Goal: Task Accomplishment & Management: Use online tool/utility

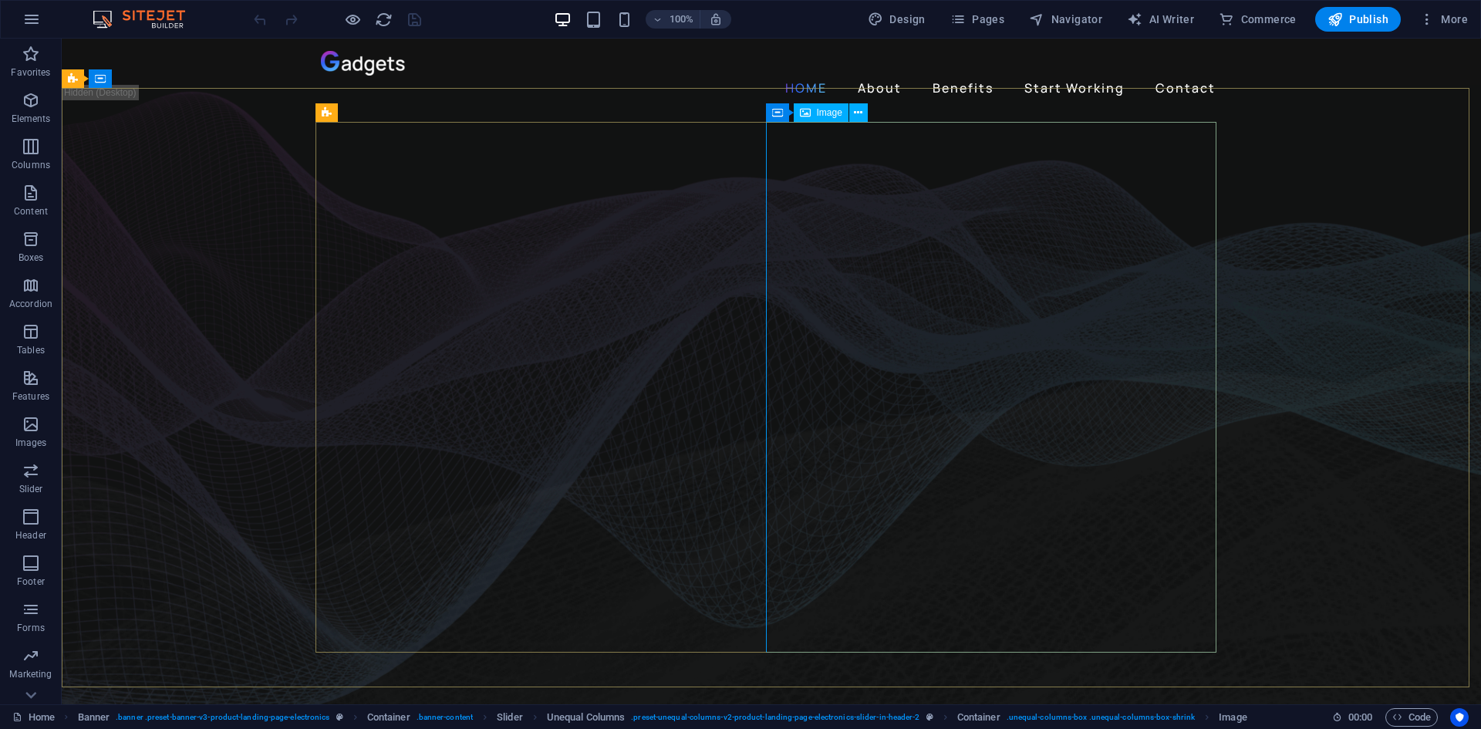
select select "%"
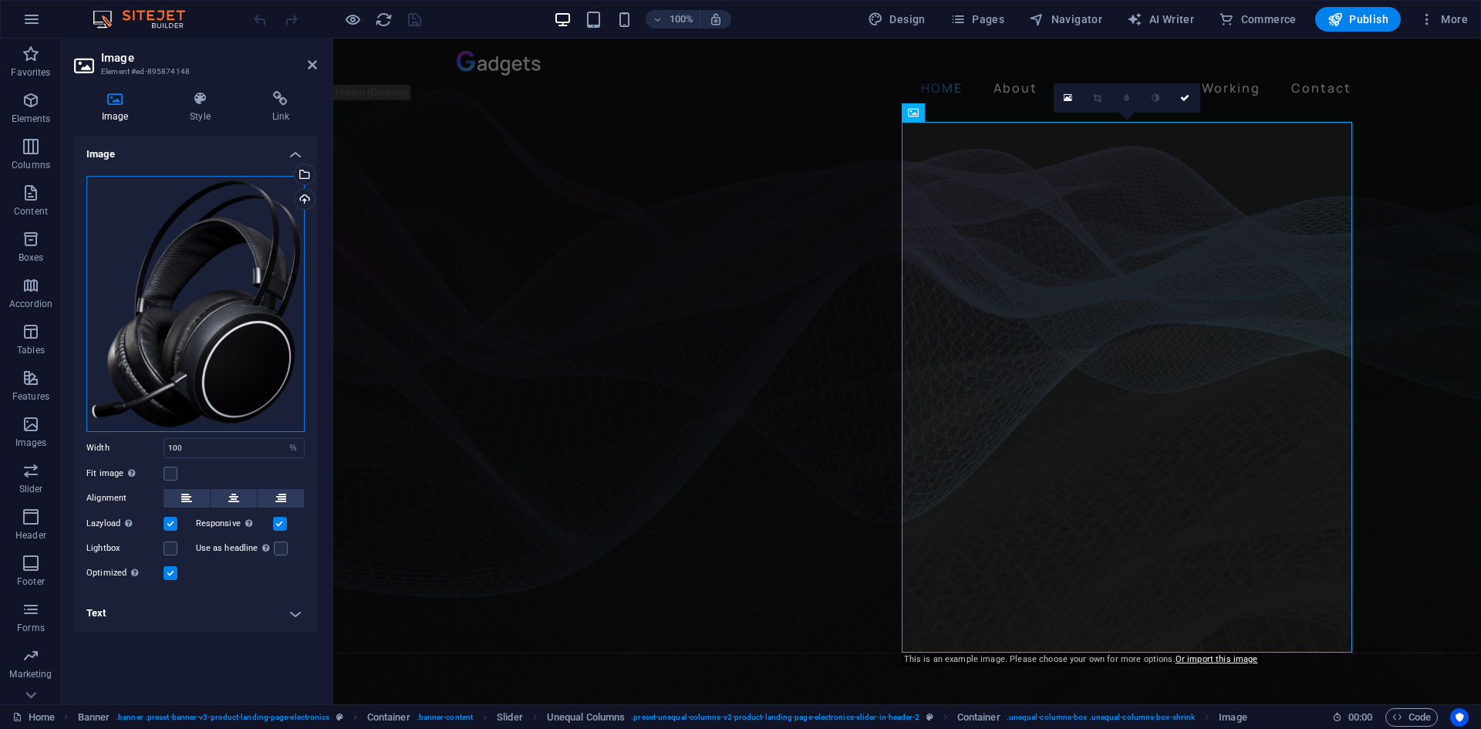
click at [244, 223] on div "Drag files here, click to choose files or select files from Files or our free s…" at bounding box center [195, 304] width 218 height 256
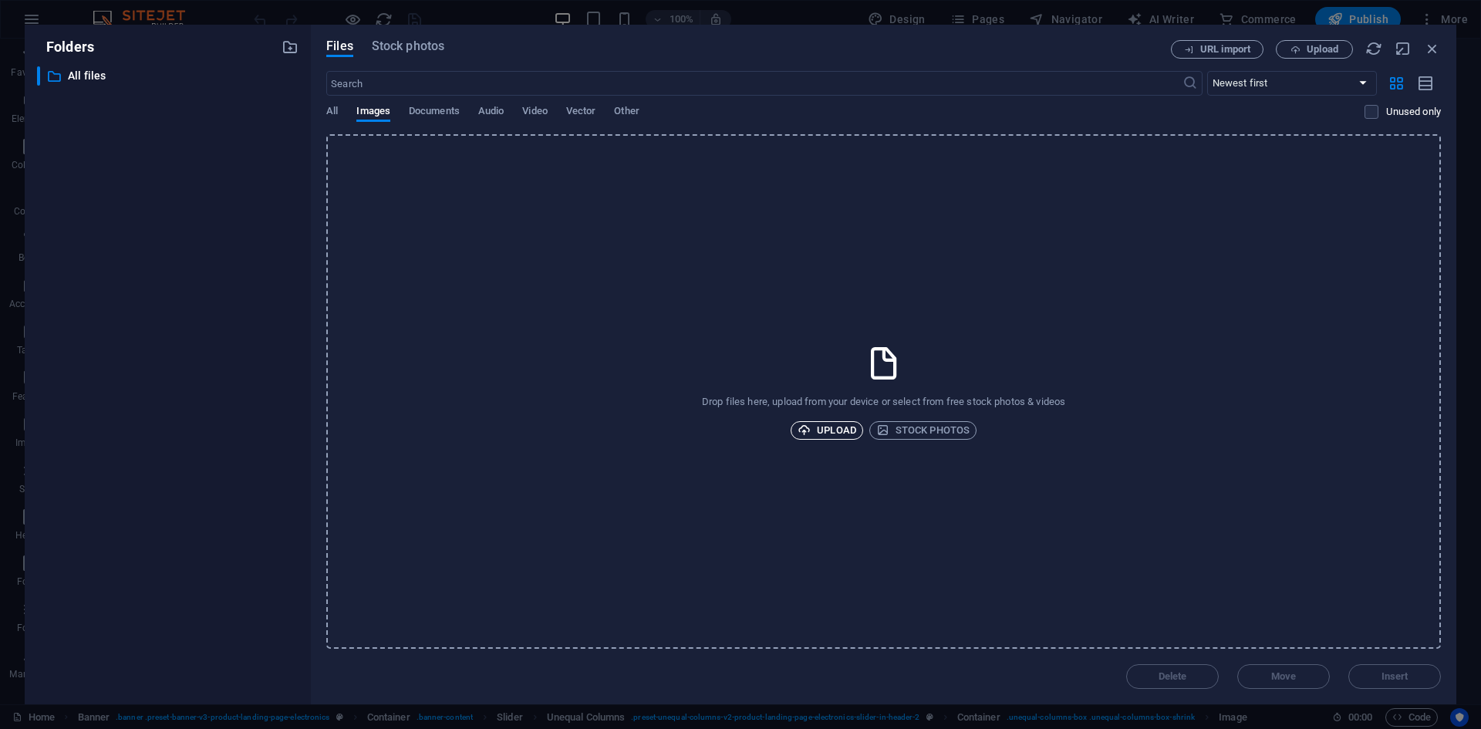
click at [839, 423] on span "Upload" at bounding box center [826, 430] width 59 height 19
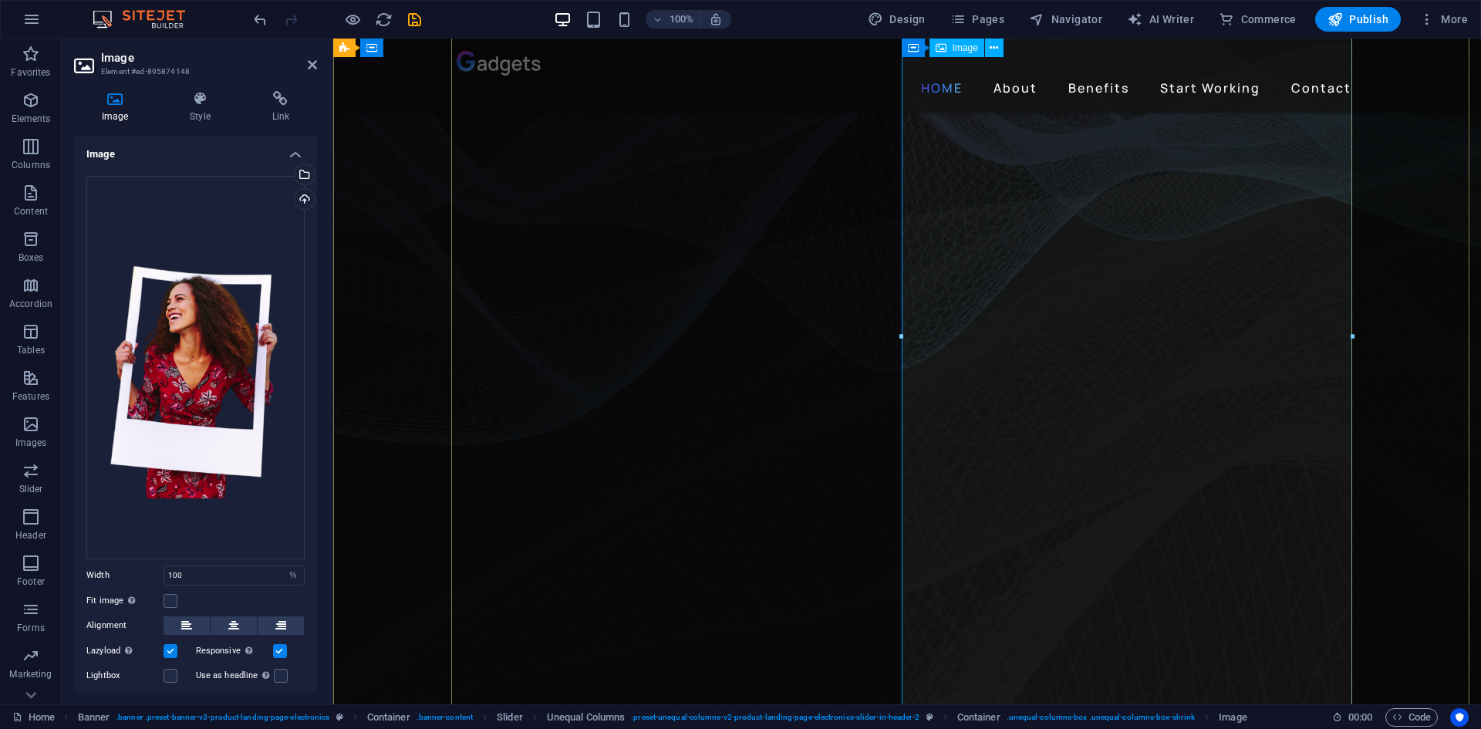
scroll to position [154, 0]
click at [208, 569] on input "100" at bounding box center [234, 575] width 140 height 19
type input "80"
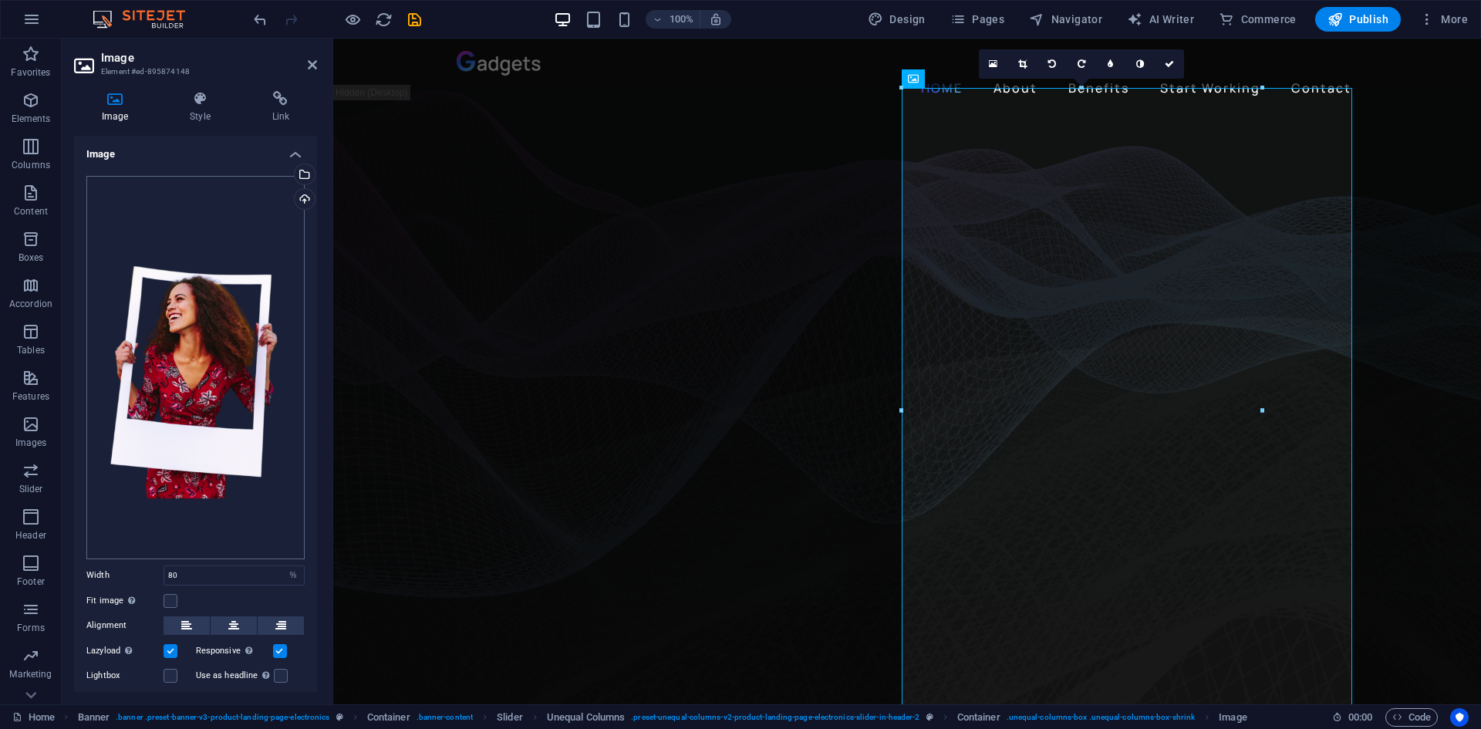
scroll to position [62, 0]
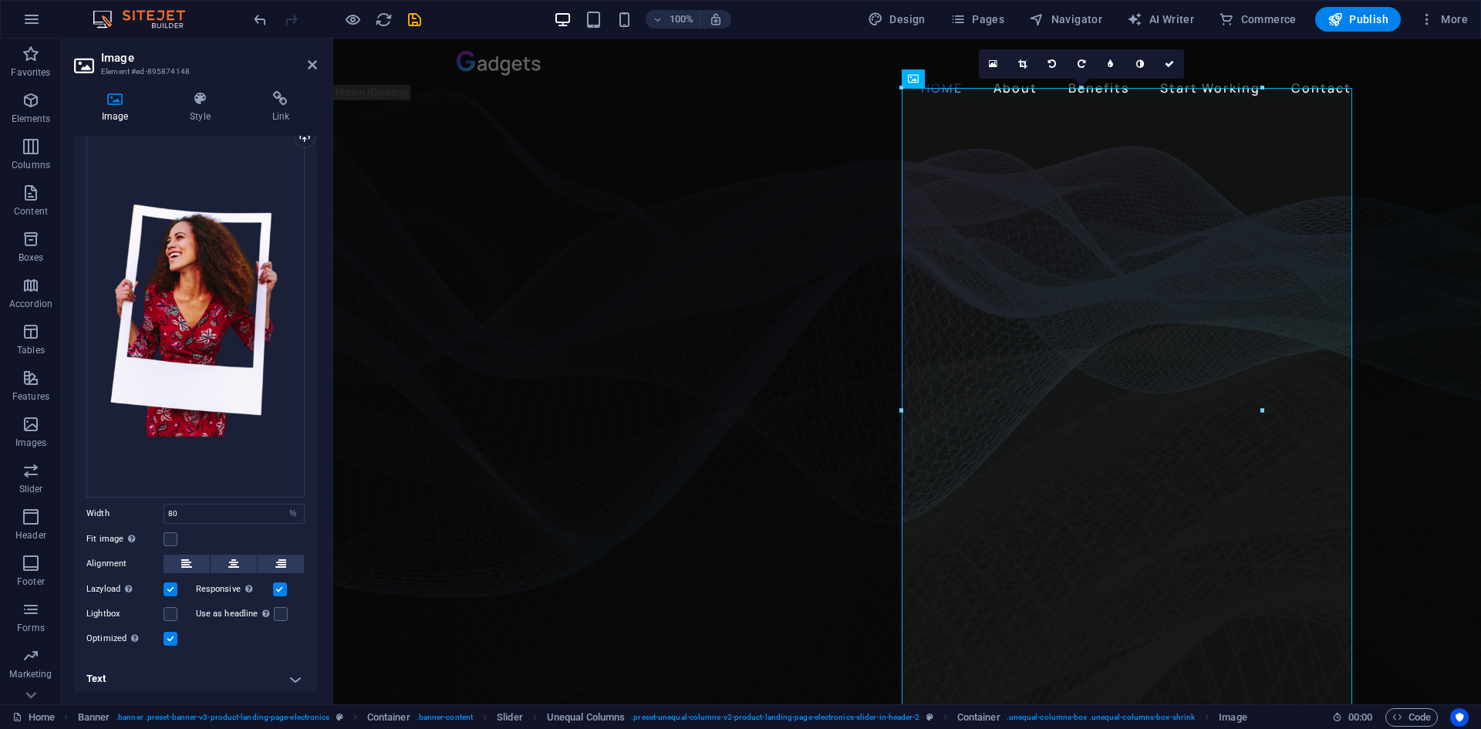
click at [281, 582] on label at bounding box center [280, 589] width 14 height 14
click at [0, 0] on input "Responsive Automatically load retina image and smartphone optimized sizes." at bounding box center [0, 0] width 0 height 0
click at [281, 582] on label at bounding box center [280, 589] width 14 height 14
click at [0, 0] on input "Responsive Automatically load retina image and smartphone optimized sizes." at bounding box center [0, 0] width 0 height 0
click at [171, 580] on div "Lazyload Loading images after the page loads improves page speed." at bounding box center [140, 589] width 109 height 19
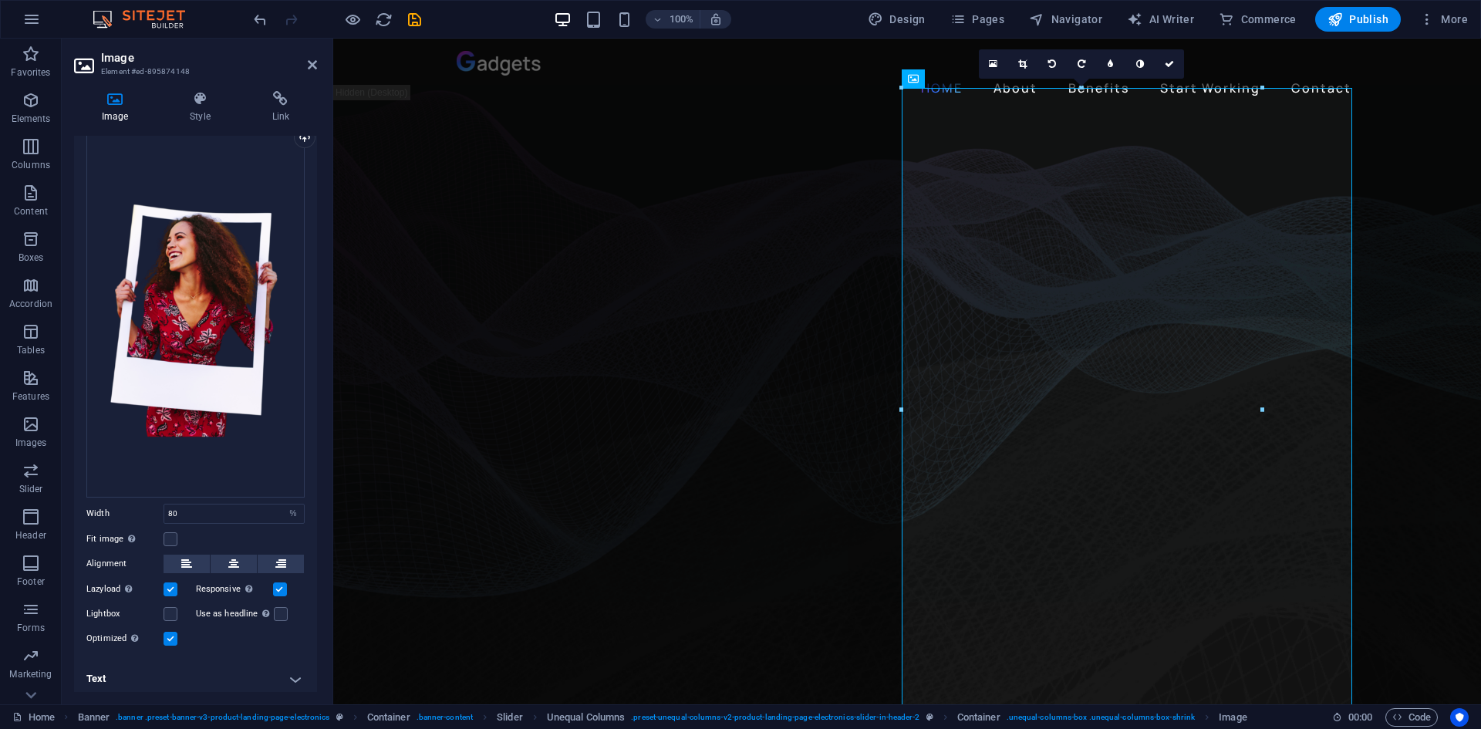
click at [173, 582] on label at bounding box center [170, 589] width 14 height 14
click at [0, 0] on input "Lazyload Loading images after the page loads improves page speed." at bounding box center [0, 0] width 0 height 0
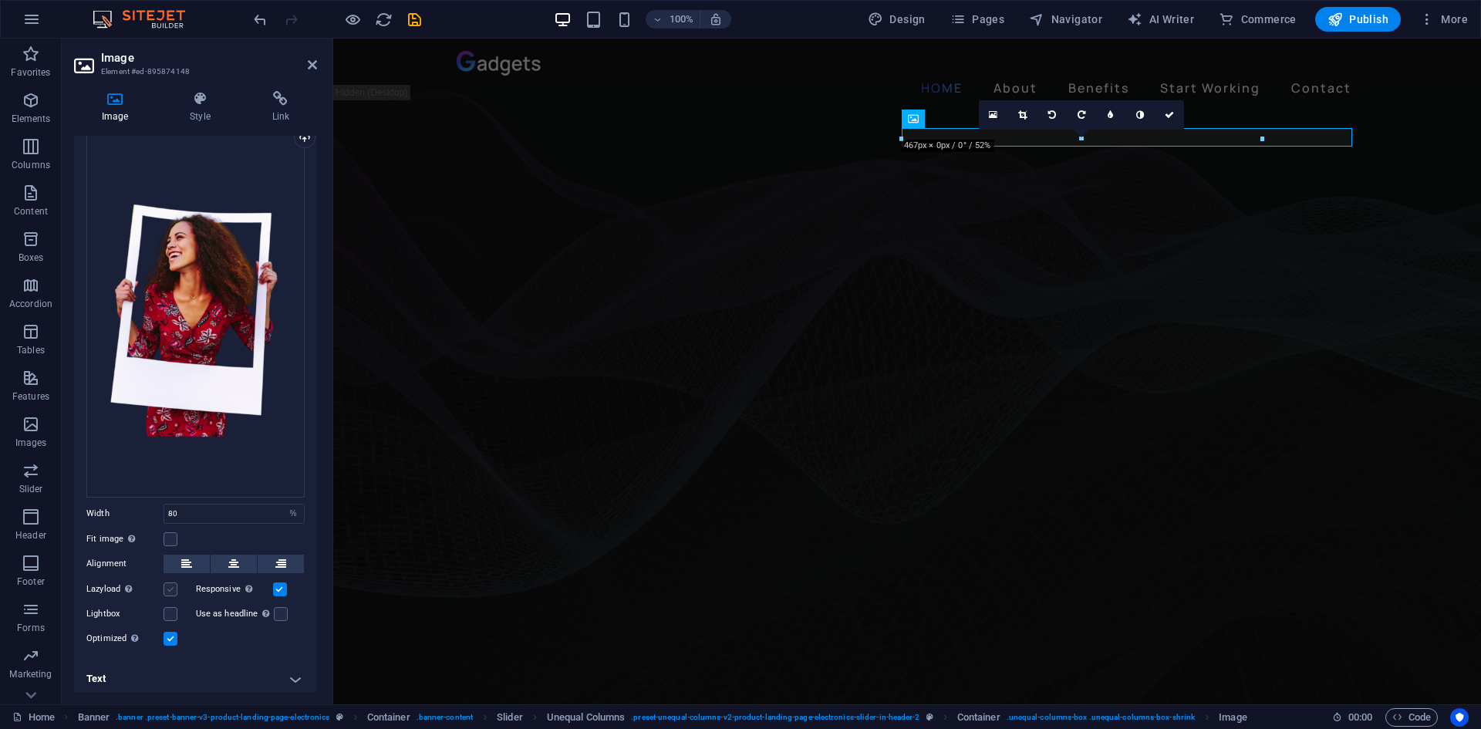
click at [170, 582] on label at bounding box center [170, 589] width 14 height 14
click at [0, 0] on input "Lazyload Loading images after the page loads improves page speed." at bounding box center [0, 0] width 0 height 0
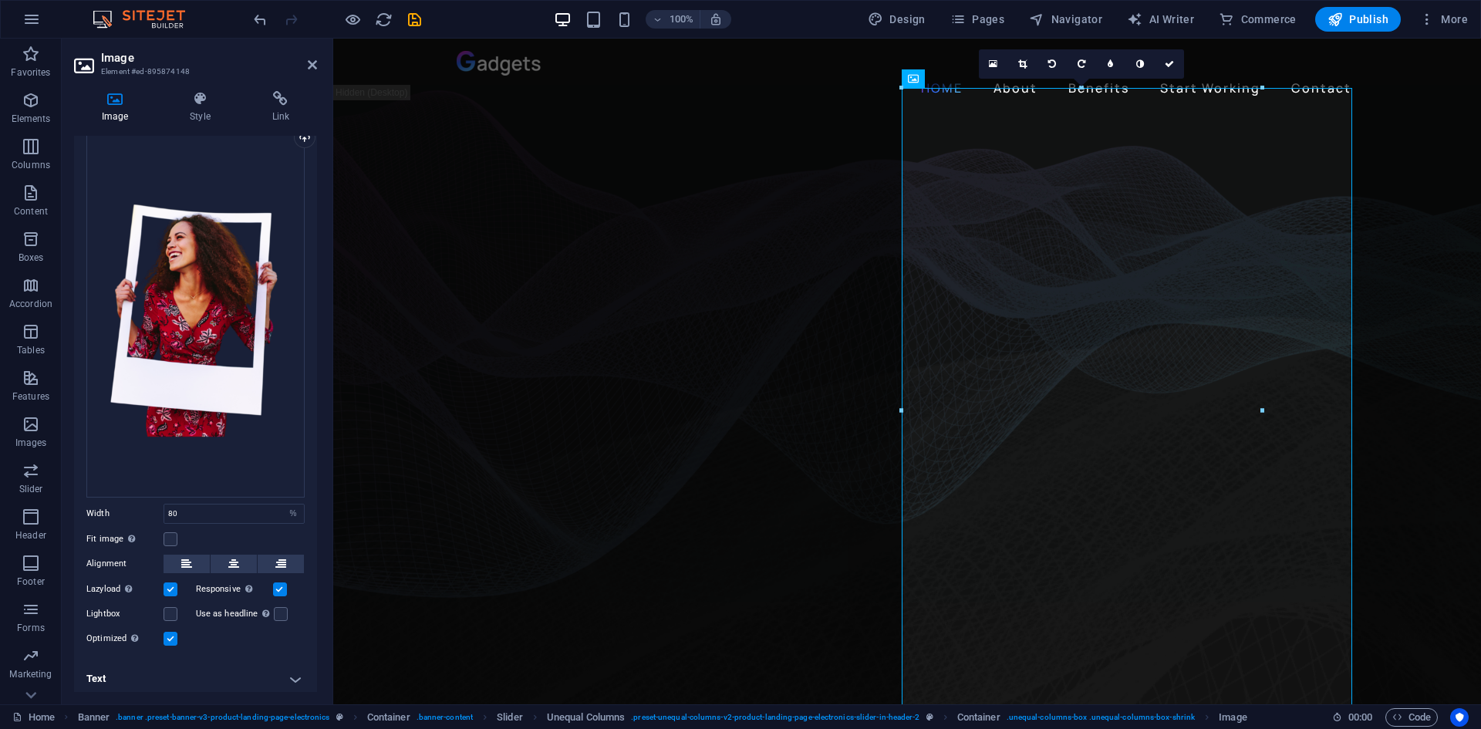
click at [170, 582] on label at bounding box center [170, 589] width 14 height 14
click at [0, 0] on input "Lazyload Loading images after the page loads improves page speed." at bounding box center [0, 0] width 0 height 0
click at [170, 582] on label at bounding box center [170, 589] width 14 height 14
click at [0, 0] on input "Lazyload Loading images after the page loads improves page speed." at bounding box center [0, 0] width 0 height 0
click at [273, 582] on label at bounding box center [280, 589] width 14 height 14
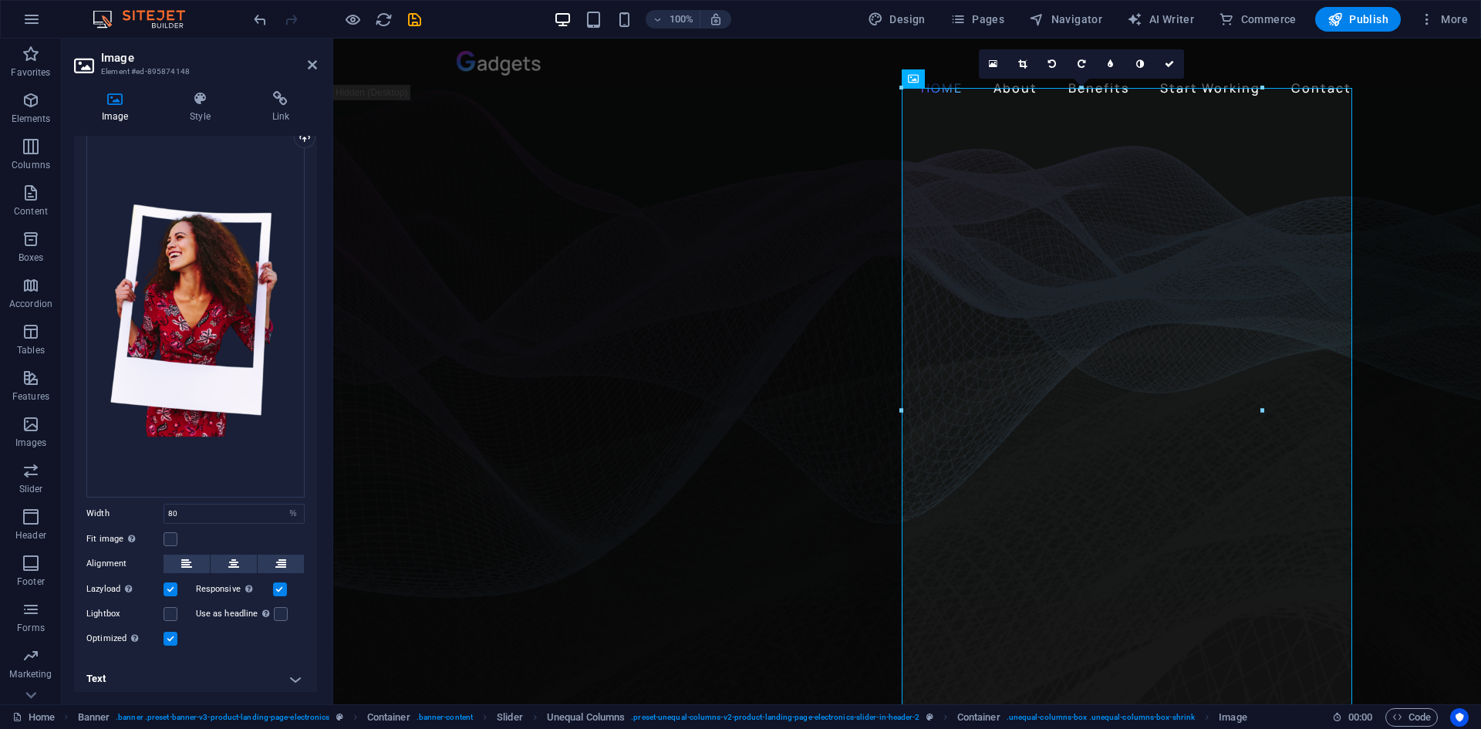
click at [0, 0] on input "Responsive Automatically load retina image and smartphone optimized sizes." at bounding box center [0, 0] width 0 height 0
click at [167, 587] on label at bounding box center [170, 589] width 14 height 14
click at [0, 0] on input "Lazyload Loading images after the page loads improves page speed." at bounding box center [0, 0] width 0 height 0
click at [171, 582] on label at bounding box center [170, 589] width 14 height 14
click at [0, 0] on input "Lazyload Loading images after the page loads improves page speed." at bounding box center [0, 0] width 0 height 0
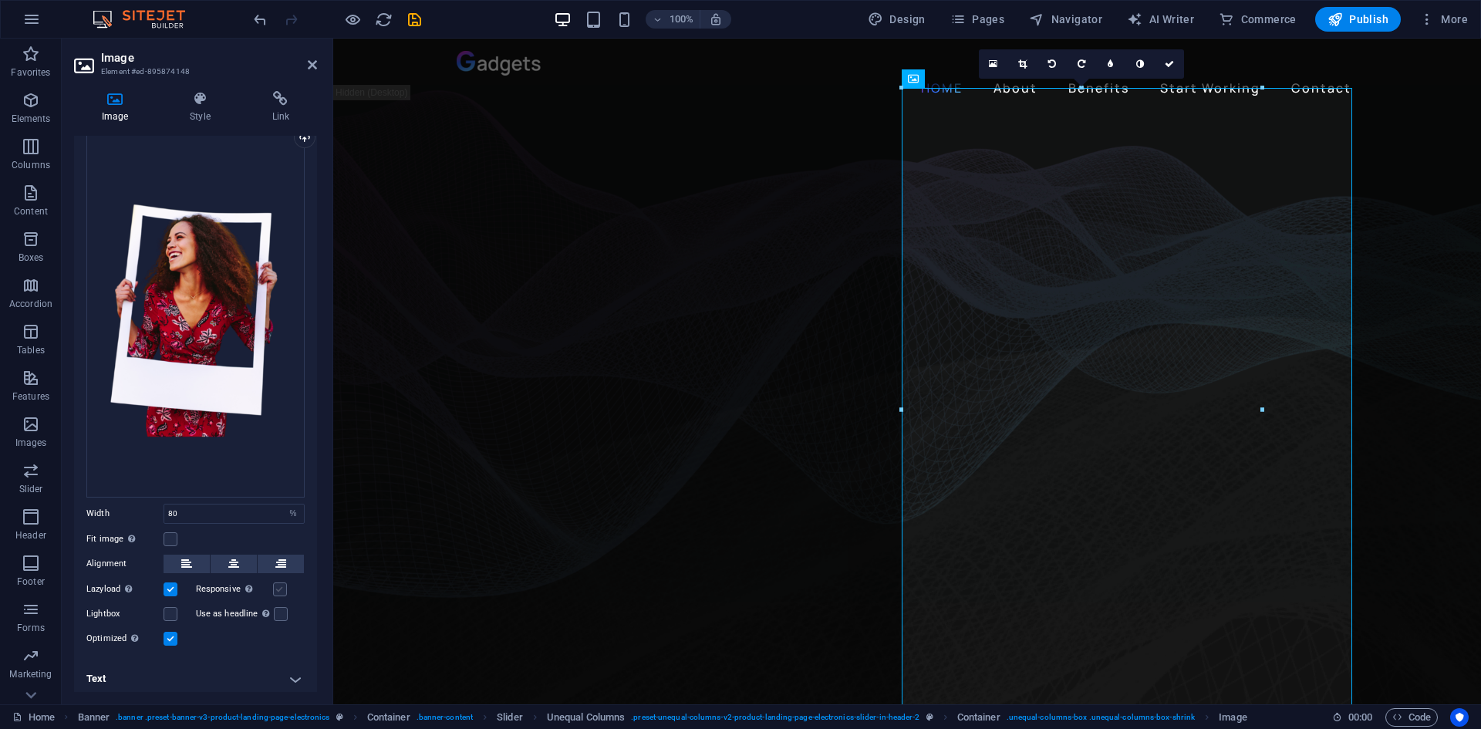
click at [277, 582] on label at bounding box center [280, 589] width 14 height 14
click at [0, 0] on input "Responsive Automatically load retina image and smartphone optimized sizes." at bounding box center [0, 0] width 0 height 0
click at [151, 664] on h4 "Text" at bounding box center [195, 678] width 243 height 37
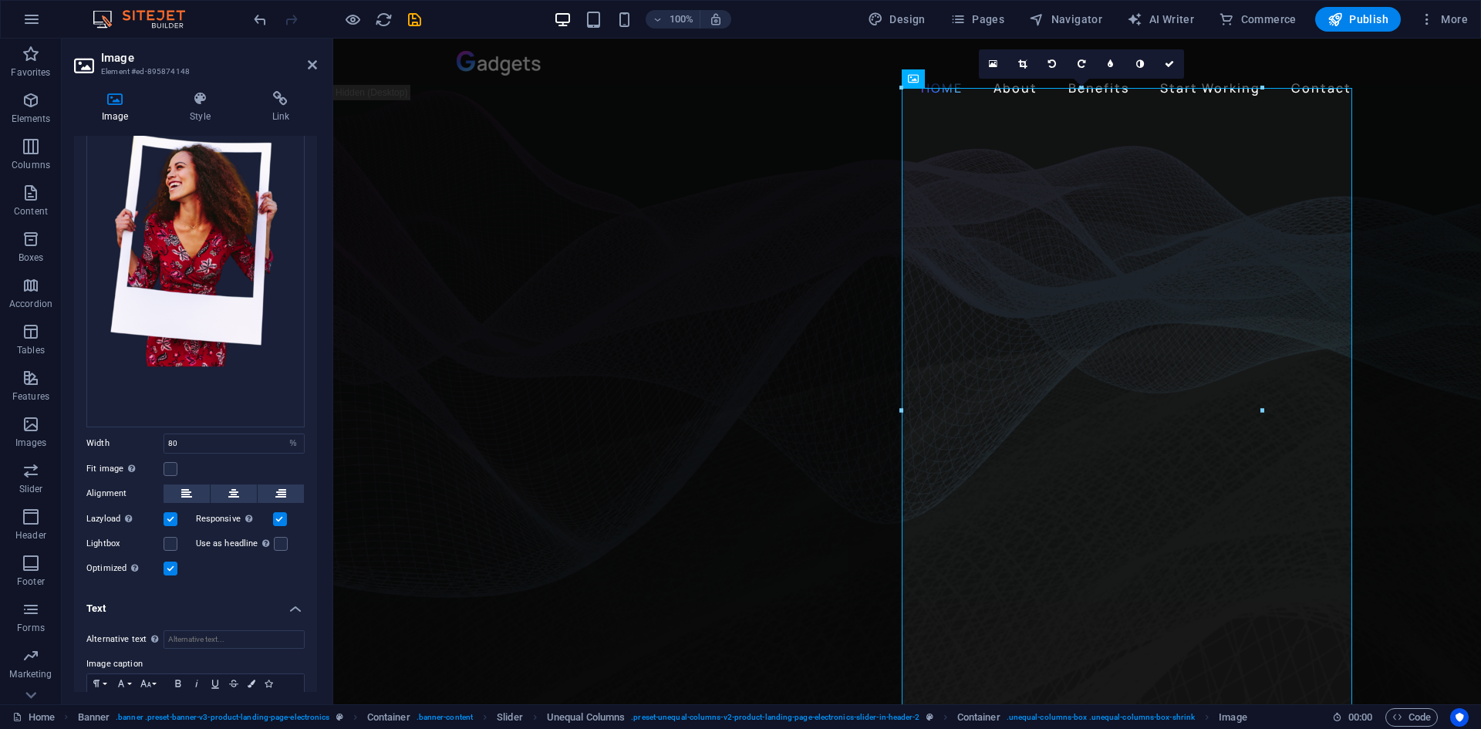
scroll to position [207, 0]
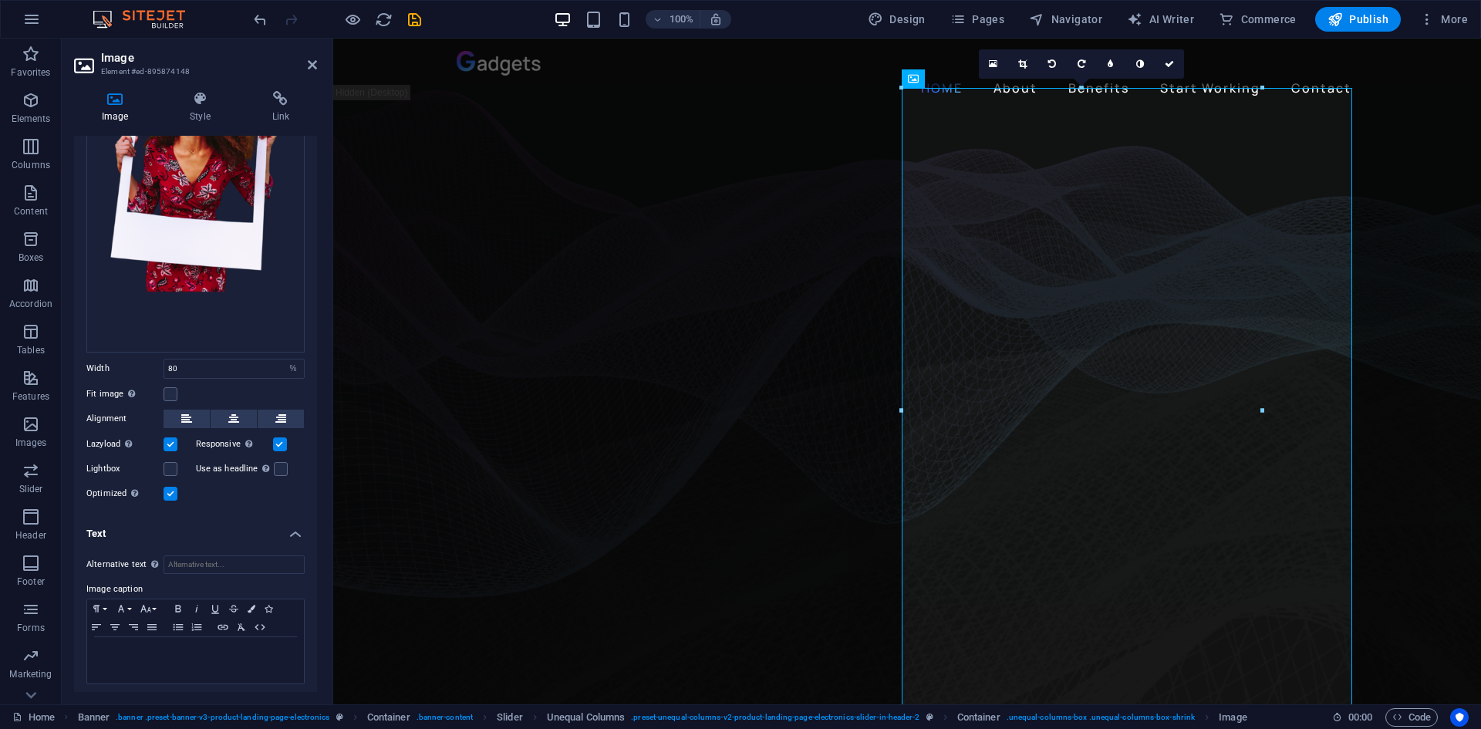
click at [187, 524] on h4 "Text" at bounding box center [195, 529] width 243 height 28
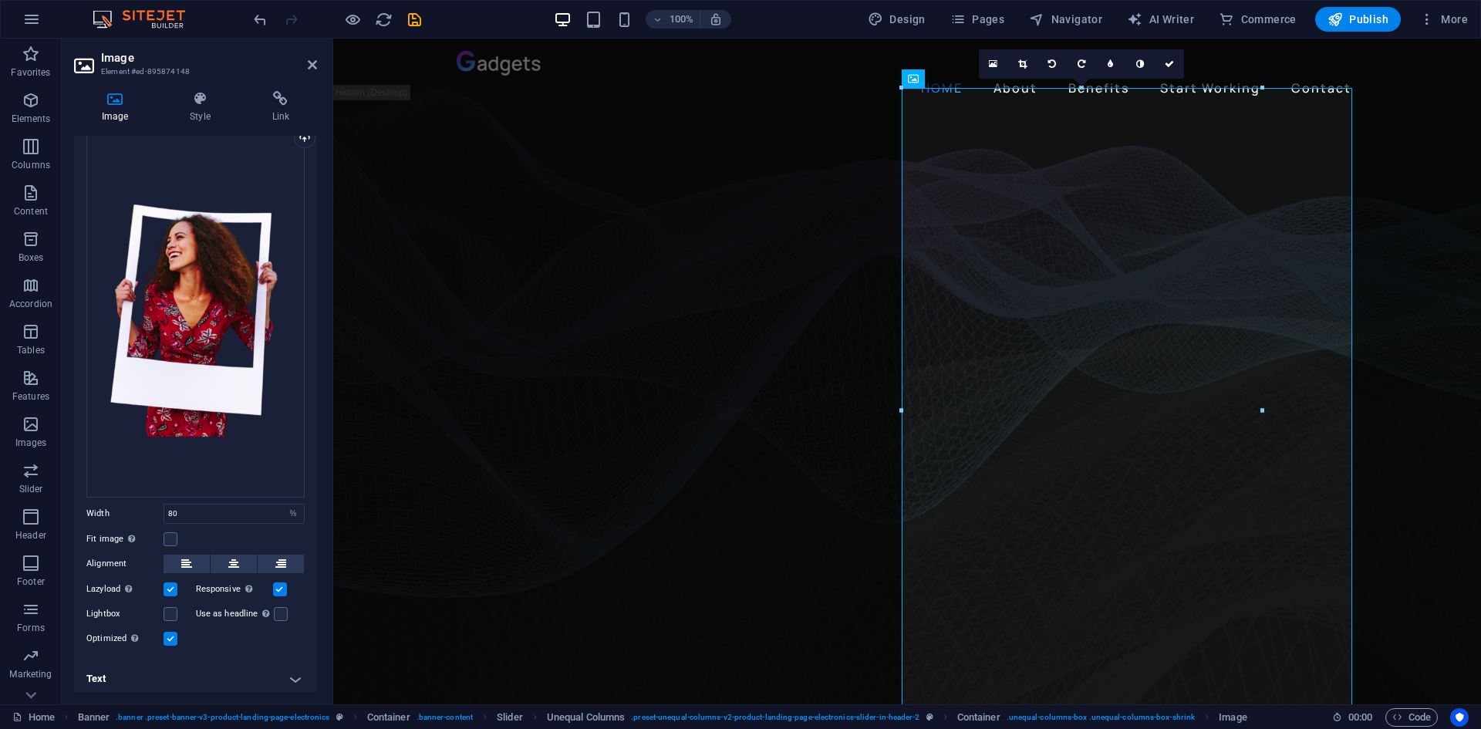
scroll to position [0, 0]
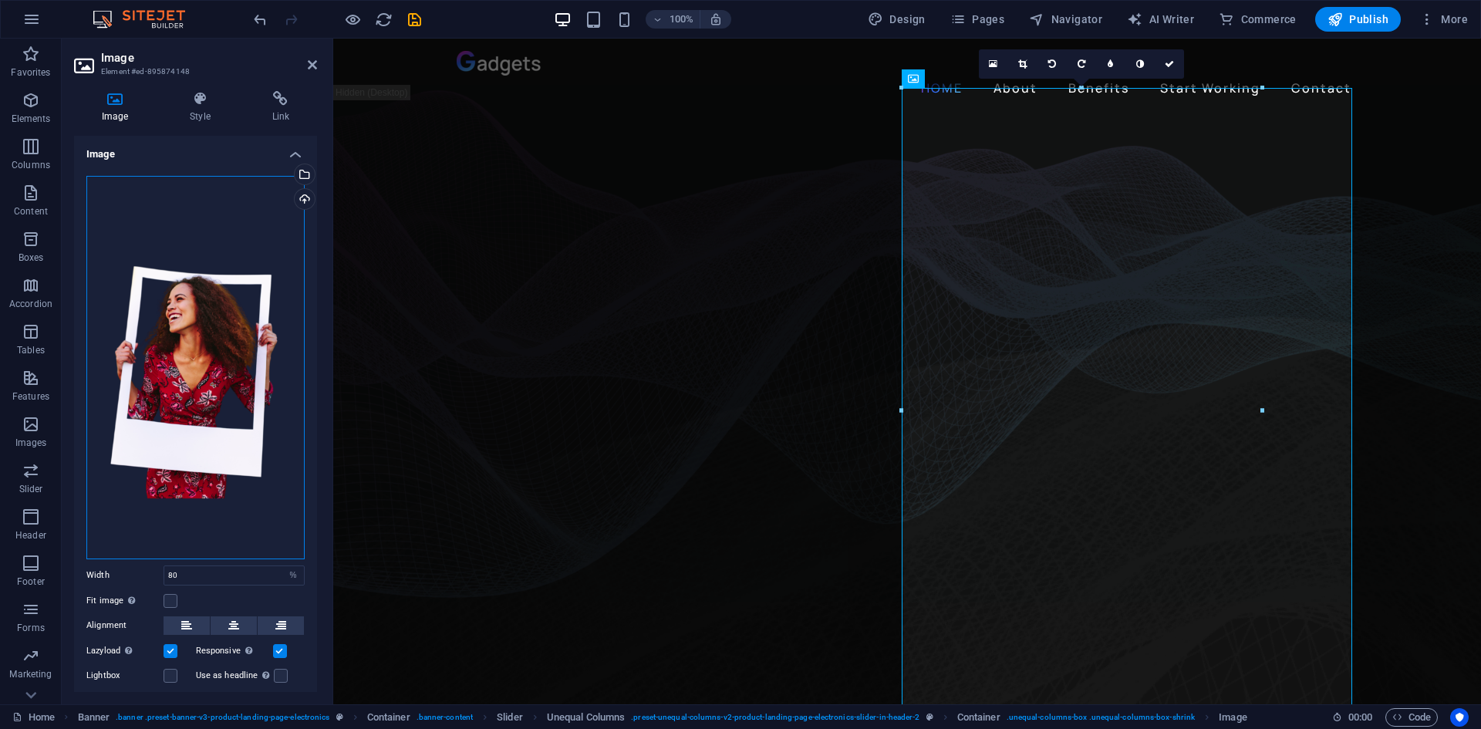
click at [182, 269] on div "Drag files here, click to choose files or select files from Files or our free s…" at bounding box center [195, 367] width 218 height 383
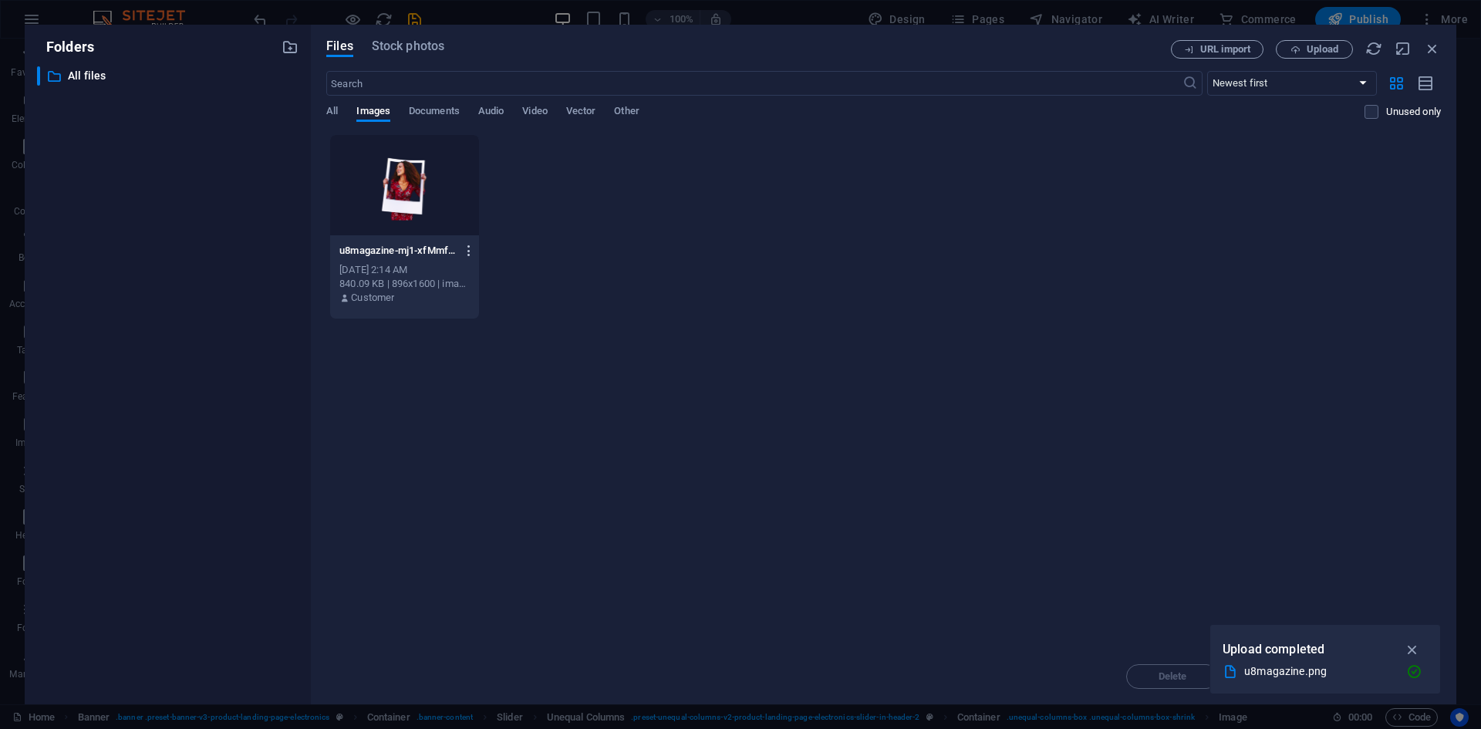
click at [465, 253] on icon "button" at bounding box center [469, 251] width 15 height 14
click at [469, 541] on h6 "Delete" at bounding box center [478, 550] width 66 height 19
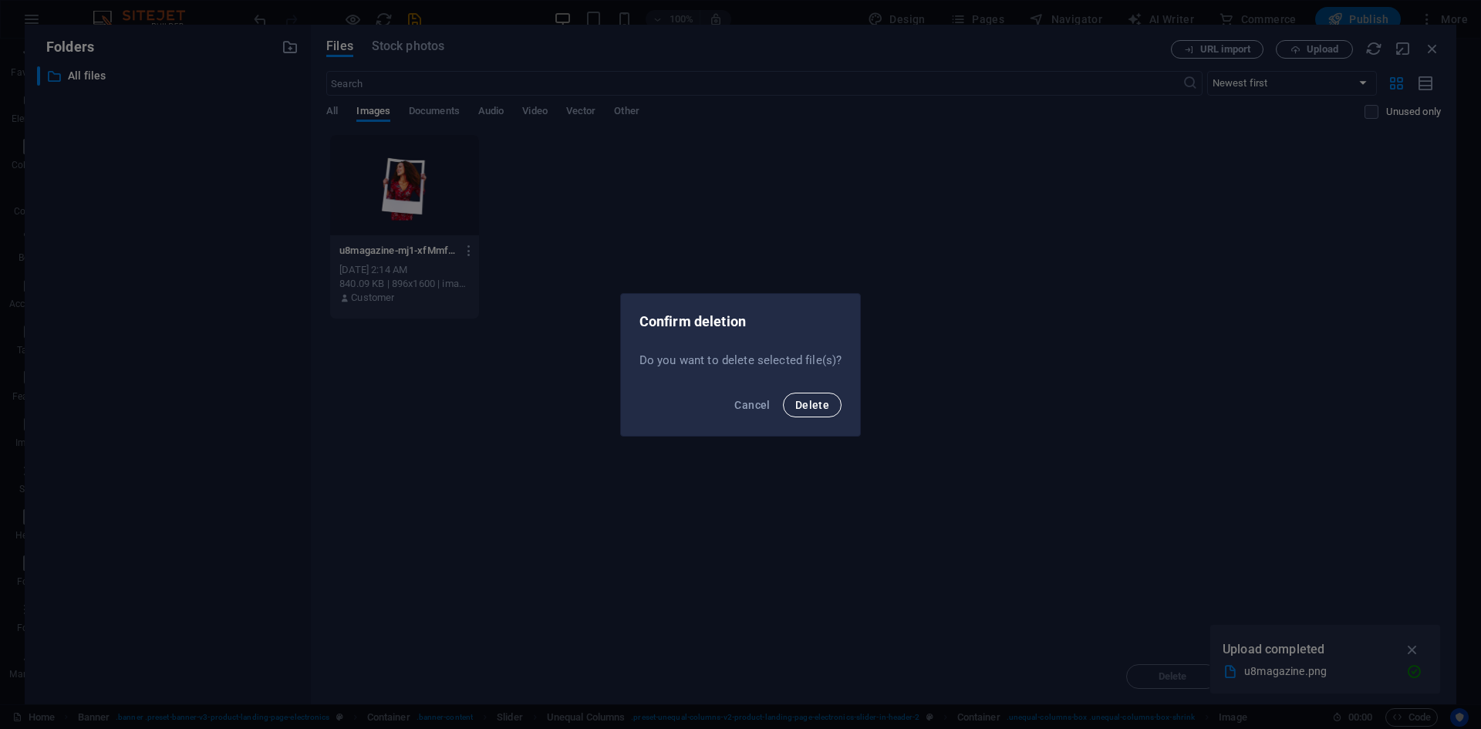
click at [807, 399] on span "Delete" at bounding box center [812, 405] width 34 height 12
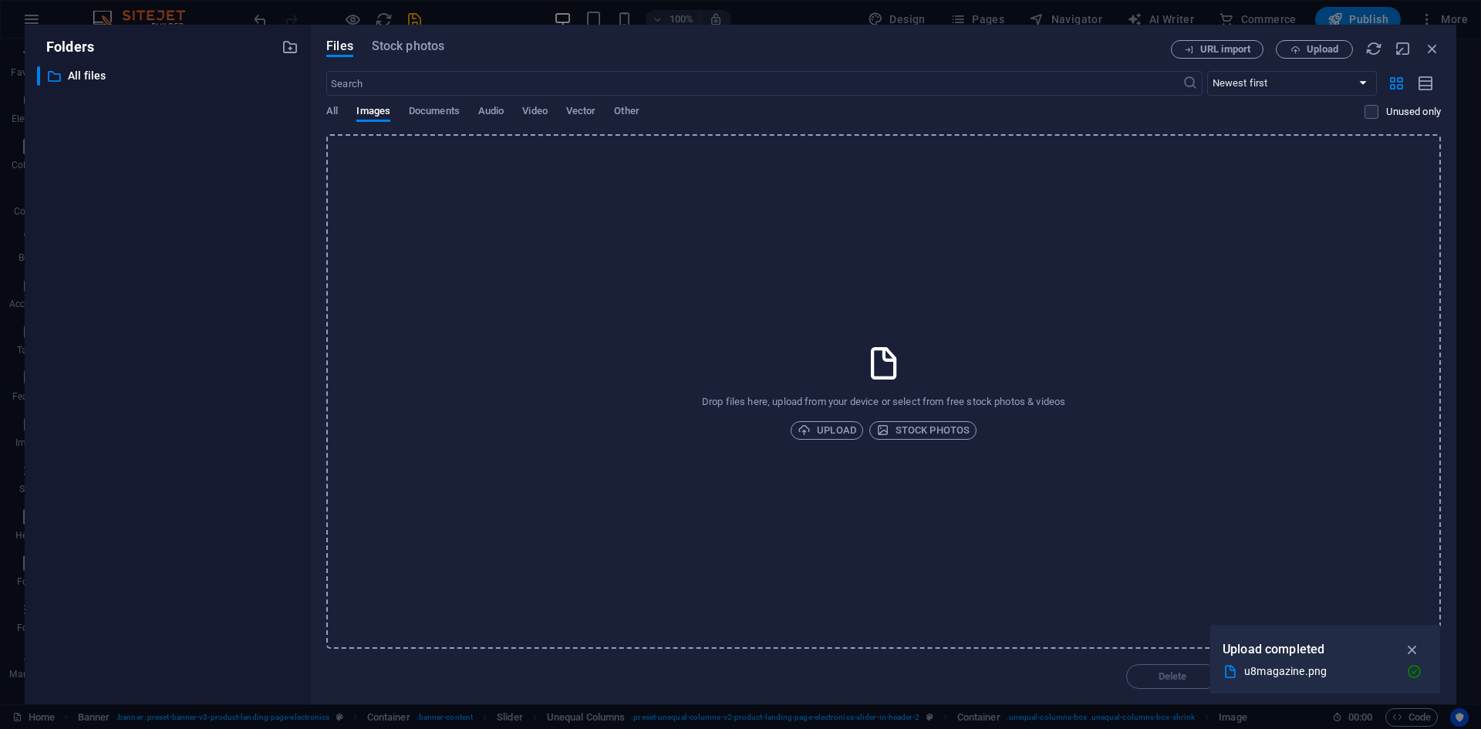
click at [971, 300] on div "Drop files here, upload from your device or select from free stock photos & vid…" at bounding box center [883, 391] width 1114 height 514
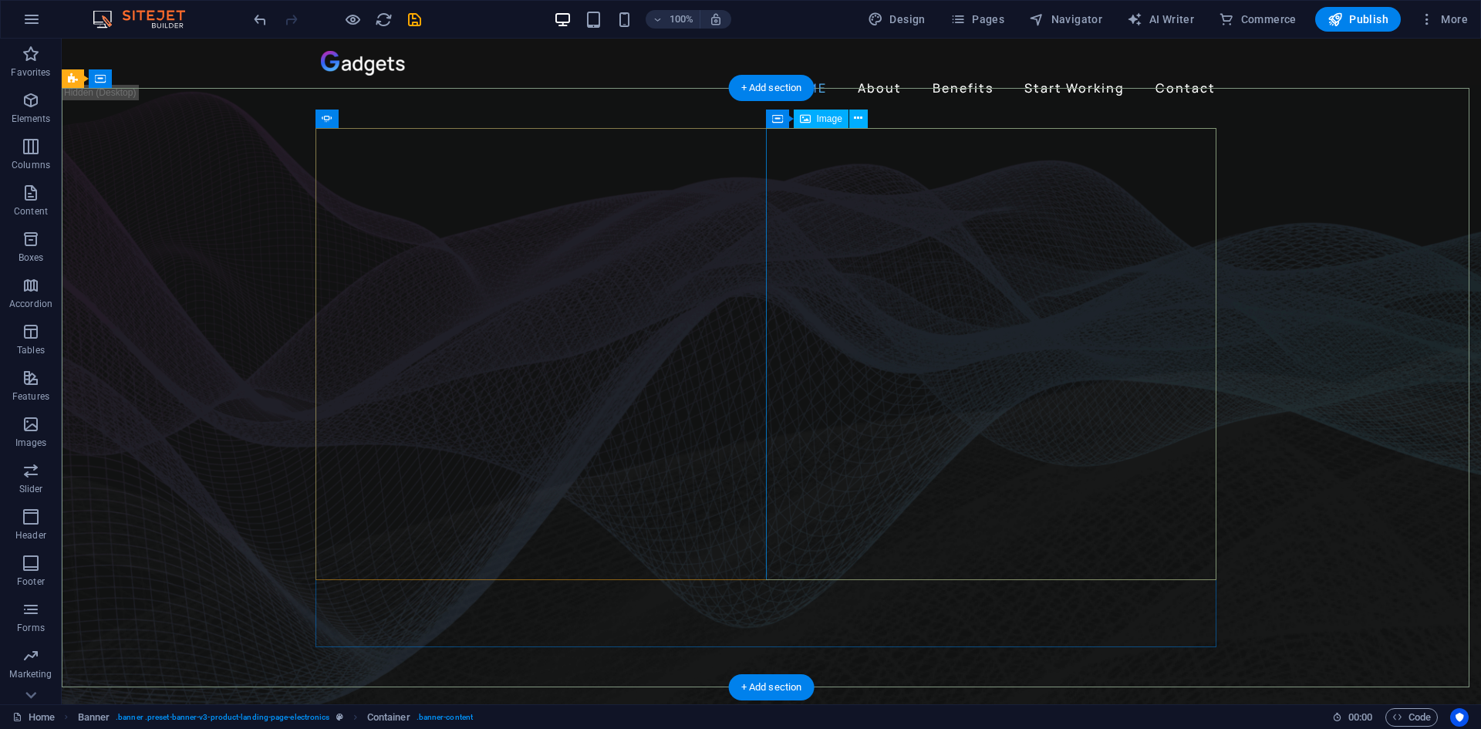
select select "%"
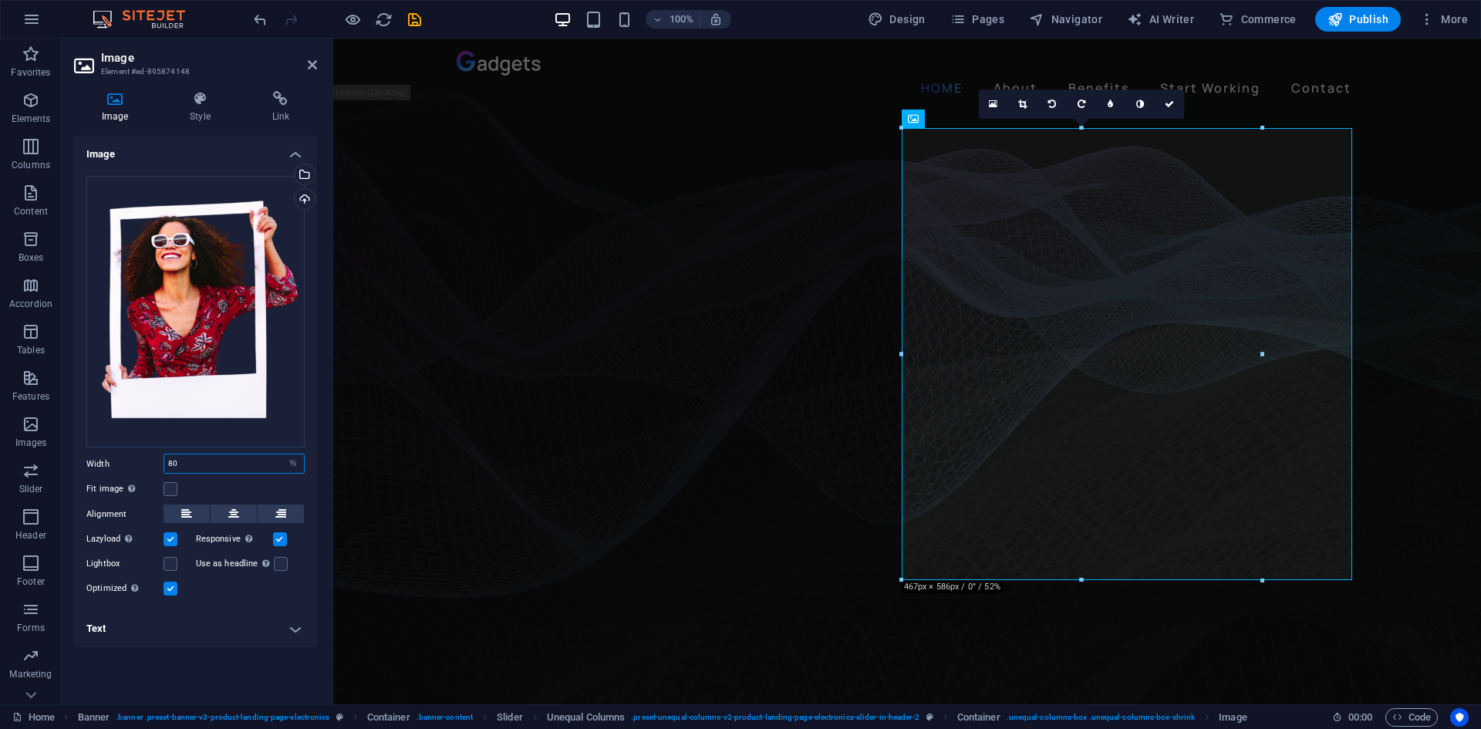
click at [195, 467] on input "80" at bounding box center [234, 463] width 140 height 19
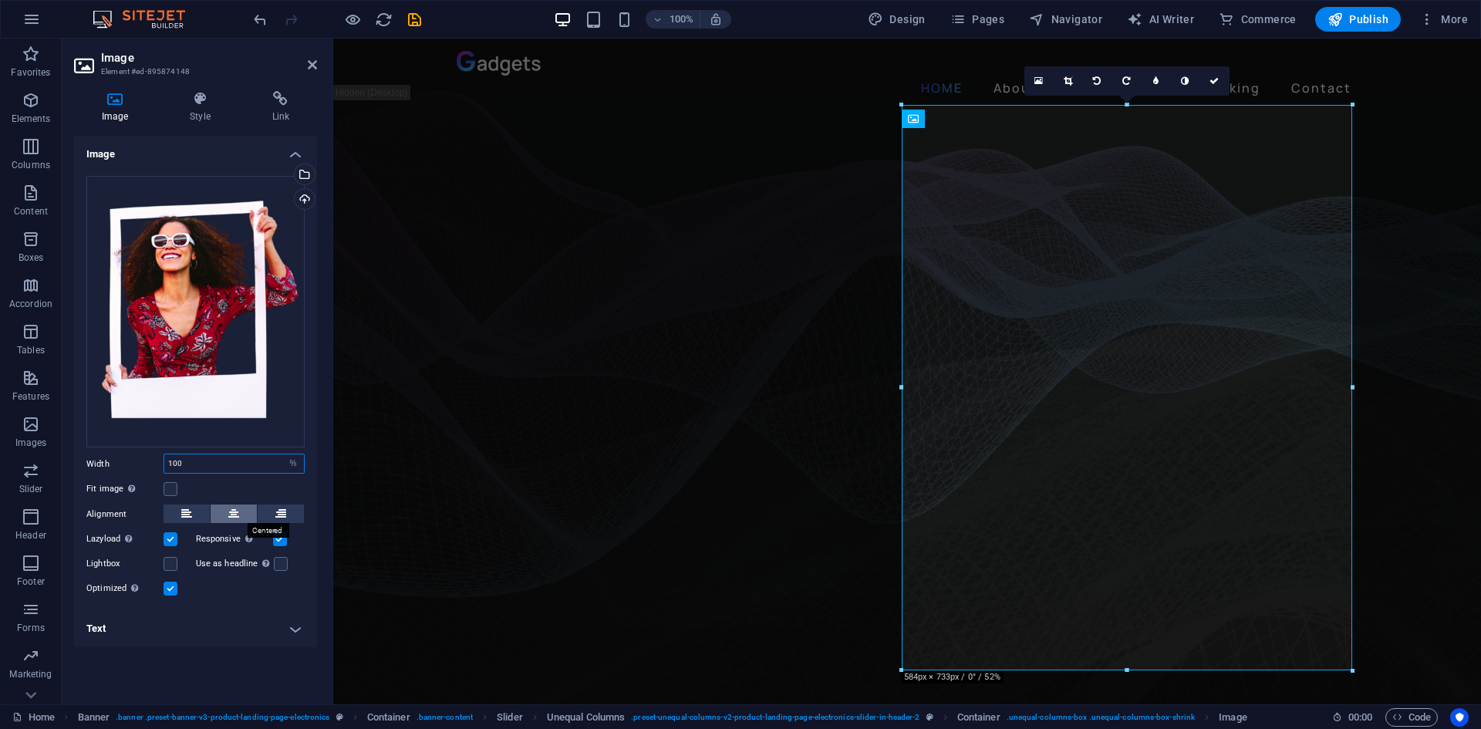
type input "100"
click at [227, 510] on button at bounding box center [234, 513] width 46 height 19
click at [217, 635] on h4 "Text" at bounding box center [195, 628] width 243 height 37
click at [224, 622] on h4 "Text" at bounding box center [195, 624] width 243 height 28
click at [285, 146] on h4 "Image" at bounding box center [195, 150] width 243 height 28
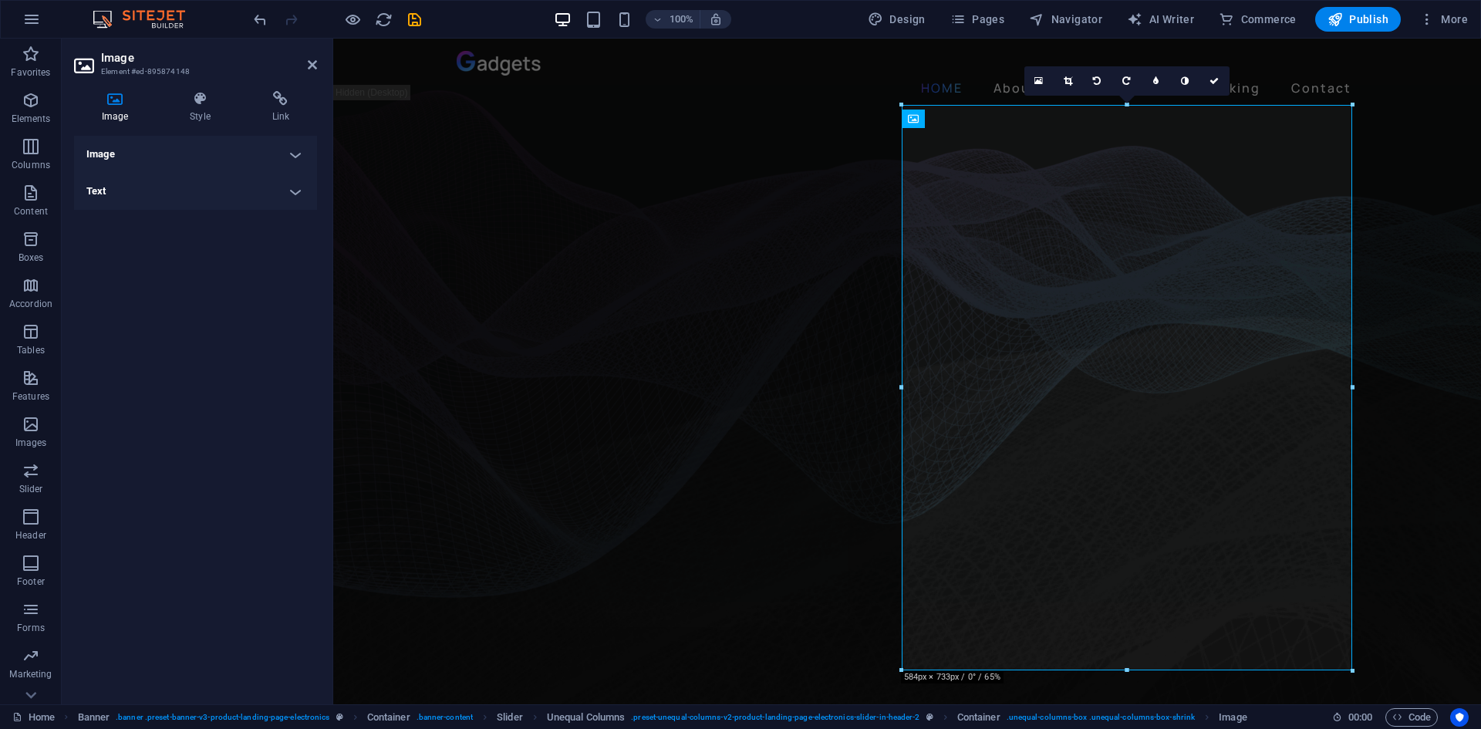
click at [285, 146] on h4 "Image" at bounding box center [195, 154] width 243 height 37
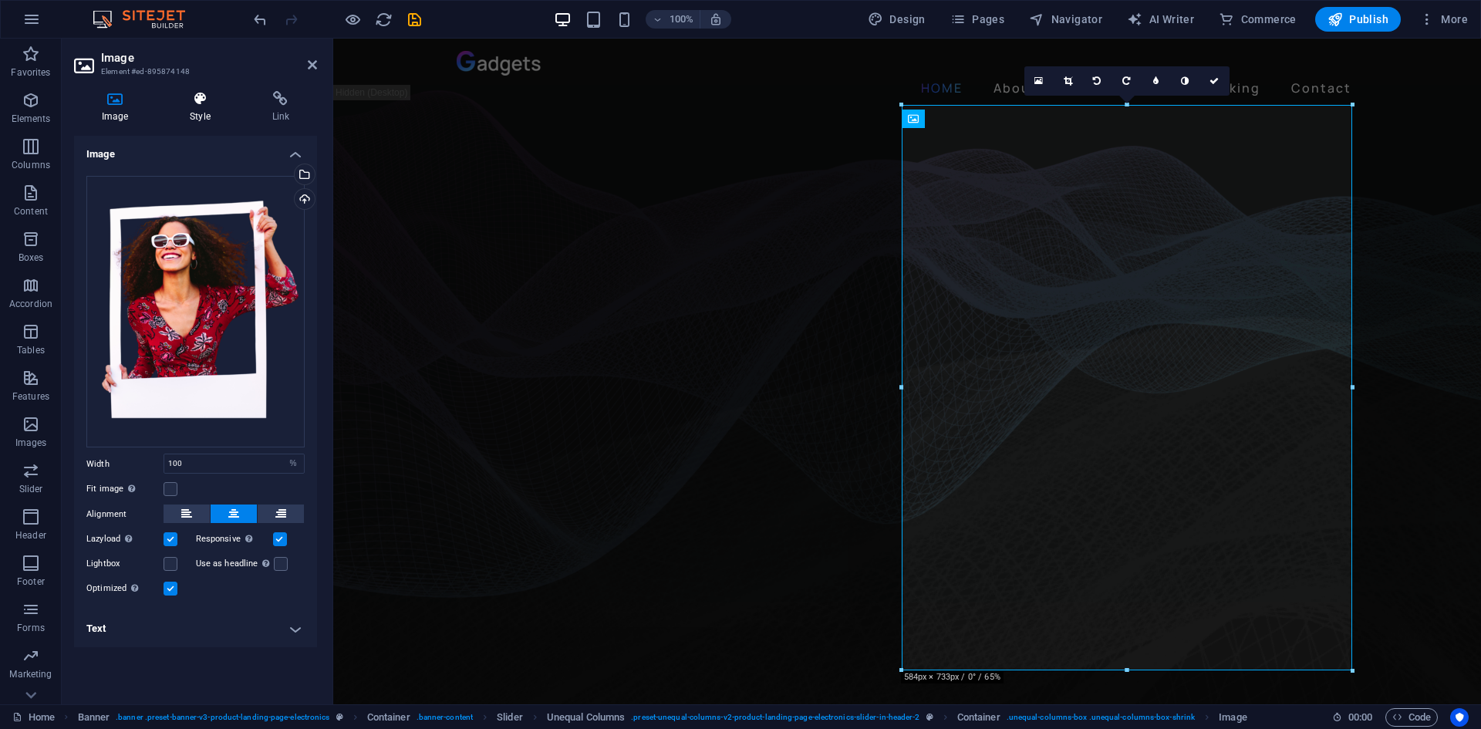
click at [209, 100] on icon at bounding box center [200, 98] width 76 height 15
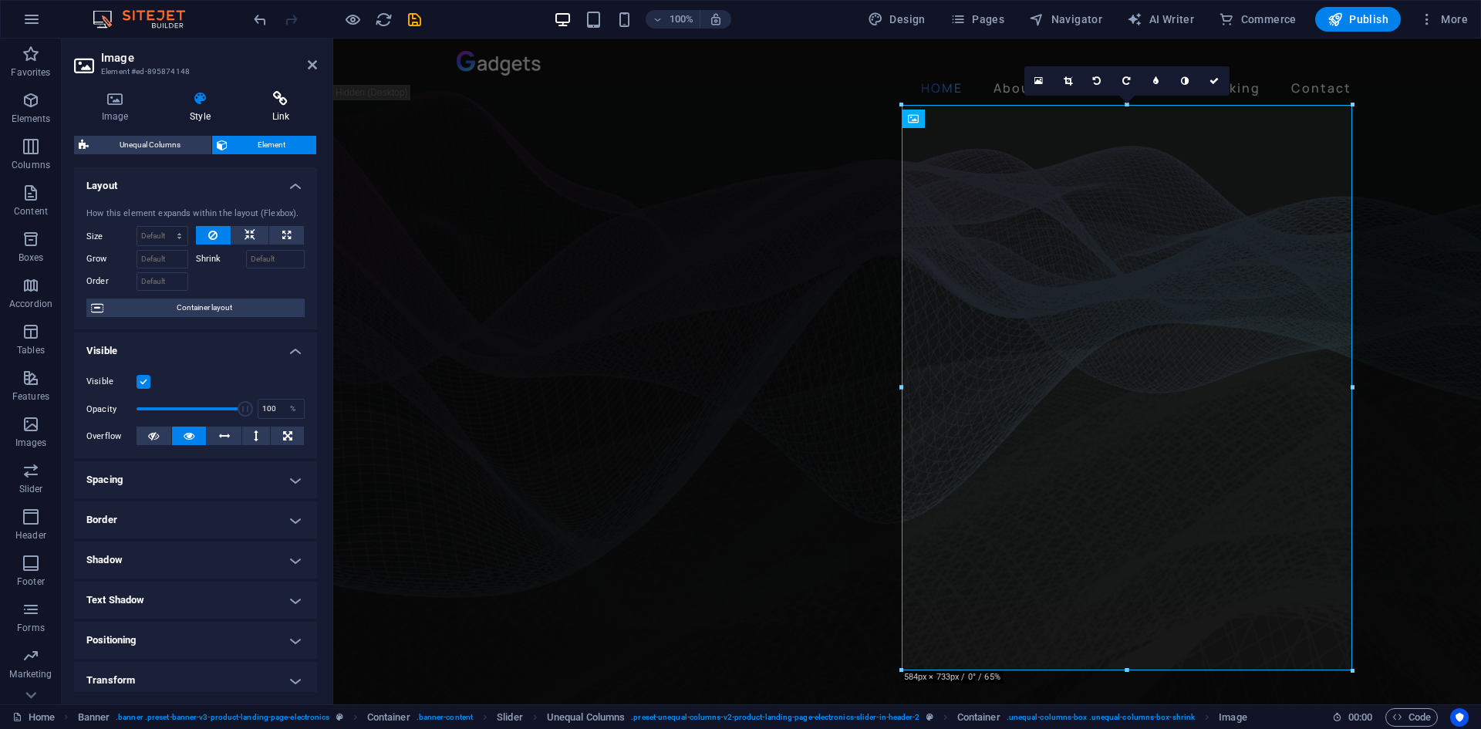
click at [276, 99] on icon at bounding box center [280, 98] width 72 height 15
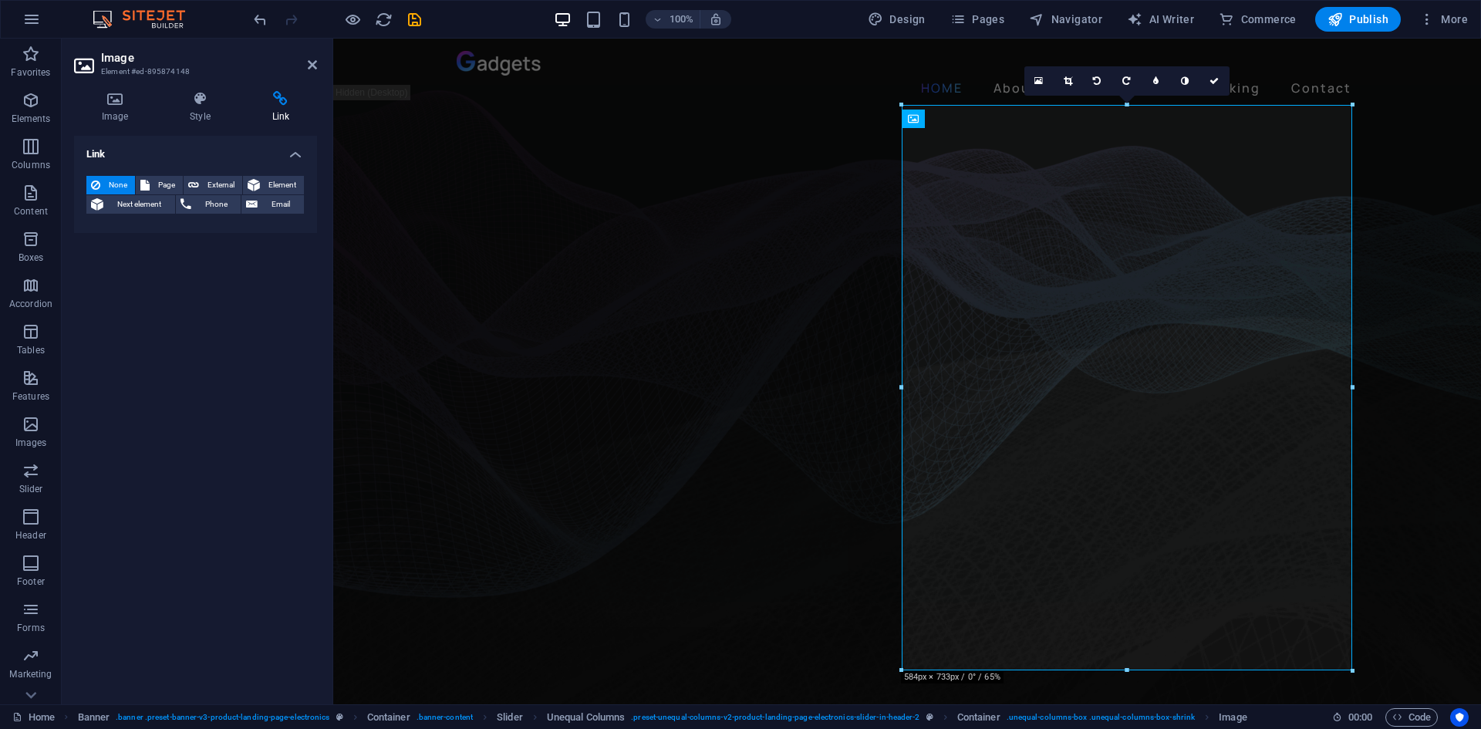
click at [205, 90] on div "Image Style Link Image Drag files here, click to choose files or select files f…" at bounding box center [196, 391] width 268 height 625
click at [197, 95] on icon at bounding box center [200, 98] width 76 height 15
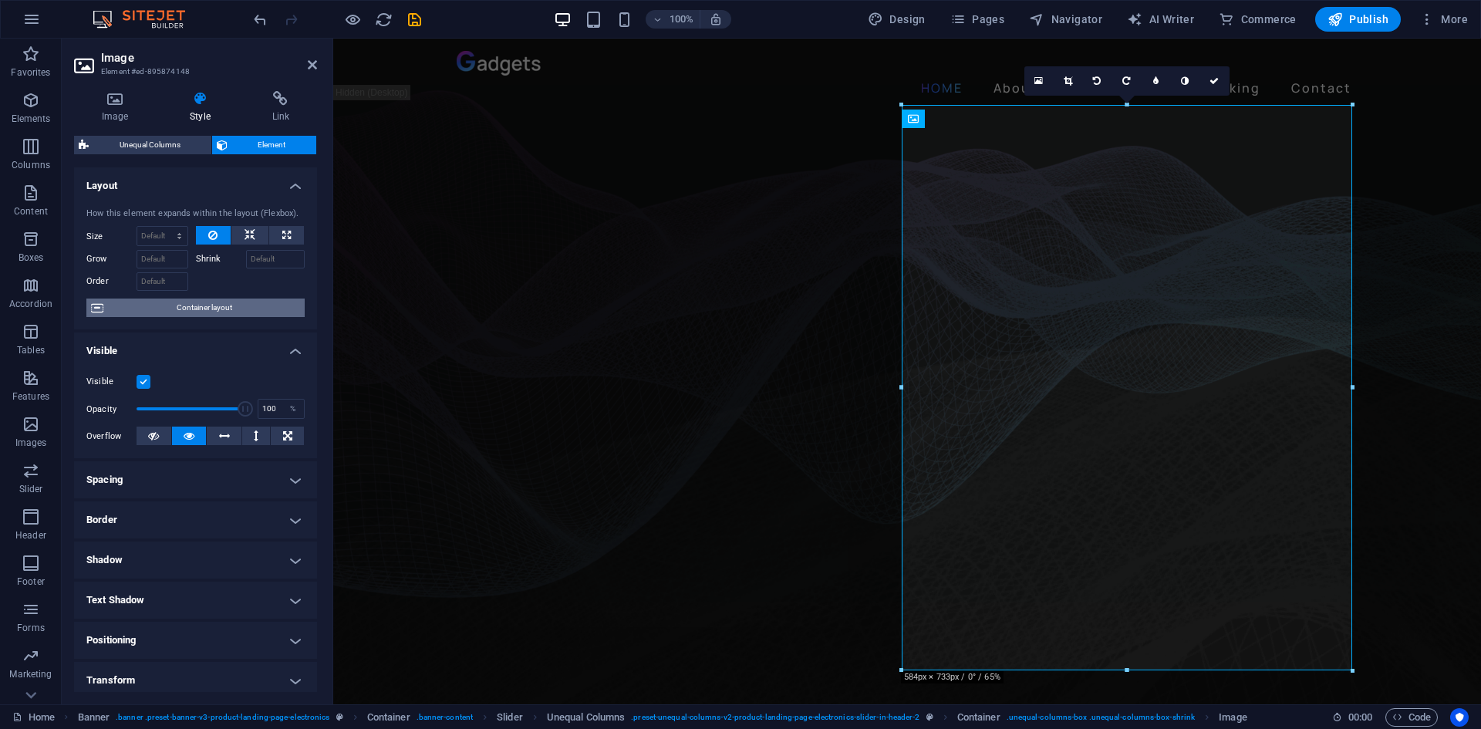
click at [212, 310] on span "Container layout" at bounding box center [204, 307] width 192 height 19
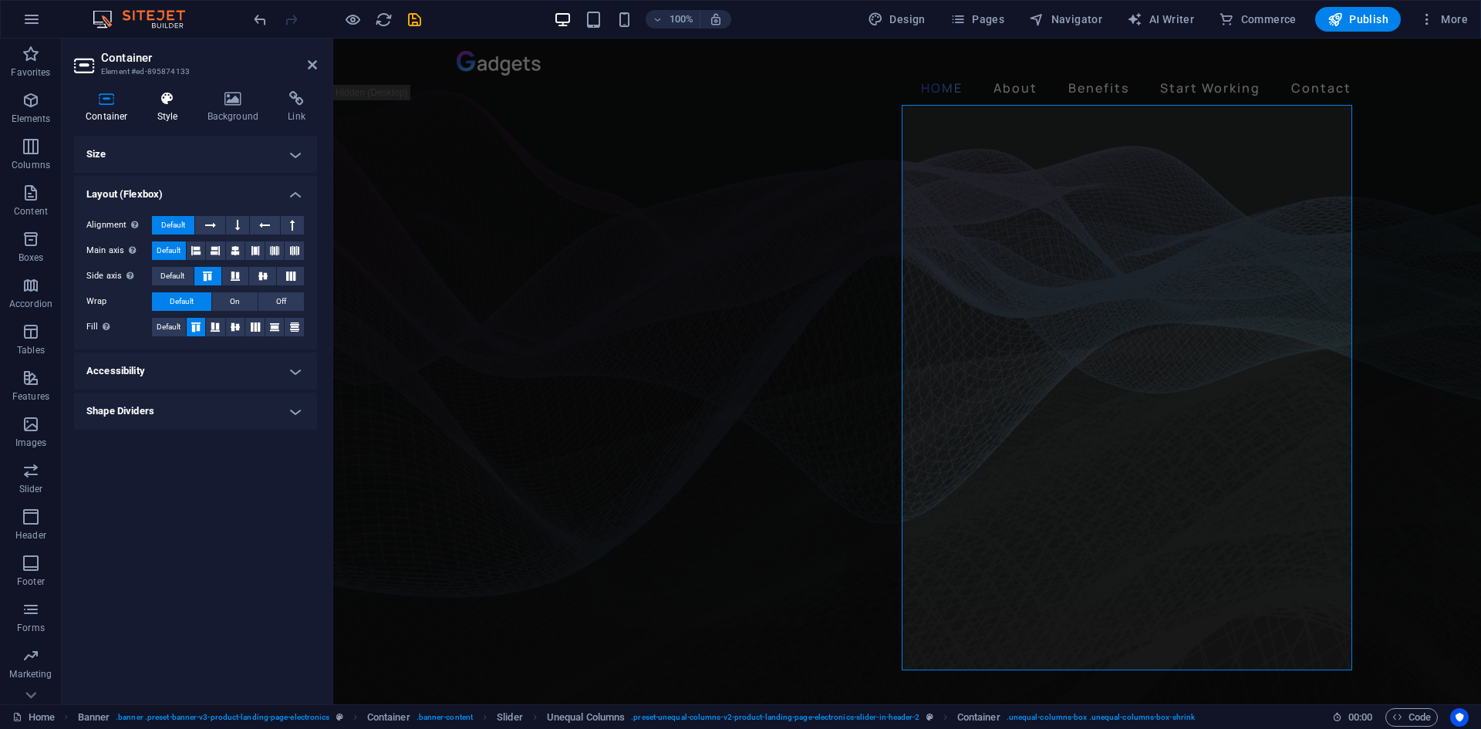
click at [179, 113] on h4 "Style" at bounding box center [171, 107] width 50 height 32
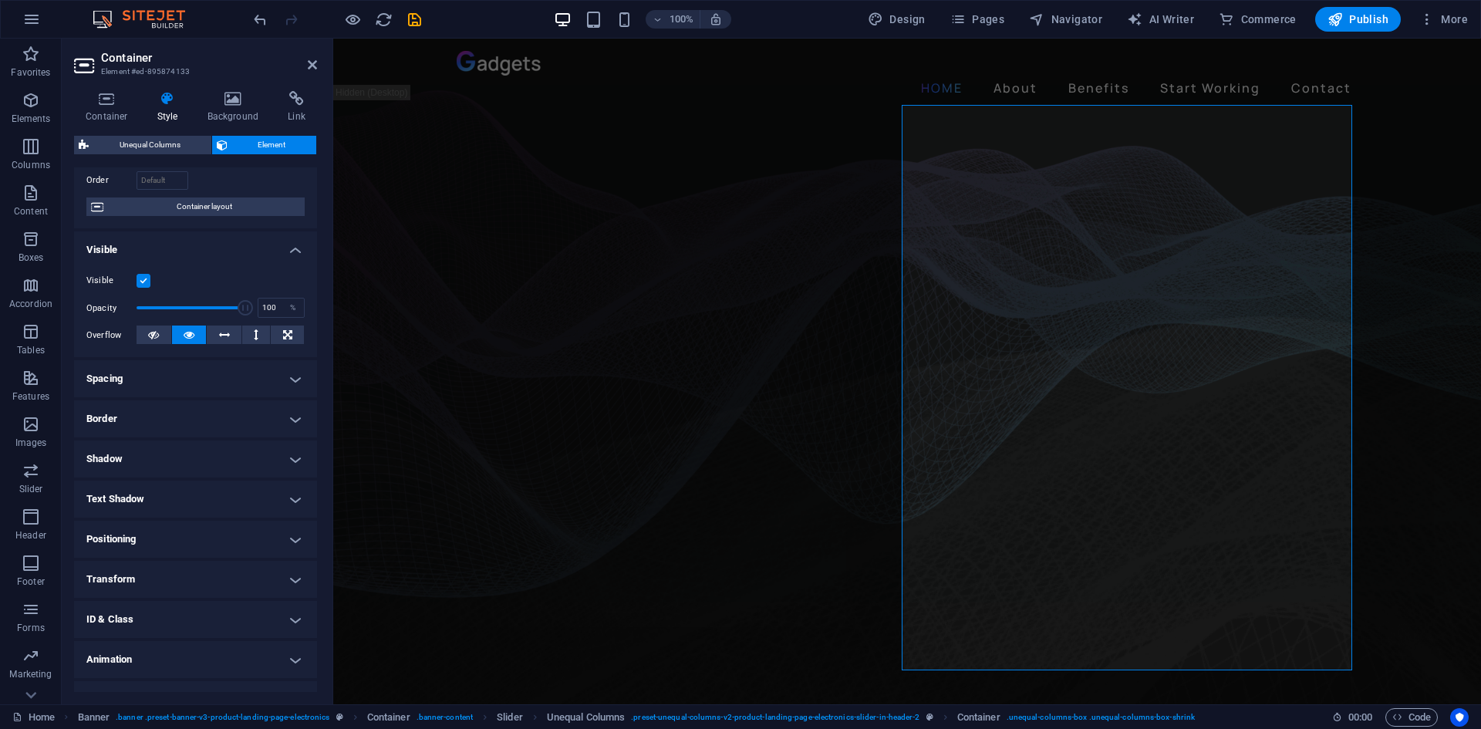
scroll to position [127, 0]
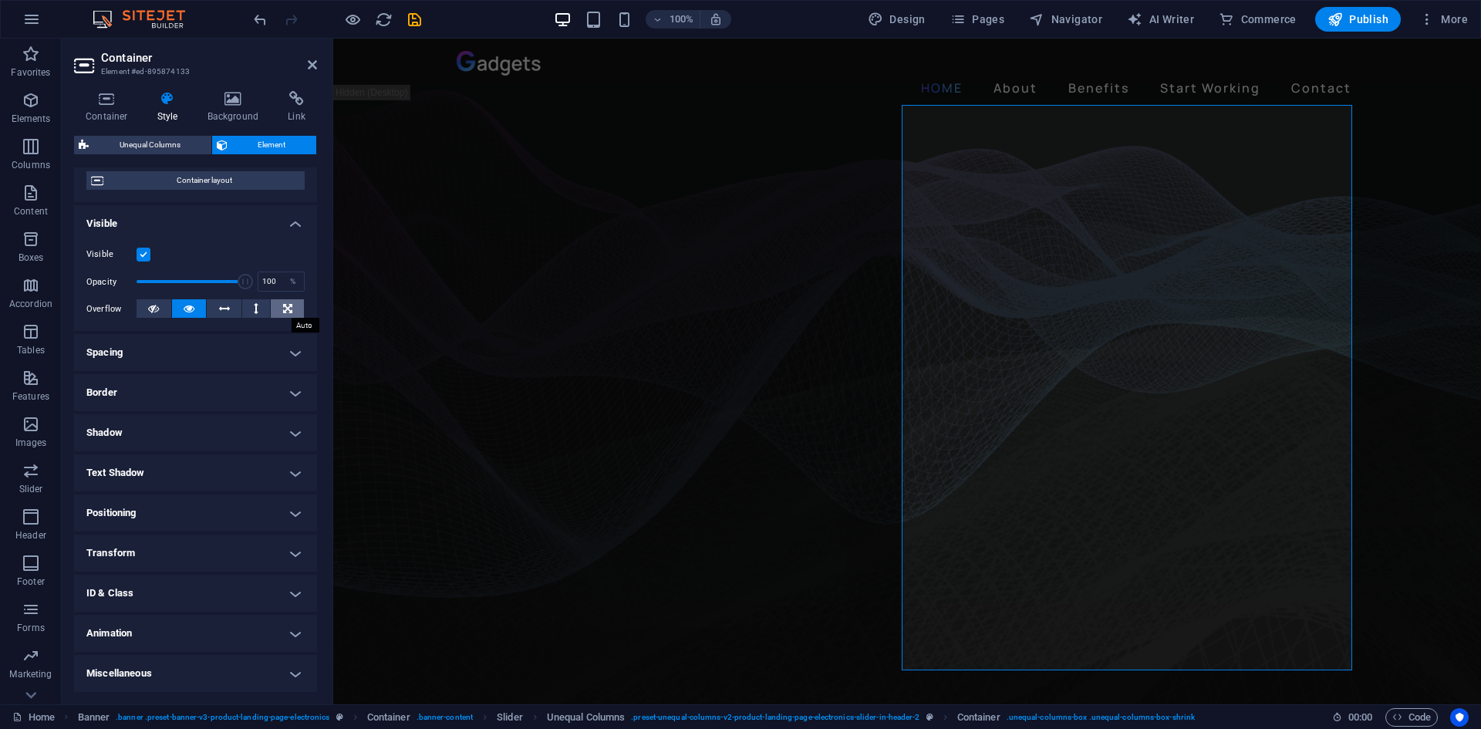
click at [287, 305] on icon at bounding box center [287, 308] width 9 height 19
click at [192, 304] on icon at bounding box center [189, 308] width 11 height 19
click at [283, 309] on icon at bounding box center [287, 308] width 9 height 19
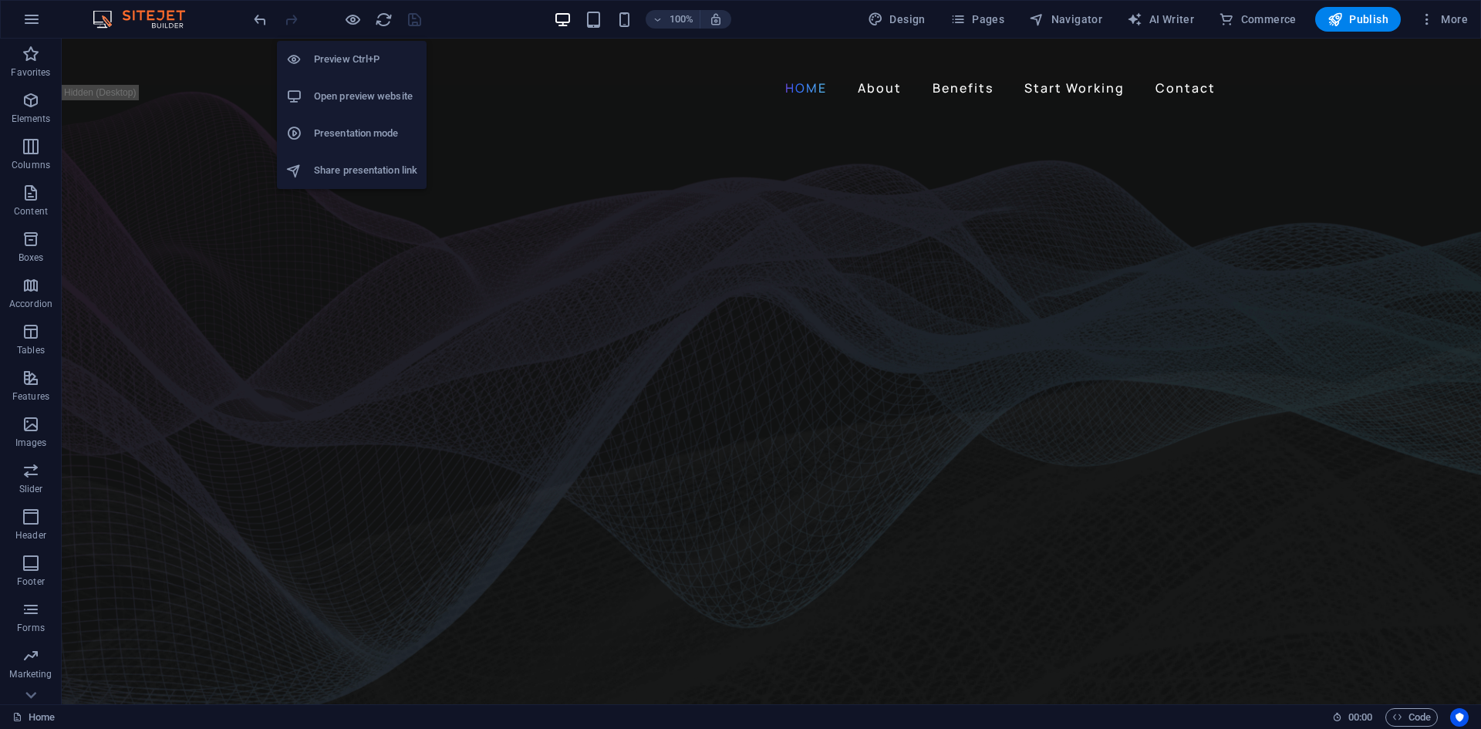
click at [342, 94] on h6 "Open preview website" at bounding box center [365, 96] width 103 height 19
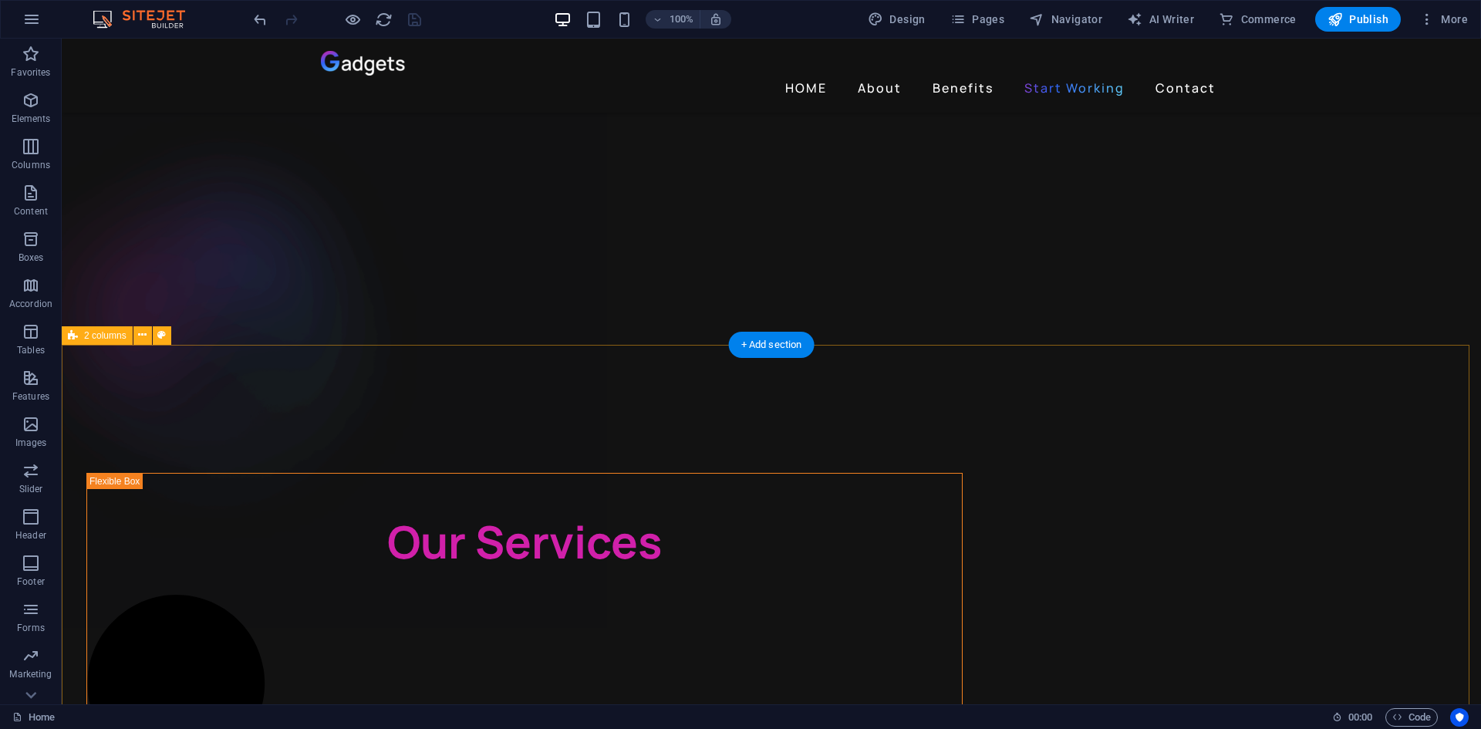
scroll to position [3546, 0]
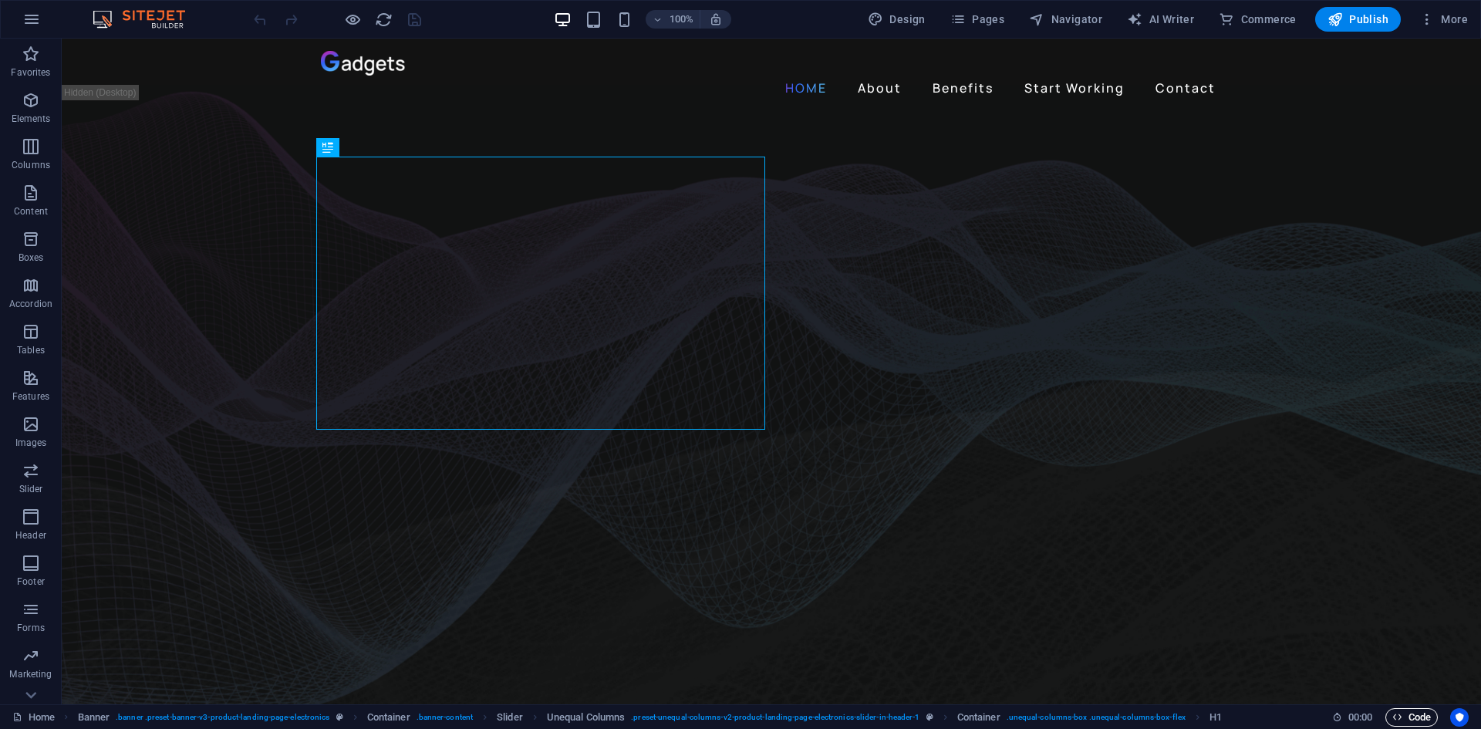
click at [0, 0] on span "Code" at bounding box center [0, 0] width 0 height 0
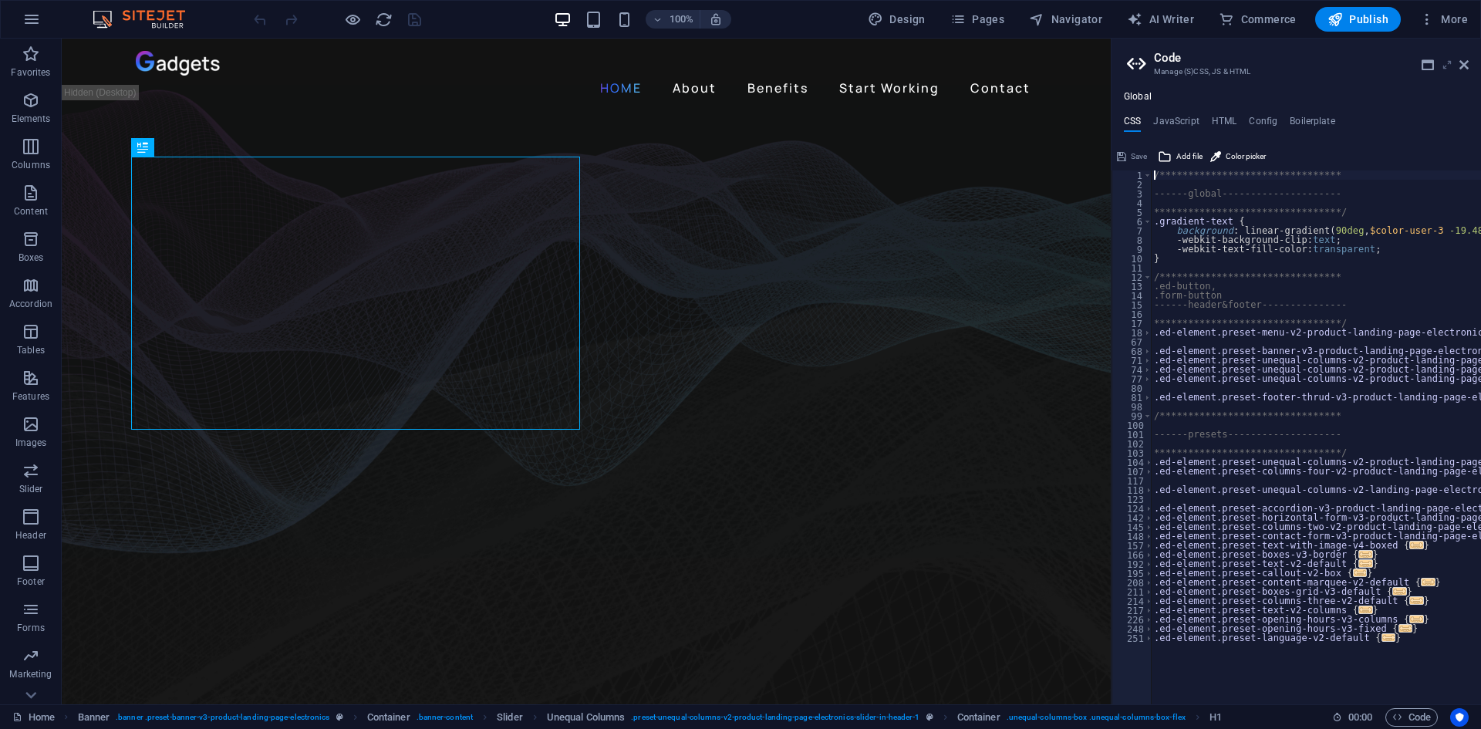
click at [1447, 67] on icon at bounding box center [1447, 65] width 0 height 12
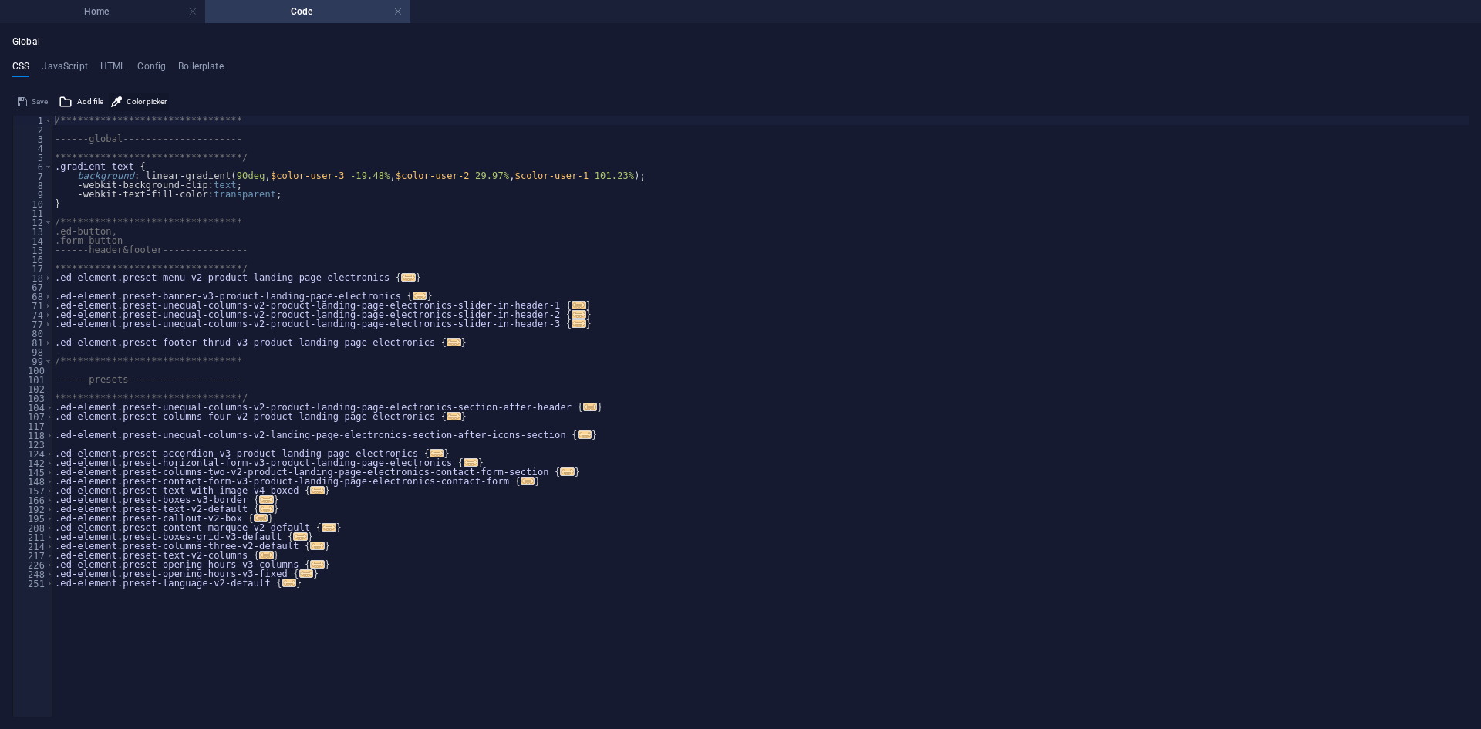
click at [126, 101] on span "Color picker" at bounding box center [146, 102] width 40 height 19
click at [291, 88] on div "**********" at bounding box center [740, 388] width 1456 height 655
click at [86, 103] on span "Add file" at bounding box center [90, 102] width 26 height 19
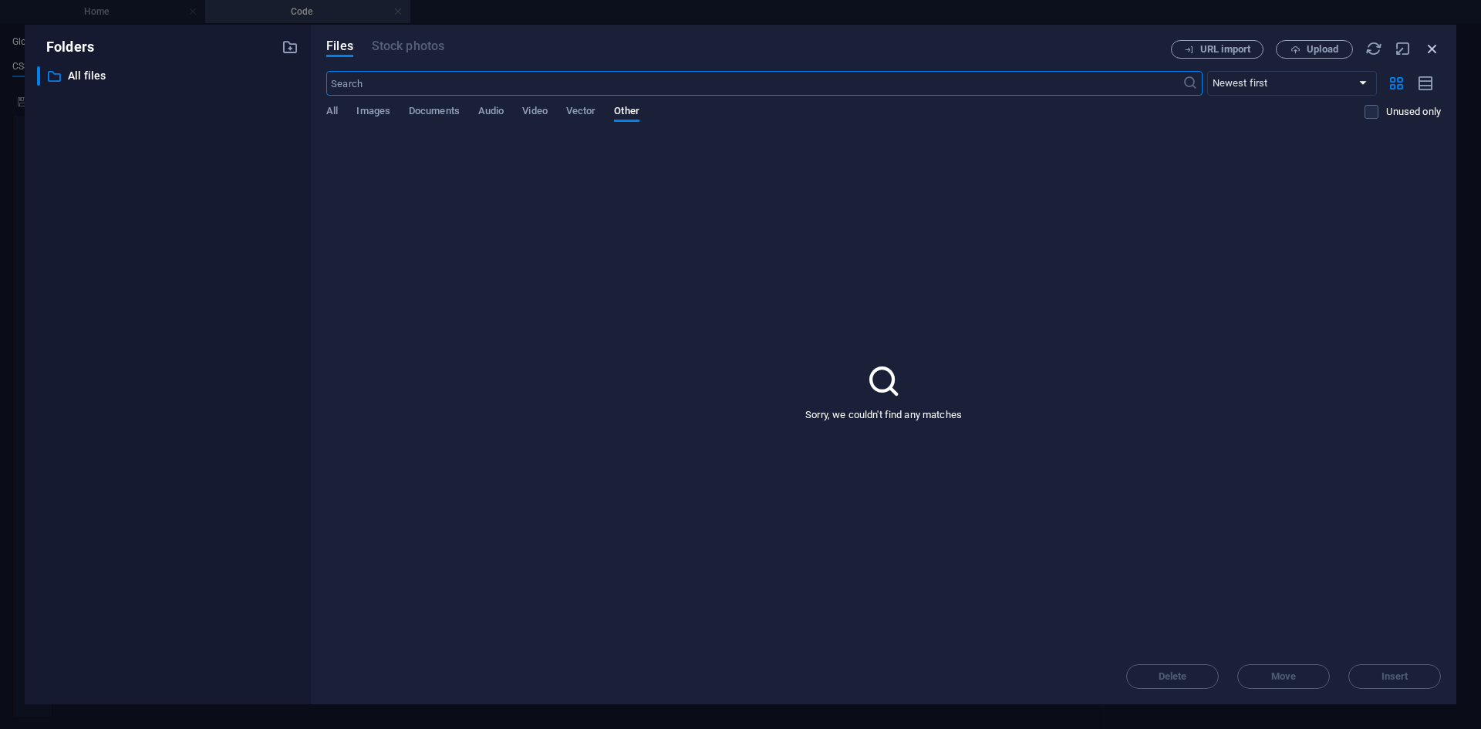
click at [1430, 46] on icon "button" at bounding box center [1431, 48] width 17 height 17
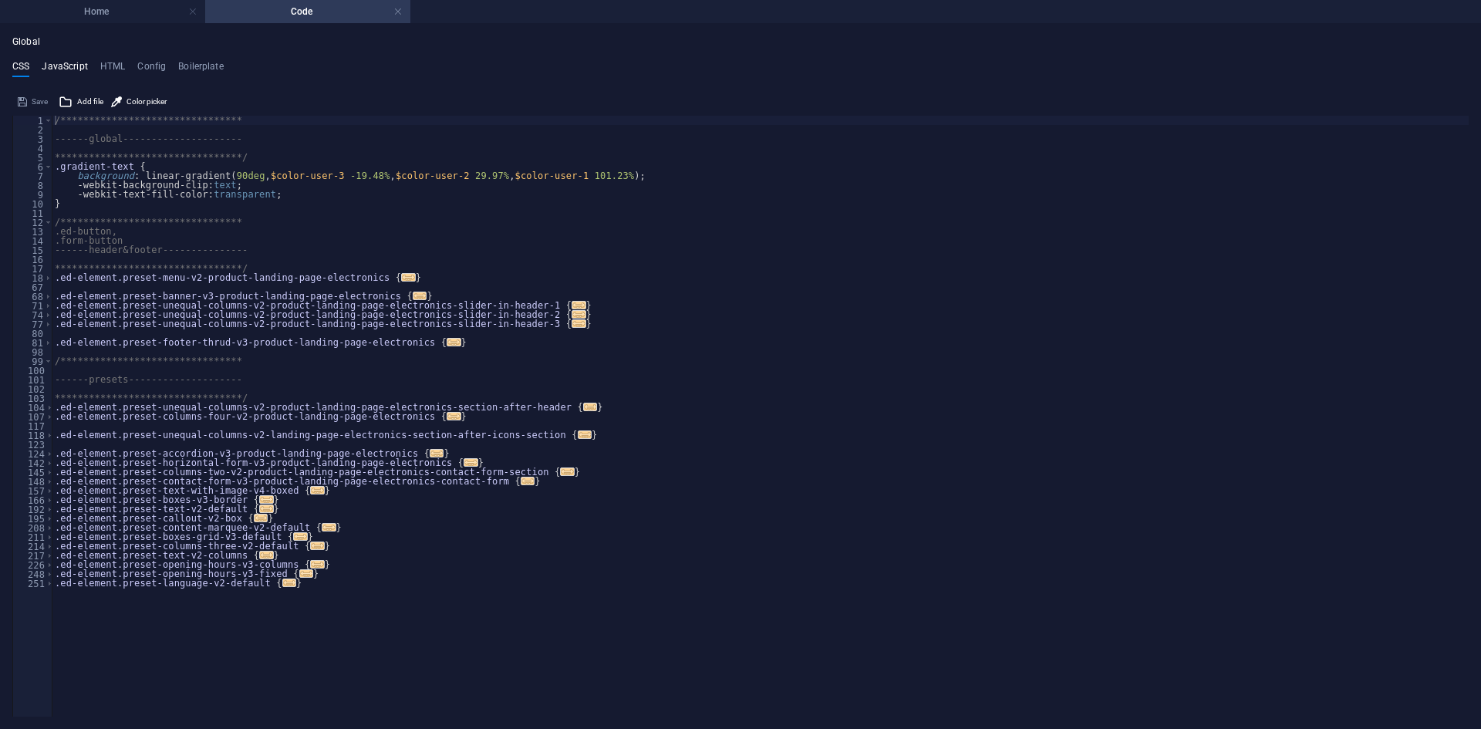
click at [71, 65] on h4 "JavaScript" at bounding box center [64, 69] width 45 height 17
type textarea "/* JS for preset "Menu V2" */"
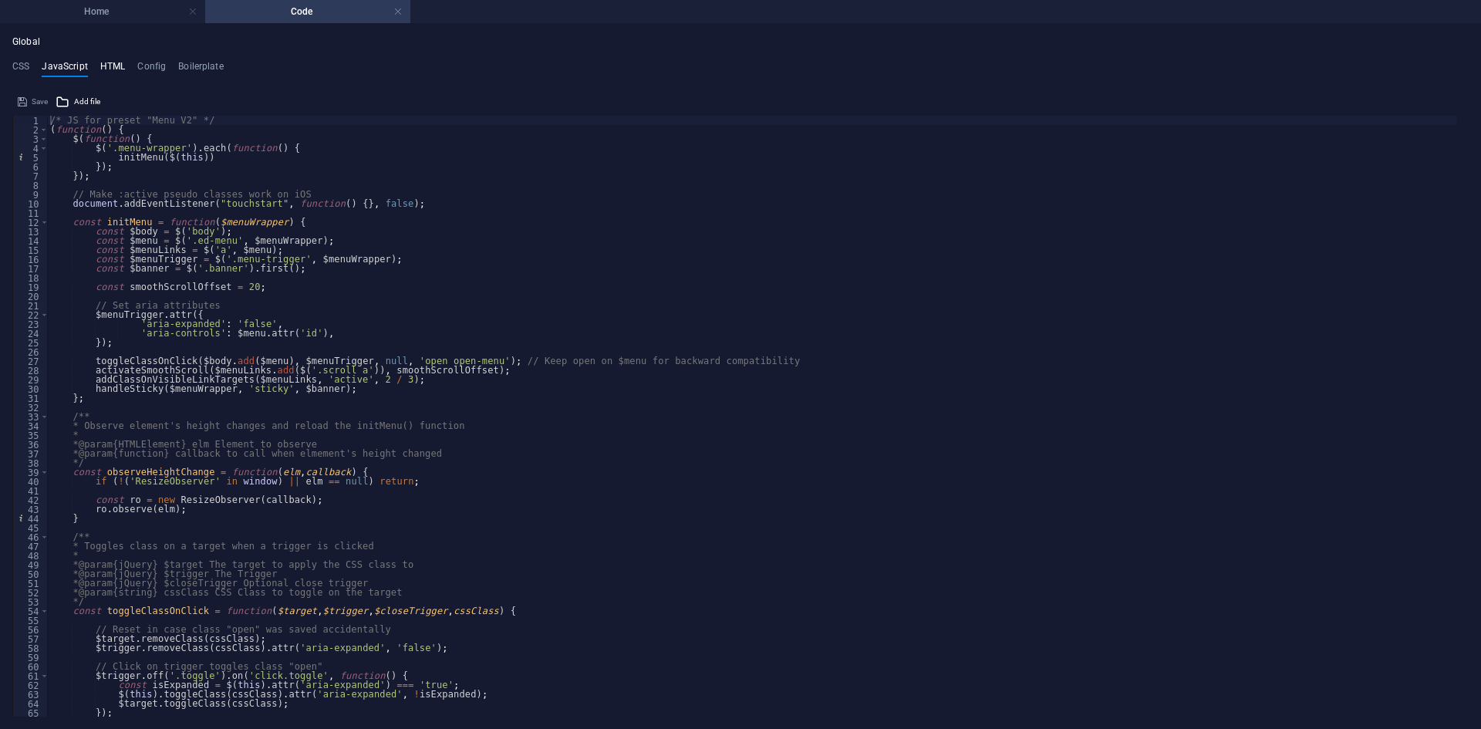
click at [113, 66] on h4 "HTML" at bounding box center [112, 69] width 25 height 17
type textarea "<a href="#main-content" class="wv-link-content button">Skip to main content</a>"
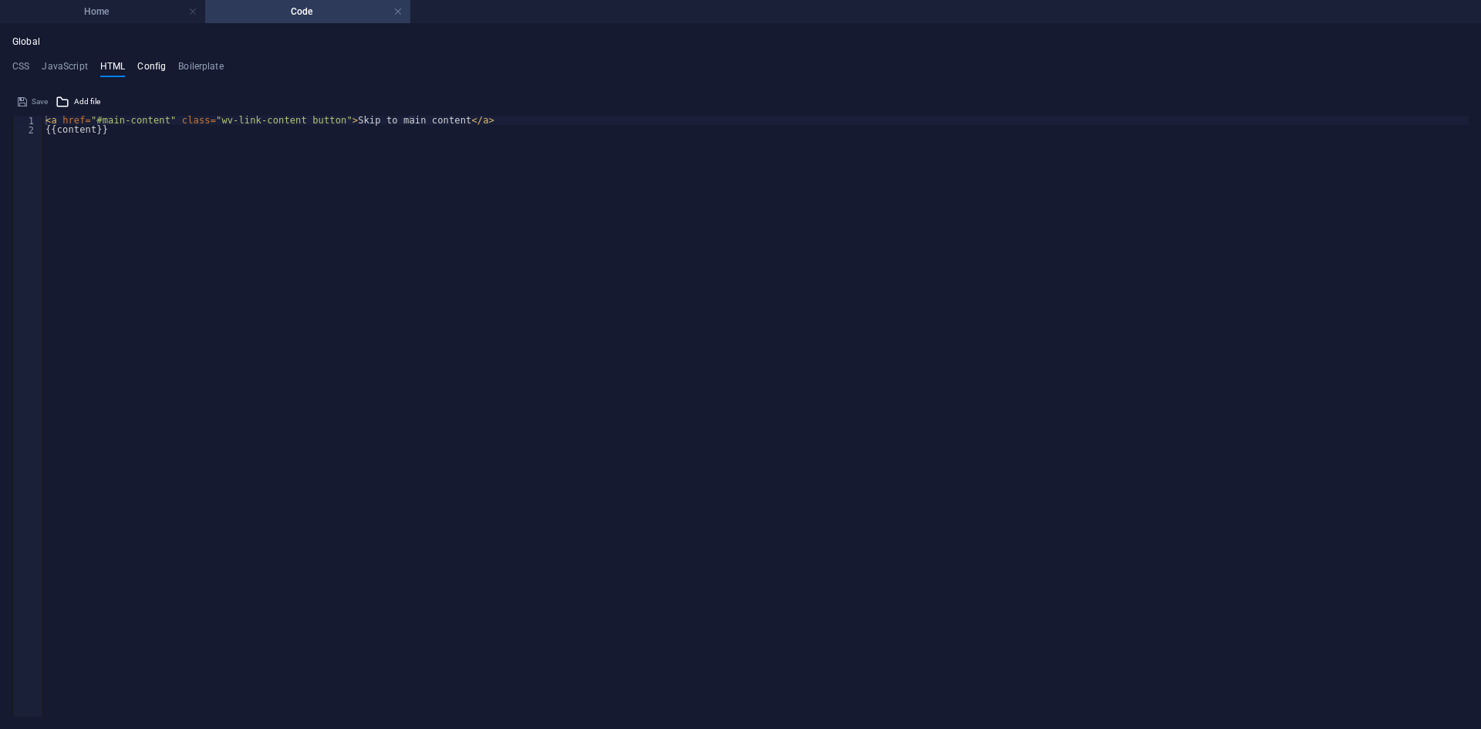
click at [150, 71] on h4 "Config" at bounding box center [151, 69] width 29 height 17
type textarea "$color-background: #121212;"
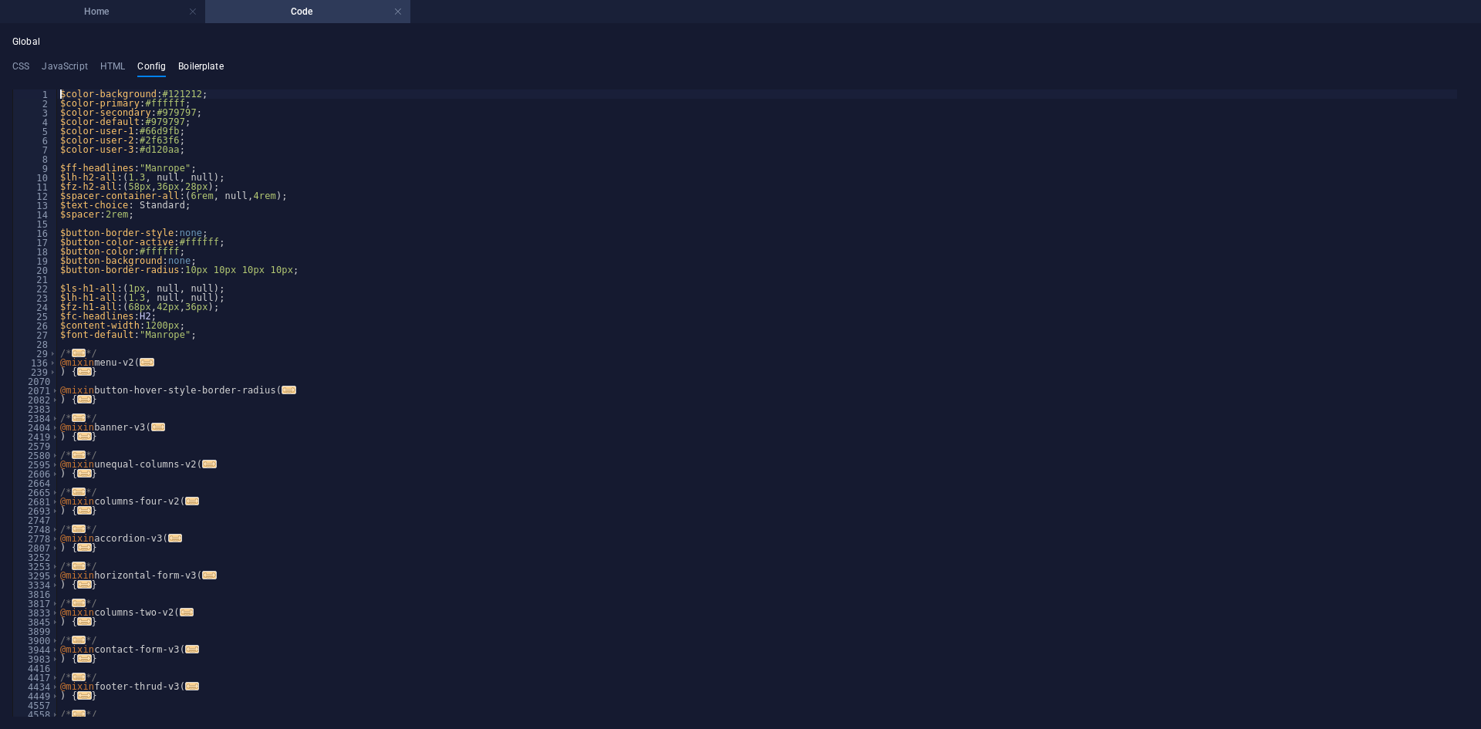
click at [200, 69] on h4 "Boilerplate" at bounding box center [200, 69] width 45 height 17
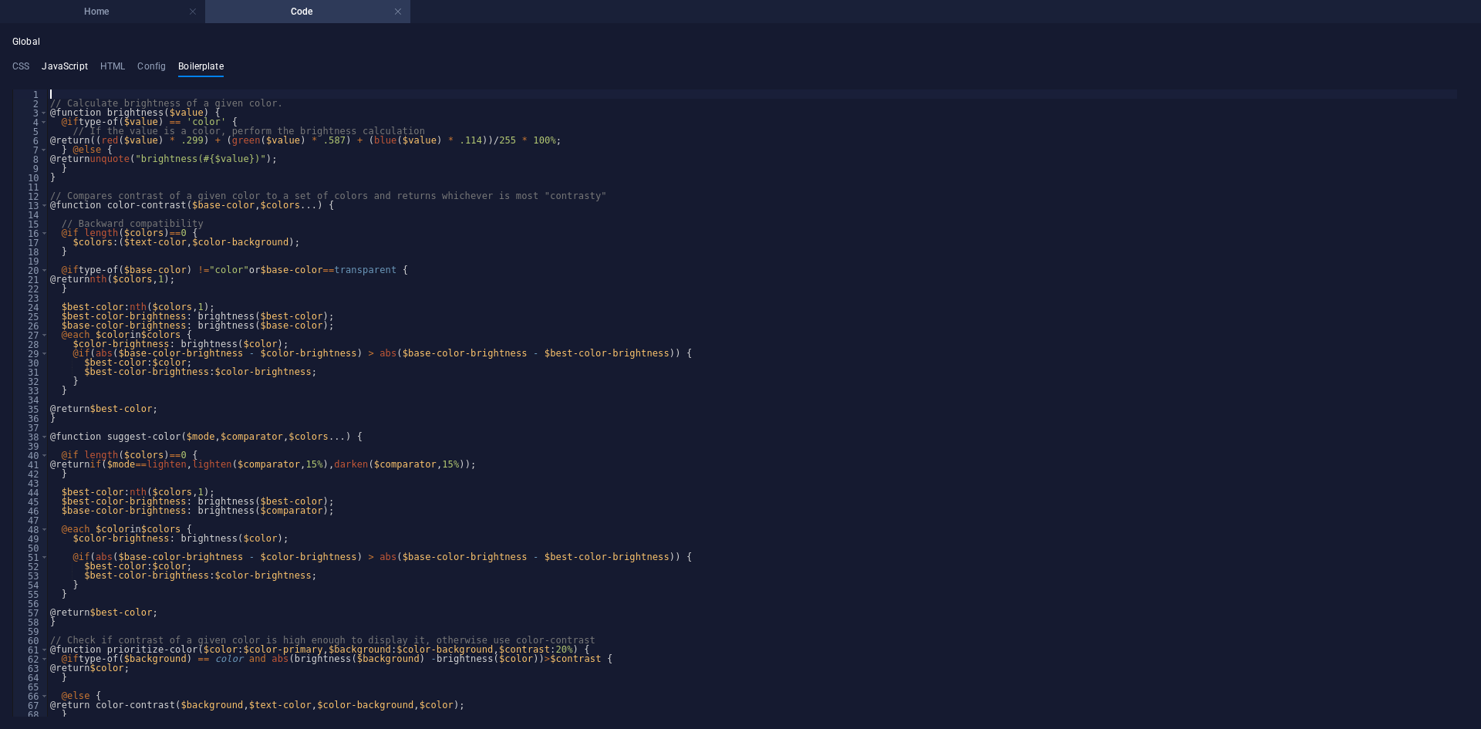
click at [59, 72] on h4 "JavaScript" at bounding box center [64, 69] width 45 height 17
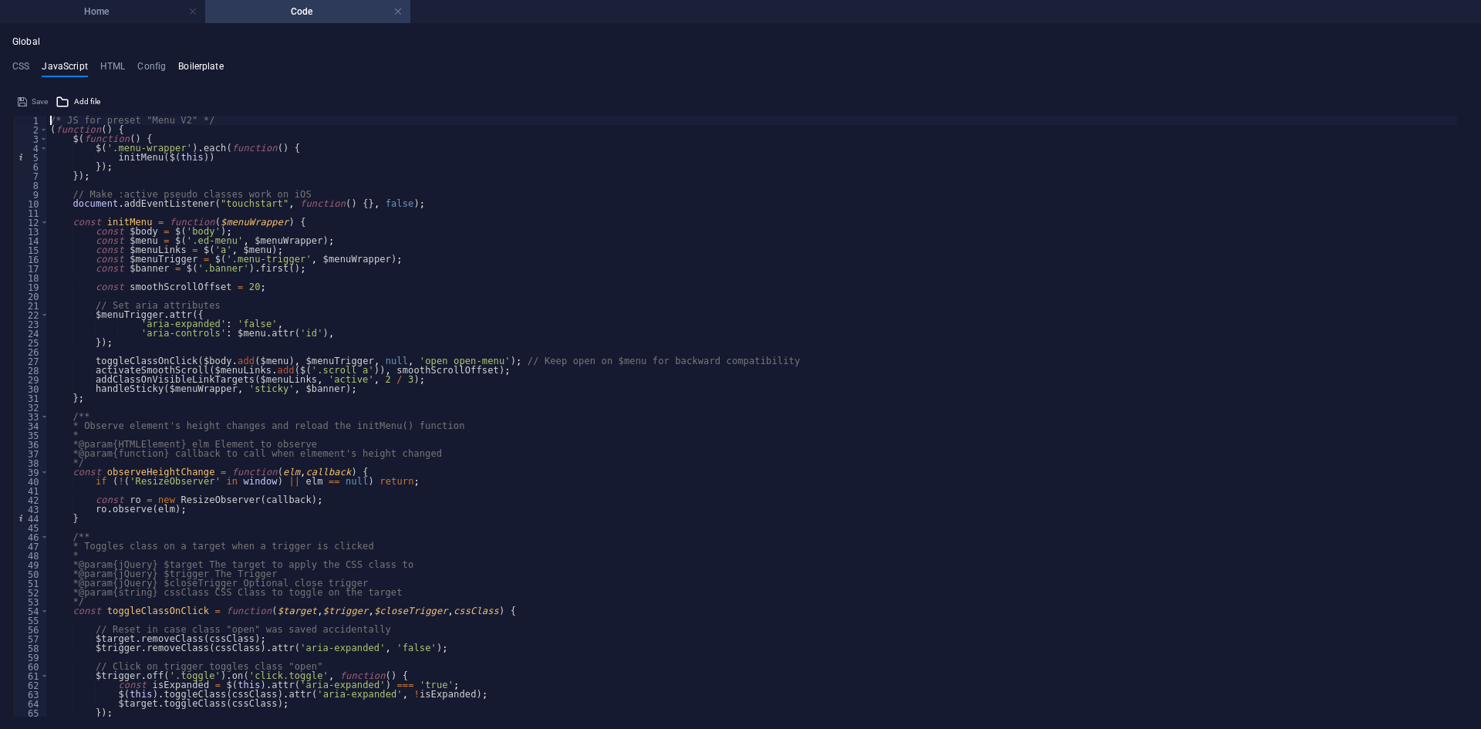
click at [200, 65] on h4 "Boilerplate" at bounding box center [200, 69] width 45 height 17
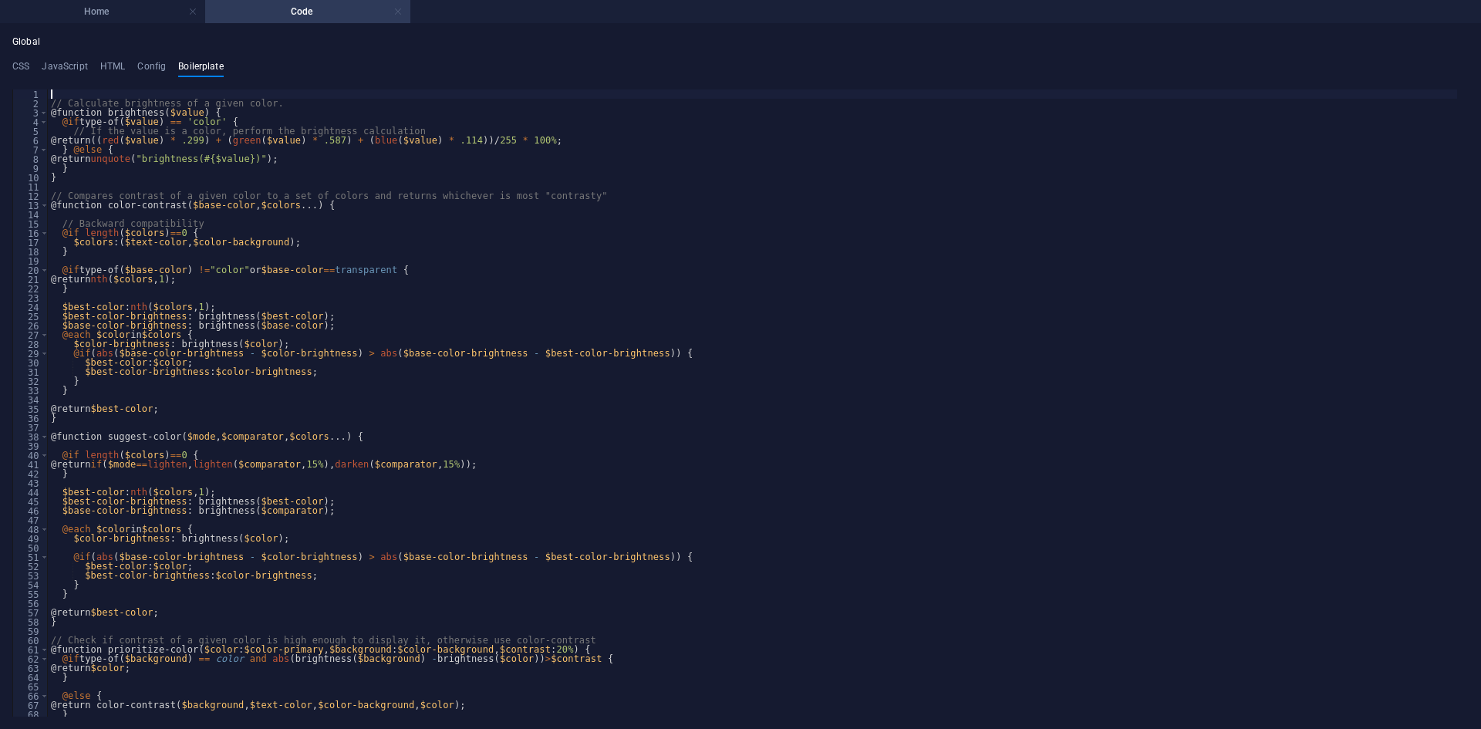
click at [399, 12] on link at bounding box center [397, 12] width 9 height 15
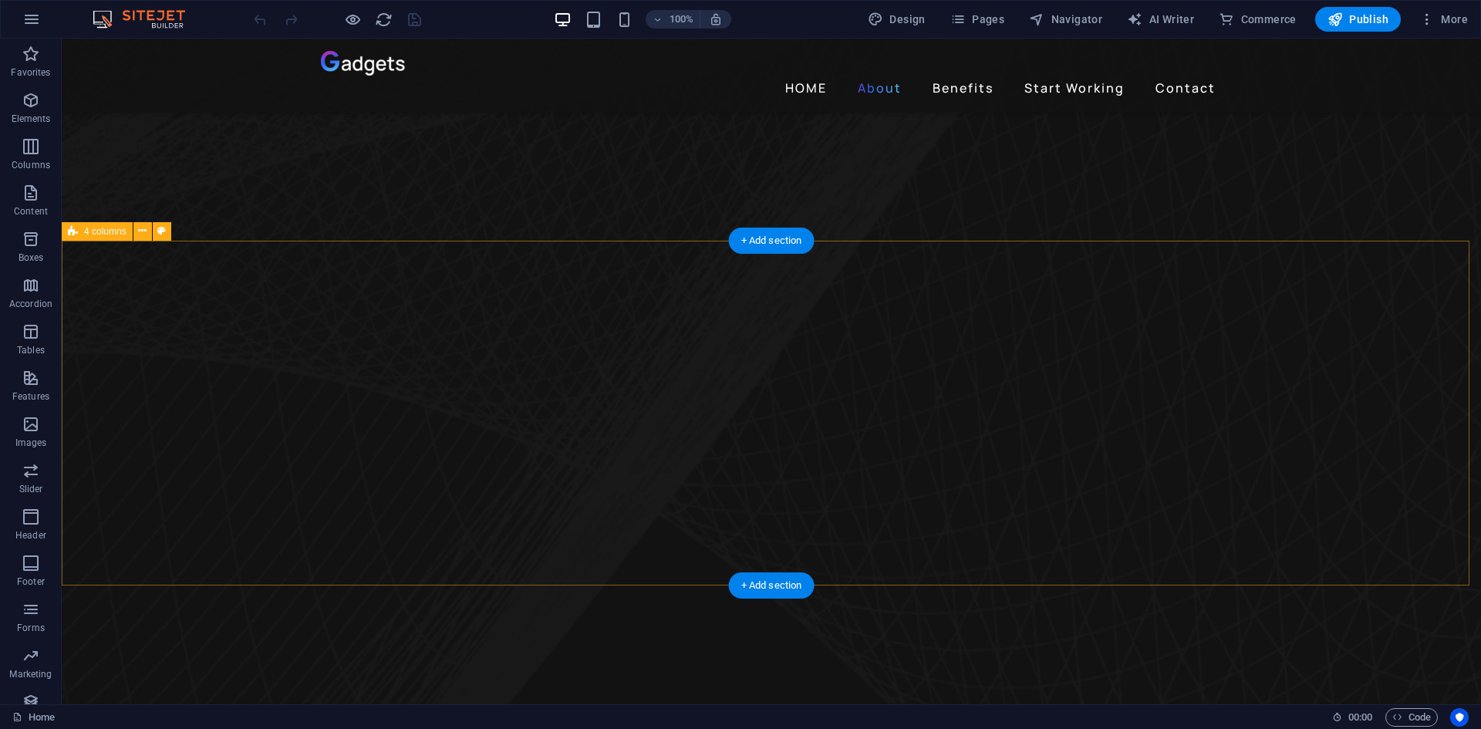
scroll to position [1311, 0]
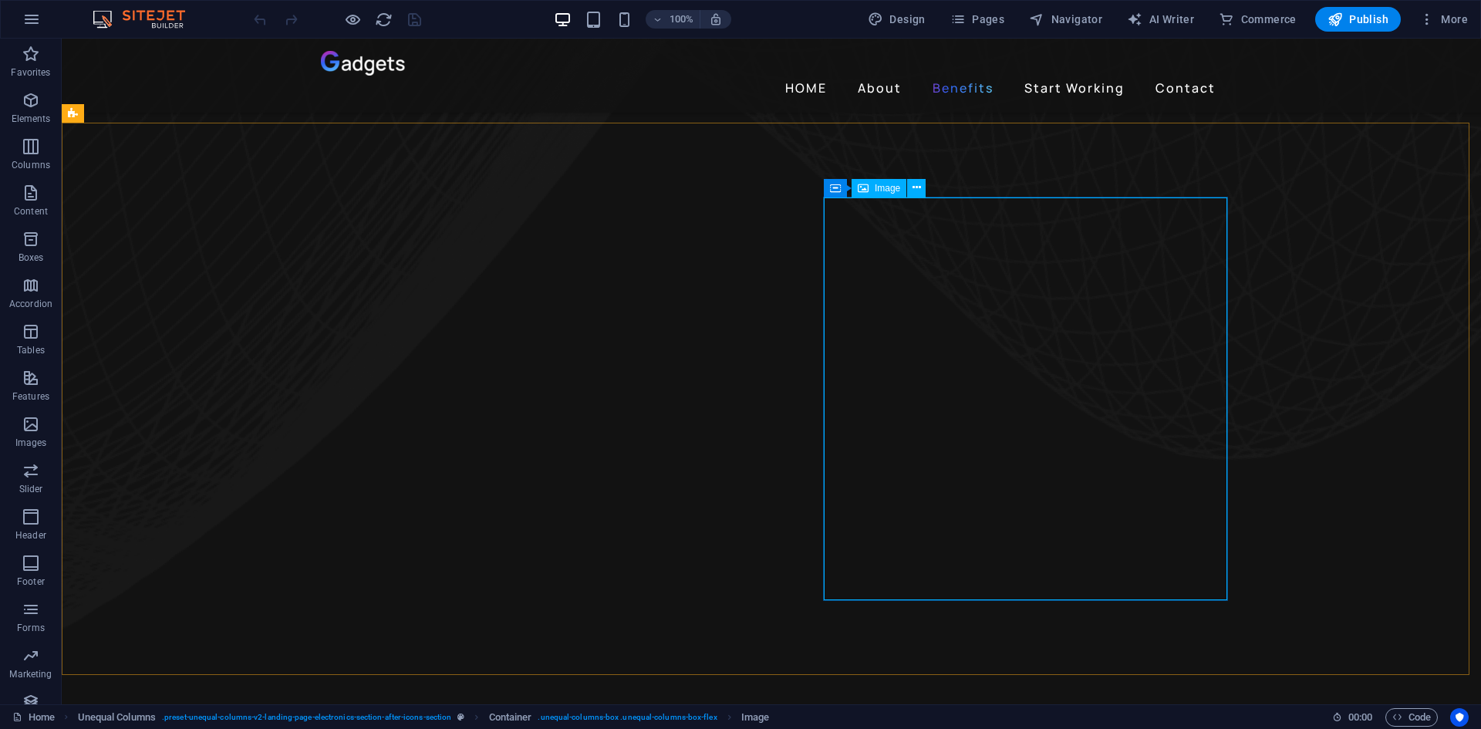
click at [882, 191] on span "Image" at bounding box center [886, 188] width 25 height 9
select select "px"
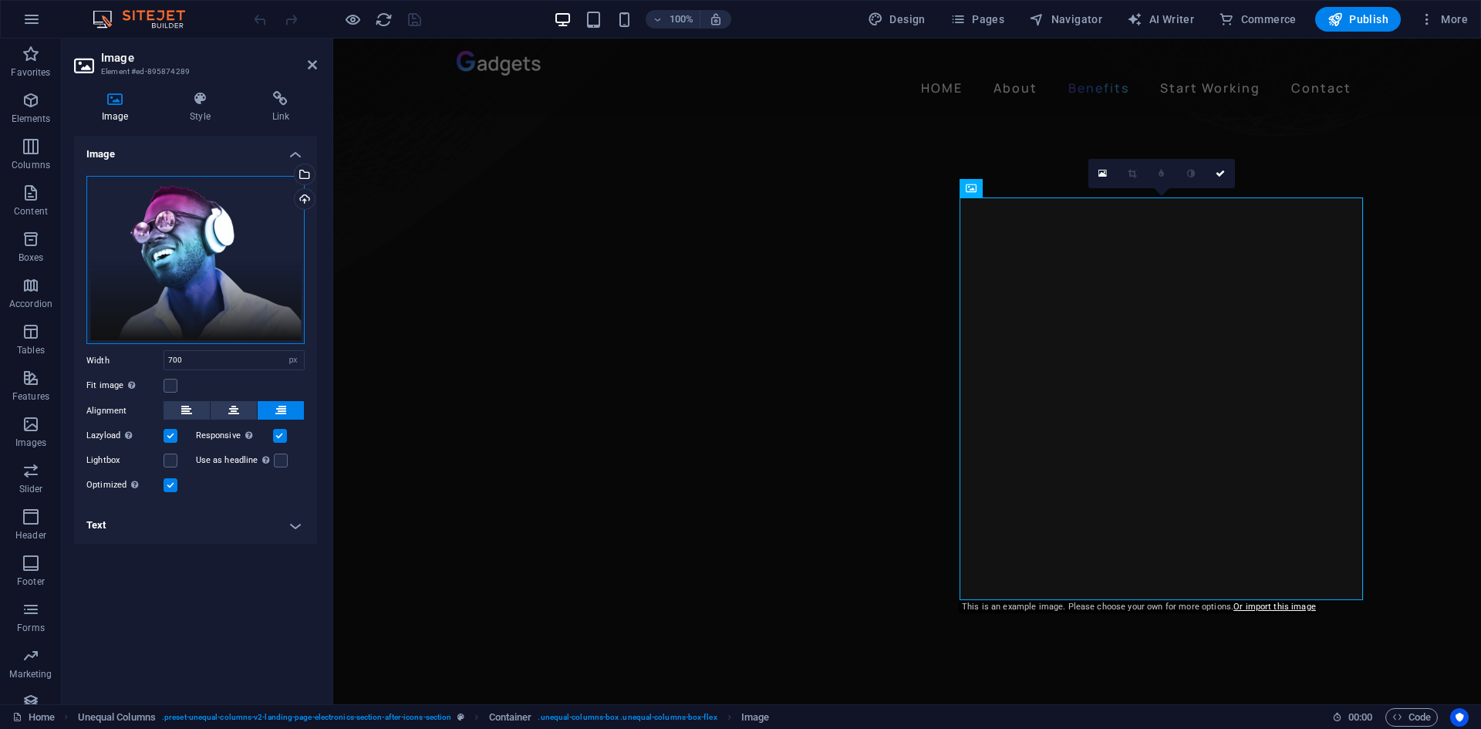
click at [184, 264] on div "Drag files here, click to choose files or select files from Files or our free s…" at bounding box center [195, 260] width 218 height 169
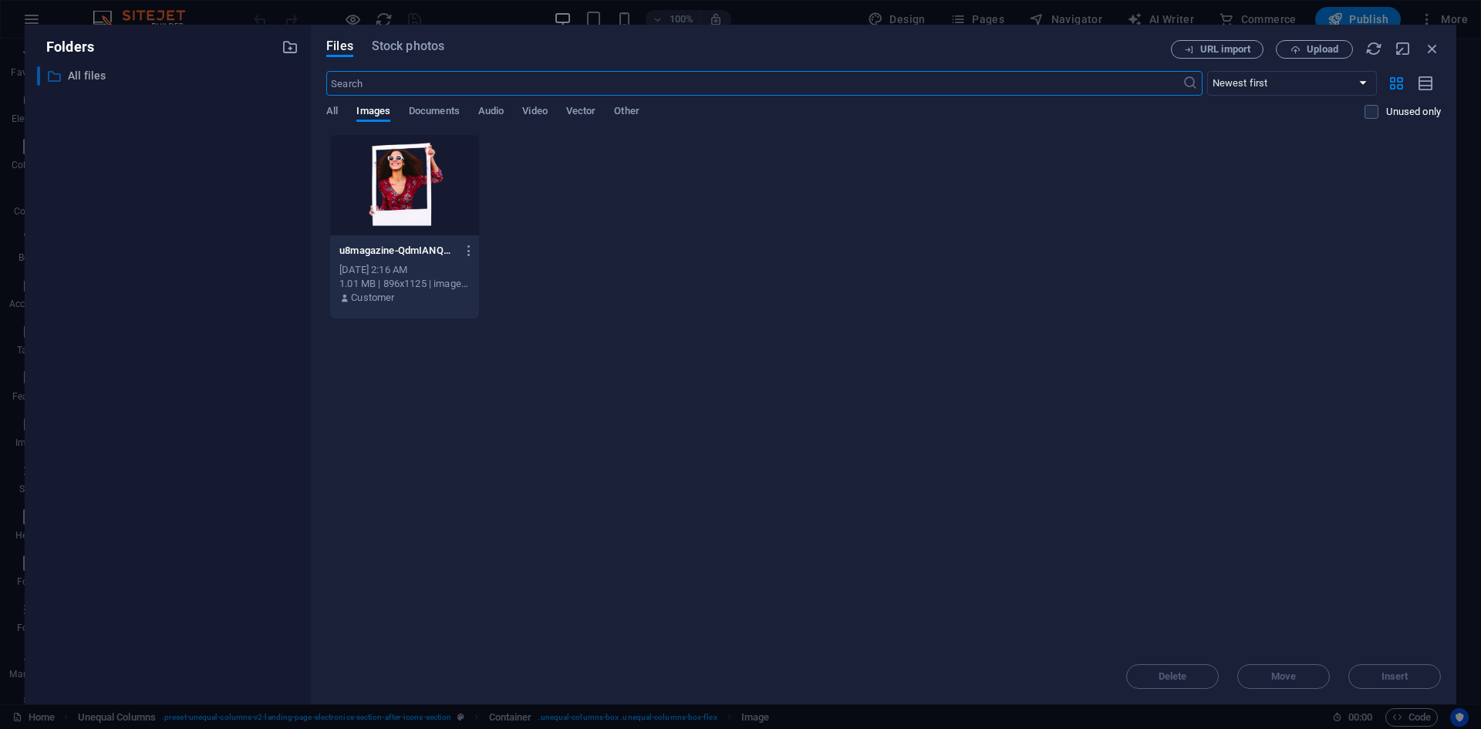
click at [72, 72] on p "All files" at bounding box center [169, 76] width 202 height 18
click at [586, 109] on span "Vector" at bounding box center [581, 113] width 30 height 22
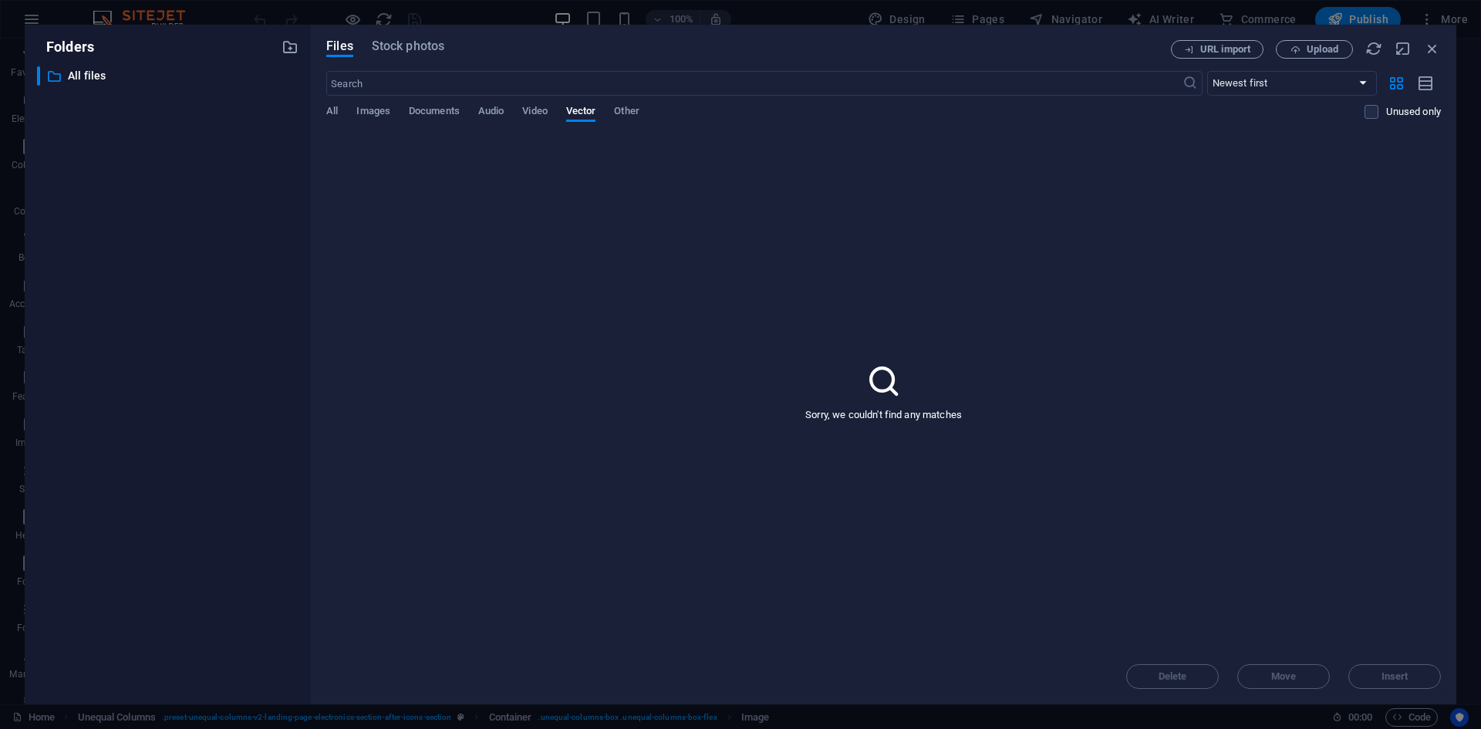
click at [384, 101] on div "​ Newest first Oldest first Name (A-Z) Name (Z-A) Size (0-9) Size (9-0) Resolut…" at bounding box center [883, 102] width 1114 height 63
click at [377, 113] on span "Images" at bounding box center [373, 113] width 34 height 22
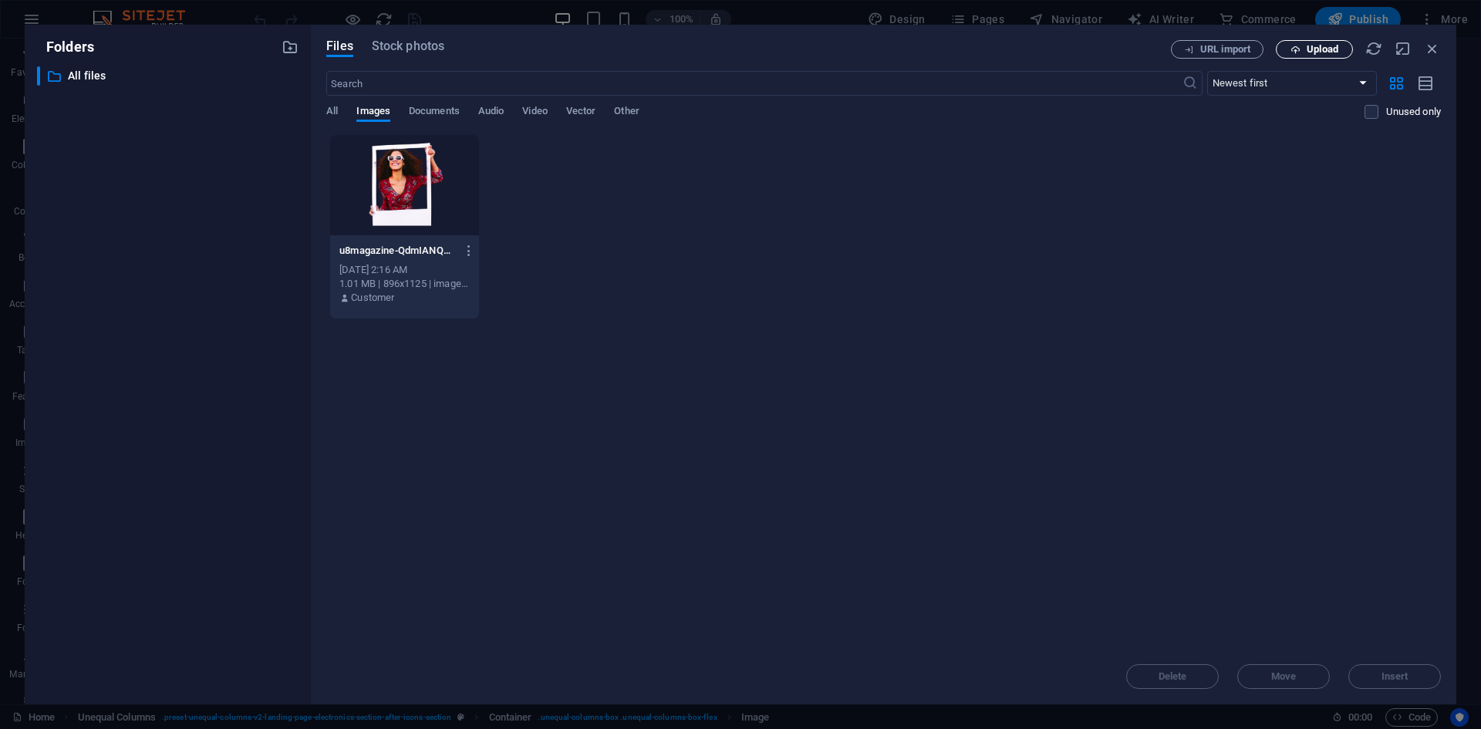
click at [1312, 51] on span "Upload" at bounding box center [1322, 49] width 32 height 9
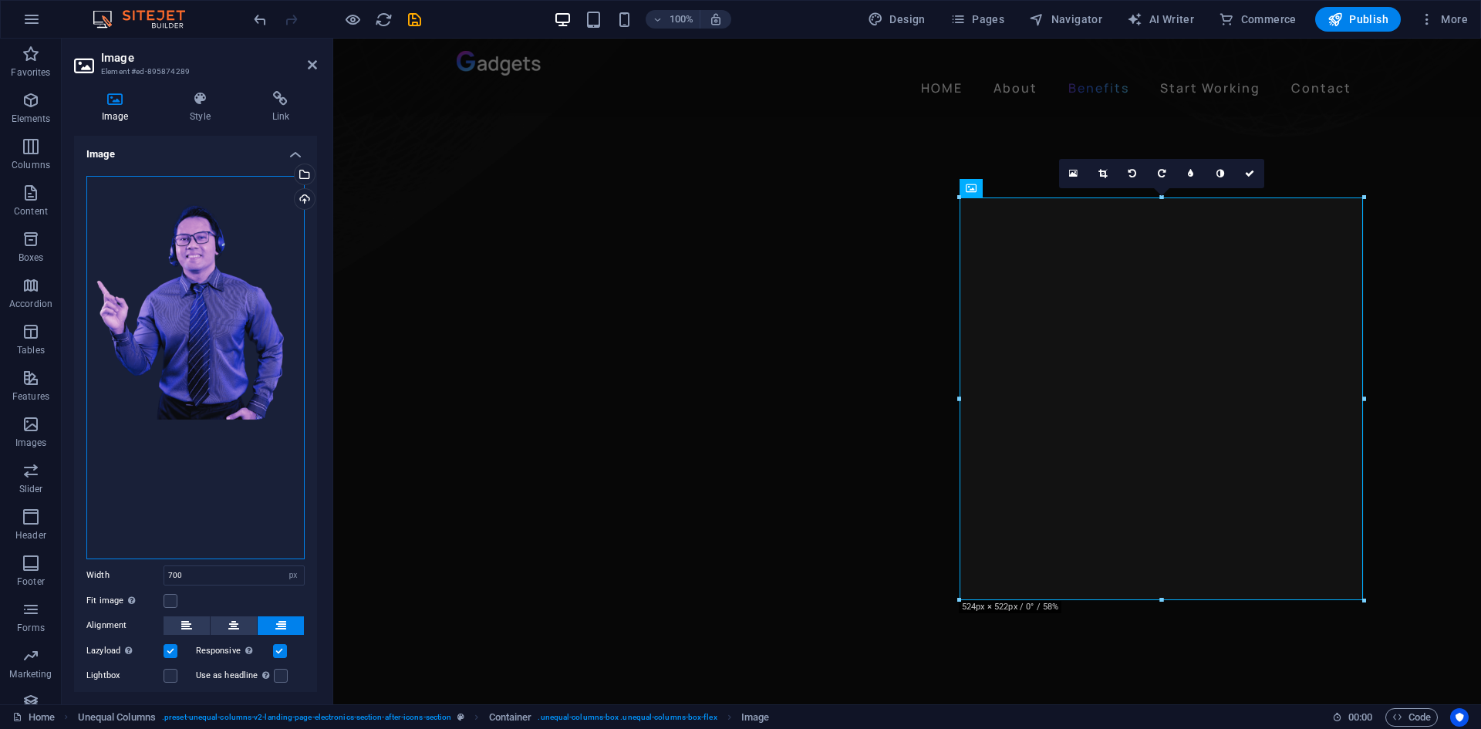
click at [212, 299] on div "Drag files here, click to choose files or select files from Files or our free s…" at bounding box center [195, 367] width 218 height 383
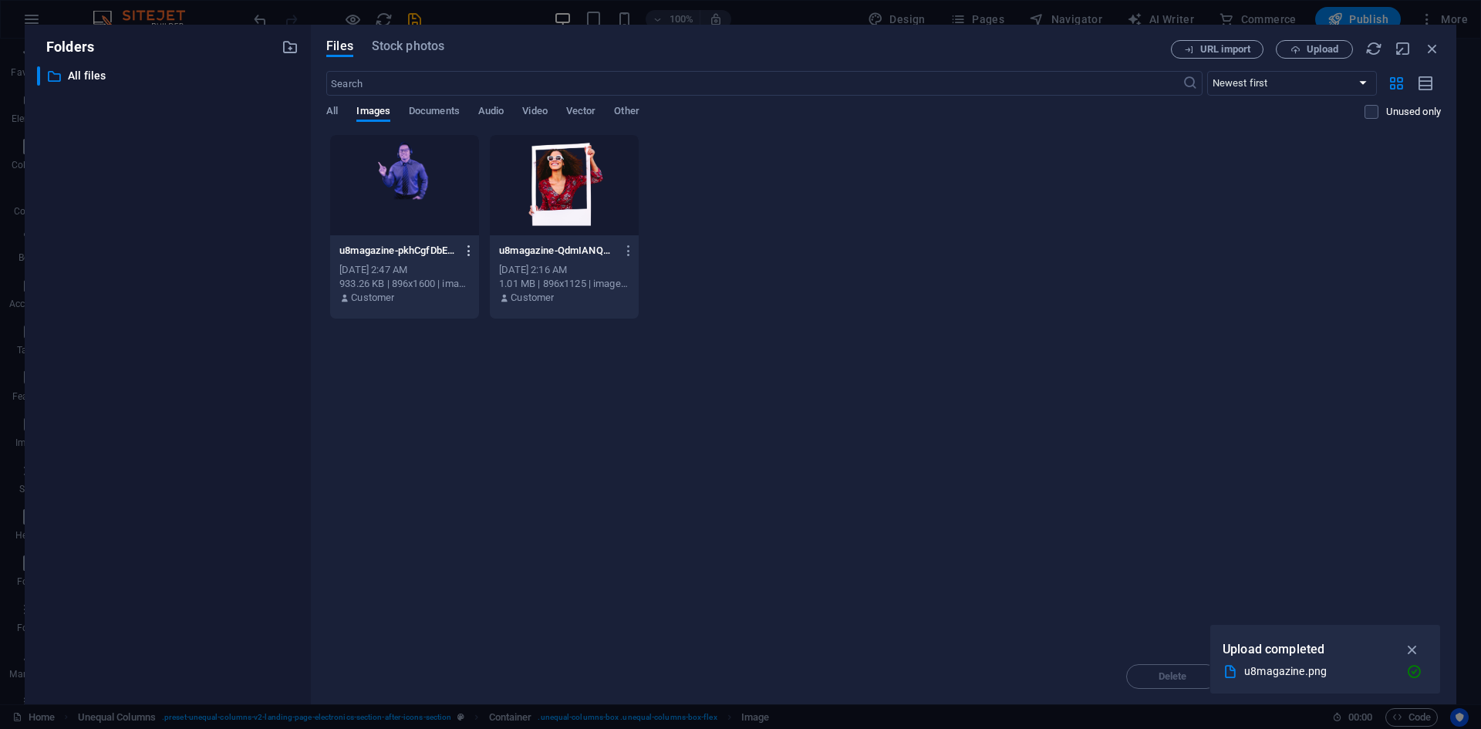
click at [470, 250] on icon "button" at bounding box center [469, 251] width 15 height 14
click at [483, 544] on h6 "Delete" at bounding box center [478, 550] width 66 height 19
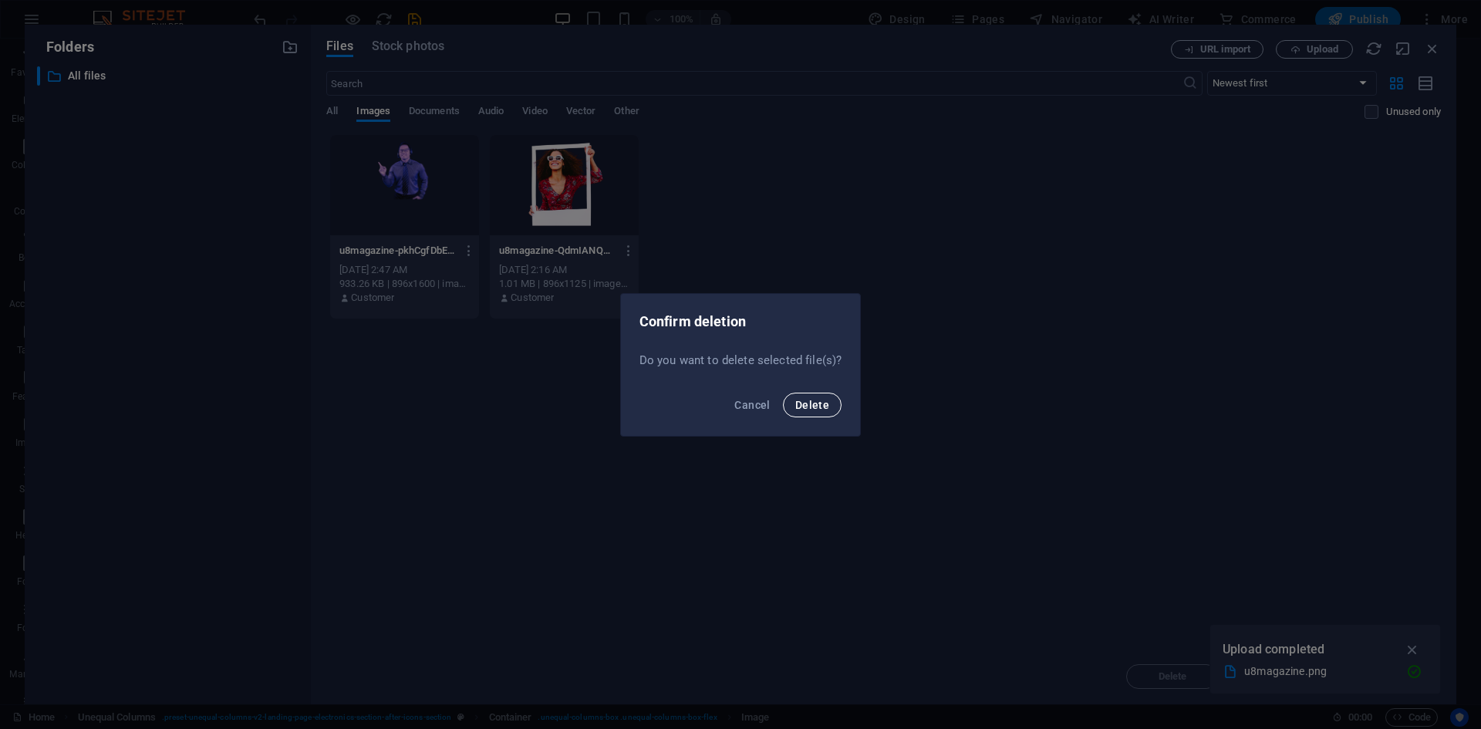
click at [803, 401] on span "Delete" at bounding box center [812, 405] width 34 height 12
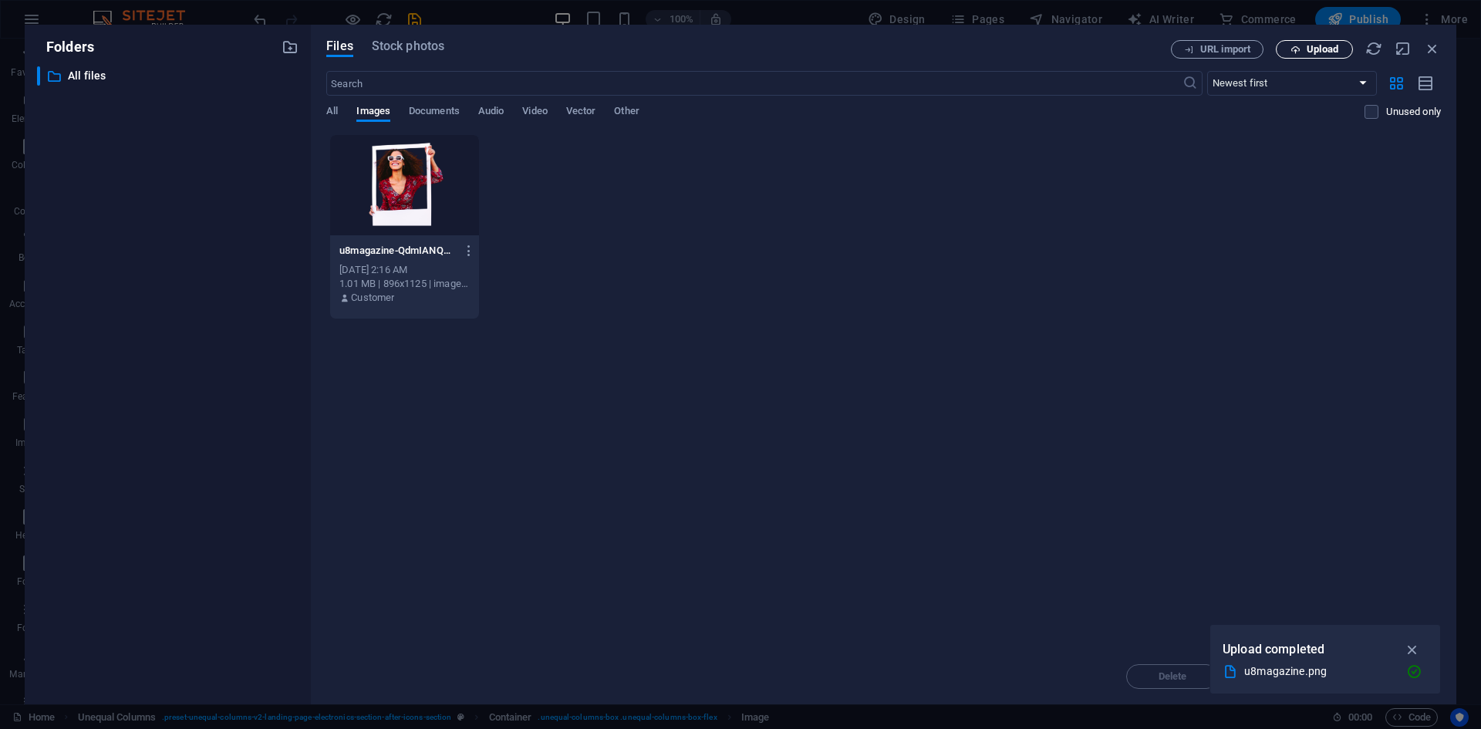
click at [1331, 47] on span "Upload" at bounding box center [1322, 49] width 32 height 9
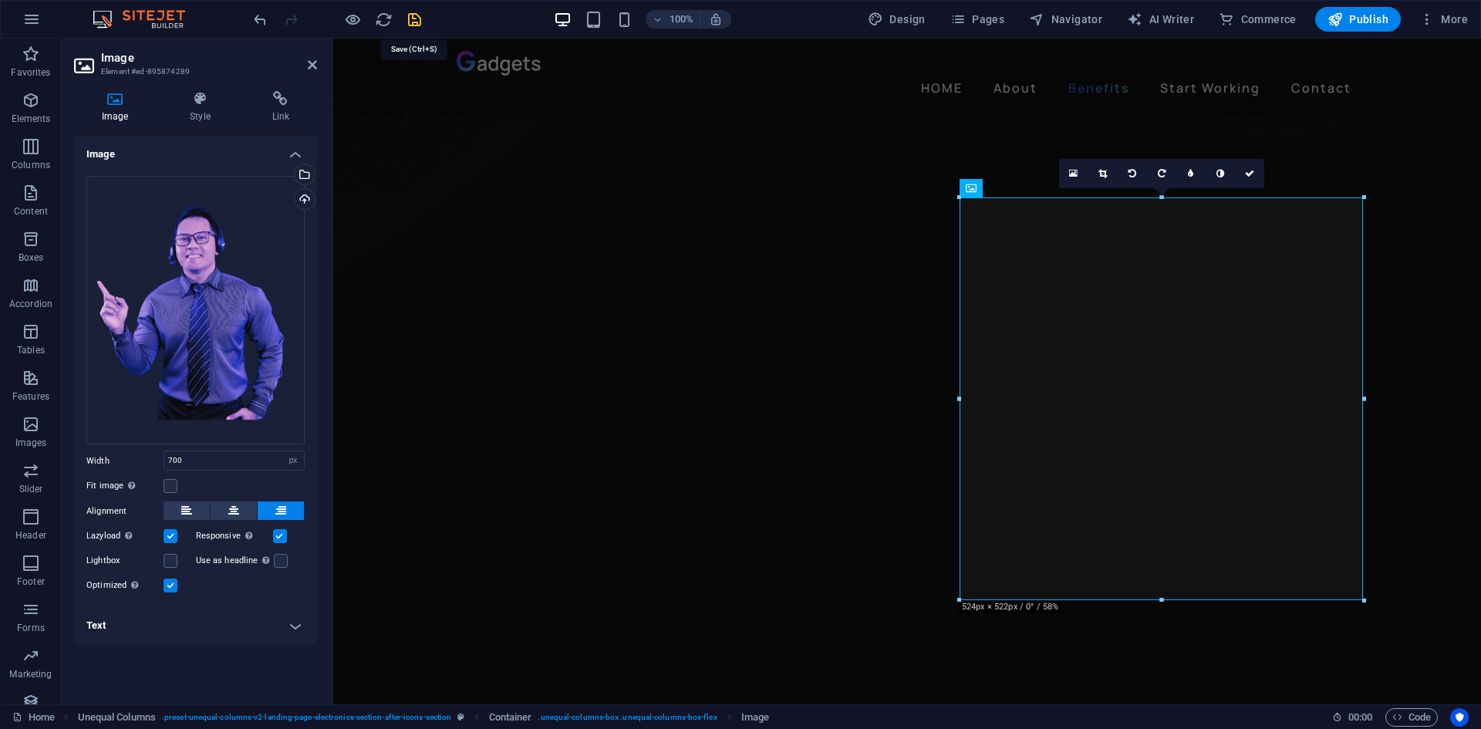
click at [408, 23] on icon "save" at bounding box center [415, 20] width 18 height 18
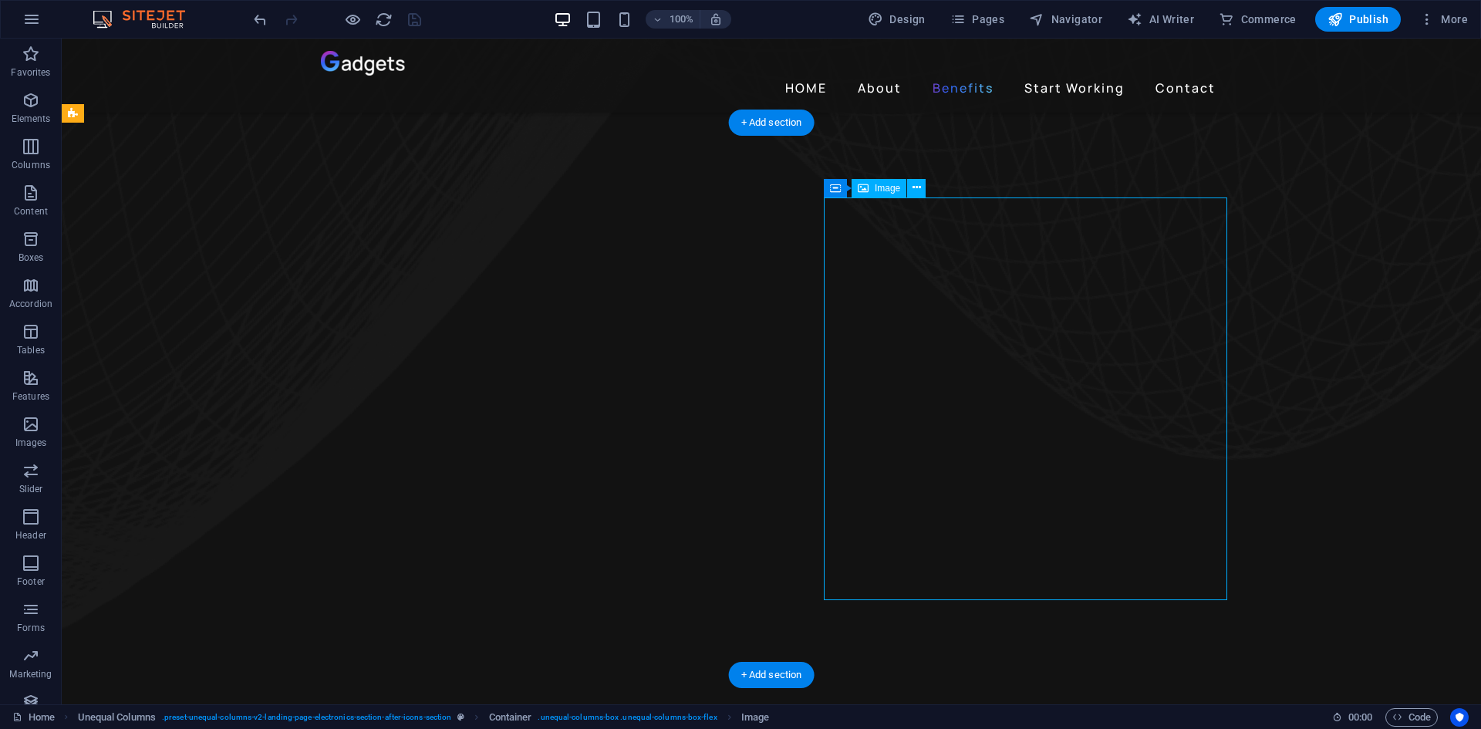
select select "px"
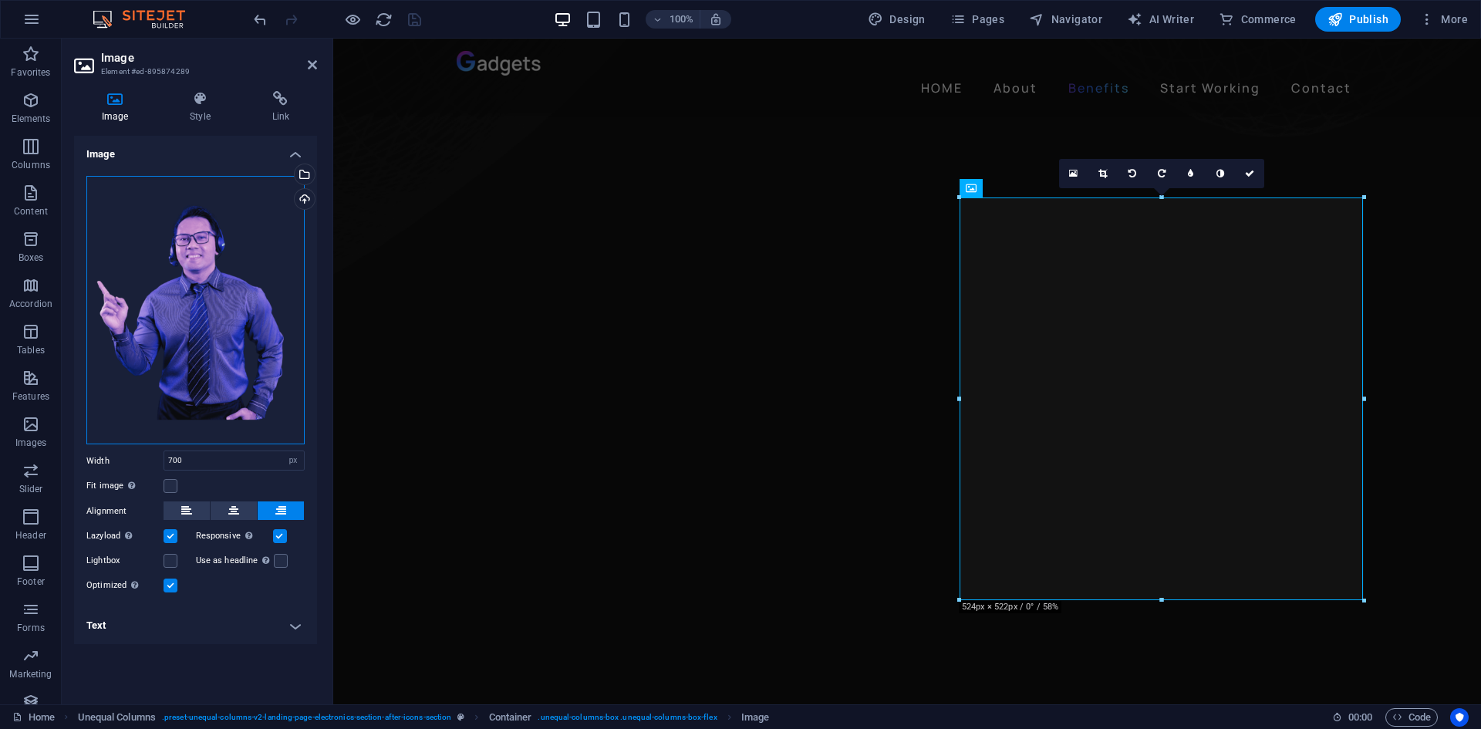
click at [201, 265] on div "Drag files here, click to choose files or select files from Files or our free s…" at bounding box center [195, 310] width 218 height 269
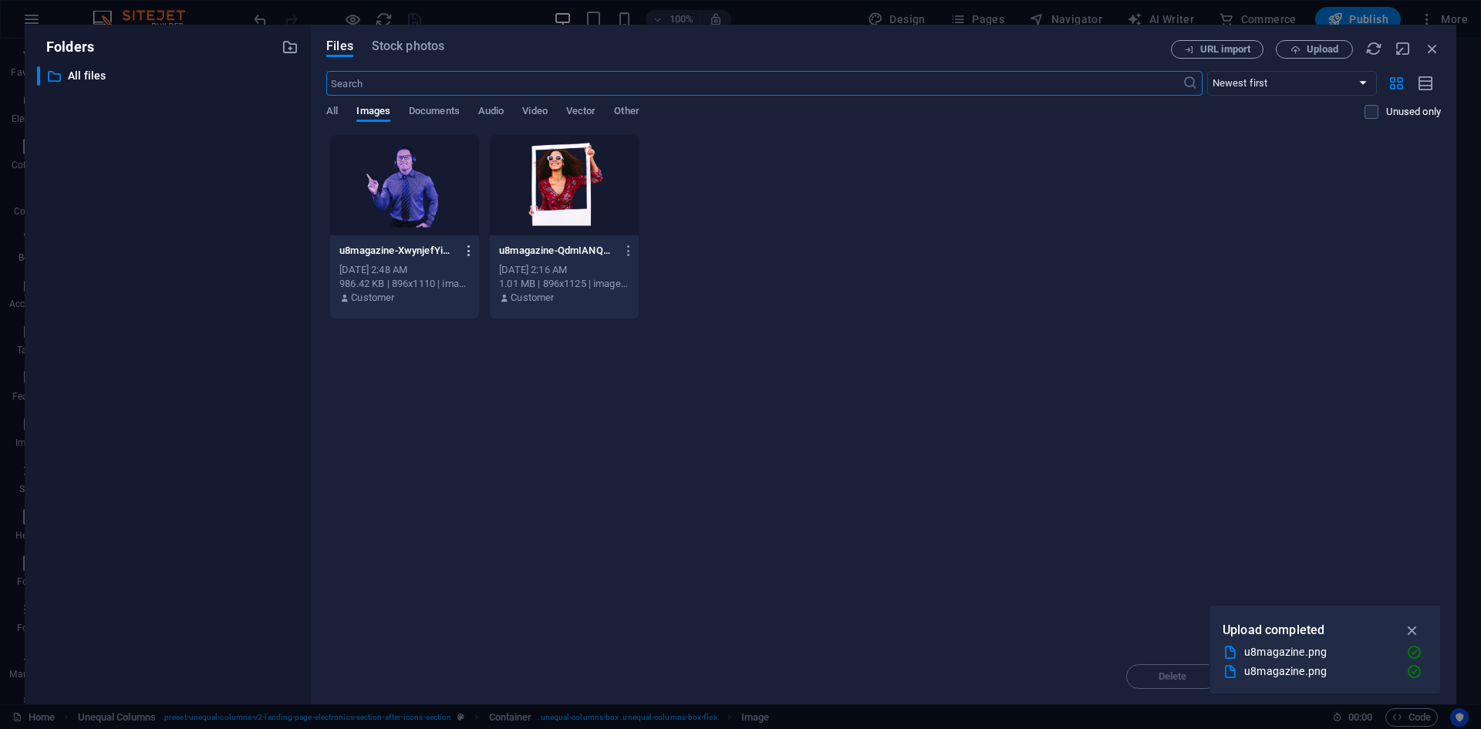
click at [465, 249] on icon "button" at bounding box center [469, 251] width 15 height 14
click at [474, 542] on h6 "Delete" at bounding box center [478, 550] width 66 height 19
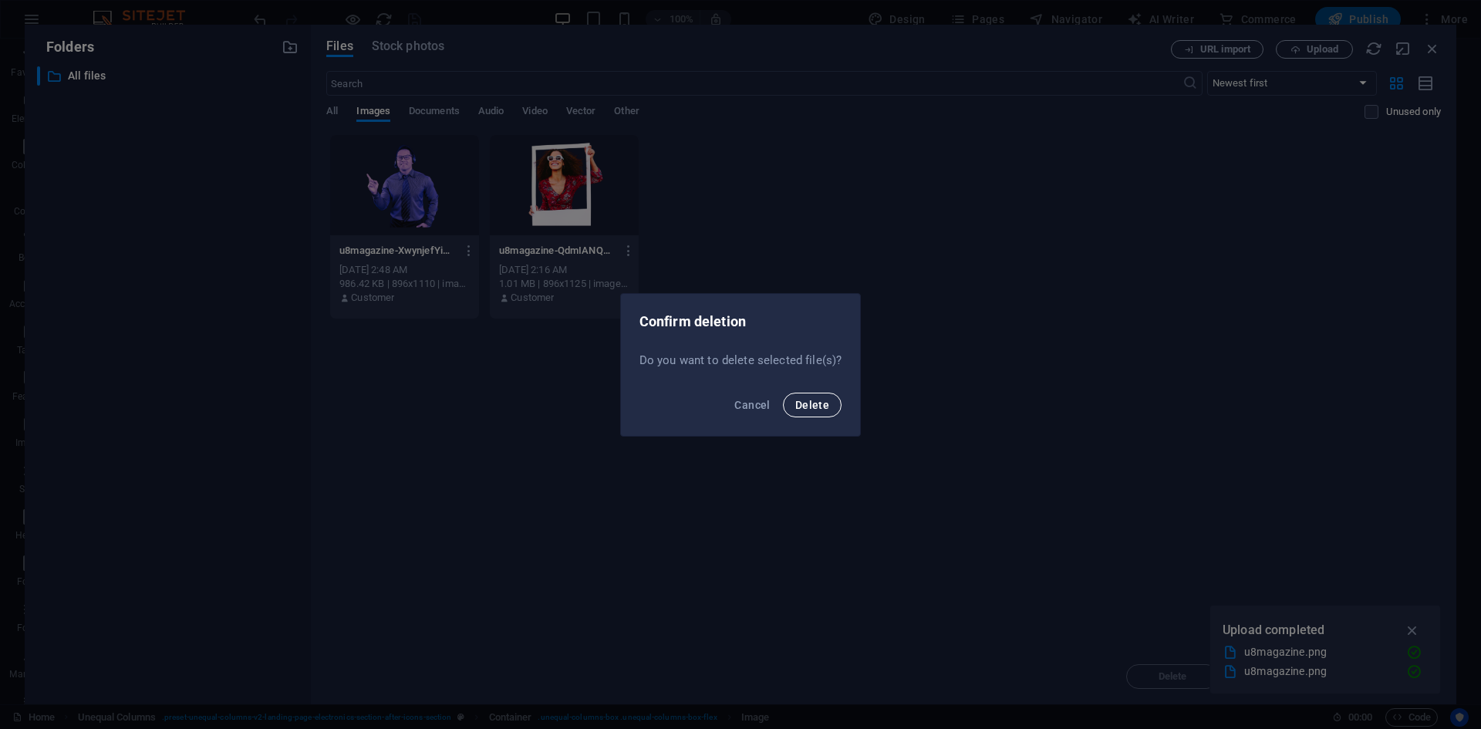
click at [803, 399] on span "Delete" at bounding box center [812, 405] width 34 height 12
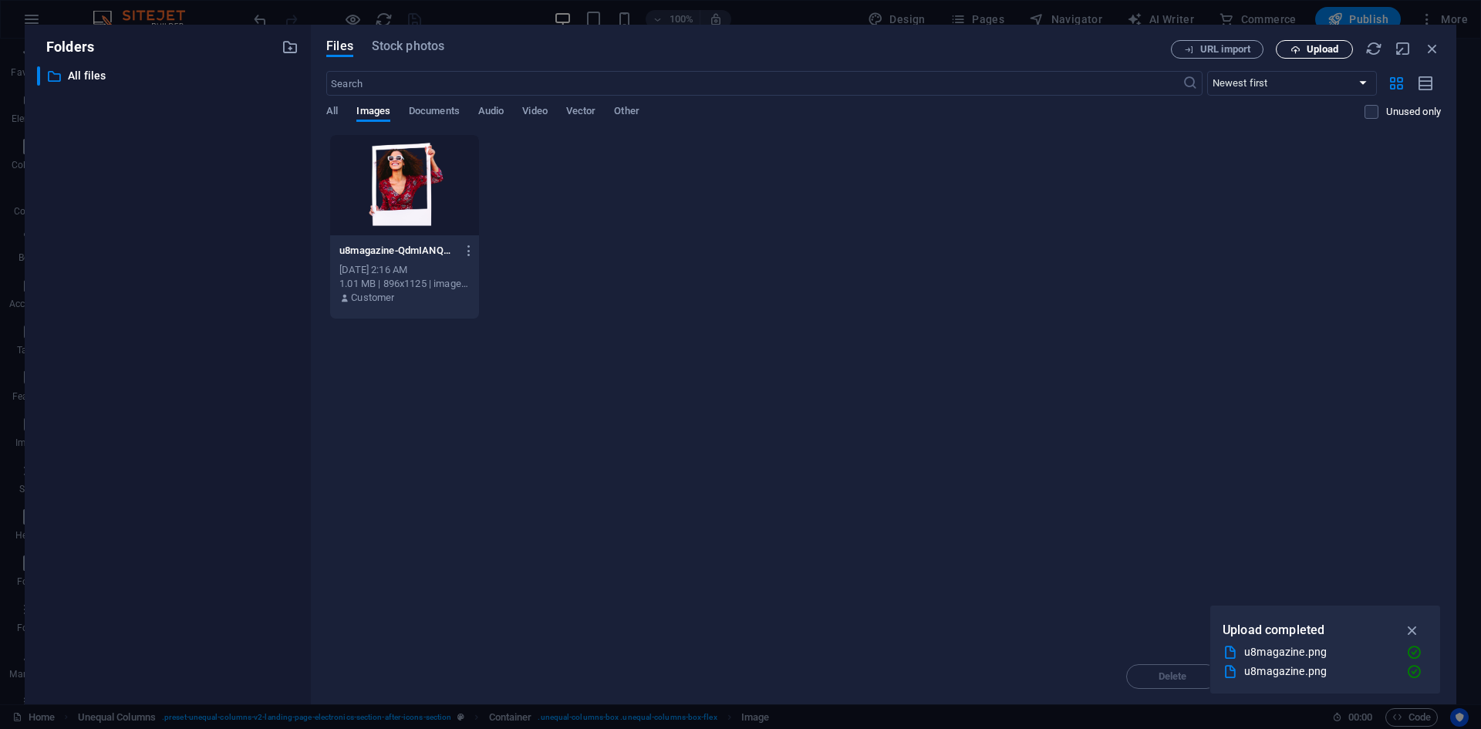
click at [1320, 52] on span "Upload" at bounding box center [1322, 49] width 32 height 9
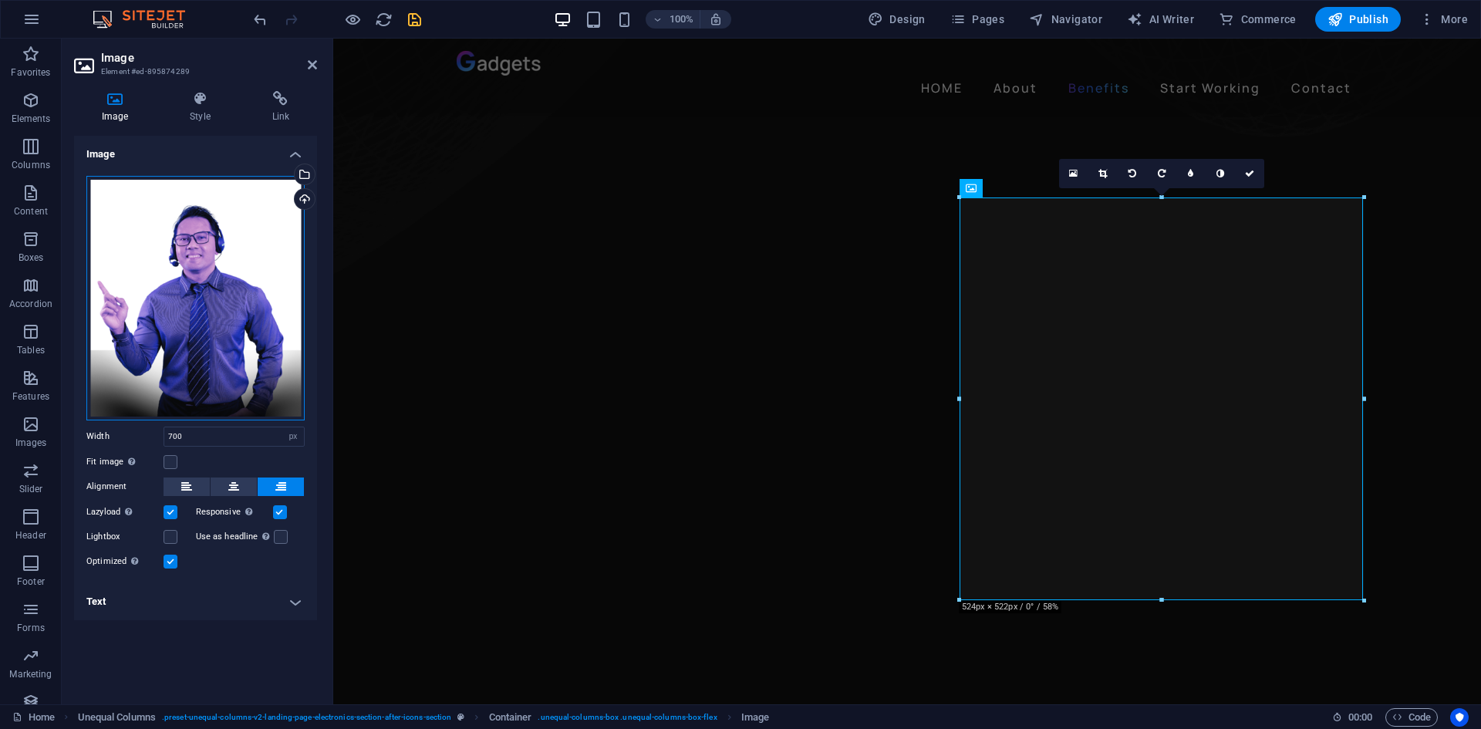
click at [198, 264] on div "Drag files here, click to choose files or select files from Files or our free s…" at bounding box center [195, 298] width 218 height 244
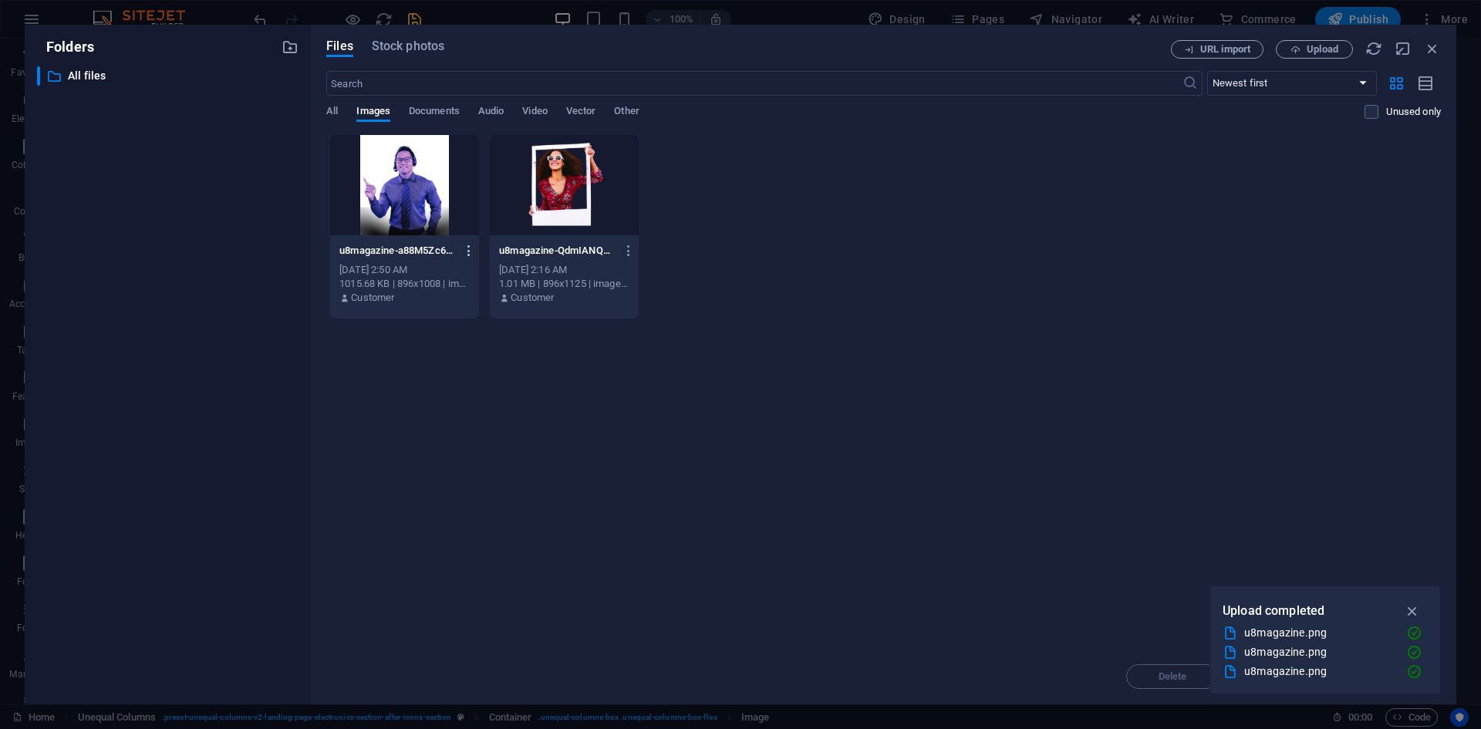
click at [470, 253] on icon "button" at bounding box center [469, 251] width 15 height 14
click at [480, 553] on h6 "Delete" at bounding box center [478, 550] width 66 height 19
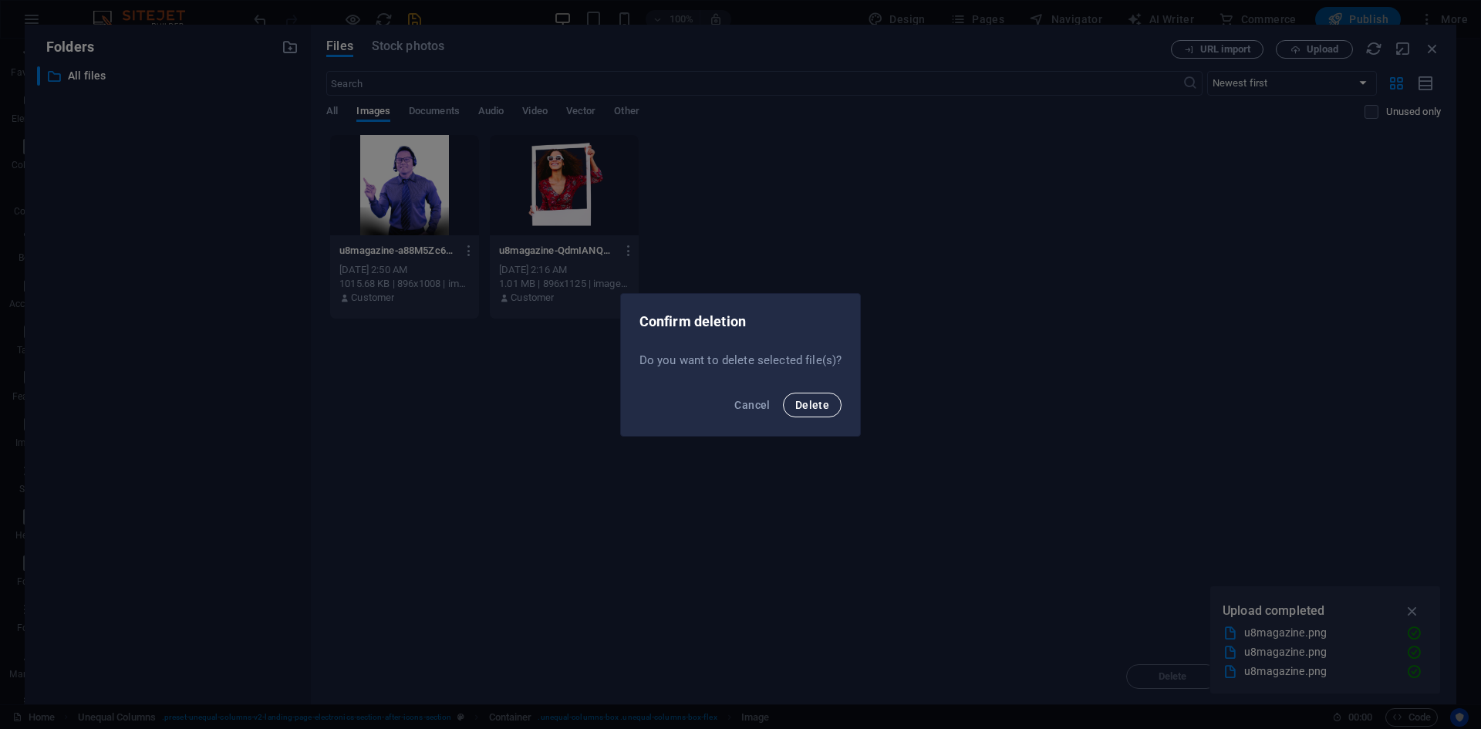
click at [814, 402] on span "Delete" at bounding box center [812, 405] width 34 height 12
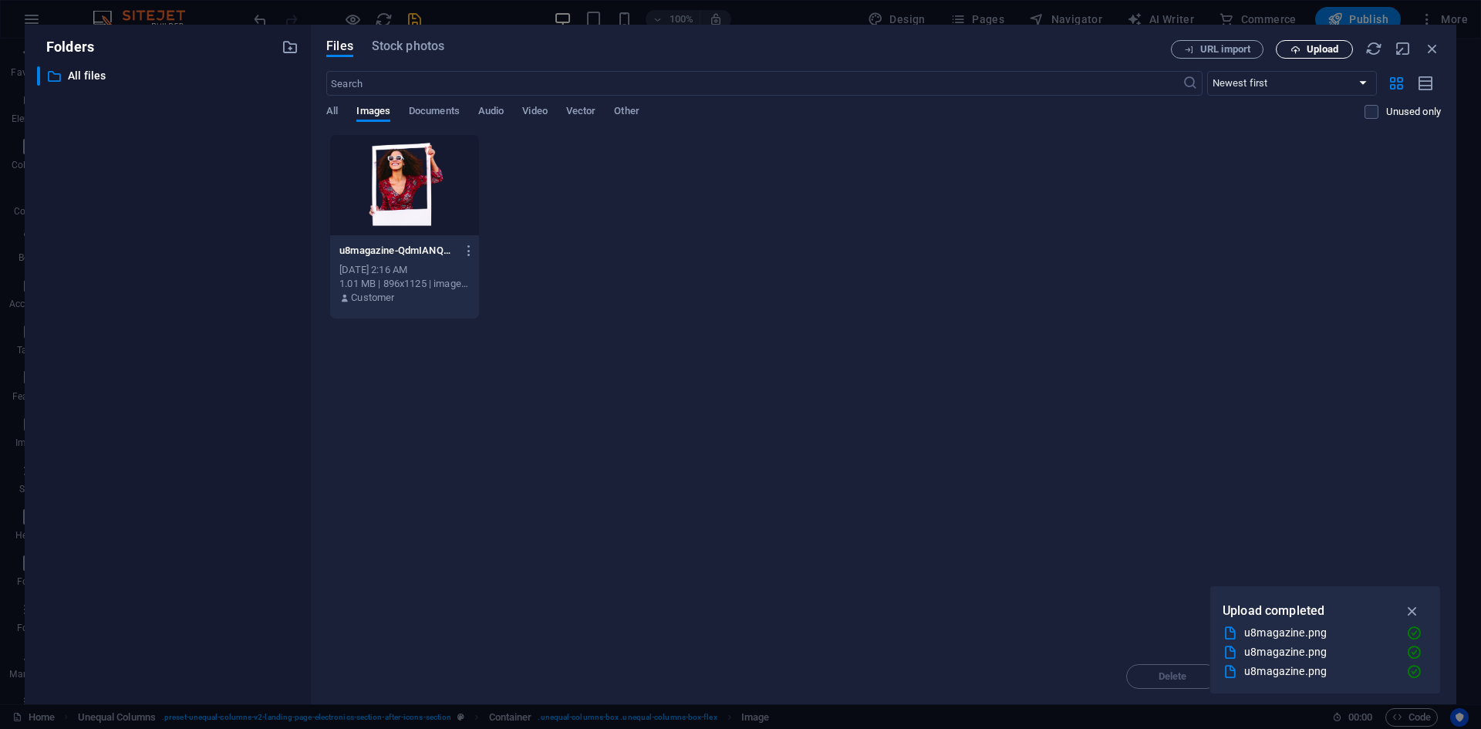
click at [1305, 42] on button "Upload" at bounding box center [1313, 49] width 77 height 19
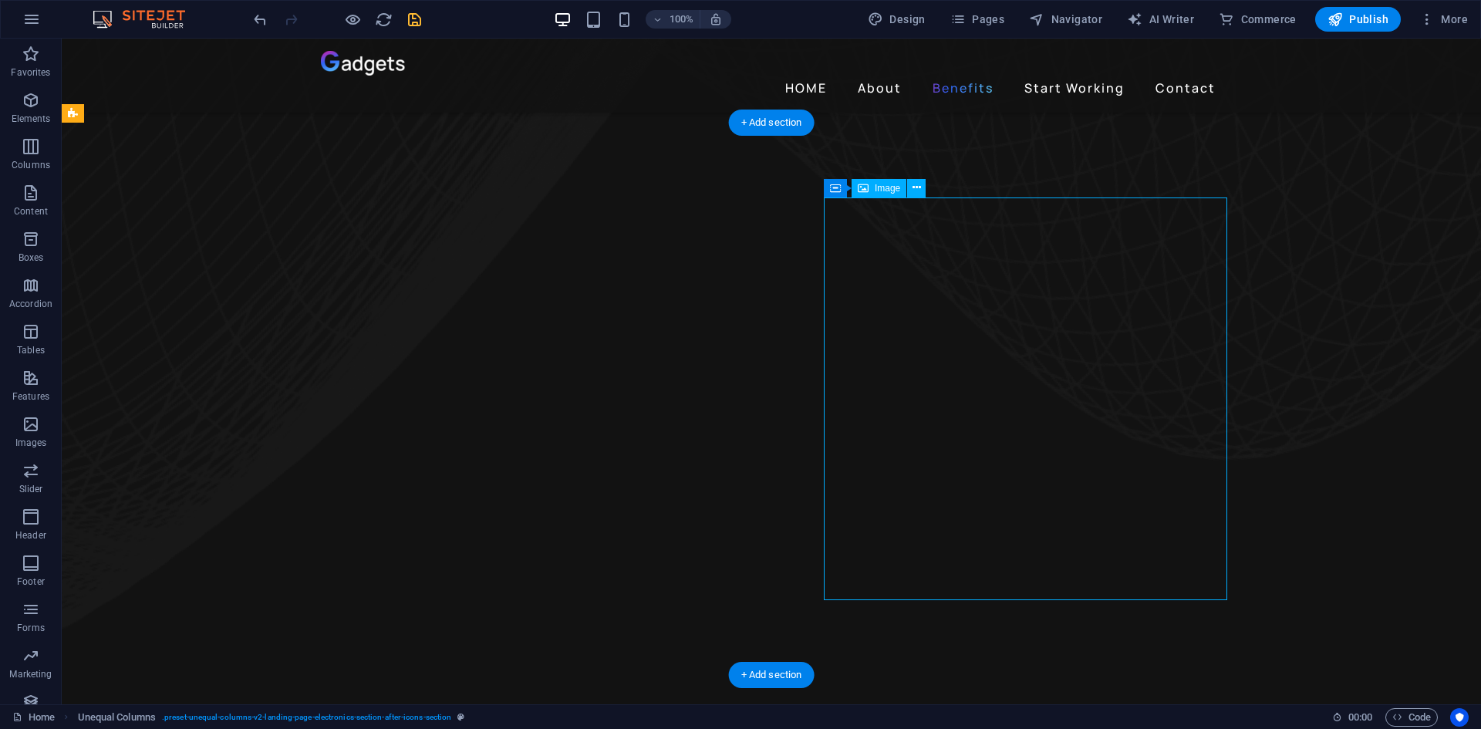
select select "px"
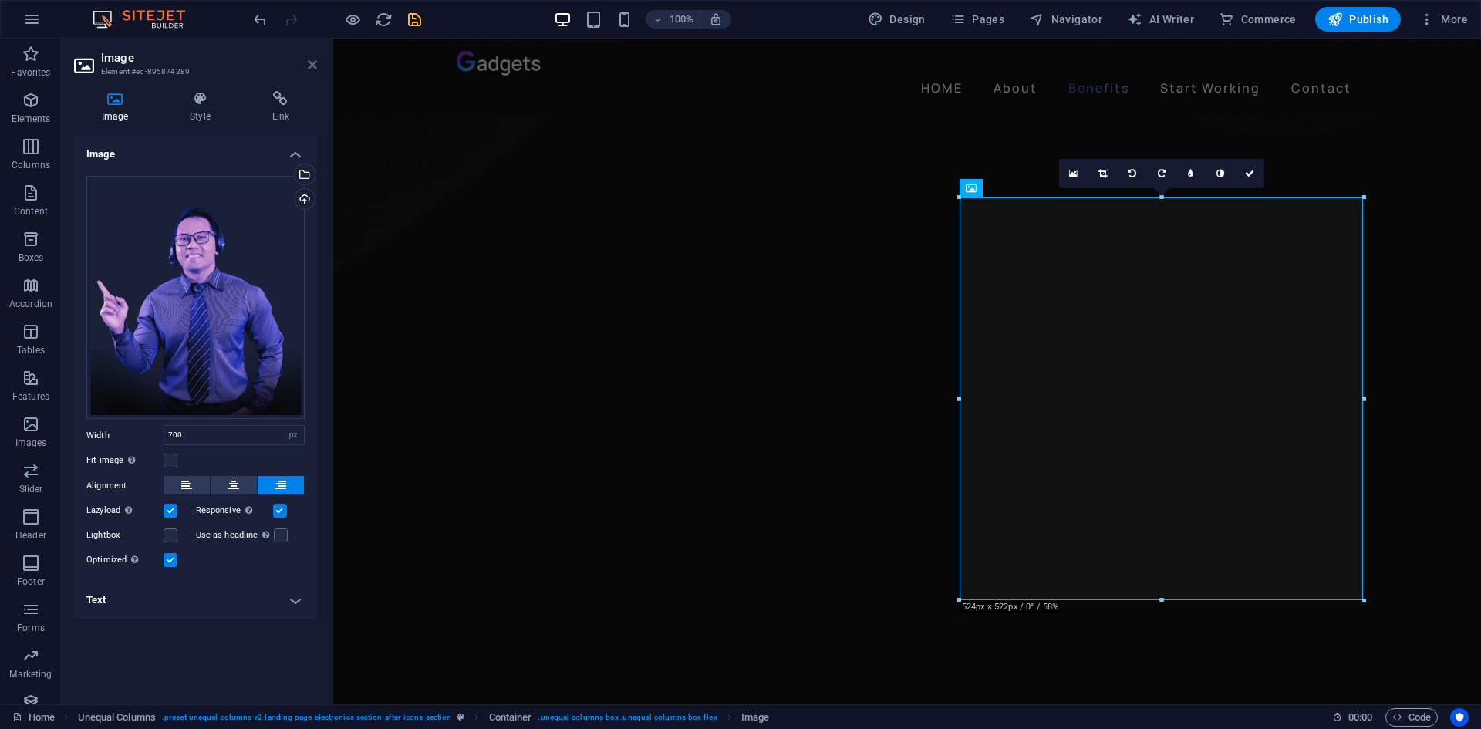
click at [314, 64] on icon at bounding box center [312, 65] width 9 height 12
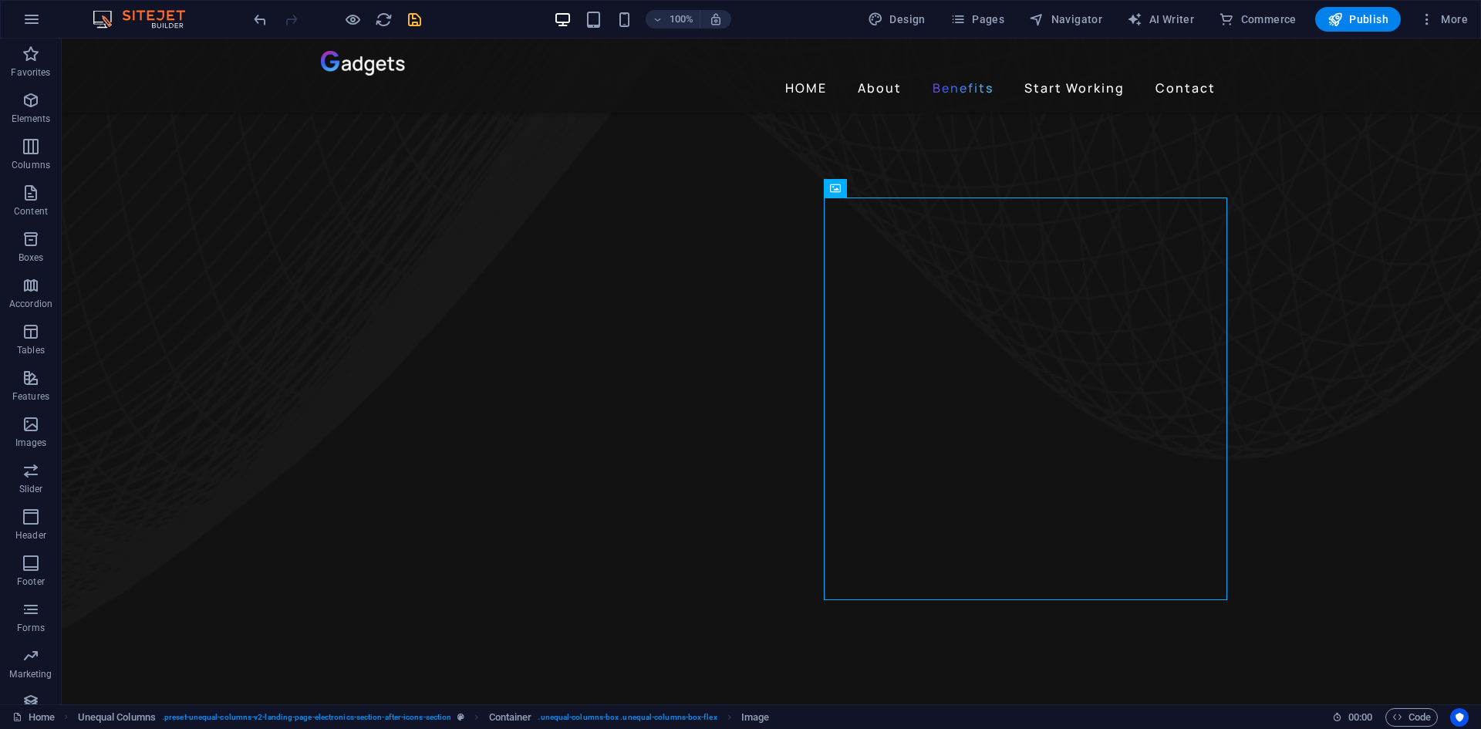
click at [413, 24] on icon "save" at bounding box center [415, 20] width 18 height 18
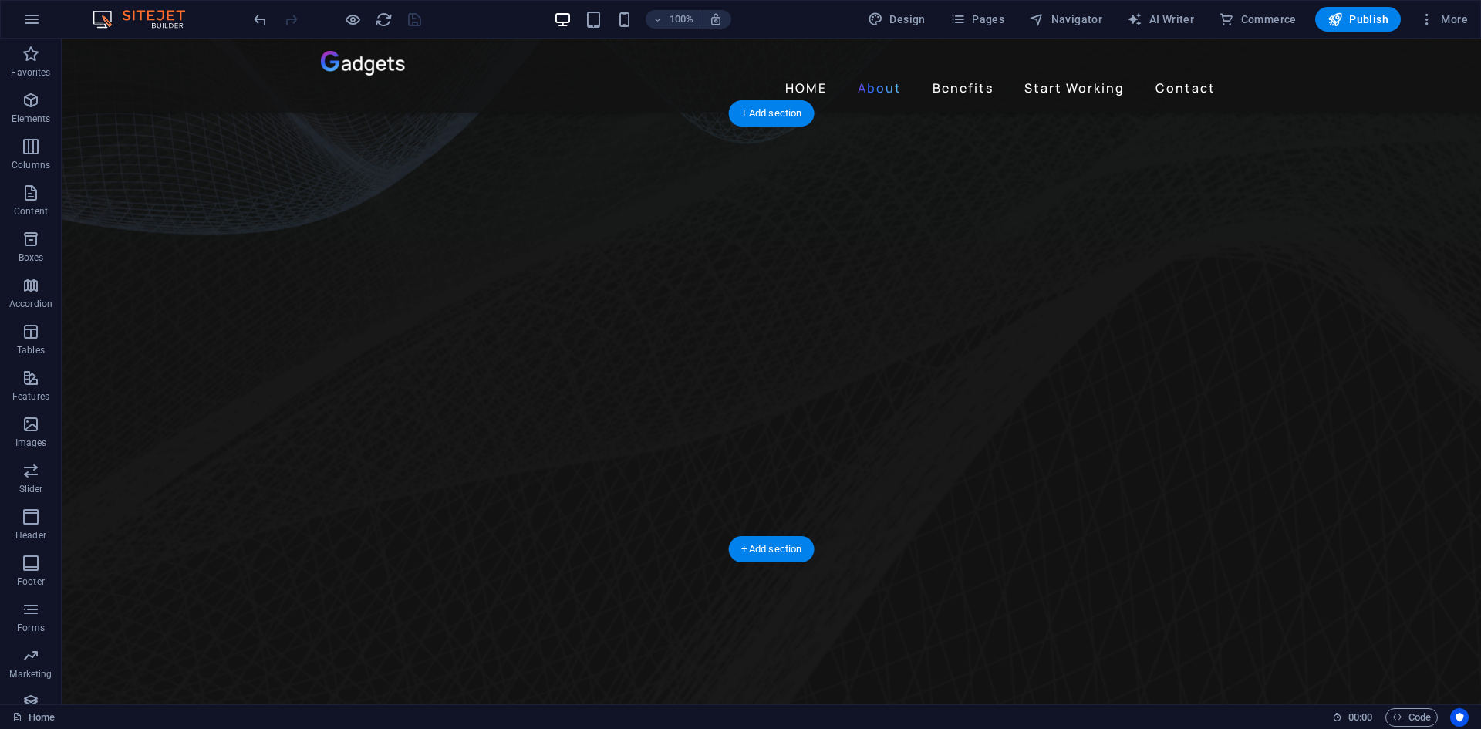
scroll to position [540, 0]
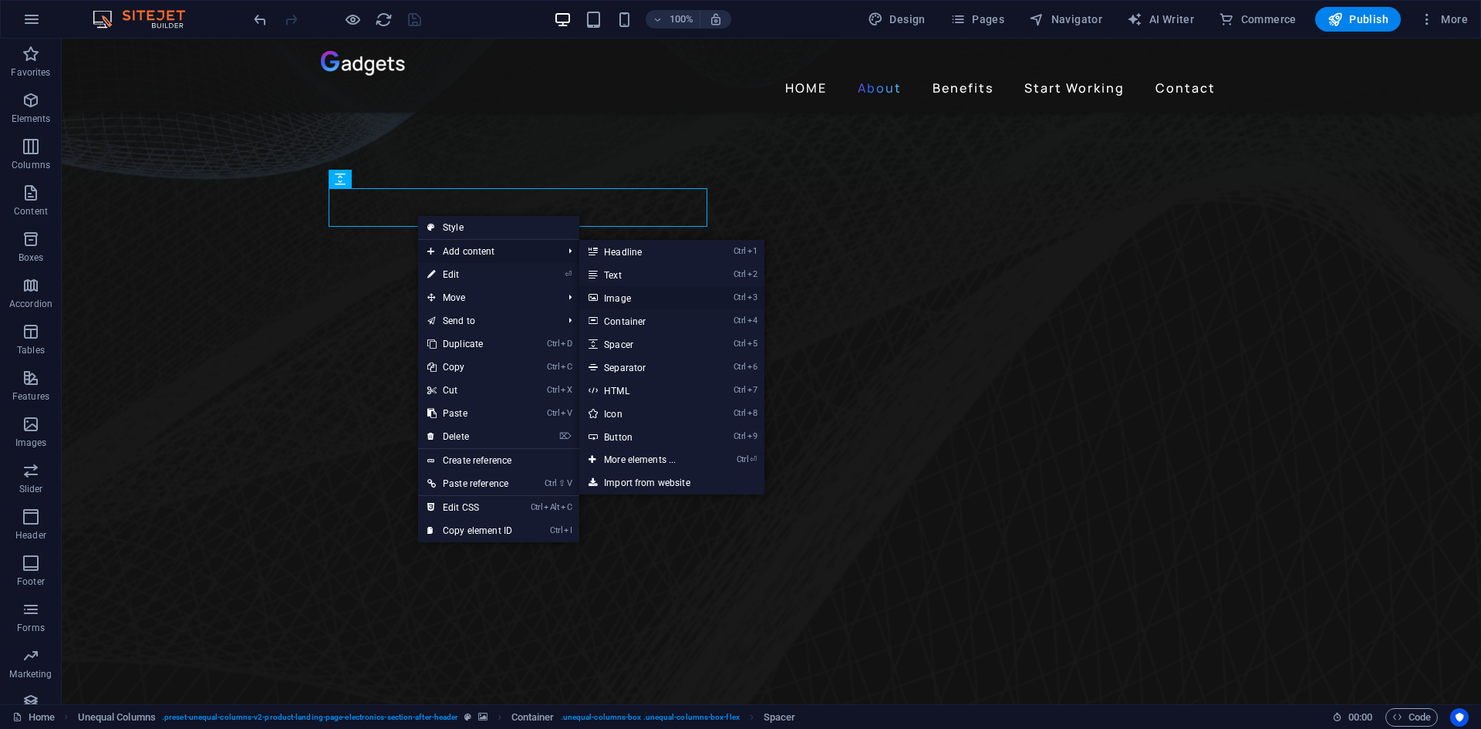
click at [649, 295] on link "Ctrl 3 Image" at bounding box center [642, 297] width 127 height 23
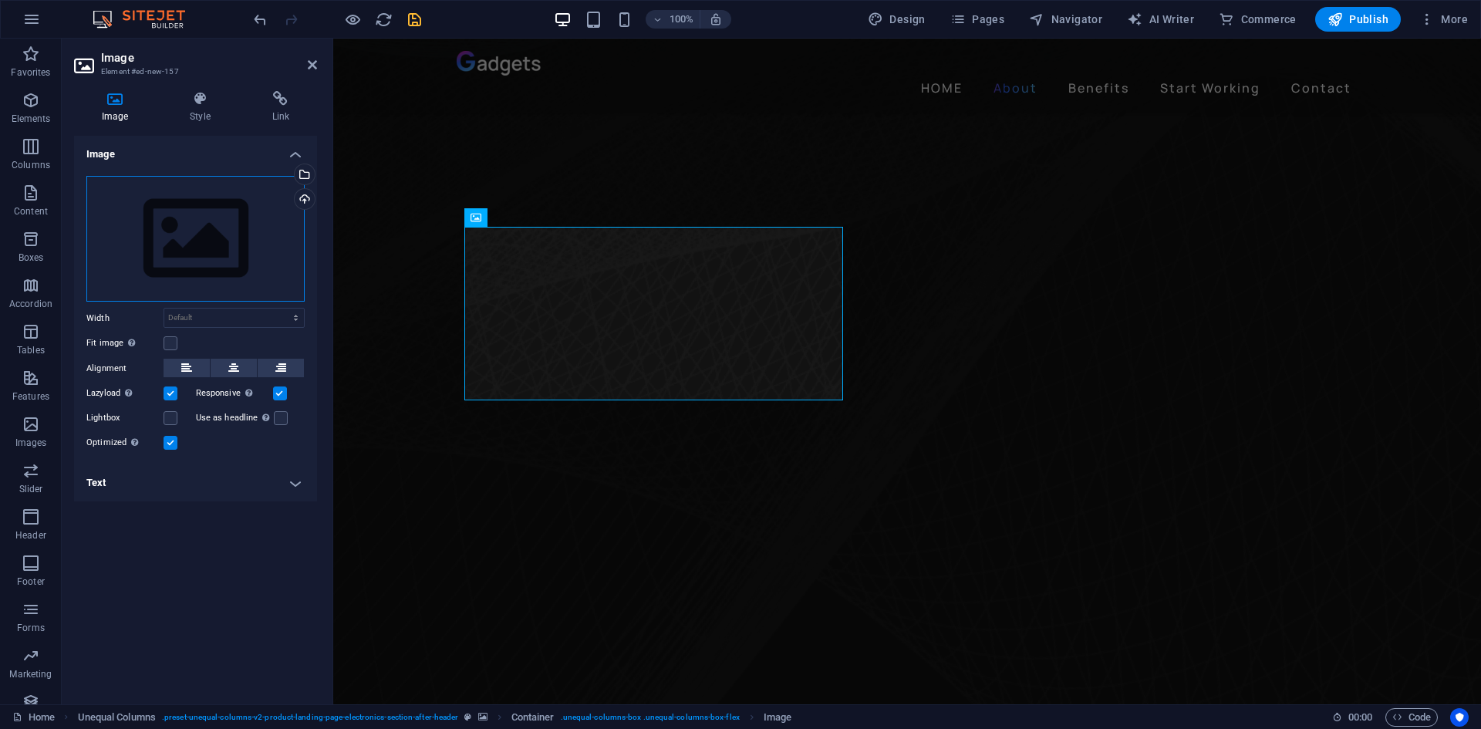
click at [203, 249] on div "Drag files here, click to choose files or select files from Files or our free s…" at bounding box center [195, 239] width 218 height 126
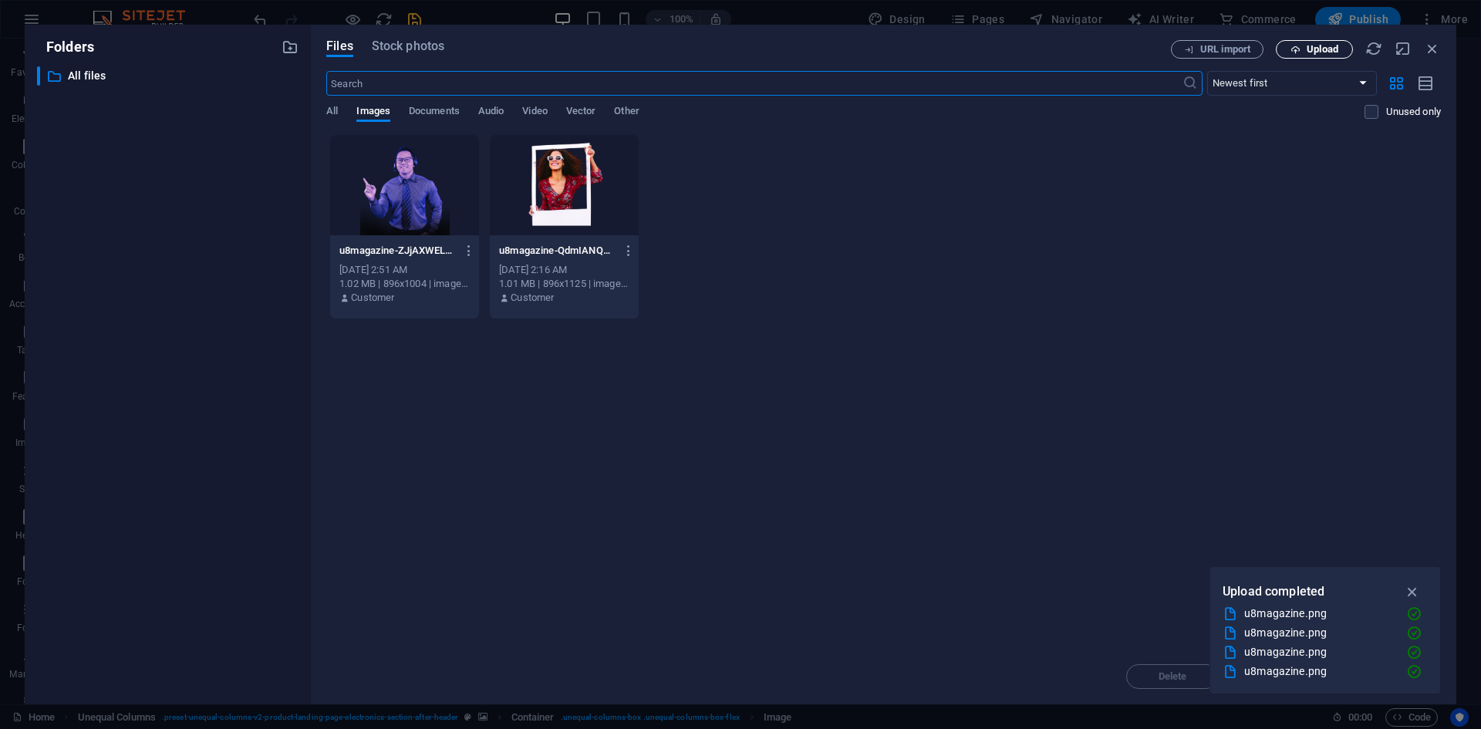
click at [1320, 51] on span "Upload" at bounding box center [1322, 49] width 32 height 9
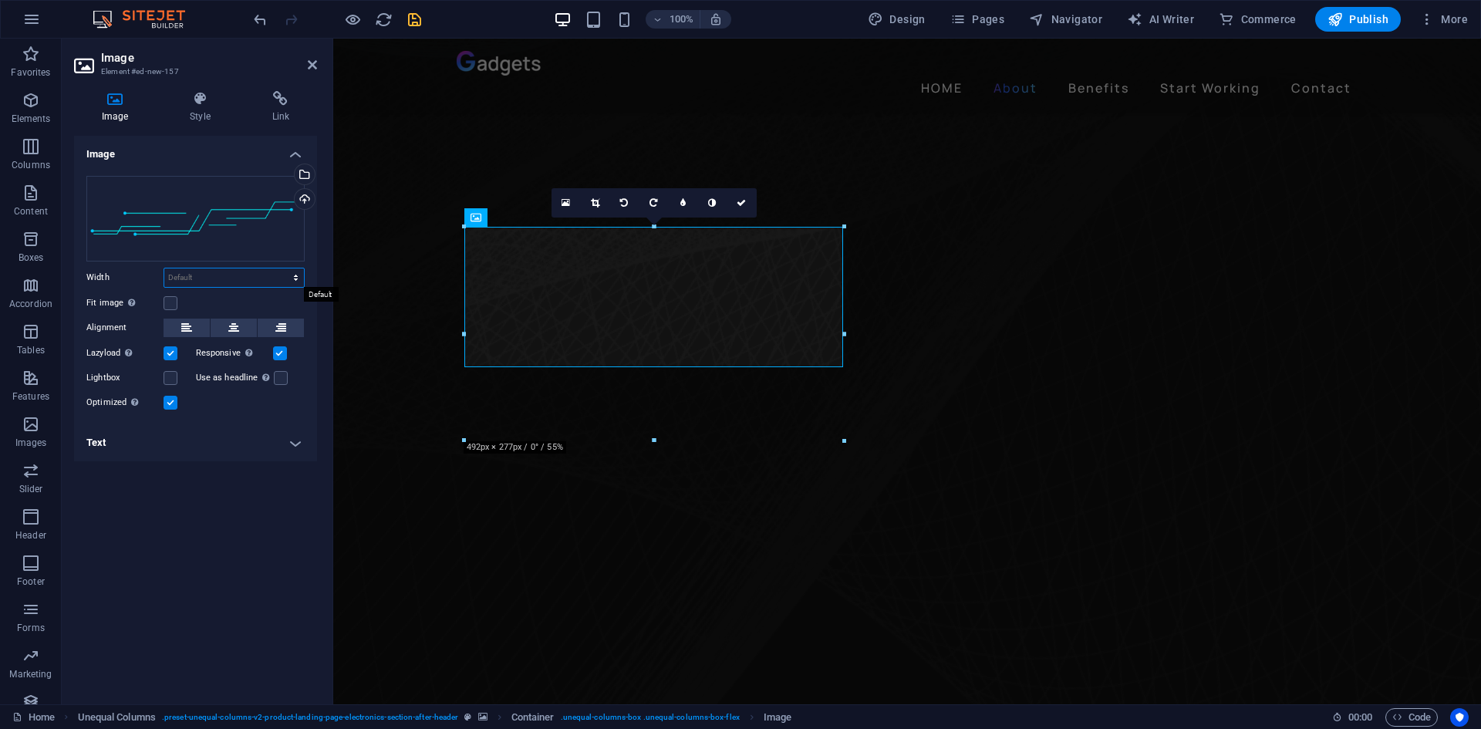
click at [207, 278] on select "Default auto px rem % em vh vw" at bounding box center [234, 277] width 140 height 19
click at [209, 270] on select "Default auto px rem % em vh vw" at bounding box center [234, 277] width 140 height 19
click at [165, 302] on label at bounding box center [170, 303] width 14 height 14
click at [0, 0] on input "Fit image Automatically fit image to a fixed width and height" at bounding box center [0, 0] width 0 height 0
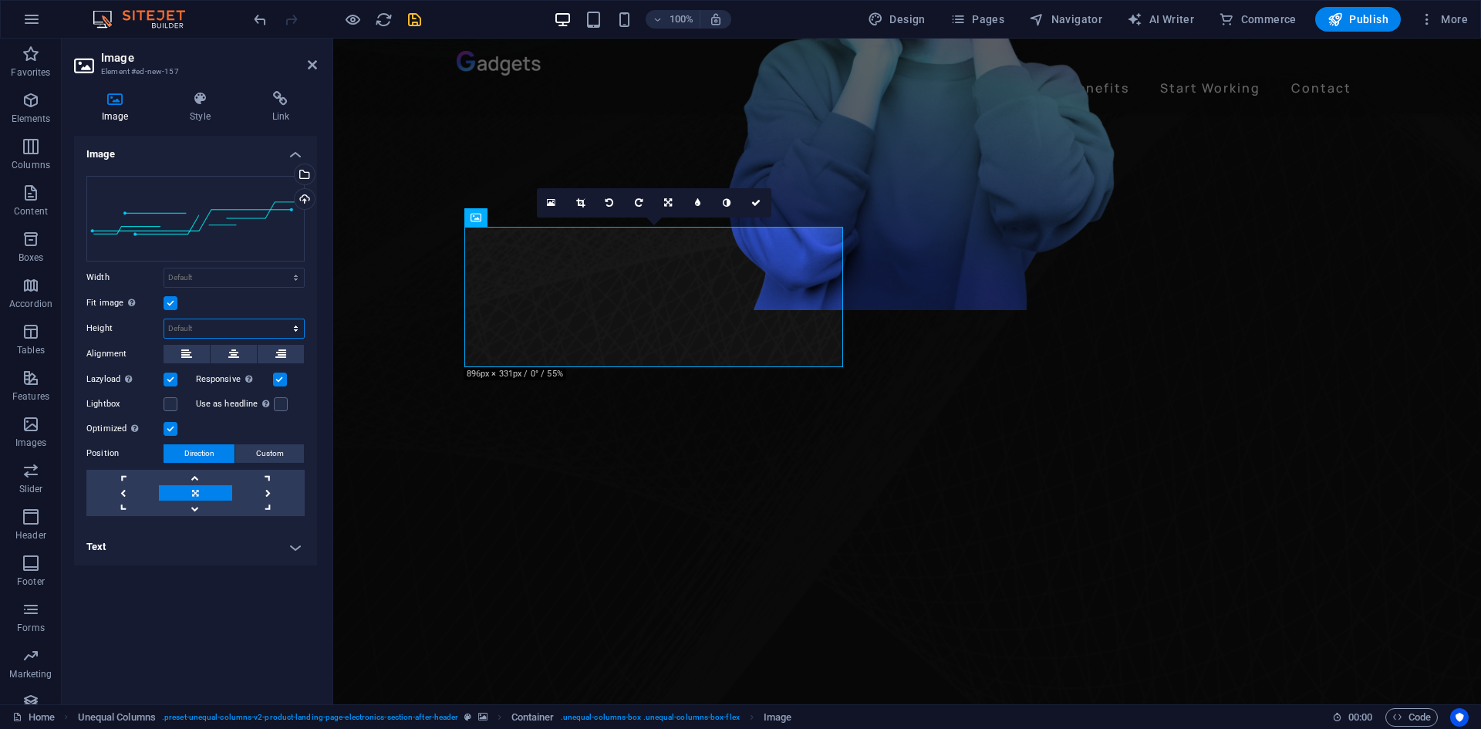
click at [187, 320] on select "Default auto px" at bounding box center [234, 328] width 140 height 19
click at [226, 308] on div "Fit image Automatically fit image to a fixed width and height" at bounding box center [195, 303] width 218 height 19
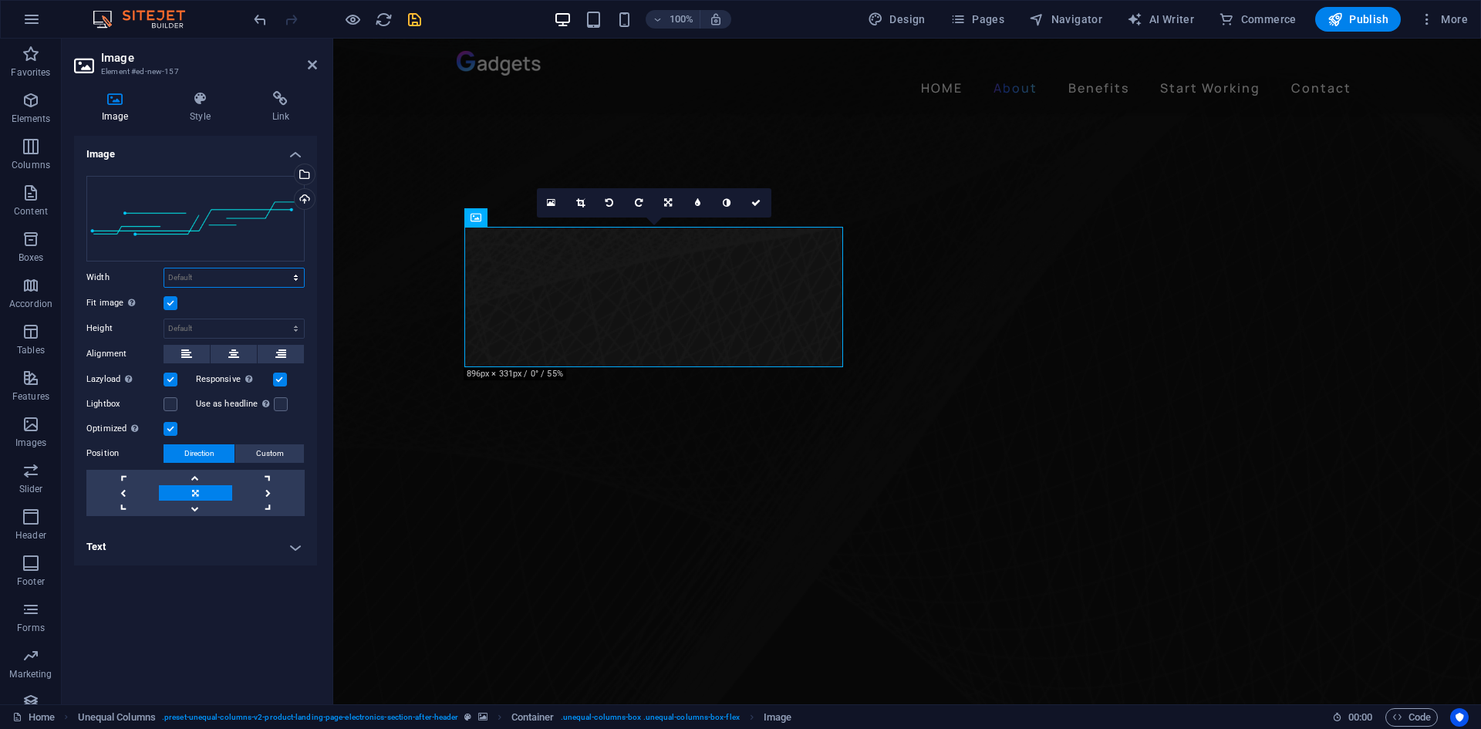
click at [262, 277] on select "Default auto px rem % em vh vw" at bounding box center [234, 277] width 140 height 19
click at [164, 268] on select "Default auto px rem % em vh vw" at bounding box center [234, 277] width 140 height 19
click at [251, 276] on select "Default auto px rem % em vh vw" at bounding box center [234, 277] width 140 height 19
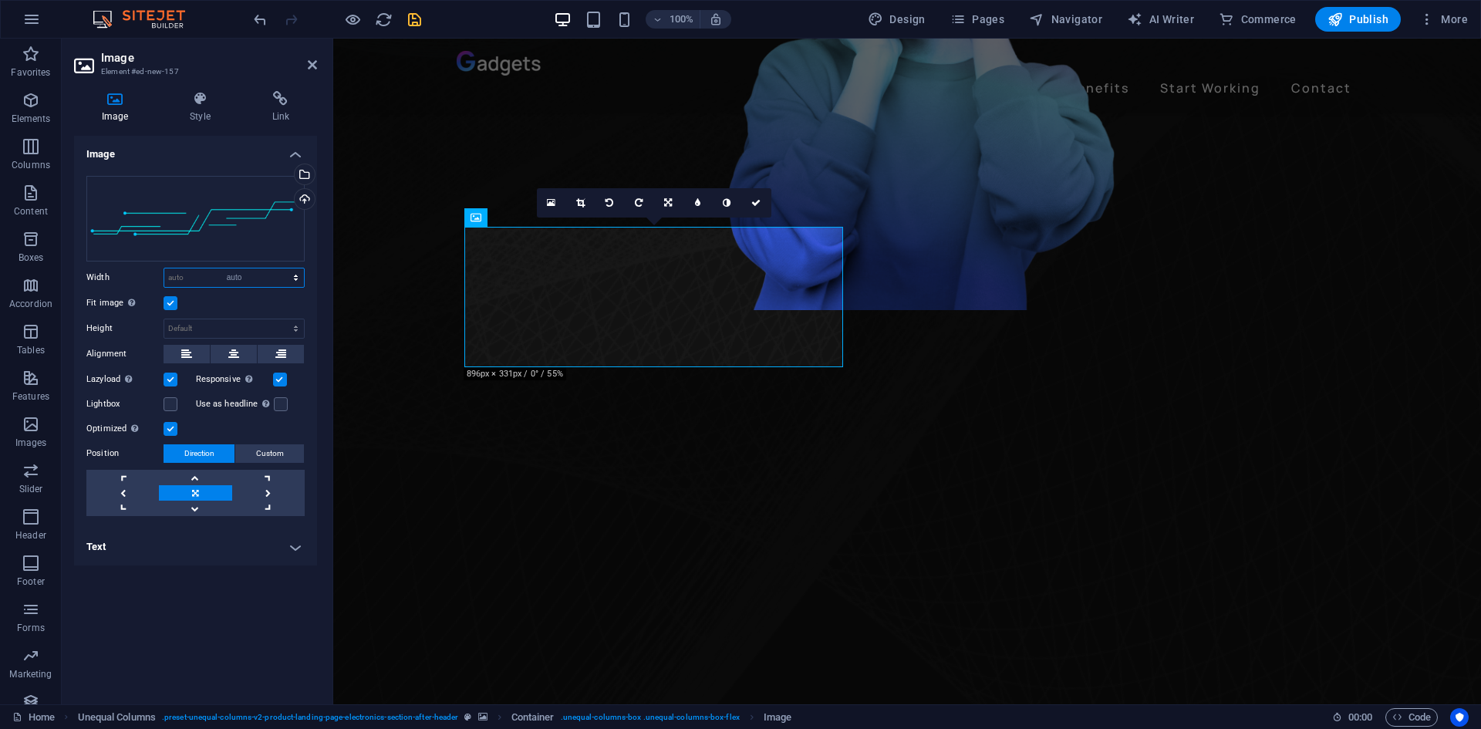
click at [164, 268] on select "Default auto px rem % em vh vw" at bounding box center [234, 277] width 140 height 19
select select "DISABLED_OPTION_VALUE"
click at [231, 327] on select "Default auto px" at bounding box center [234, 328] width 140 height 19
click at [164, 319] on select "Default auto px" at bounding box center [234, 328] width 140 height 19
select select "DISABLED_OPTION_VALUE"
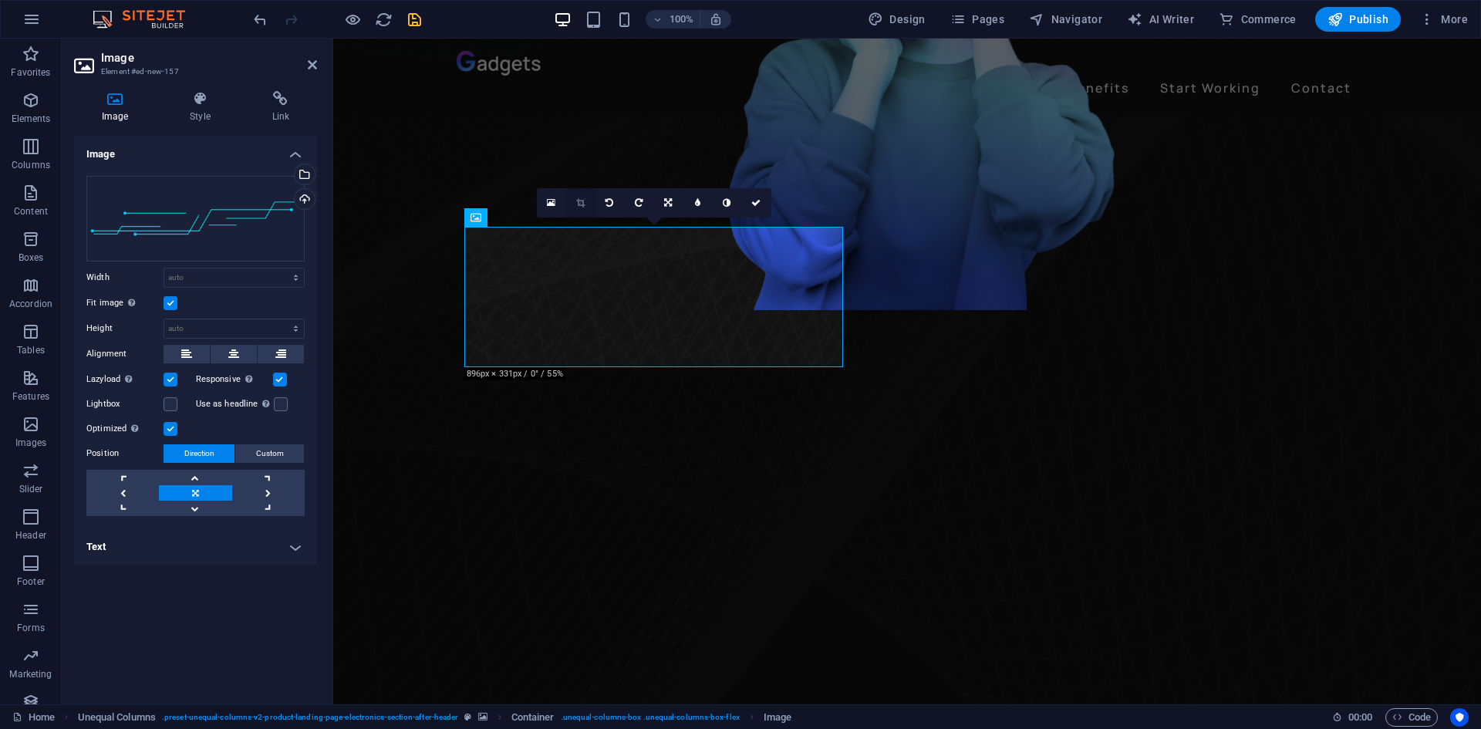
click at [584, 204] on icon at bounding box center [580, 202] width 8 height 9
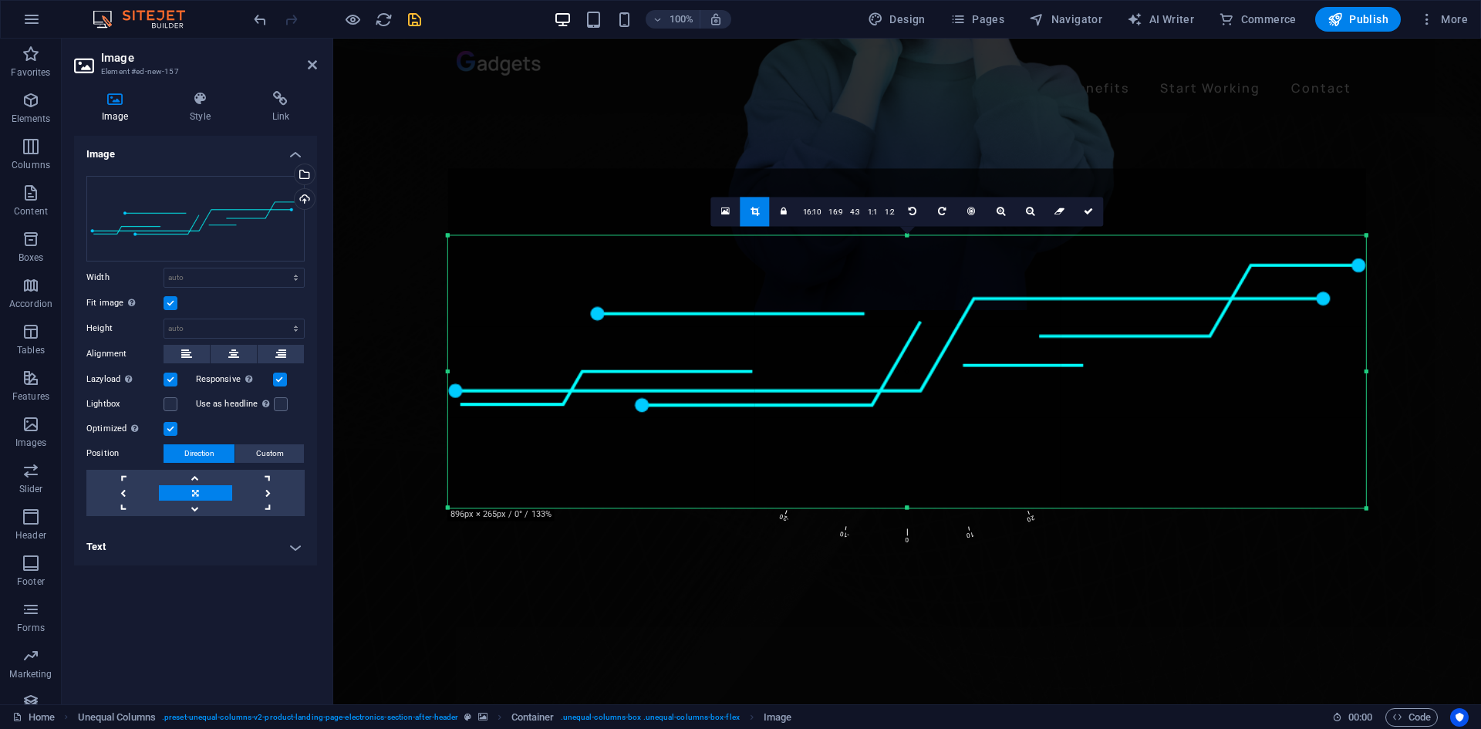
drag, startPoint x: 901, startPoint y: 204, endPoint x: 884, endPoint y: 271, distance: 69.0
click at [884, 271] on div "180 170 160 150 140 130 120 110 100 90 80 70 60 50 40 30 20 10 0 -10 -20 -30 -4…" at bounding box center [907, 371] width 918 height 272
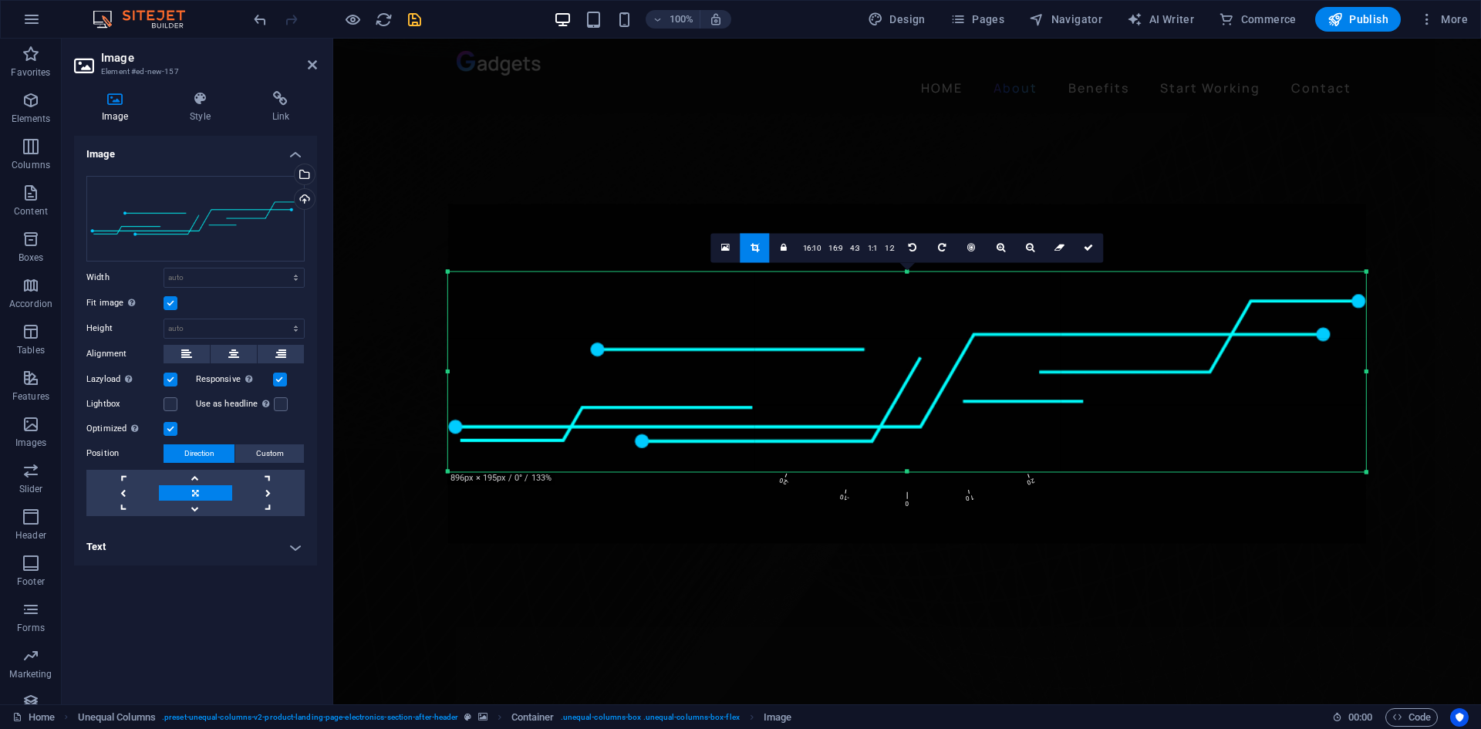
drag, startPoint x: 908, startPoint y: 506, endPoint x: 903, endPoint y: 433, distance: 72.6
click at [903, 433] on div "180 170 160 150 140 130 120 110 100 90 80 70 60 50 40 30 20 10 0 -10 -20 -30 -4…" at bounding box center [907, 371] width 918 height 200
click at [1084, 246] on icon at bounding box center [1087, 247] width 9 height 9
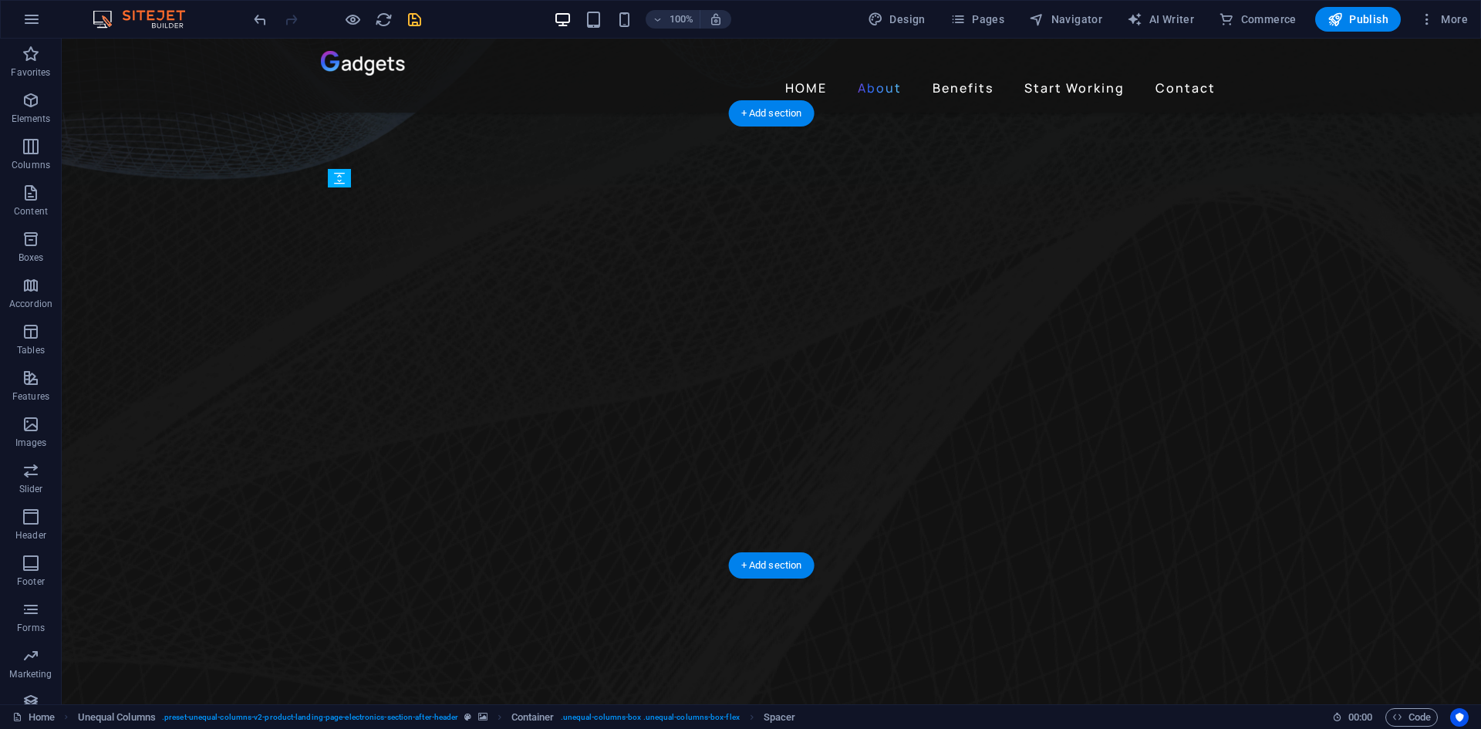
drag, startPoint x: 547, startPoint y: 209, endPoint x: 519, endPoint y: 356, distance: 149.9
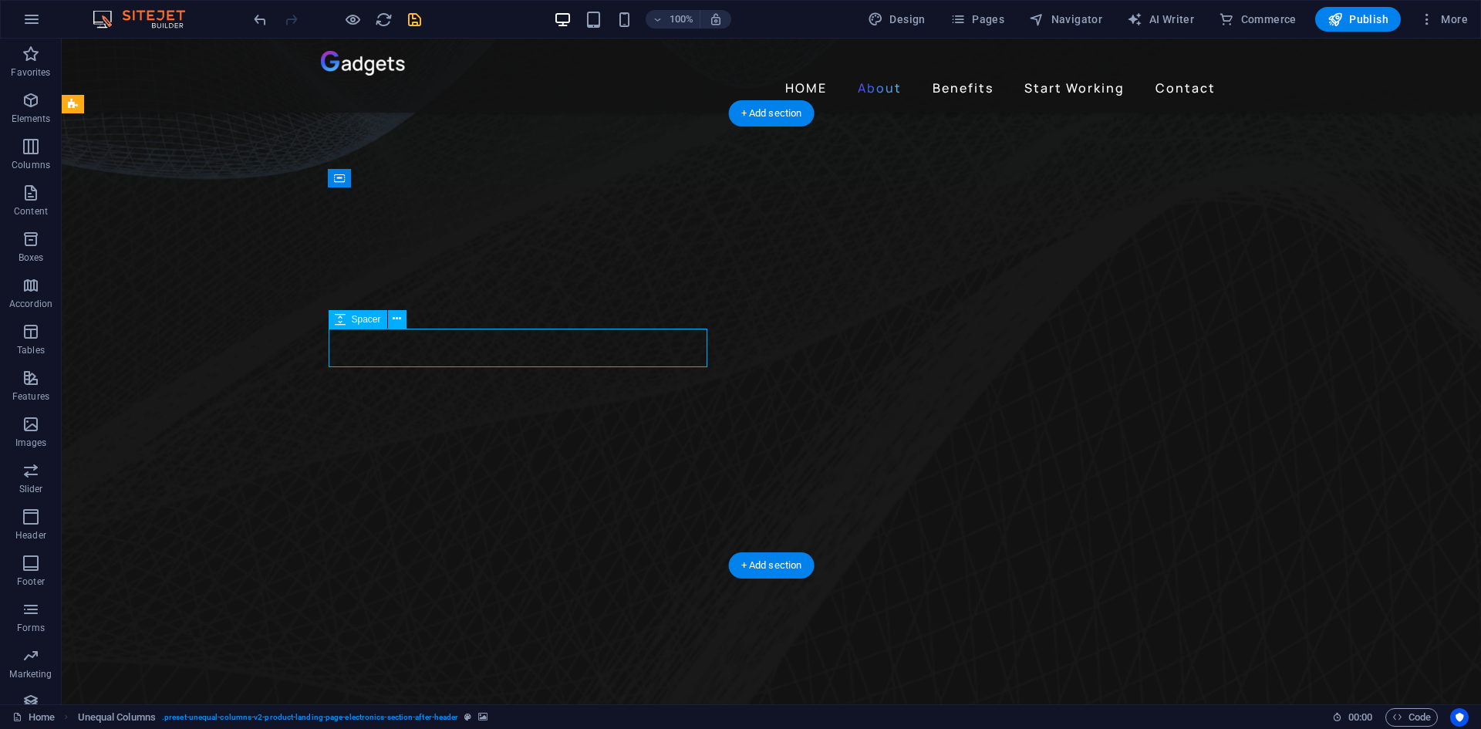
select select "px"
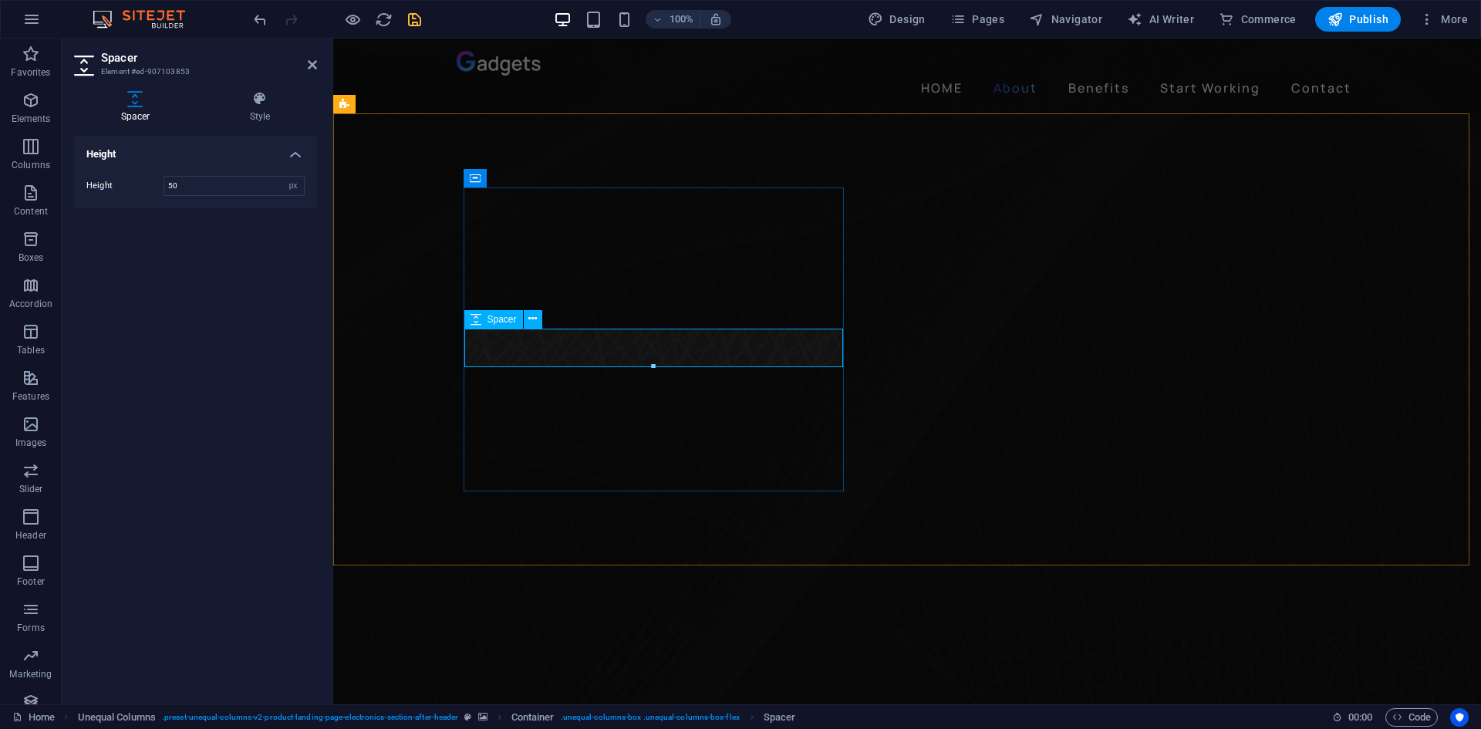
drag, startPoint x: 979, startPoint y: 402, endPoint x: 646, endPoint y: 346, distance: 337.7
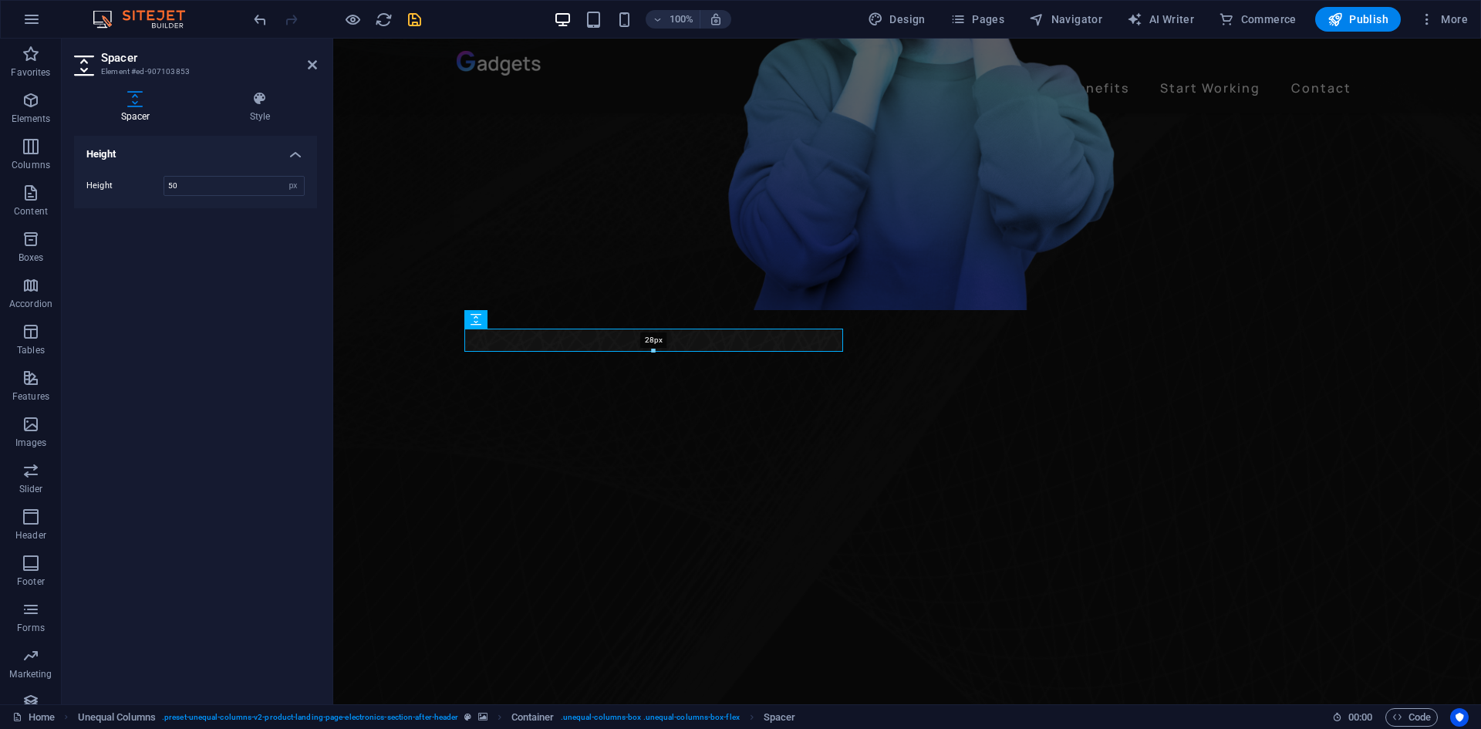
drag, startPoint x: 654, startPoint y: 370, endPoint x: 334, endPoint y: 334, distance: 322.1
click at [658, 346] on div "28px" at bounding box center [653, 339] width 379 height 23
type input "28"
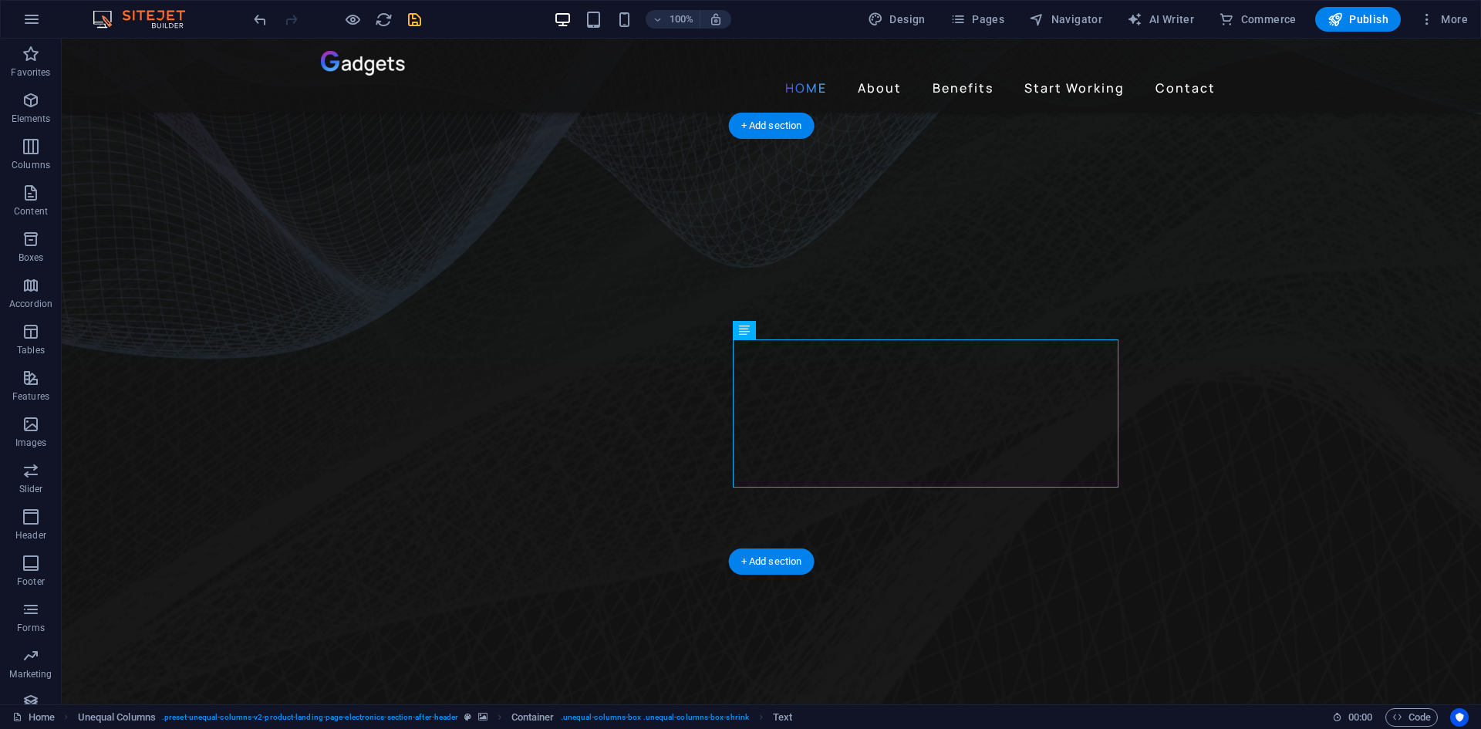
scroll to position [231, 0]
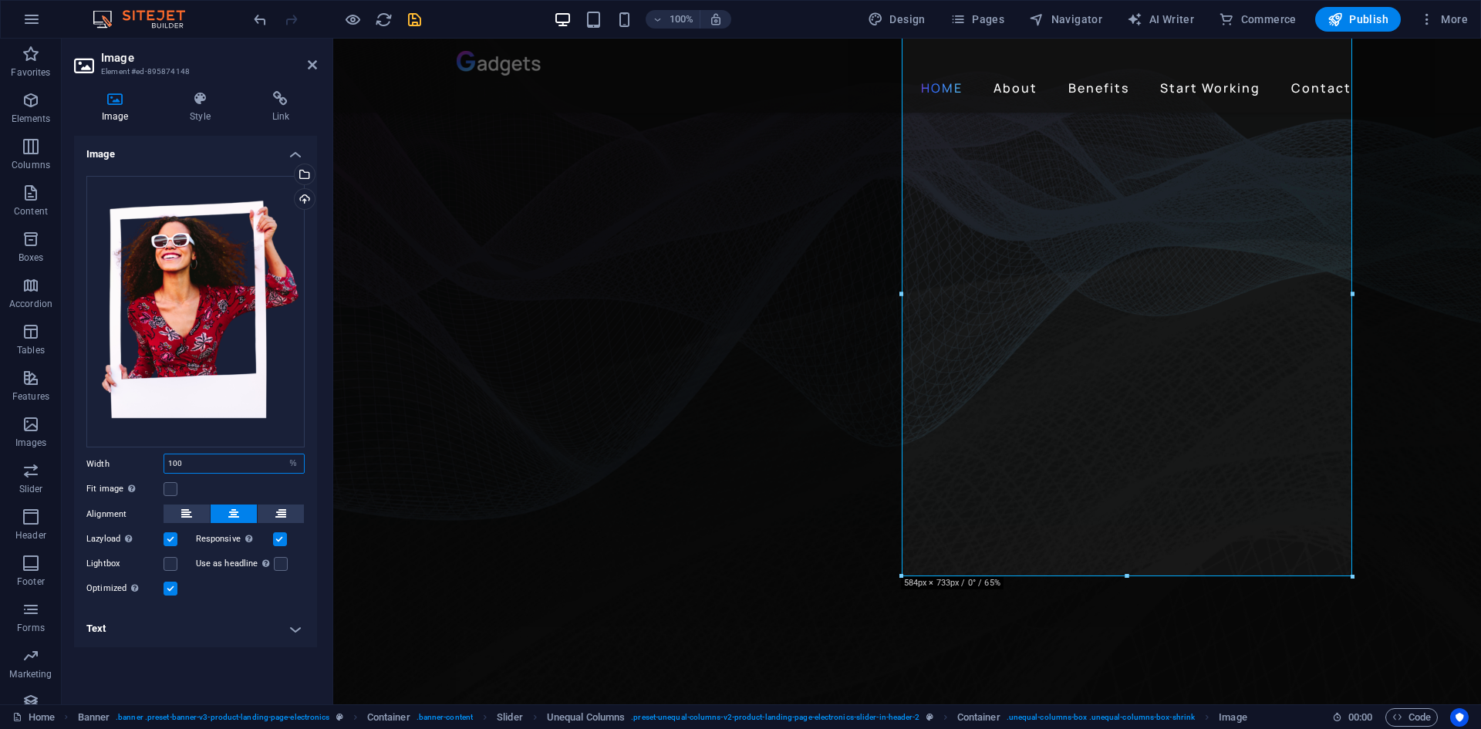
click at [193, 467] on input "100" at bounding box center [234, 463] width 140 height 19
click at [218, 465] on input "100" at bounding box center [234, 463] width 140 height 19
click at [288, 460] on select "Default auto px rem % em vh vw" at bounding box center [293, 463] width 22 height 19
select select "auto"
click at [282, 454] on select "Default auto px rem % em vh vw" at bounding box center [293, 463] width 22 height 19
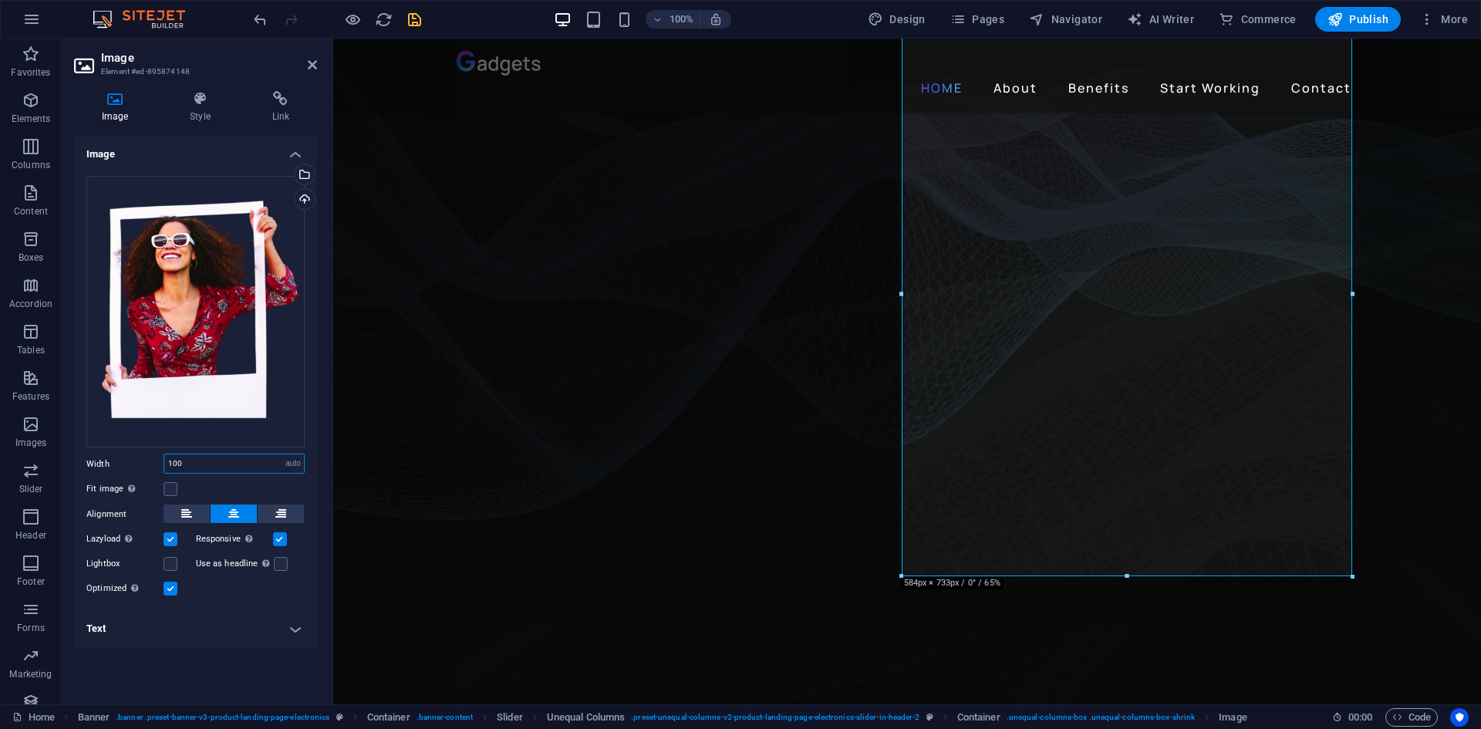
select select "DISABLED_OPTION_VALUE"
click at [413, 15] on icon "save" at bounding box center [415, 20] width 18 height 18
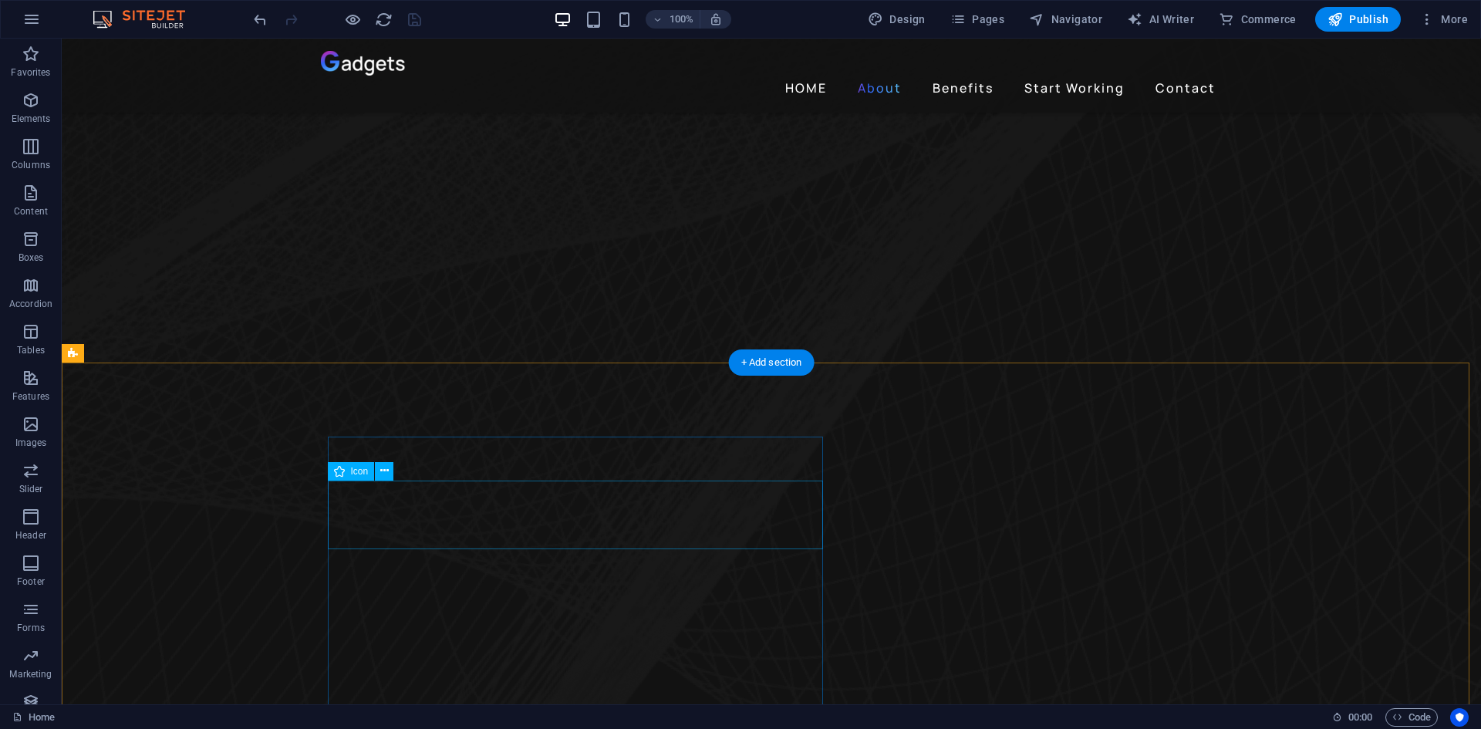
scroll to position [1080, 0]
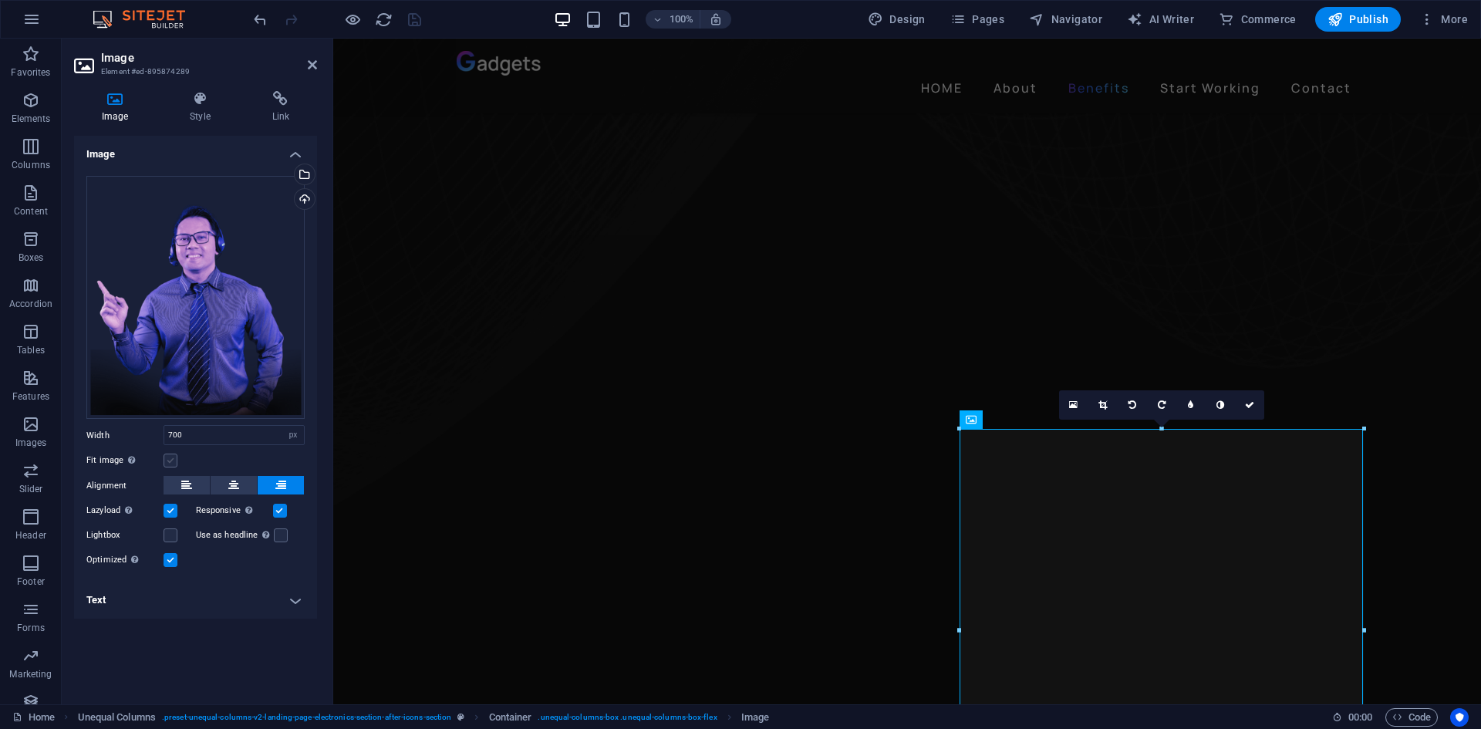
click at [168, 463] on label at bounding box center [170, 460] width 14 height 14
click at [0, 0] on input "Fit image Automatically fit image to a fixed width and height" at bounding box center [0, 0] width 0 height 0
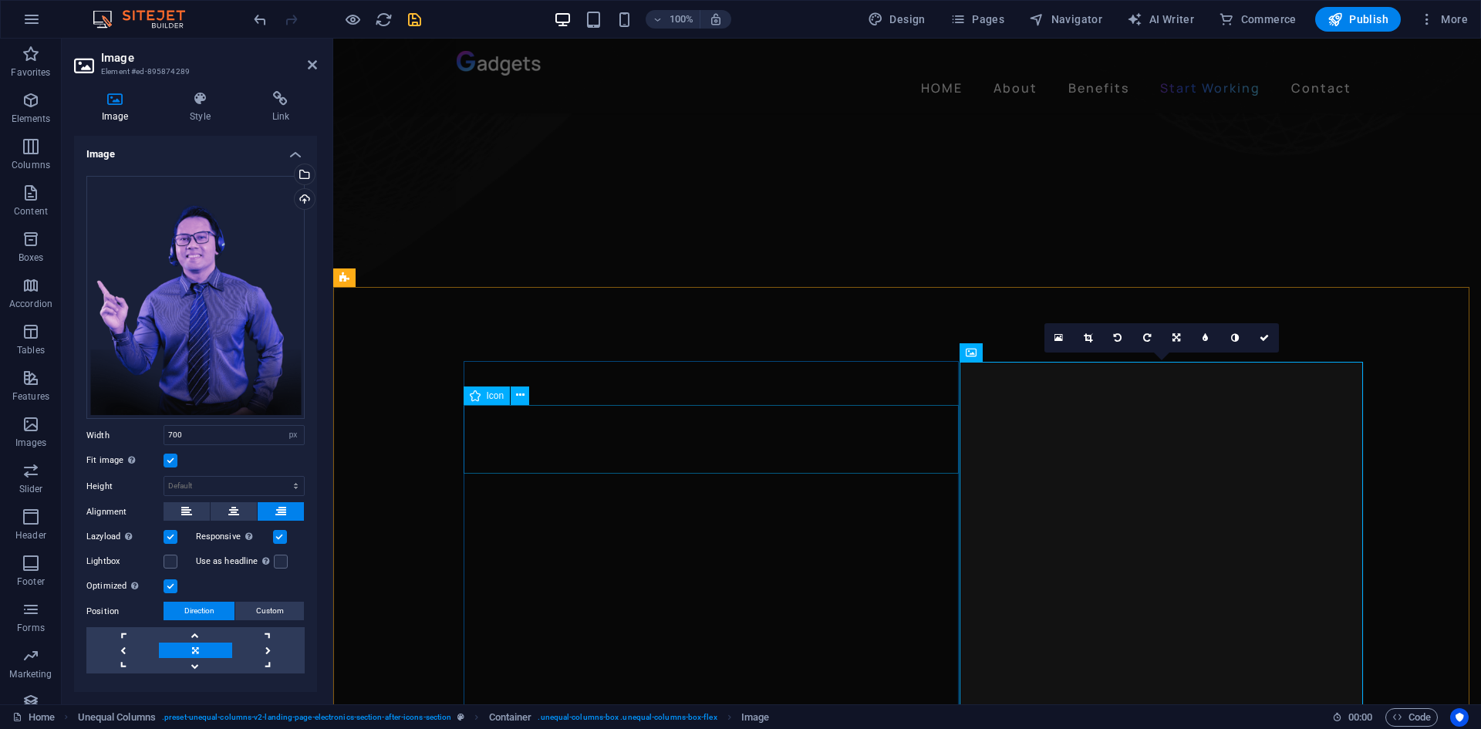
scroll to position [1311, 0]
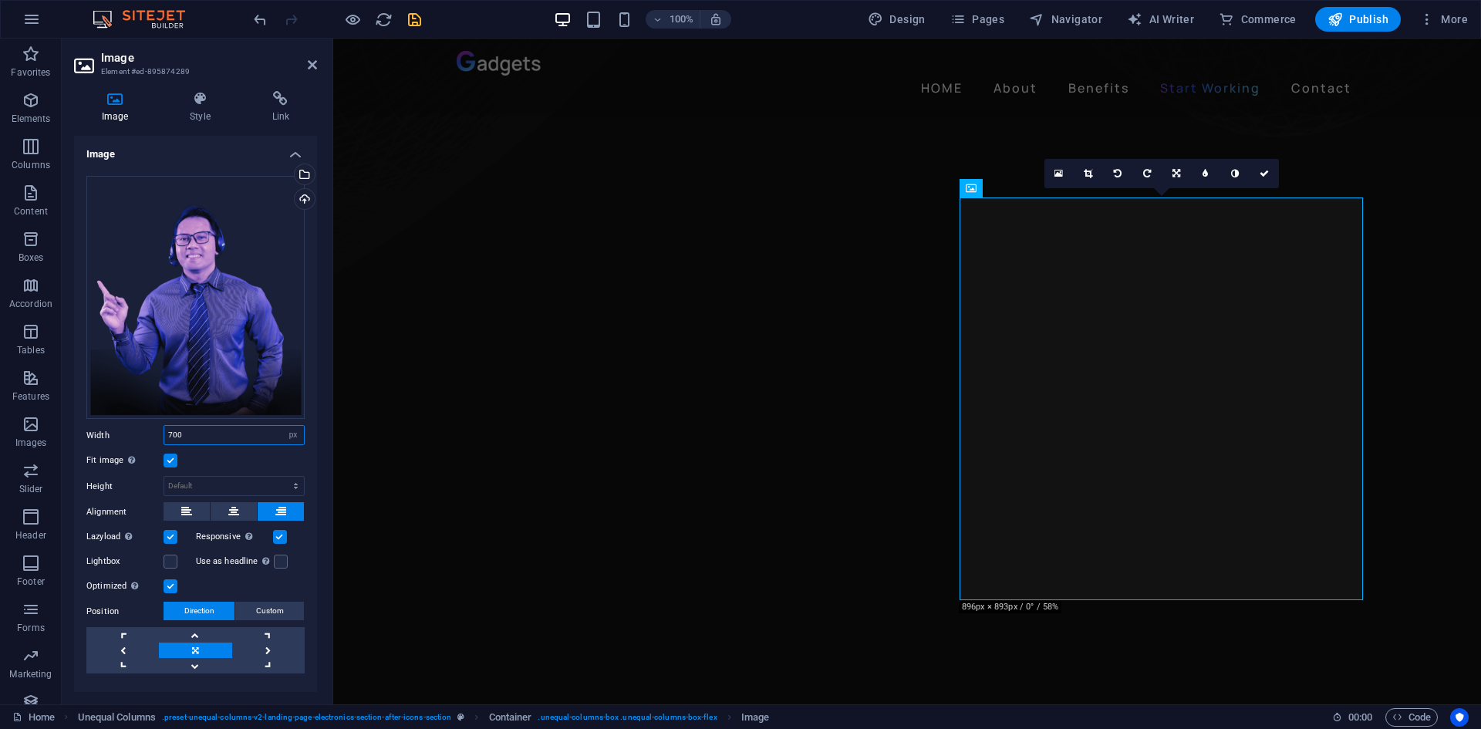
click at [248, 440] on input "700" at bounding box center [234, 435] width 140 height 19
click at [295, 430] on select "Default auto px rem % em vh vw" at bounding box center [293, 435] width 22 height 19
select select "auto"
click at [282, 426] on select "Default auto px rem % em vh vw" at bounding box center [293, 435] width 22 height 19
select select "DISABLED_OPTION_VALUE"
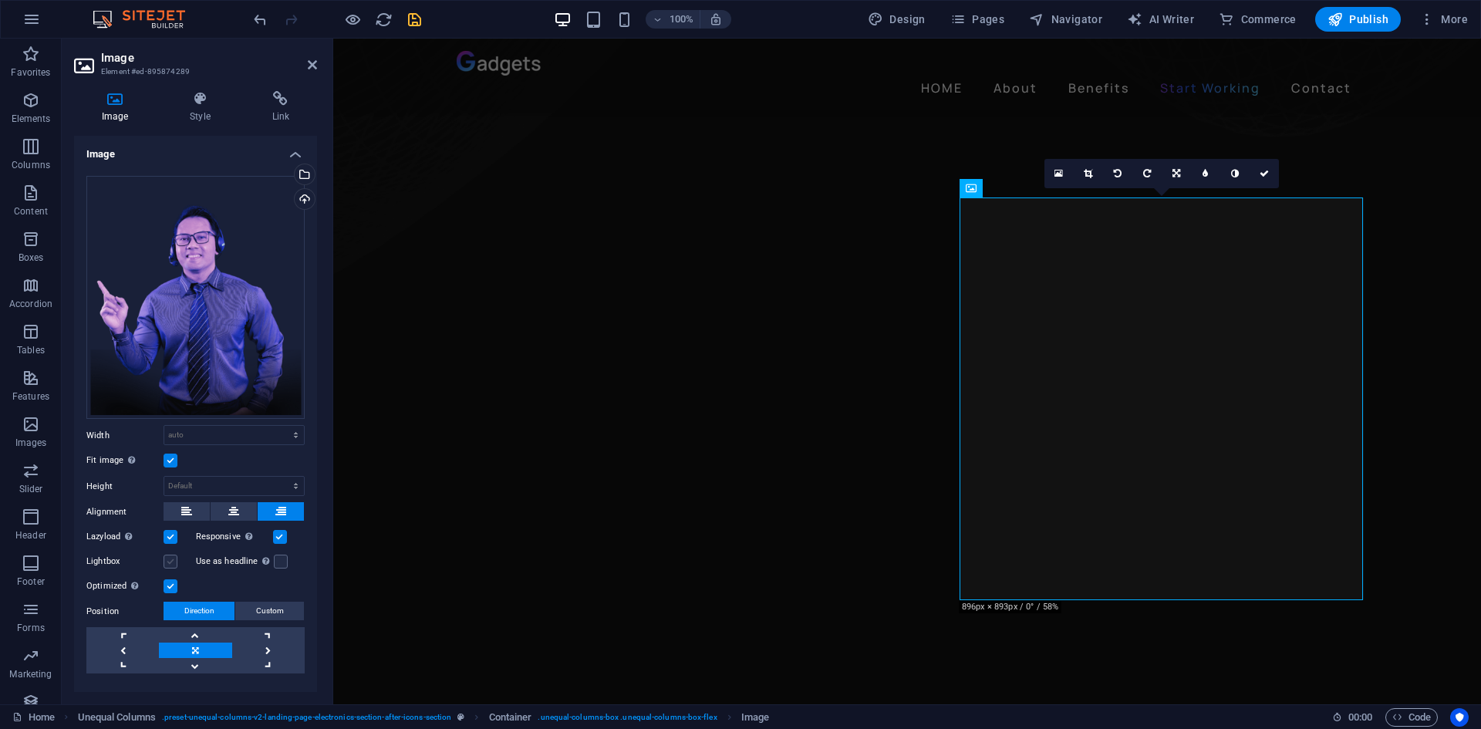
click at [172, 557] on label at bounding box center [170, 561] width 14 height 14
click at [0, 0] on input "Lightbox" at bounding box center [0, 0] width 0 height 0
click at [172, 557] on label at bounding box center [170, 561] width 14 height 14
click at [0, 0] on input "Lightbox" at bounding box center [0, 0] width 0 height 0
click at [273, 484] on select "Default auto px" at bounding box center [234, 486] width 140 height 19
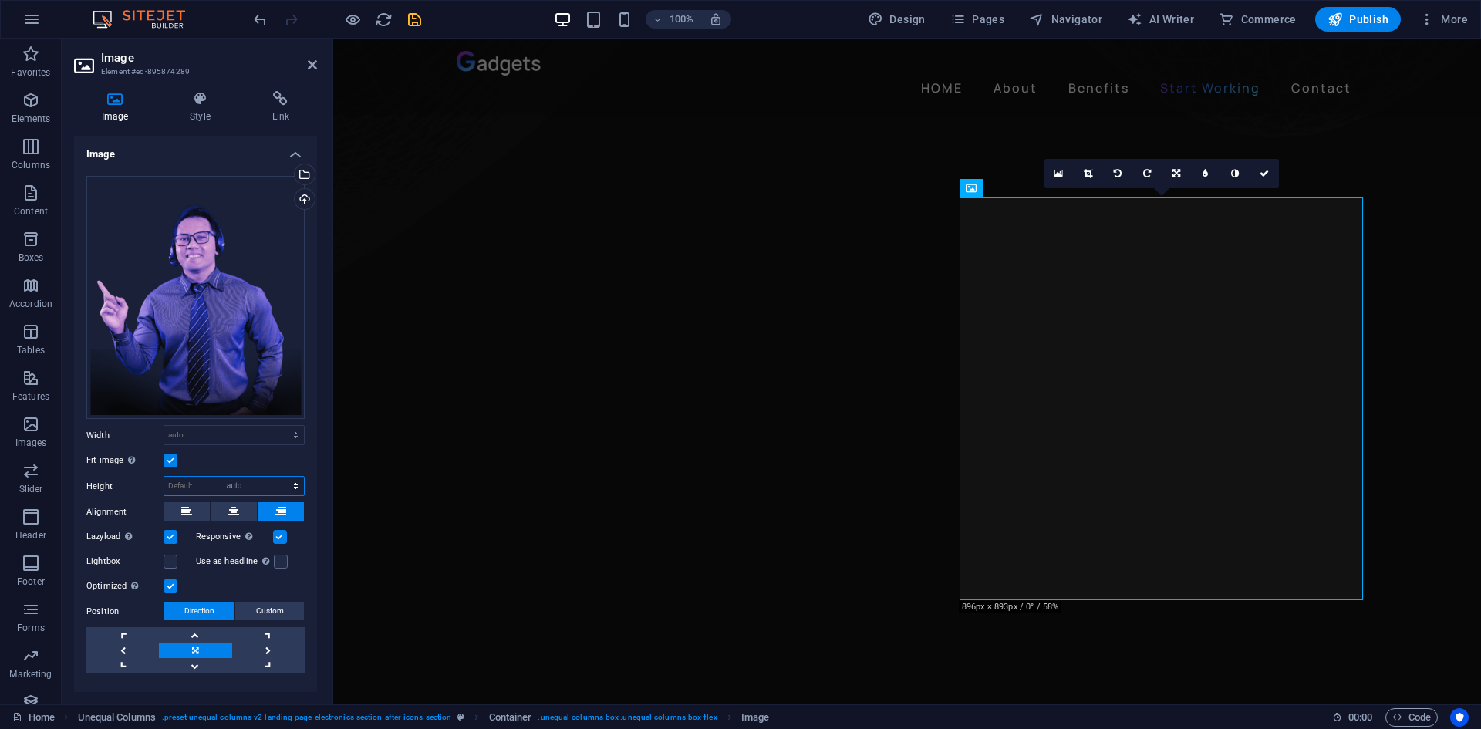
click at [164, 477] on select "Default auto px" at bounding box center [234, 486] width 140 height 19
select select "DISABLED_OPTION_VALUE"
click at [417, 23] on icon "save" at bounding box center [415, 20] width 18 height 18
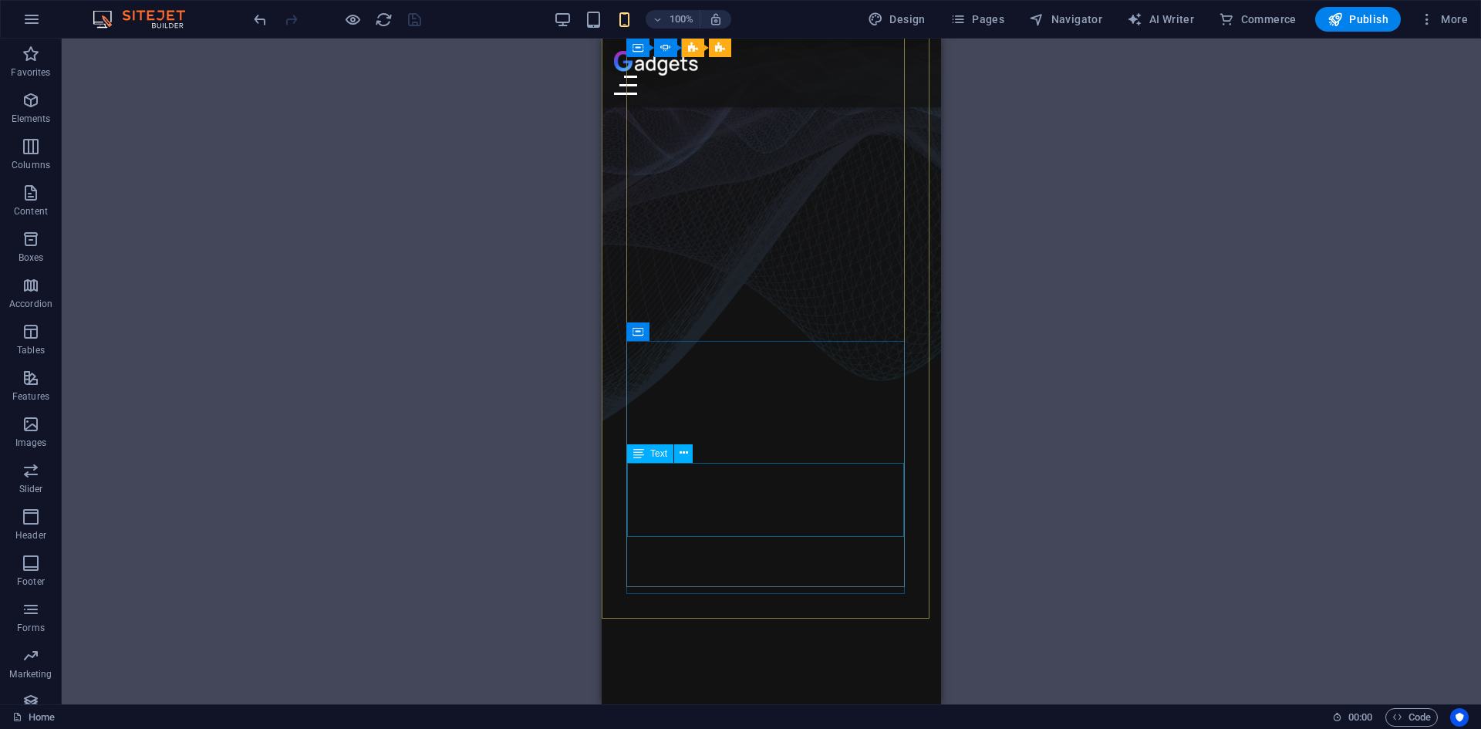
scroll to position [0, 0]
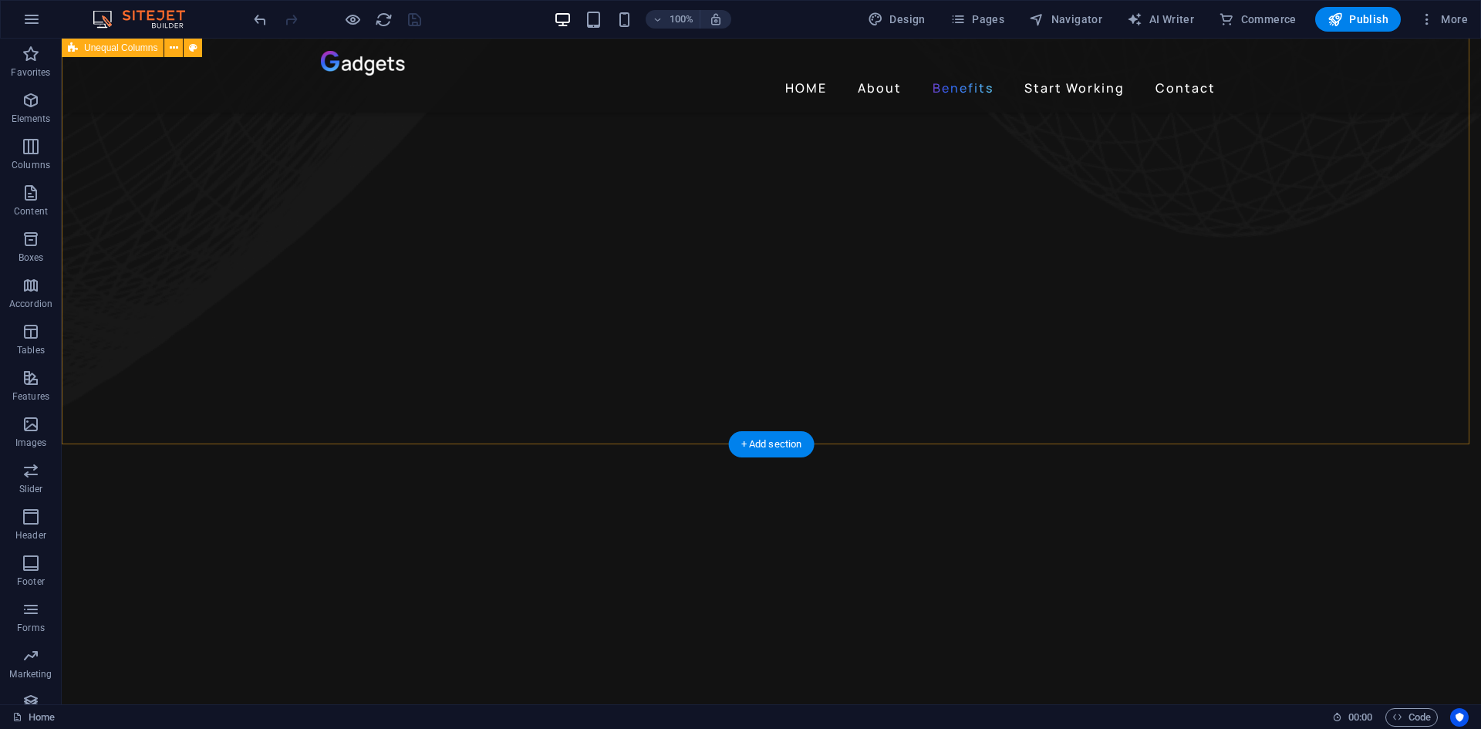
scroll to position [1542, 0]
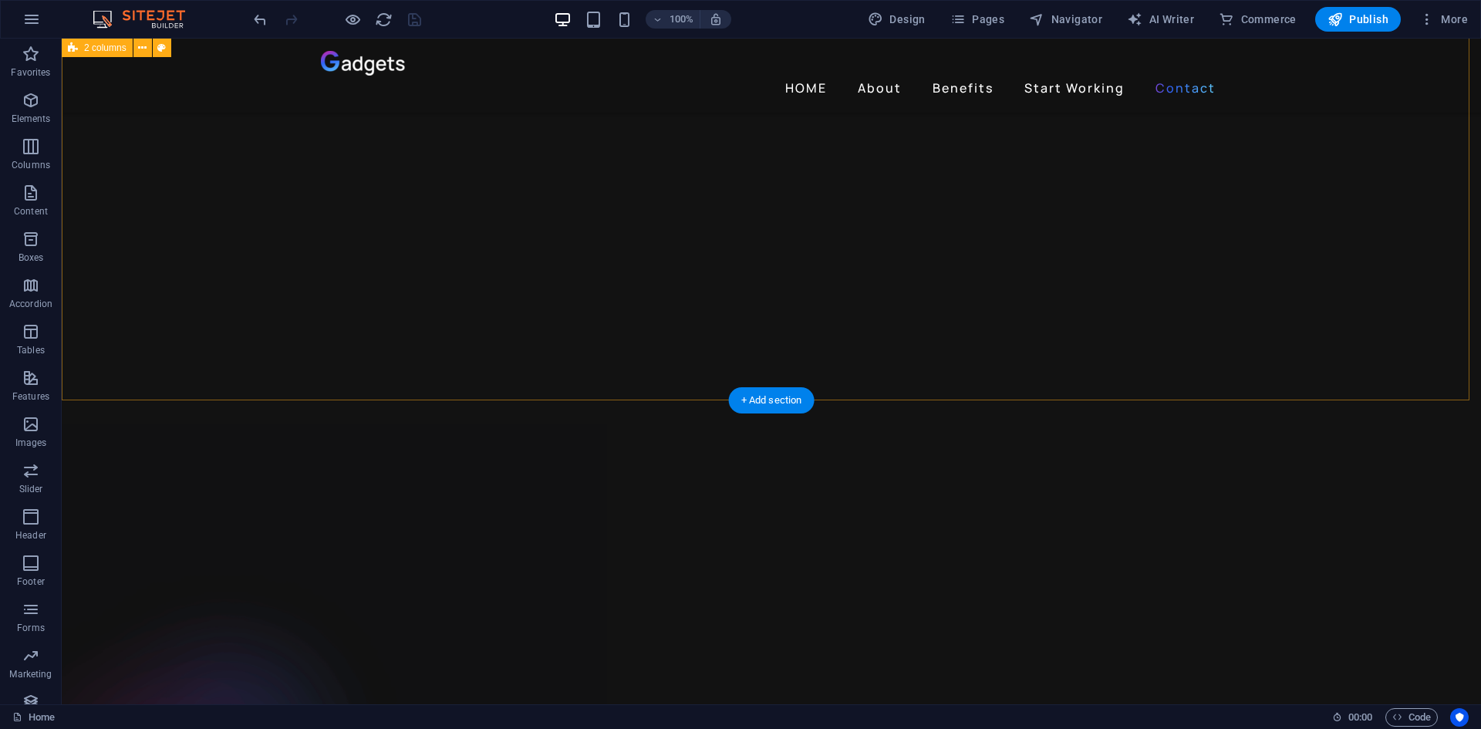
scroll to position [3315, 0]
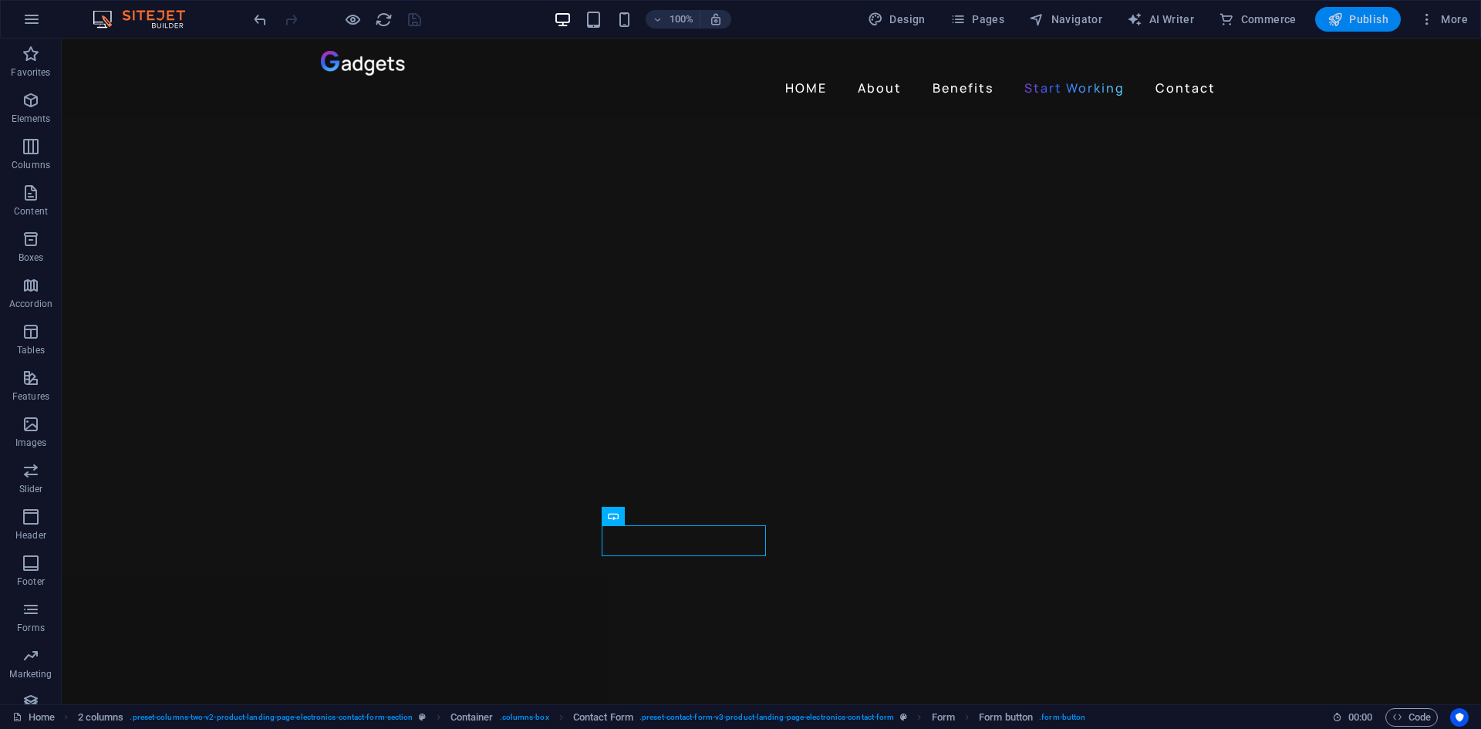
click at [1346, 23] on span "Publish" at bounding box center [1357, 19] width 61 height 15
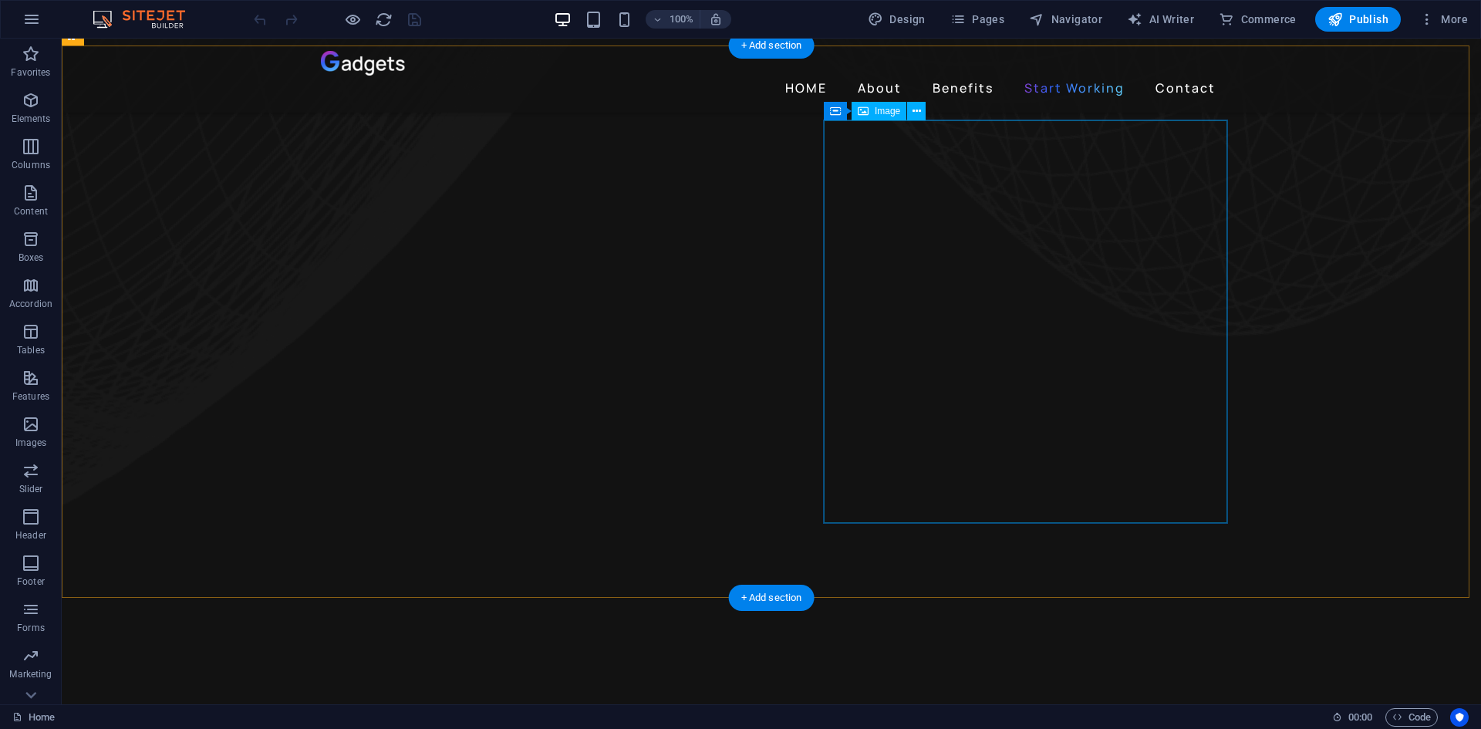
scroll to position [1465, 0]
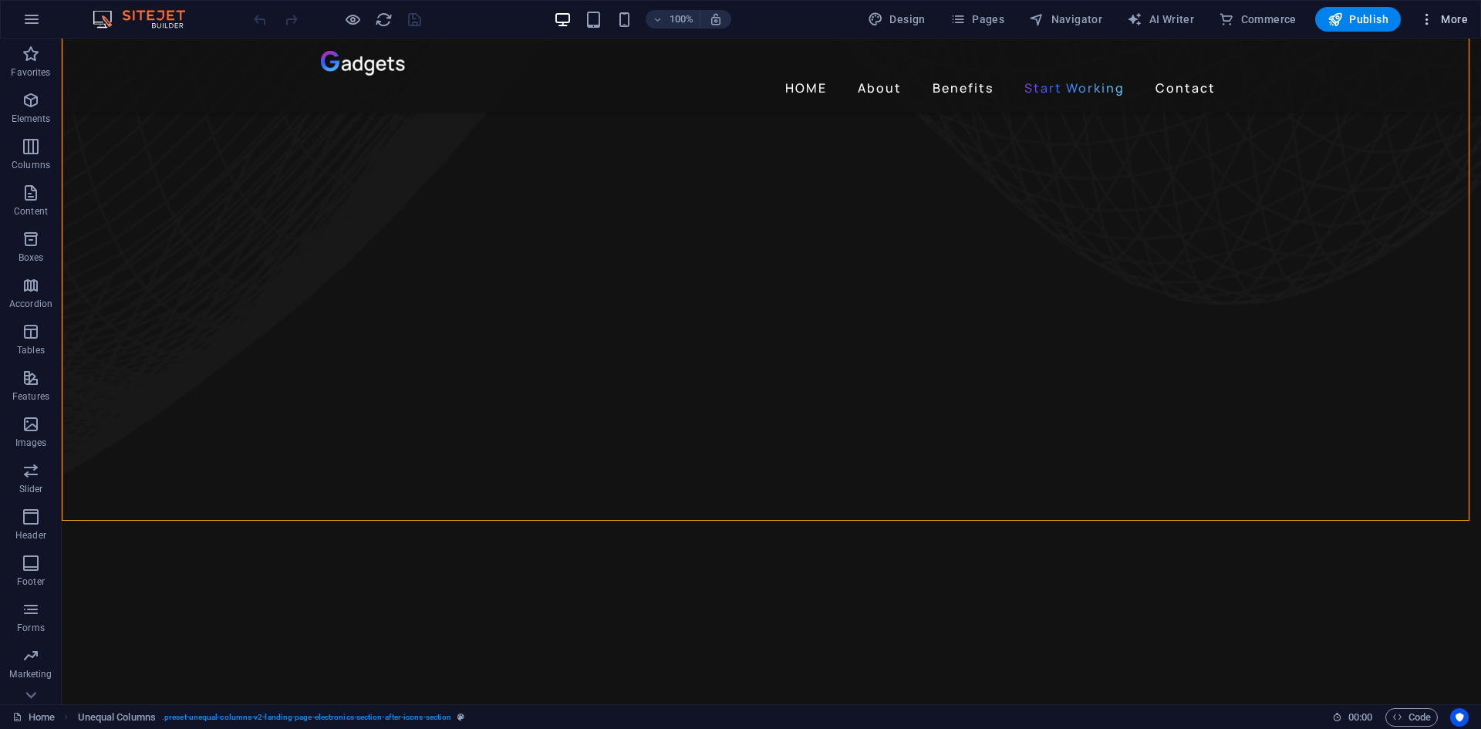
click at [1455, 16] on span "More" at bounding box center [1443, 19] width 49 height 15
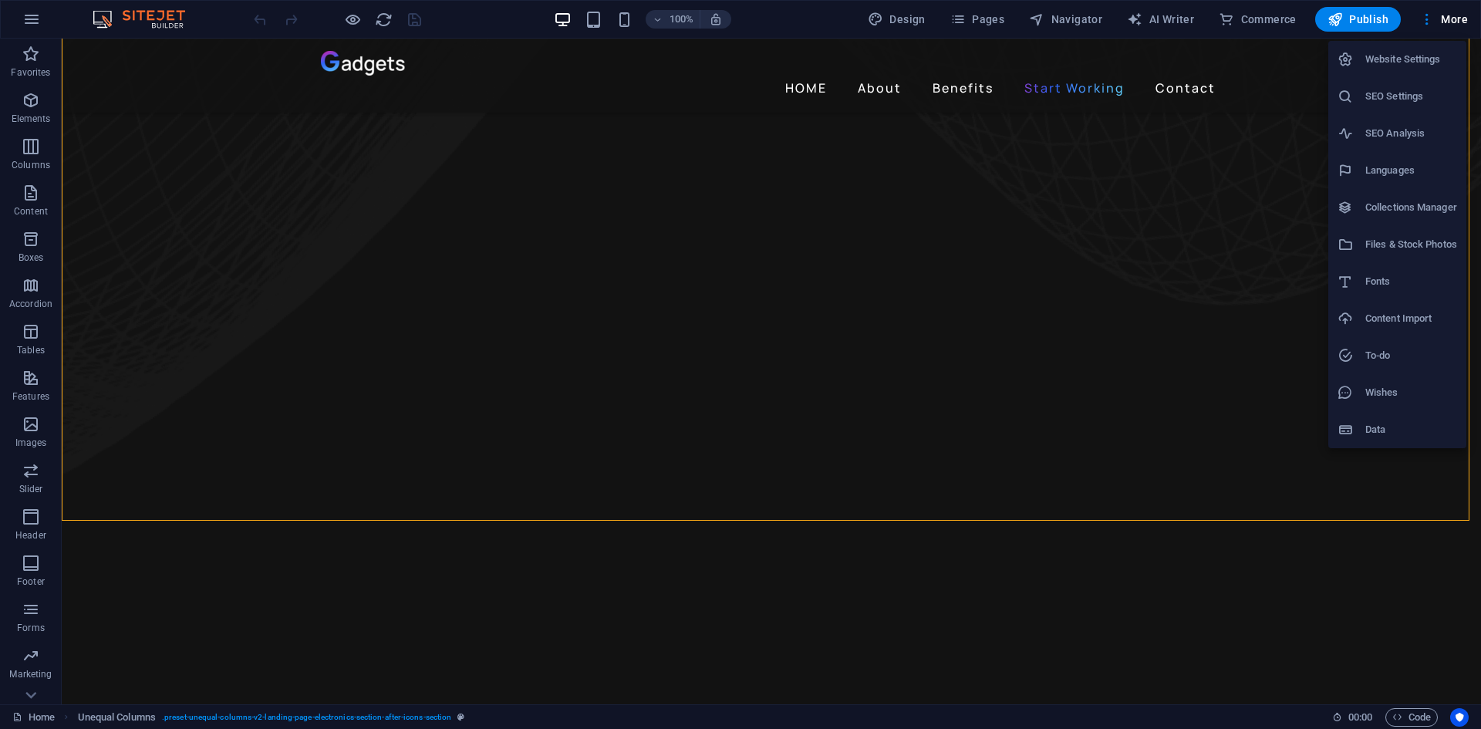
click at [1421, 244] on h6 "Files & Stock Photos" at bounding box center [1411, 244] width 92 height 19
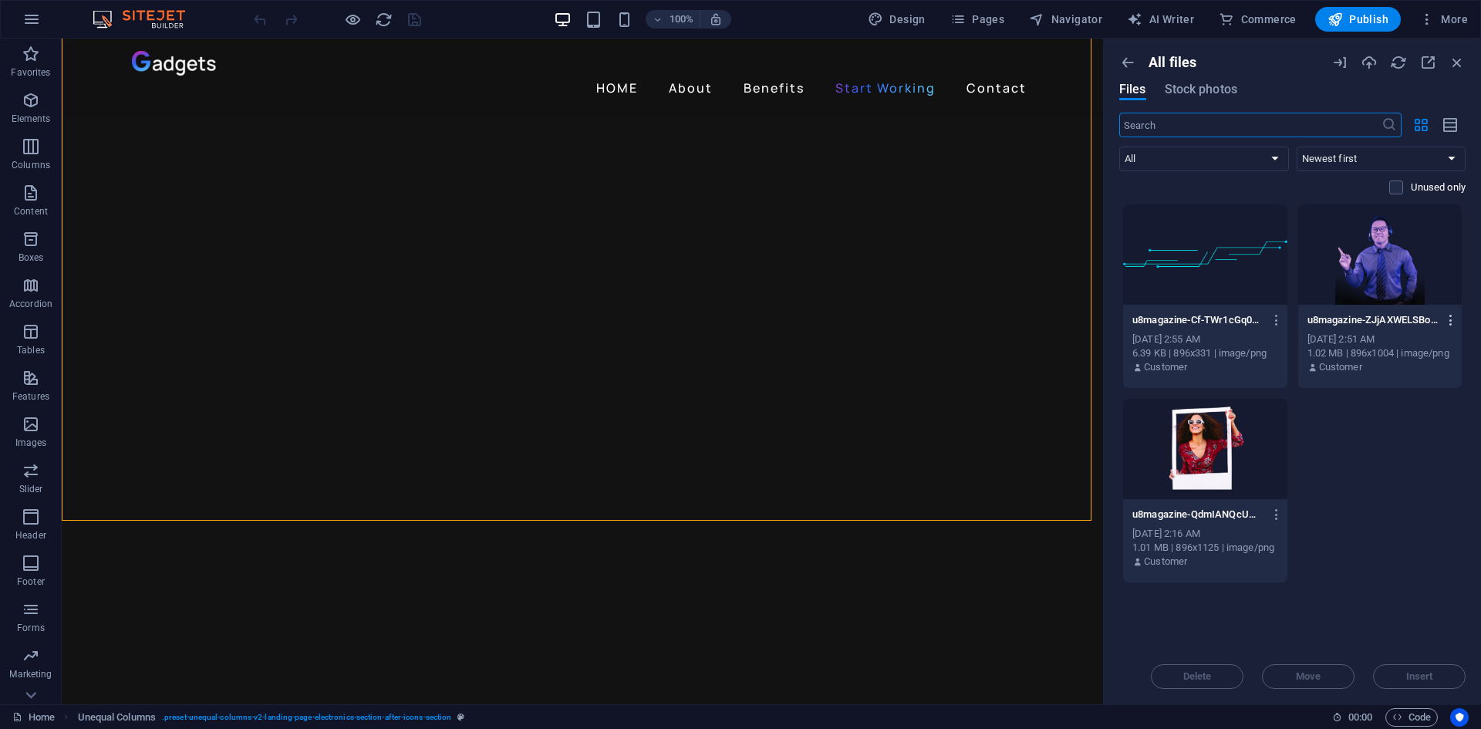
click at [1449, 322] on icon "button" at bounding box center [1451, 320] width 15 height 14
click at [1279, 639] on div at bounding box center [740, 364] width 1481 height 729
click at [1273, 634] on div "Drop files here to upload them instantly u8magazine-Cf-TWr1cGq0YOdH7-g7VOQ.png …" at bounding box center [1292, 426] width 346 height 445
click at [1430, 68] on icon "button" at bounding box center [1427, 62] width 17 height 17
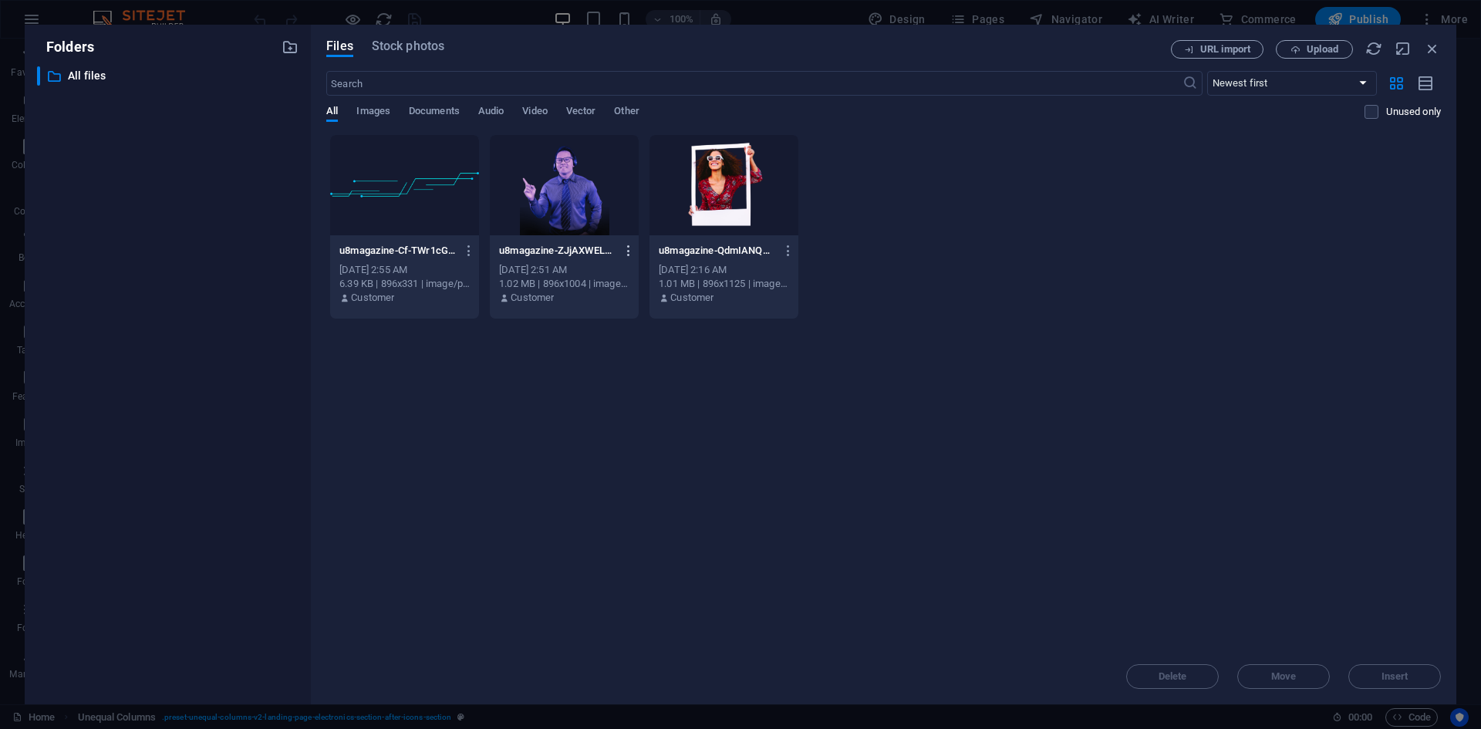
click at [630, 249] on icon "button" at bounding box center [629, 251] width 15 height 14
click at [569, 215] on div at bounding box center [740, 364] width 1481 height 729
click at [569, 215] on div at bounding box center [564, 185] width 149 height 100
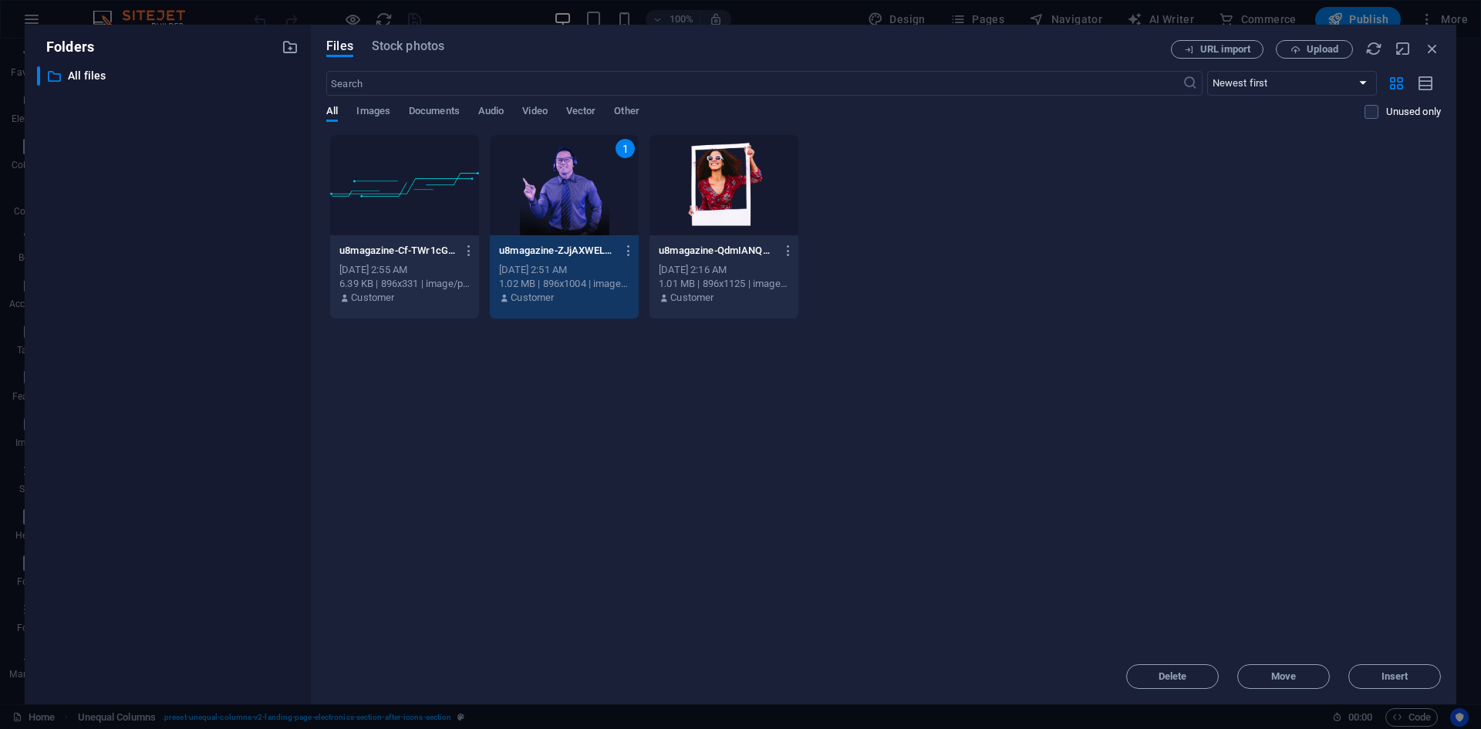
click at [607, 190] on div "1" at bounding box center [564, 185] width 149 height 100
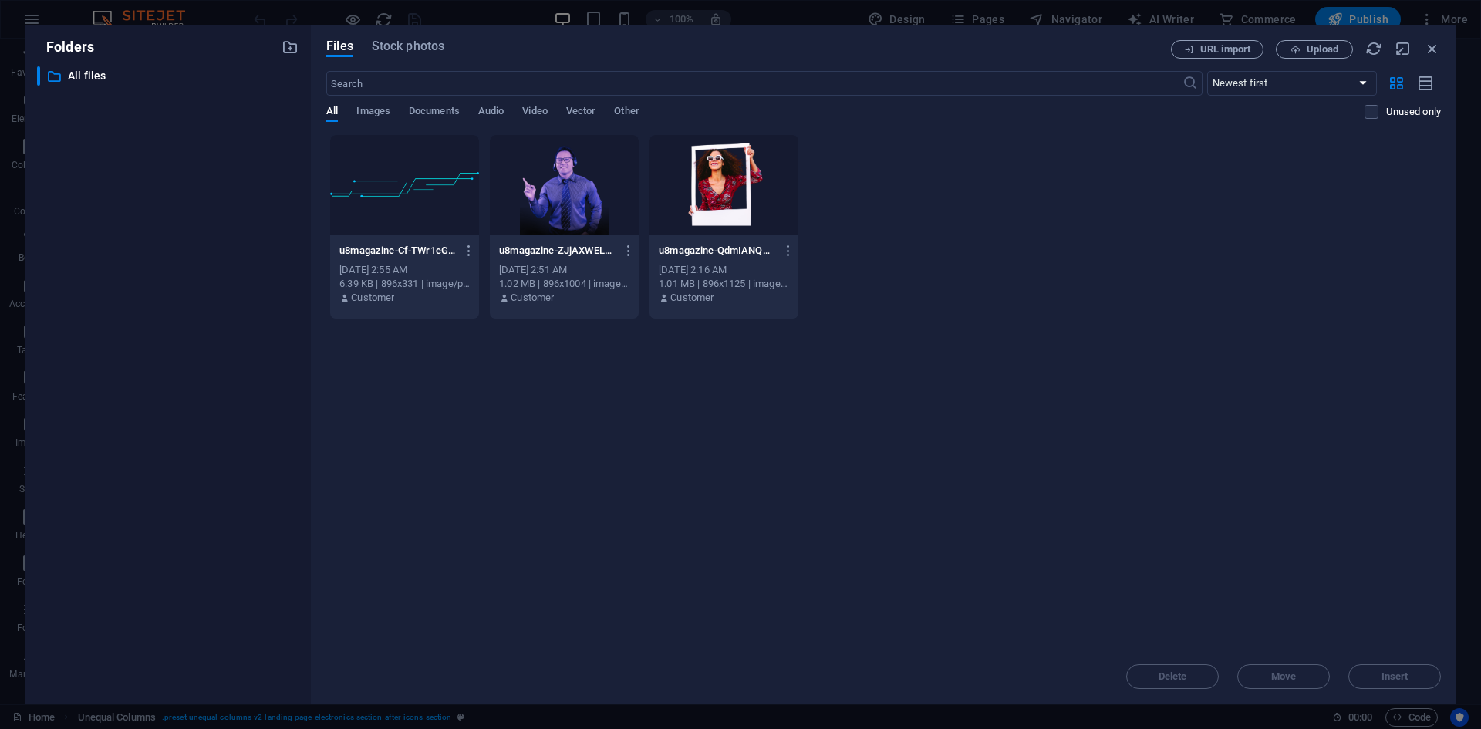
click at [586, 199] on div at bounding box center [564, 185] width 149 height 100
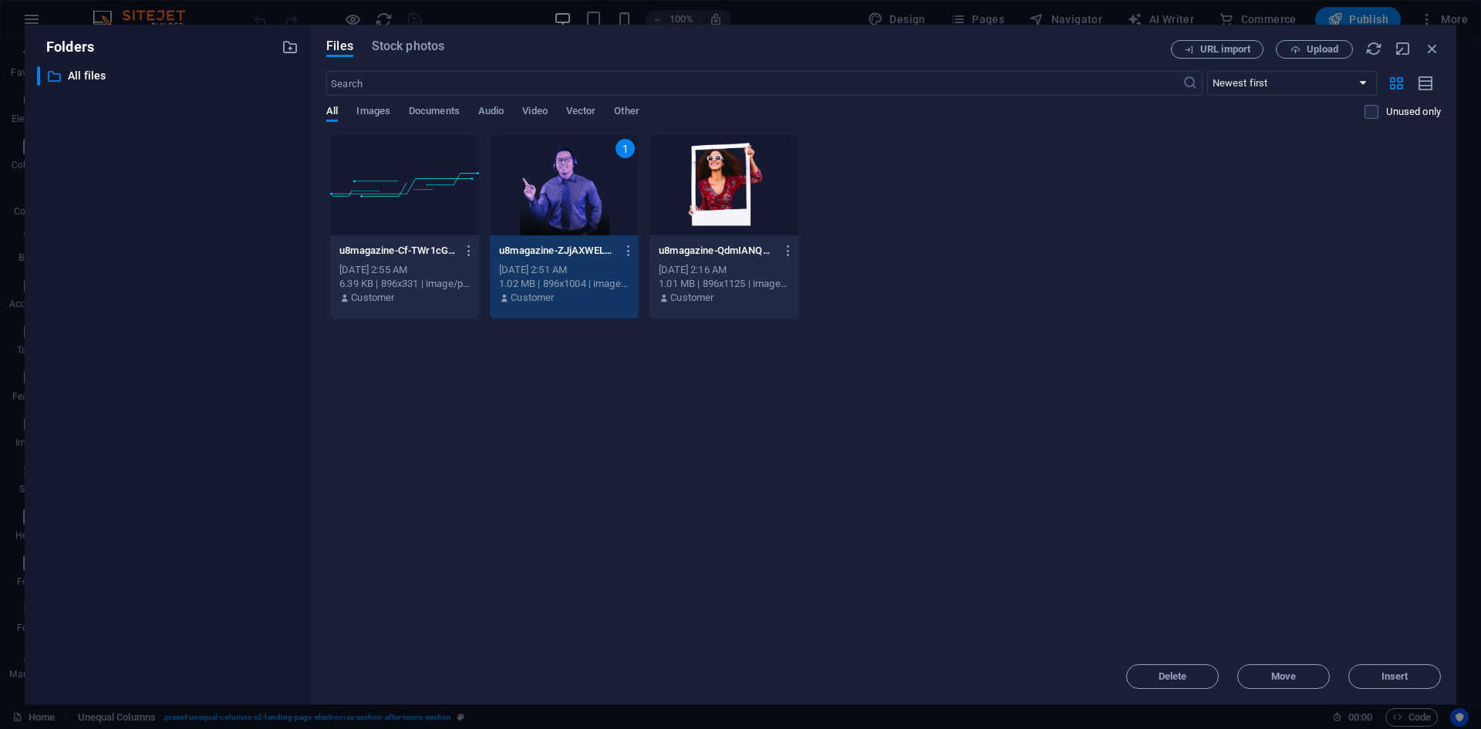
click at [585, 197] on div "1" at bounding box center [564, 185] width 149 height 100
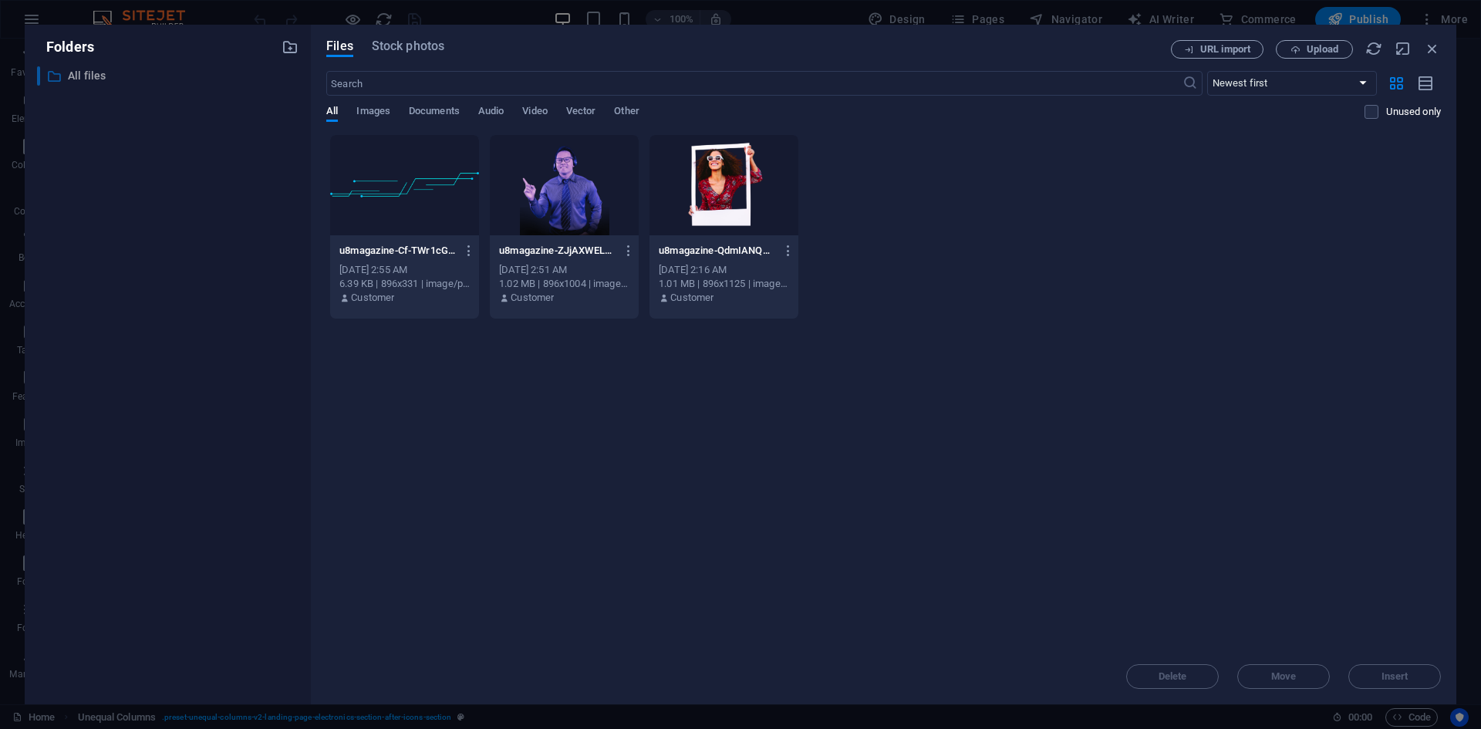
click at [86, 66] on div "​ All files All files" at bounding box center [154, 75] width 234 height 19
click at [381, 110] on span "Images" at bounding box center [373, 113] width 34 height 22
click at [427, 109] on span "Documents" at bounding box center [434, 113] width 51 height 22
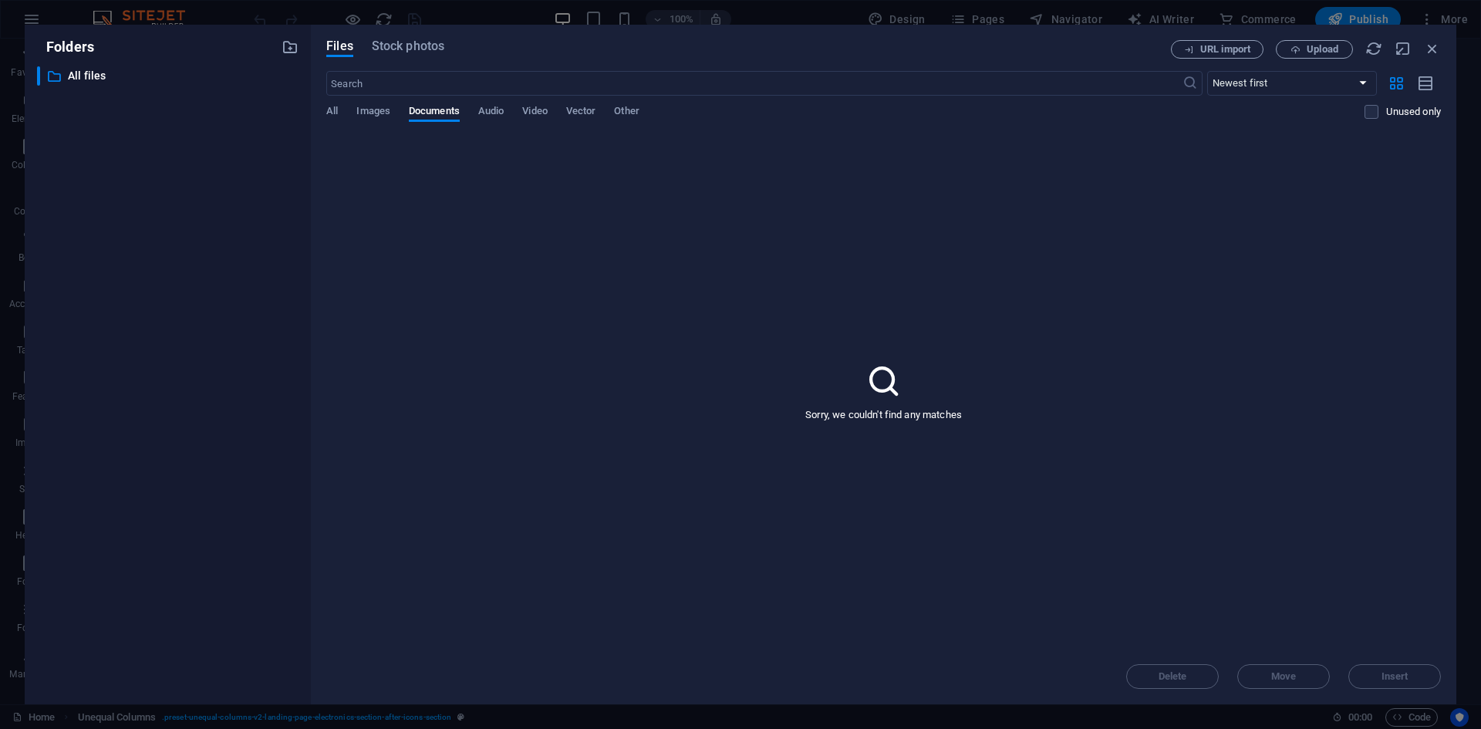
drag, startPoint x: 489, startPoint y: 105, endPoint x: 520, endPoint y: 106, distance: 30.9
click at [491, 105] on span "Audio" at bounding box center [490, 113] width 25 height 22
drag, startPoint x: 537, startPoint y: 106, endPoint x: 566, endPoint y: 106, distance: 29.3
click at [542, 106] on span "Video" at bounding box center [534, 113] width 25 height 22
click at [592, 107] on span "Vector" at bounding box center [581, 113] width 30 height 22
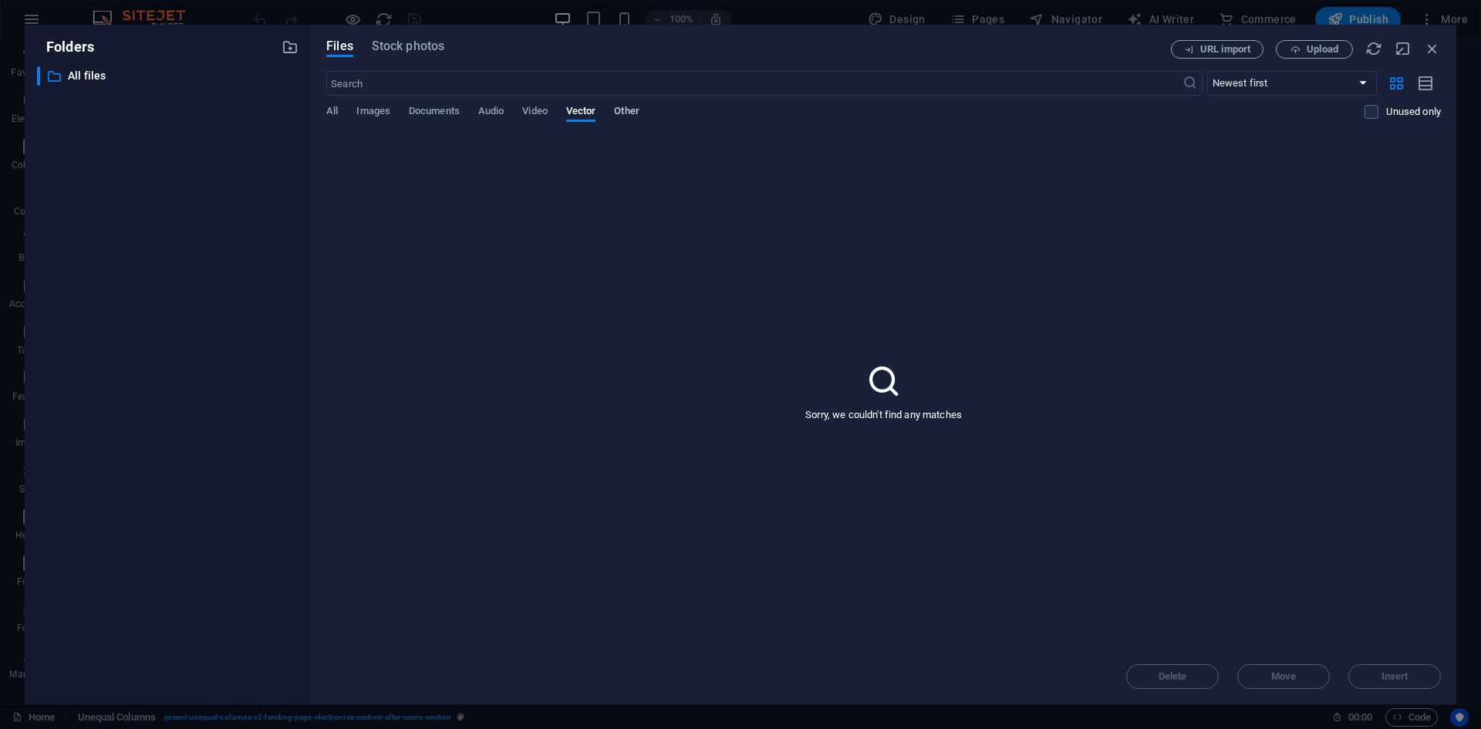
click at [620, 109] on span "Other" at bounding box center [626, 113] width 25 height 22
click at [369, 112] on span "Images" at bounding box center [373, 113] width 34 height 22
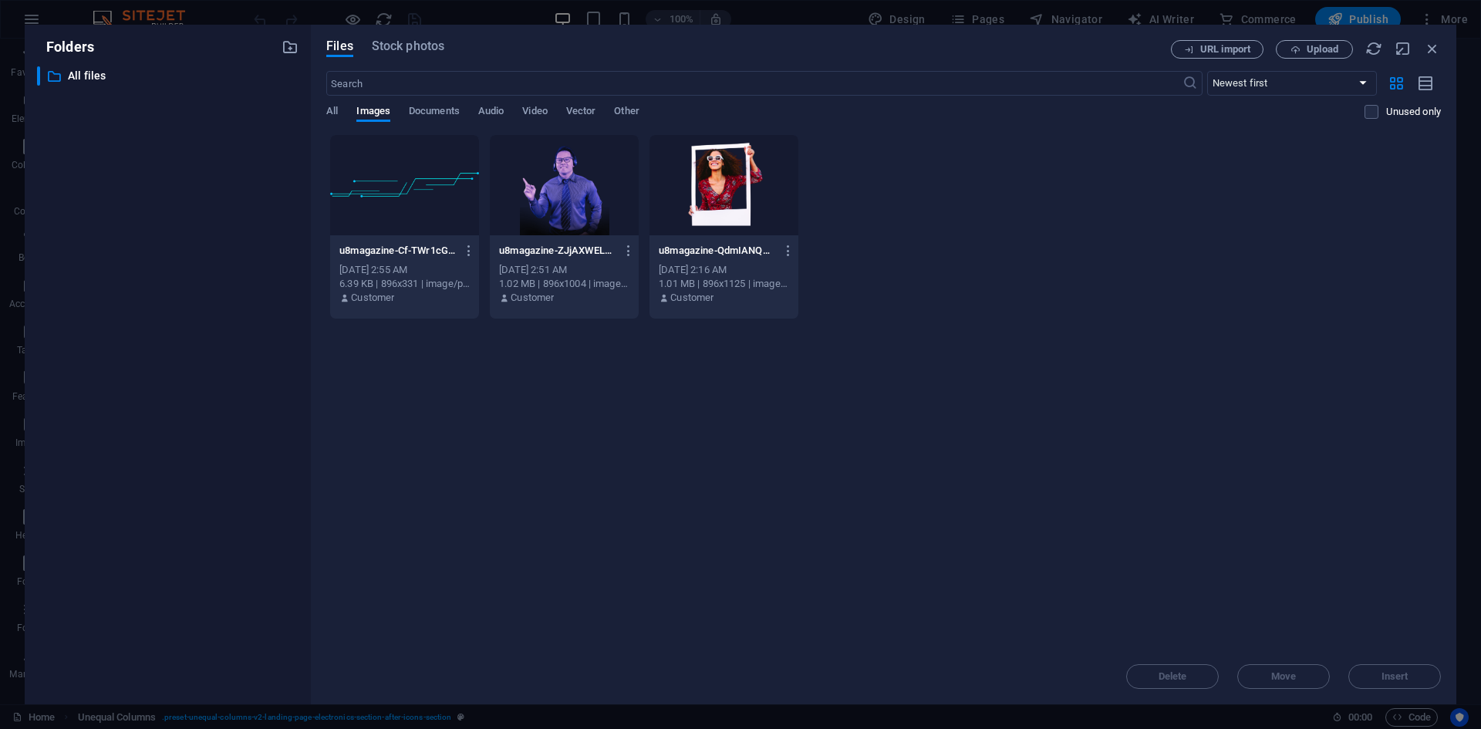
click at [602, 207] on div at bounding box center [564, 185] width 149 height 100
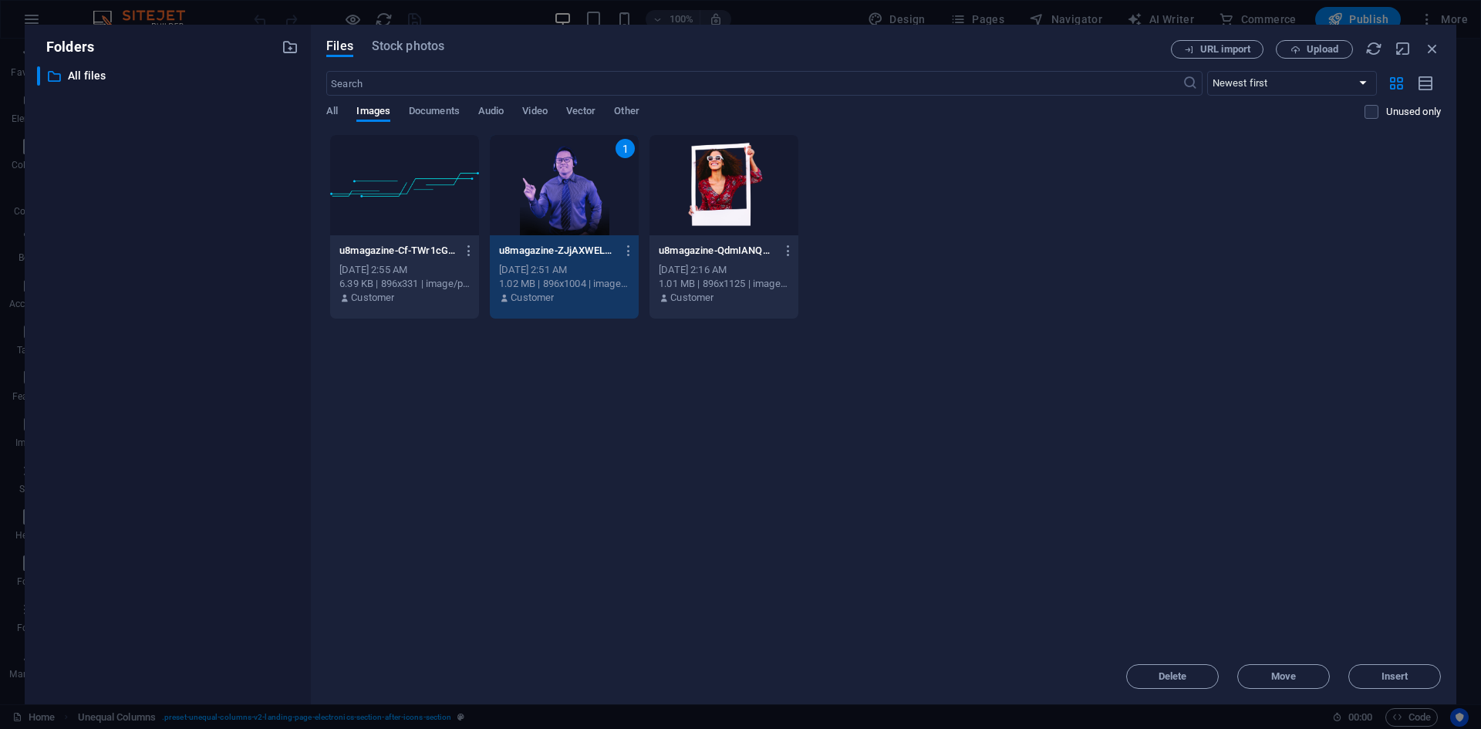
click at [583, 210] on div "1" at bounding box center [564, 185] width 149 height 100
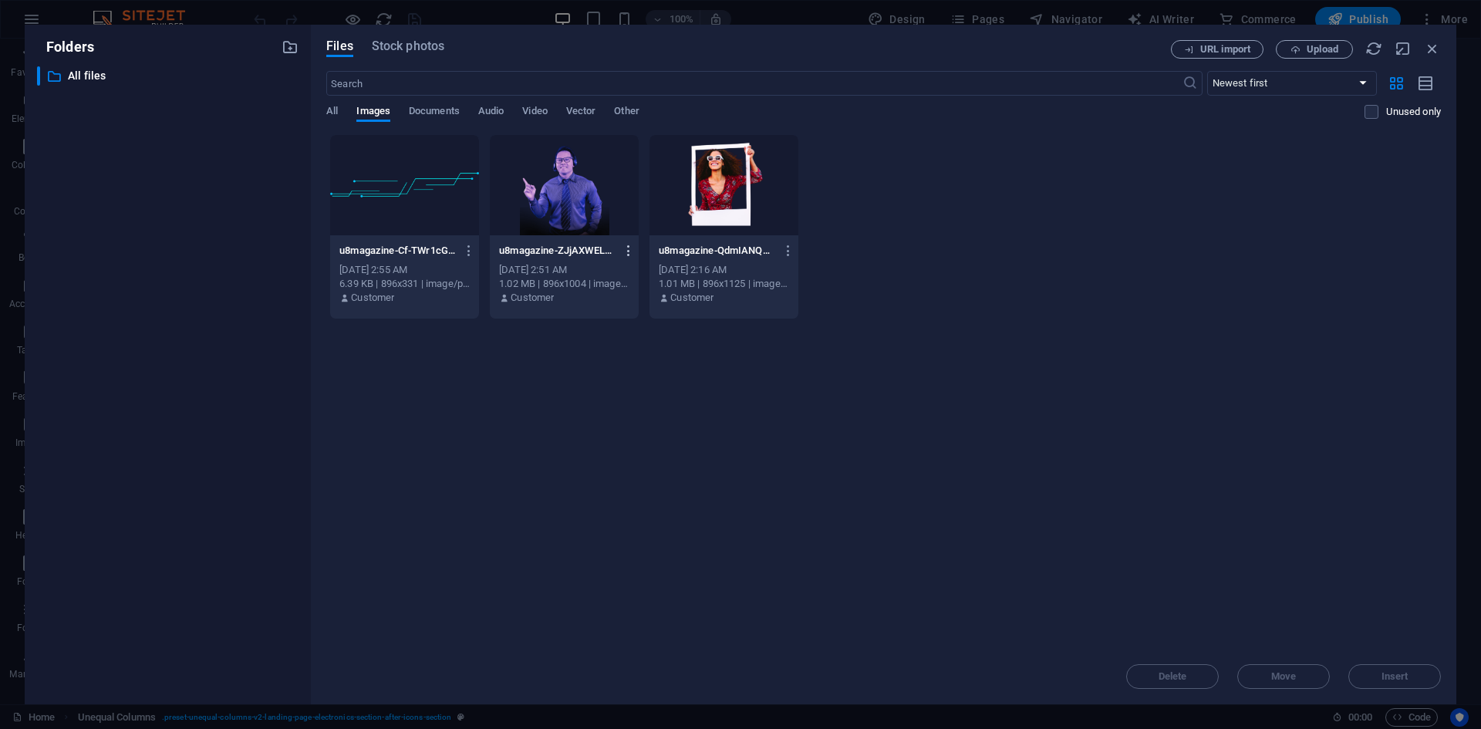
click at [626, 241] on button "button" at bounding box center [625, 250] width 21 height 25
click at [629, 291] on h6 "Preview" at bounding box center [638, 290] width 66 height 19
click at [827, 487] on div at bounding box center [740, 364] width 1481 height 729
click at [1432, 48] on icon "button" at bounding box center [1431, 48] width 17 height 17
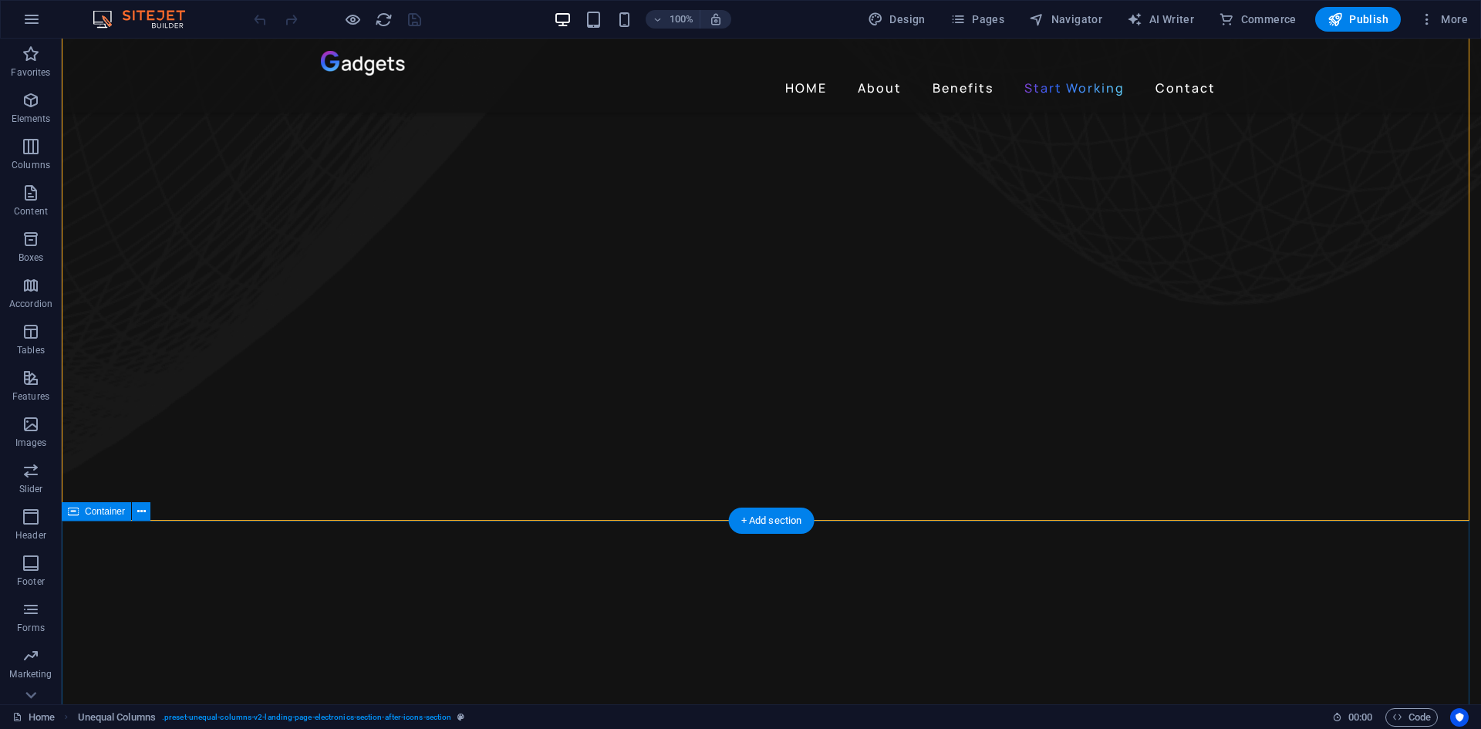
select select "px"
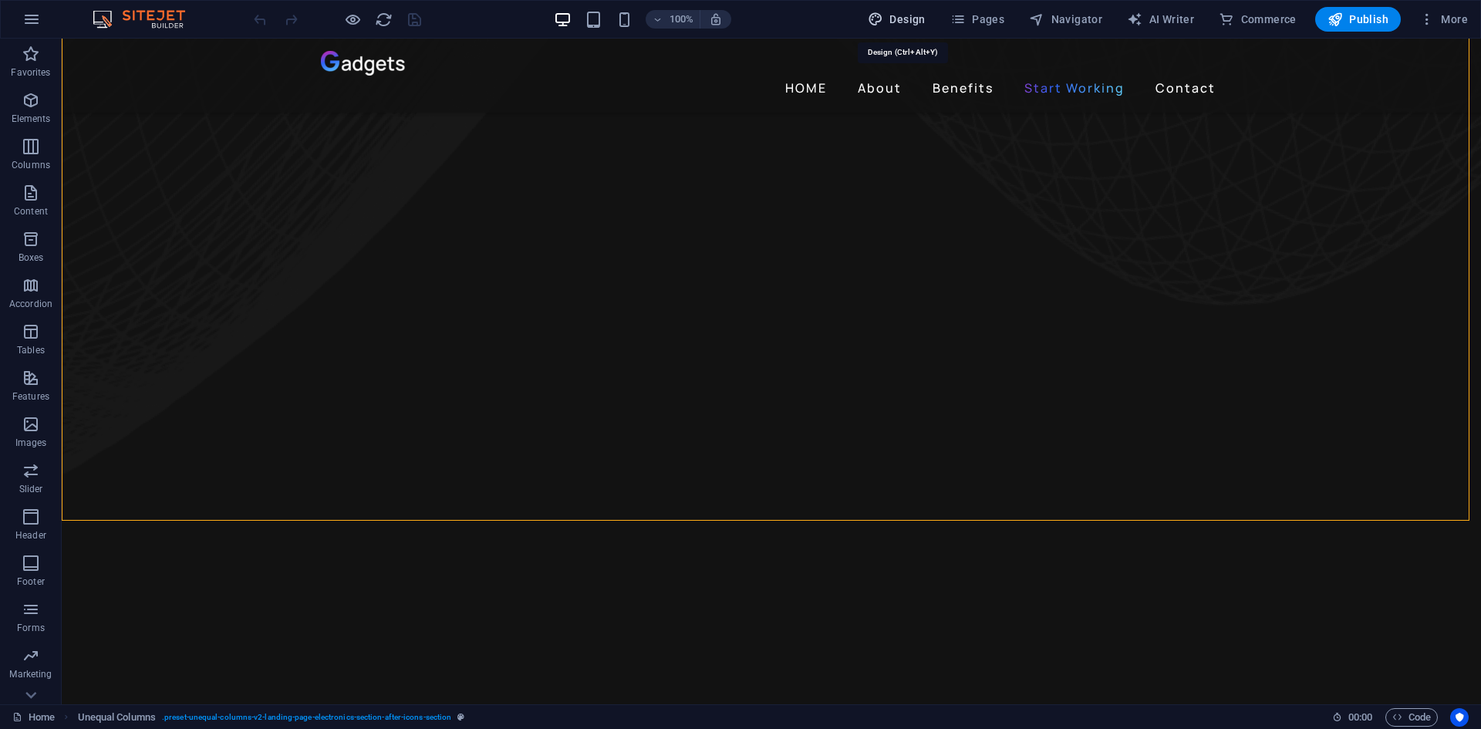
select select "400"
select select "px"
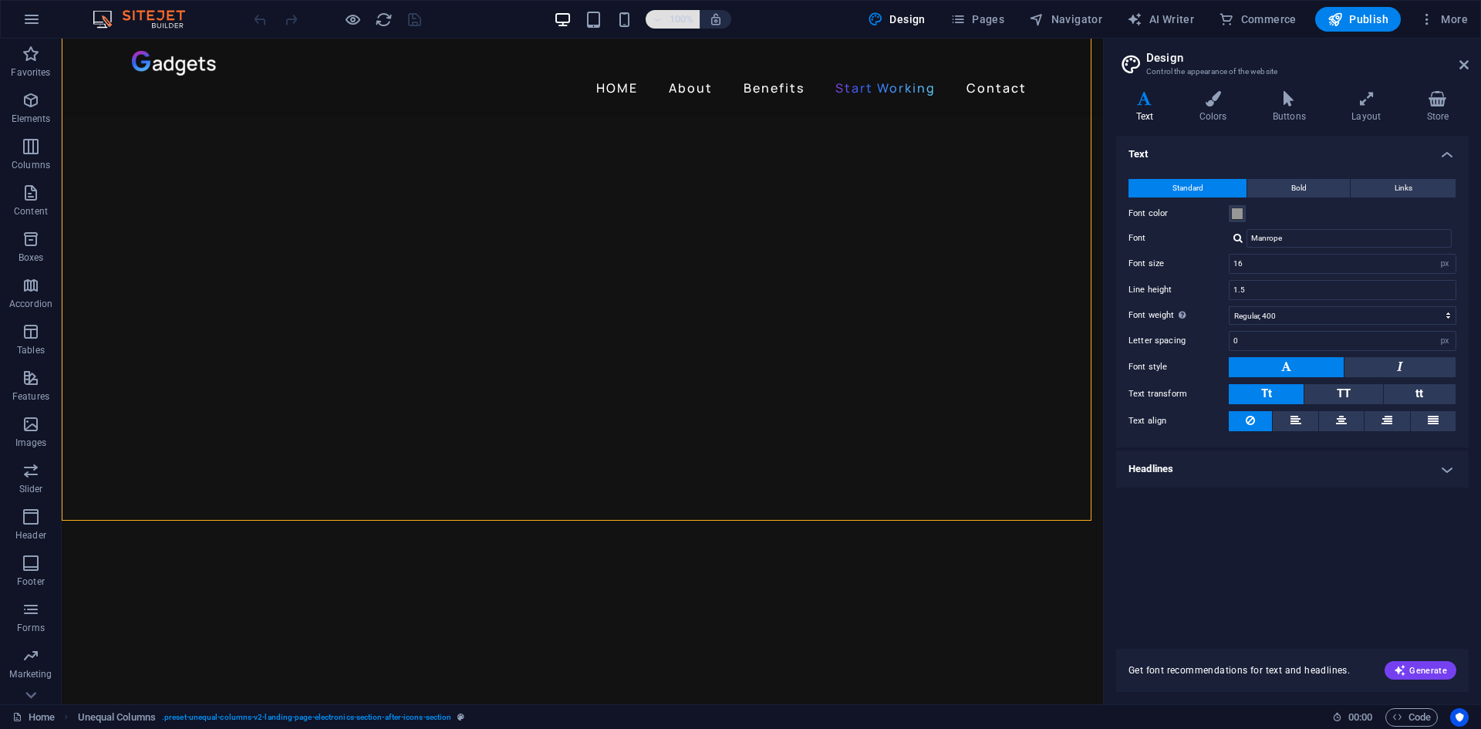
click at [0, 0] on h6 "100%" at bounding box center [0, 0] width 0 height 0
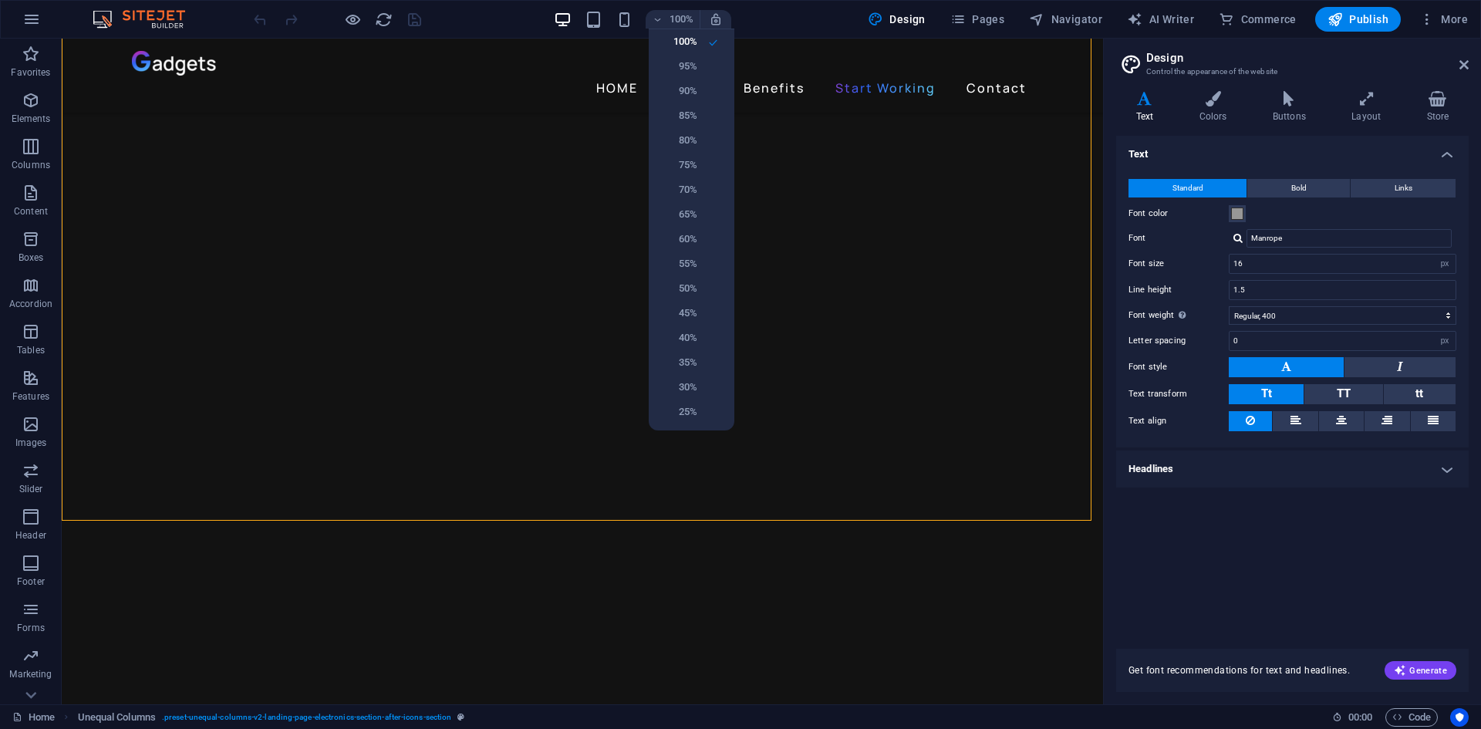
click at [690, 17] on div at bounding box center [740, 364] width 1481 height 729
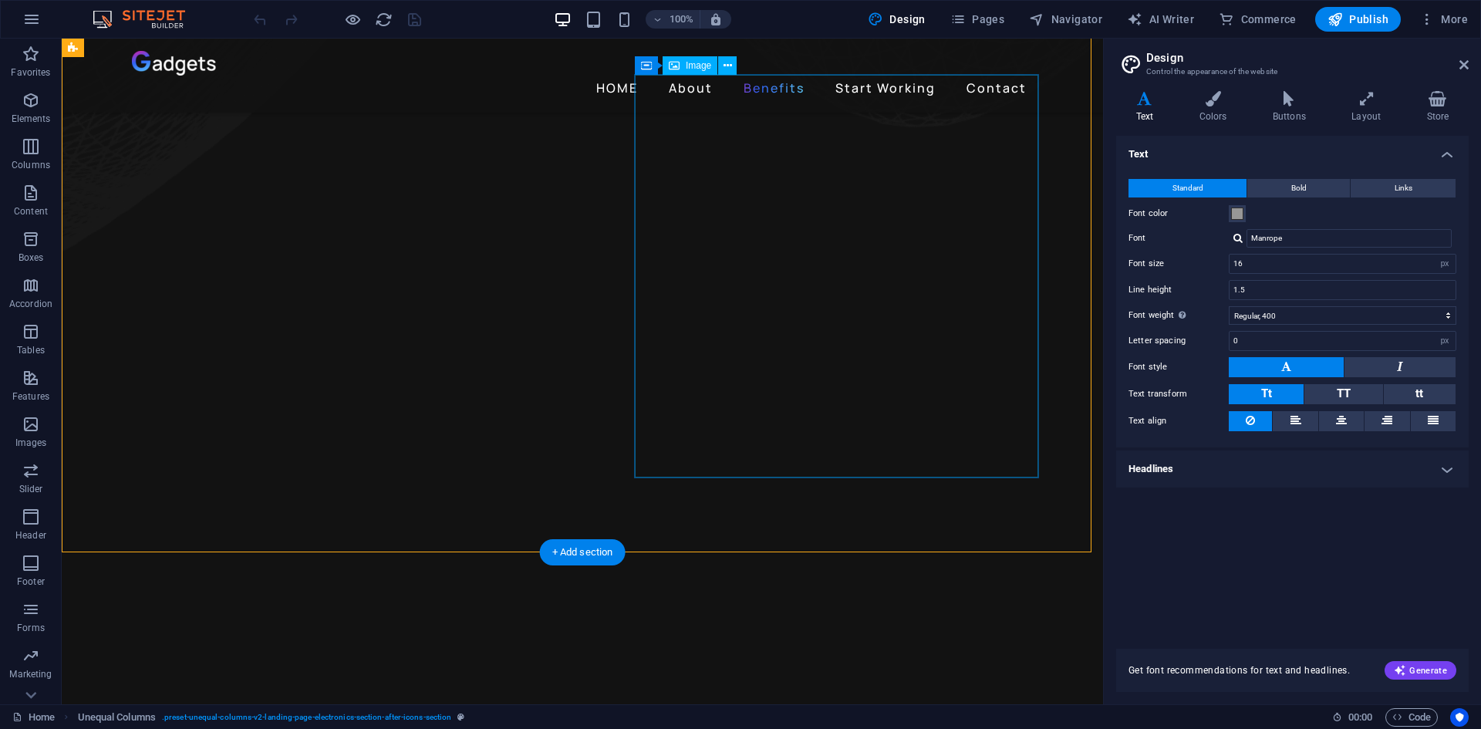
scroll to position [1157, 0]
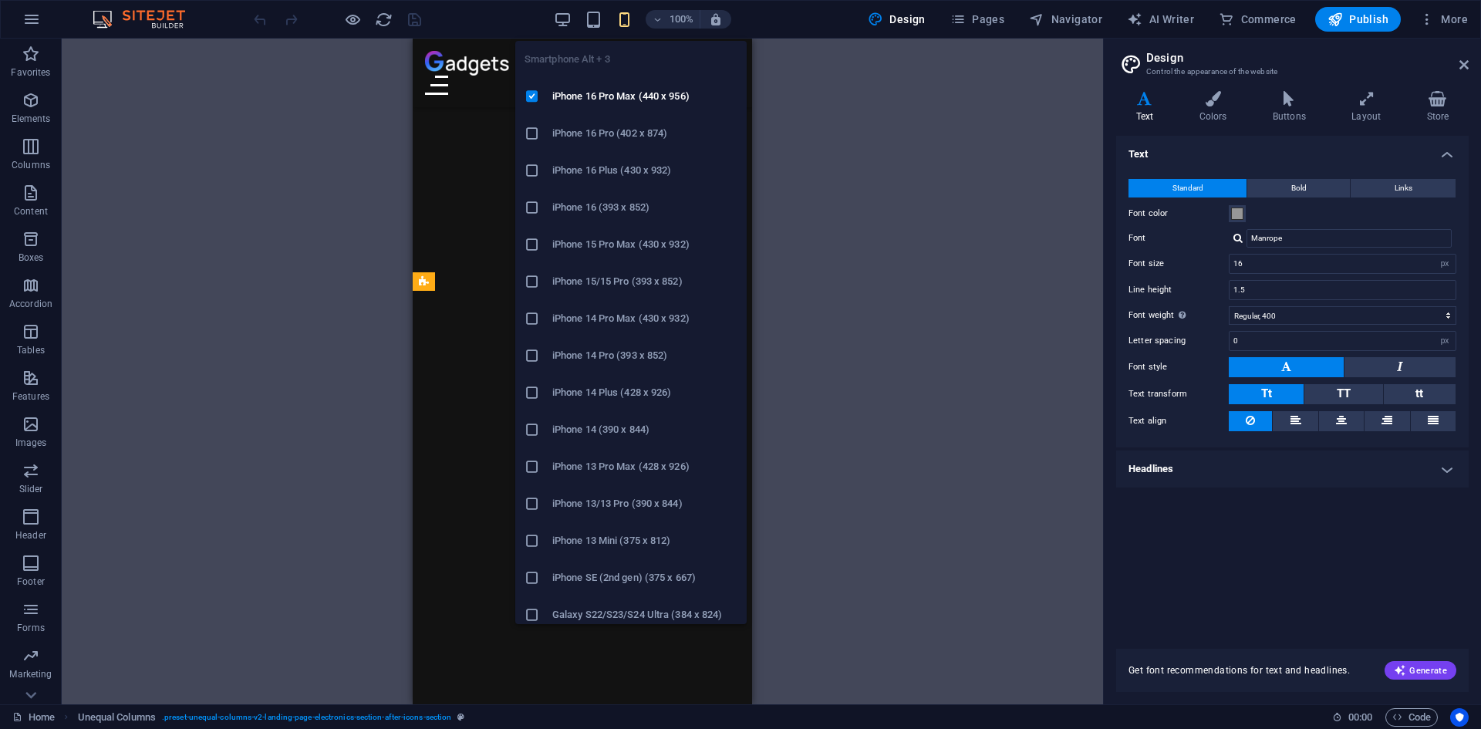
scroll to position [1975, 0]
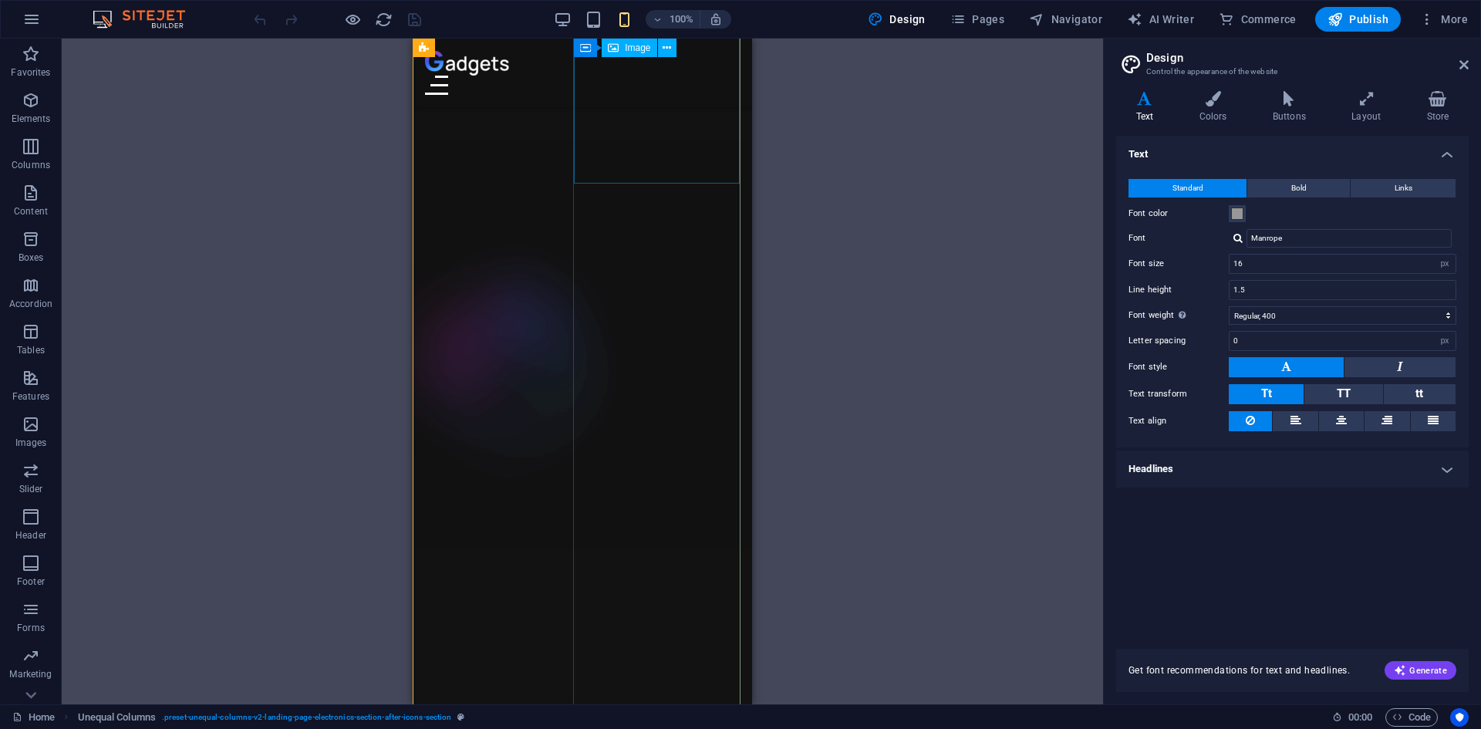
select select "px"
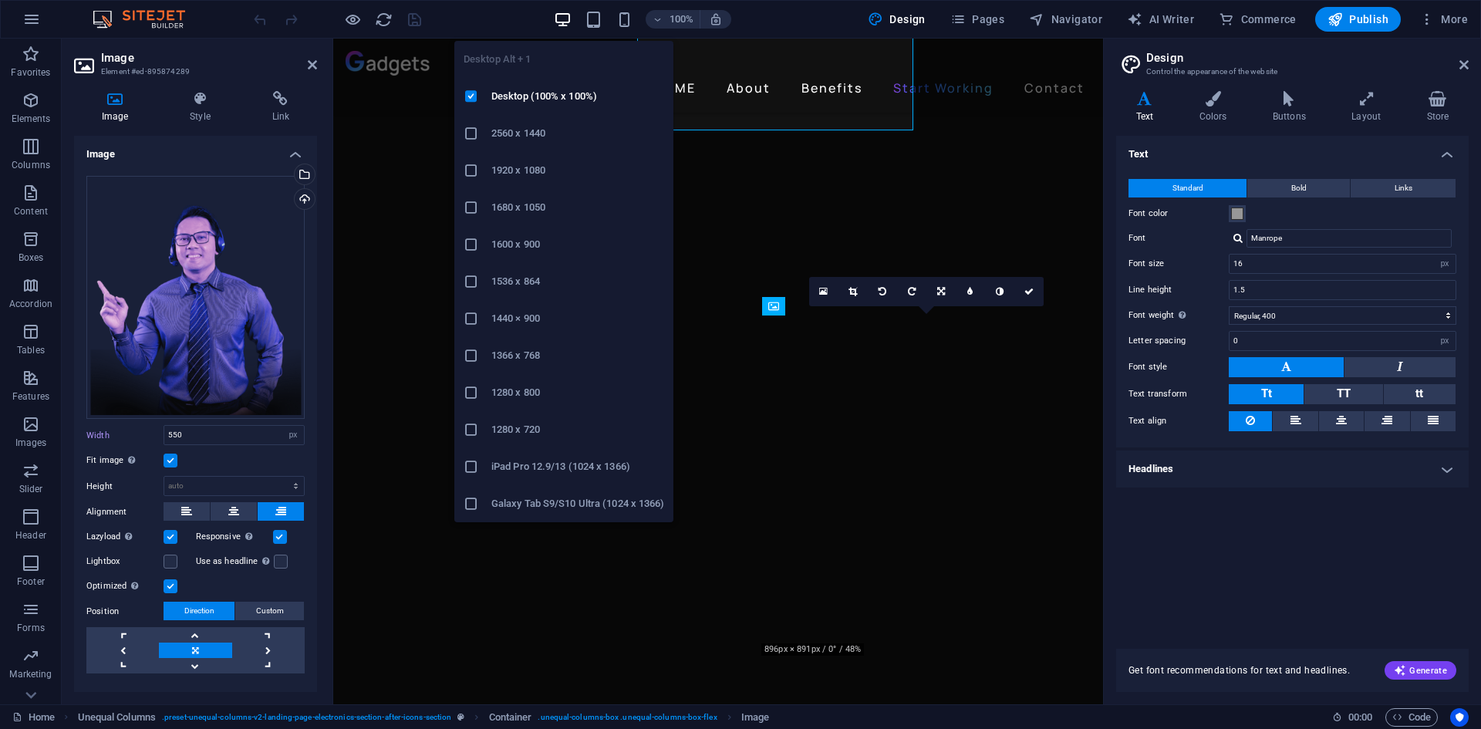
select select "DISABLED_OPTION_VALUE"
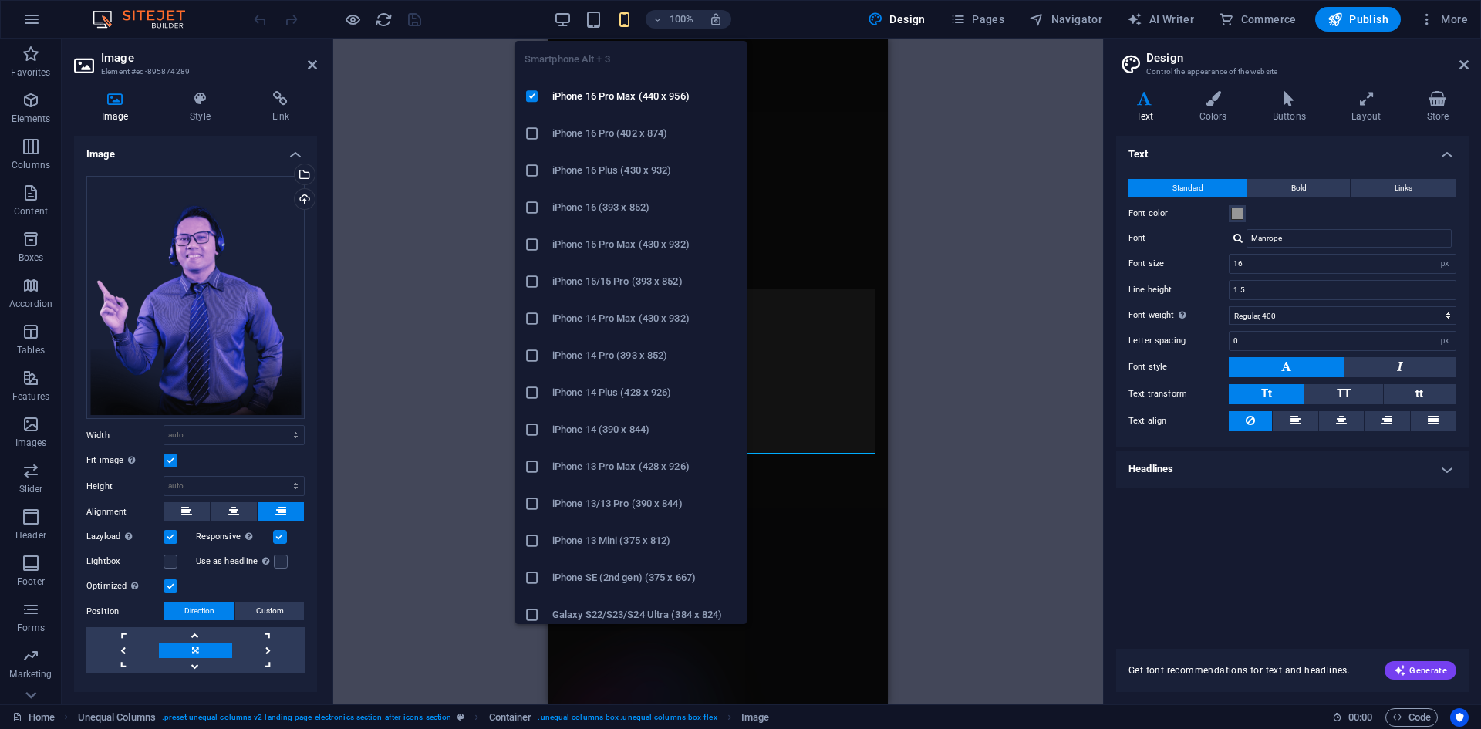
type input "550"
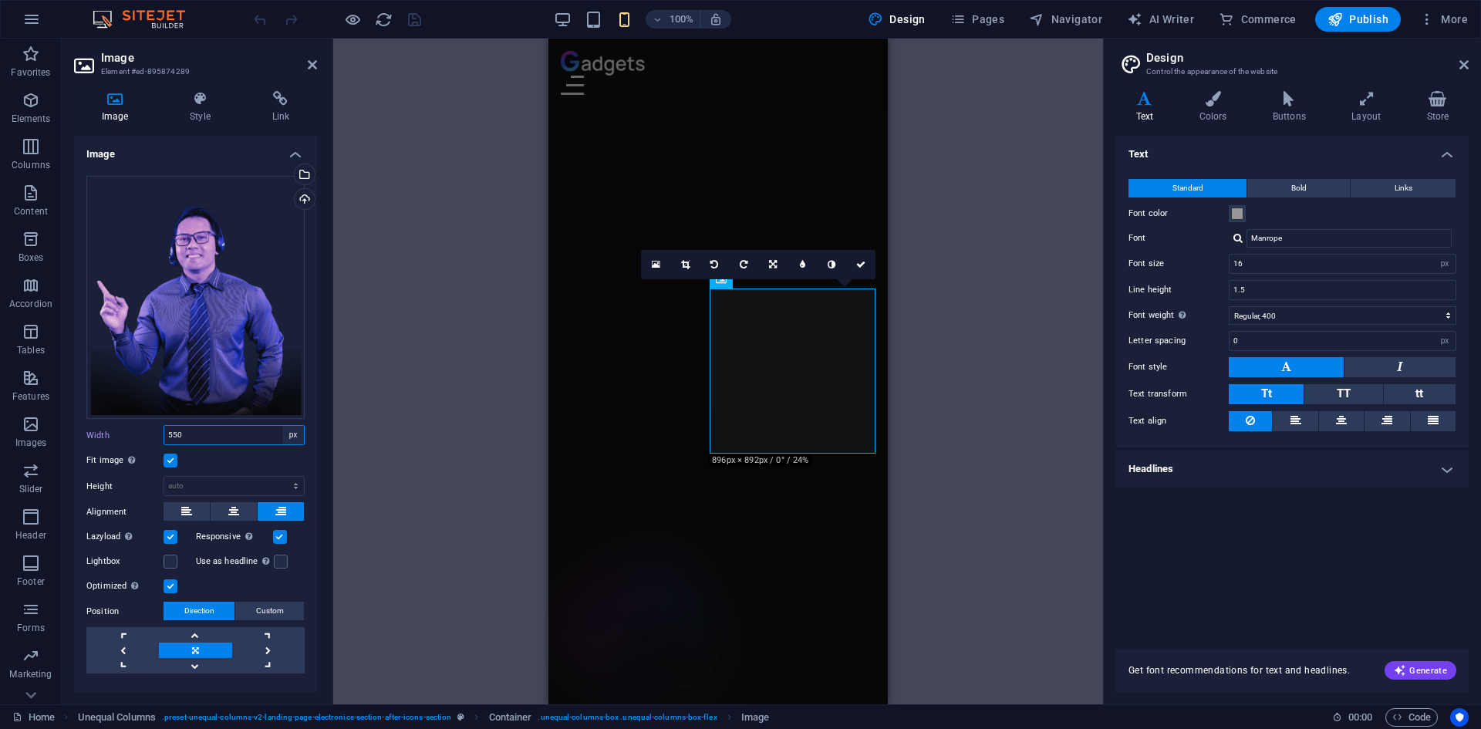
click at [287, 432] on select "Default auto px rem % em vh vw" at bounding box center [293, 435] width 22 height 19
select select "auto"
click at [282, 426] on select "Default auto px rem % em vh vw" at bounding box center [293, 435] width 22 height 19
select select "DISABLED_OPTION_VALUE"
click at [420, 25] on icon "save" at bounding box center [415, 20] width 18 height 18
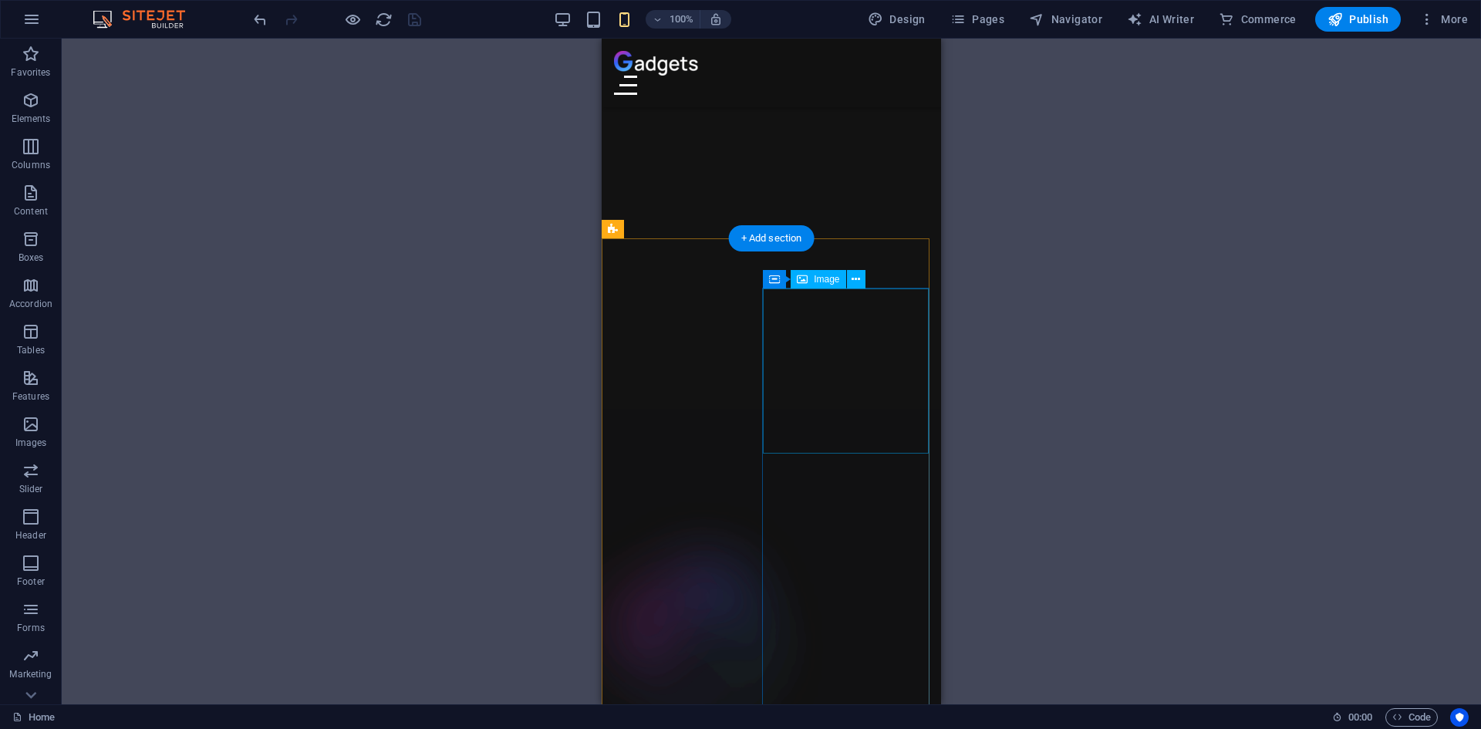
select select "%"
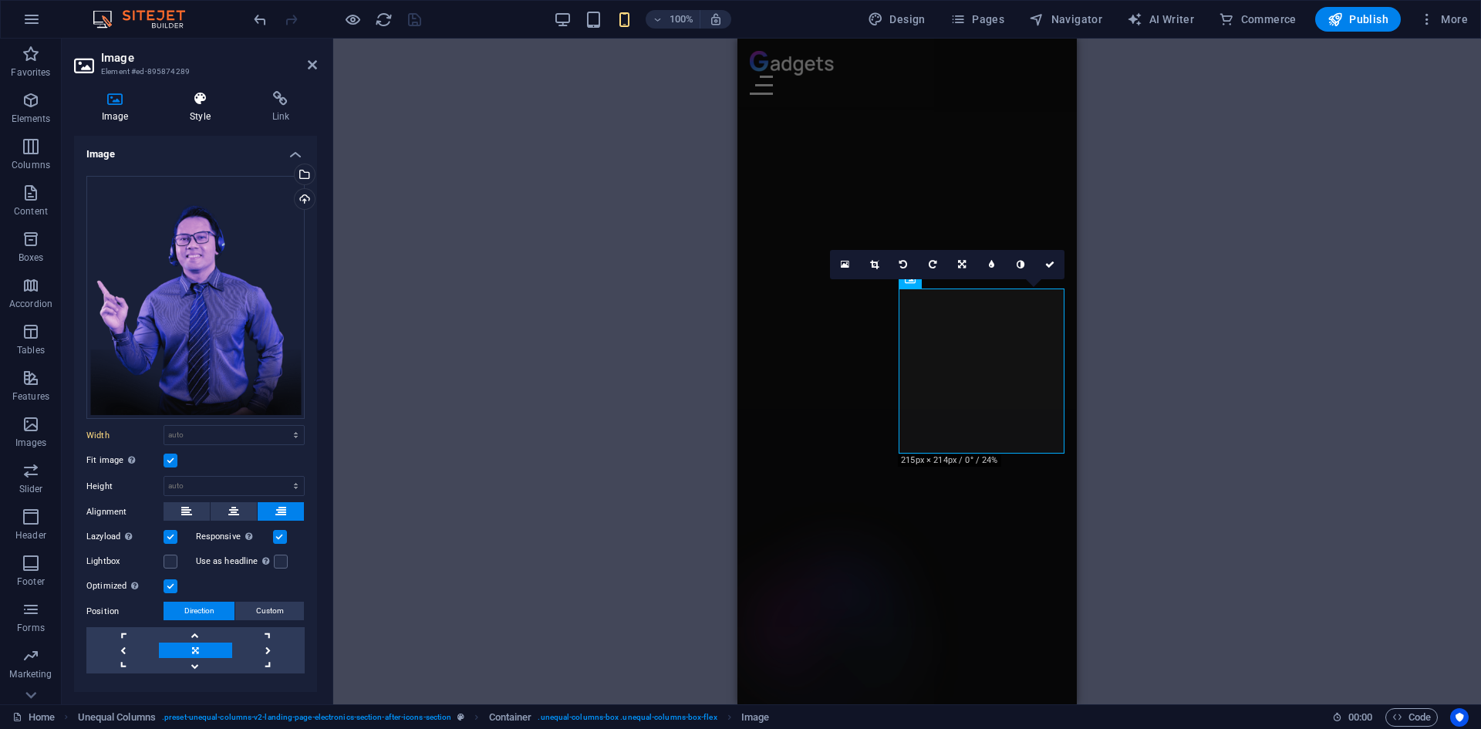
click at [194, 109] on h4 "Style" at bounding box center [203, 107] width 82 height 32
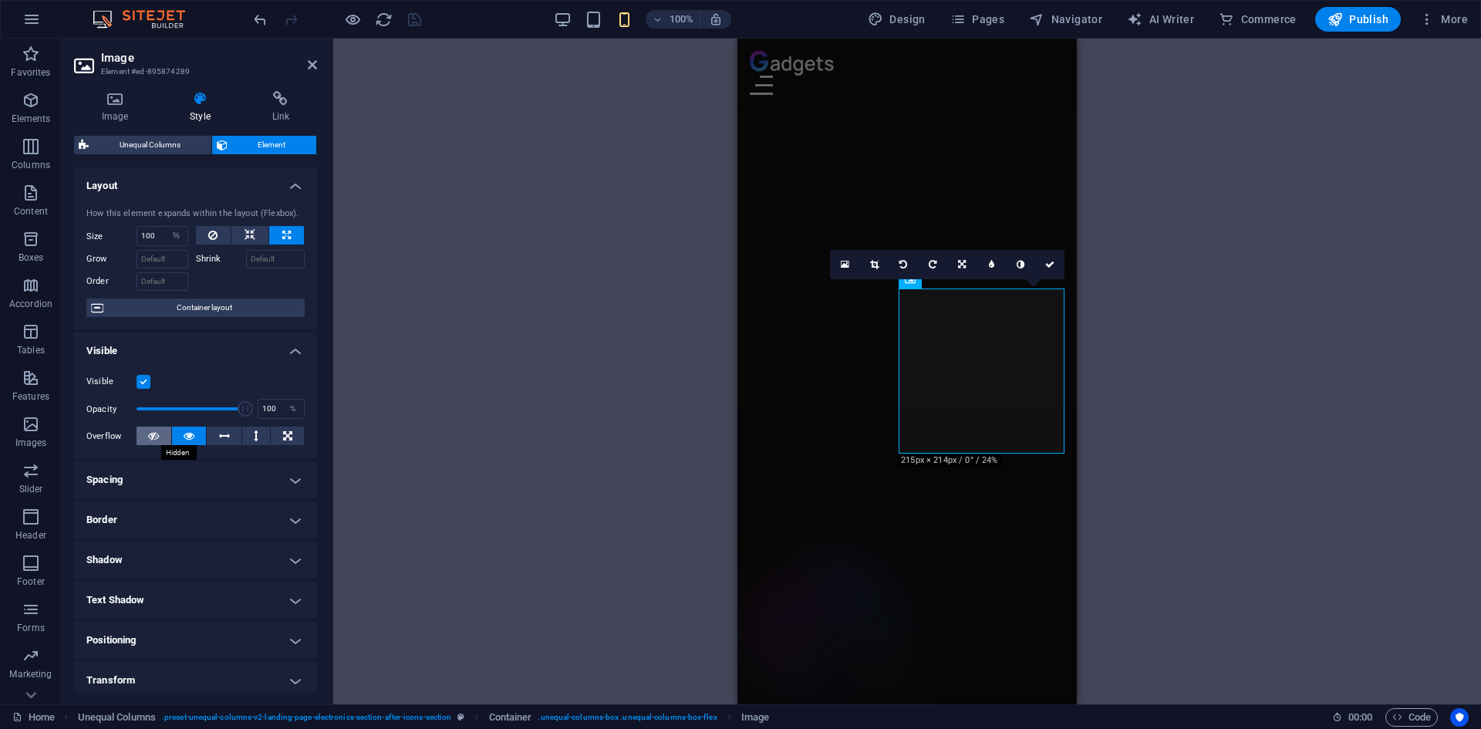
click at [159, 433] on button at bounding box center [153, 435] width 35 height 19
click at [194, 427] on button at bounding box center [189, 435] width 35 height 19
click at [181, 409] on span at bounding box center [190, 408] width 109 height 23
type input "100"
drag, startPoint x: 181, startPoint y: 409, endPoint x: 285, endPoint y: 409, distance: 103.3
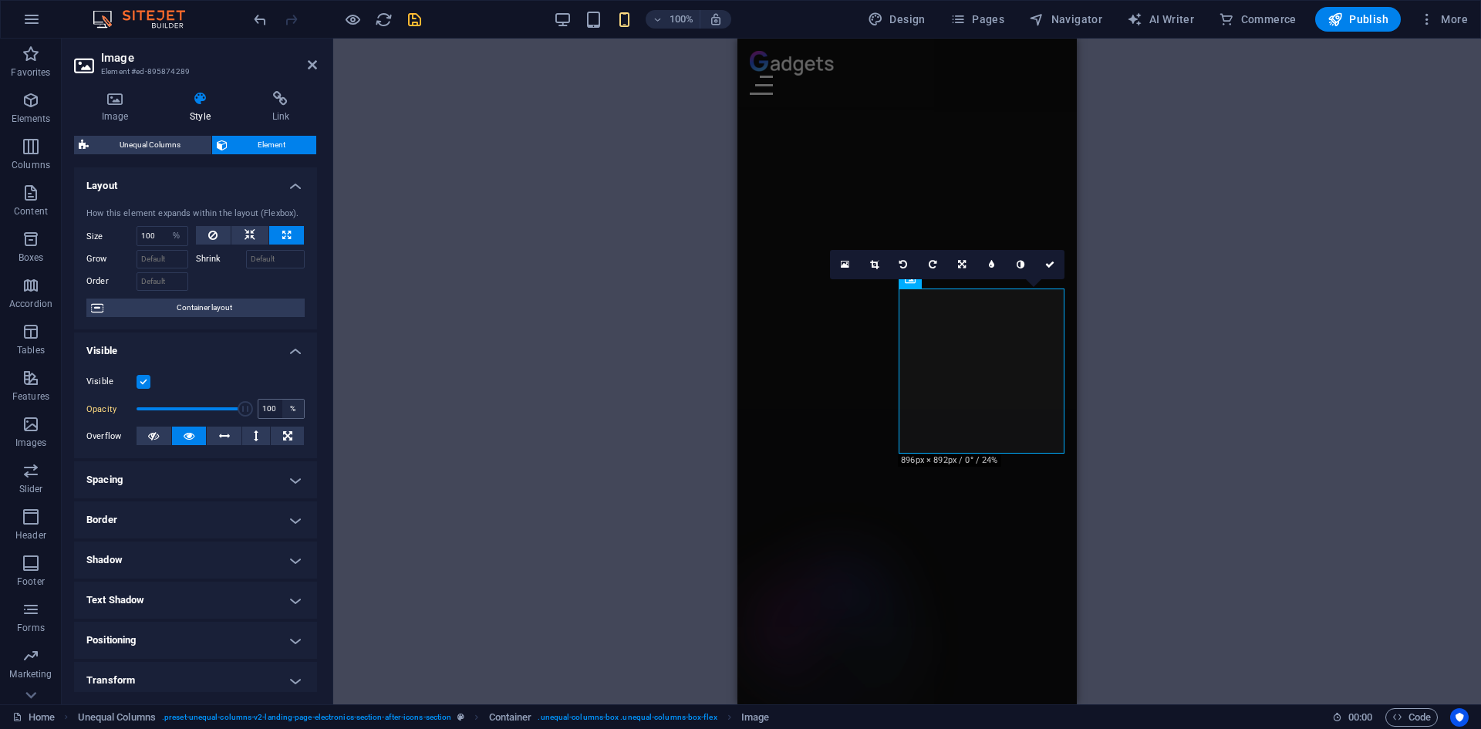
click at [285, 409] on div "Opacity 100 %" at bounding box center [195, 408] width 218 height 23
click at [150, 377] on label at bounding box center [143, 382] width 14 height 14
click at [0, 0] on input "Visible" at bounding box center [0, 0] width 0 height 0
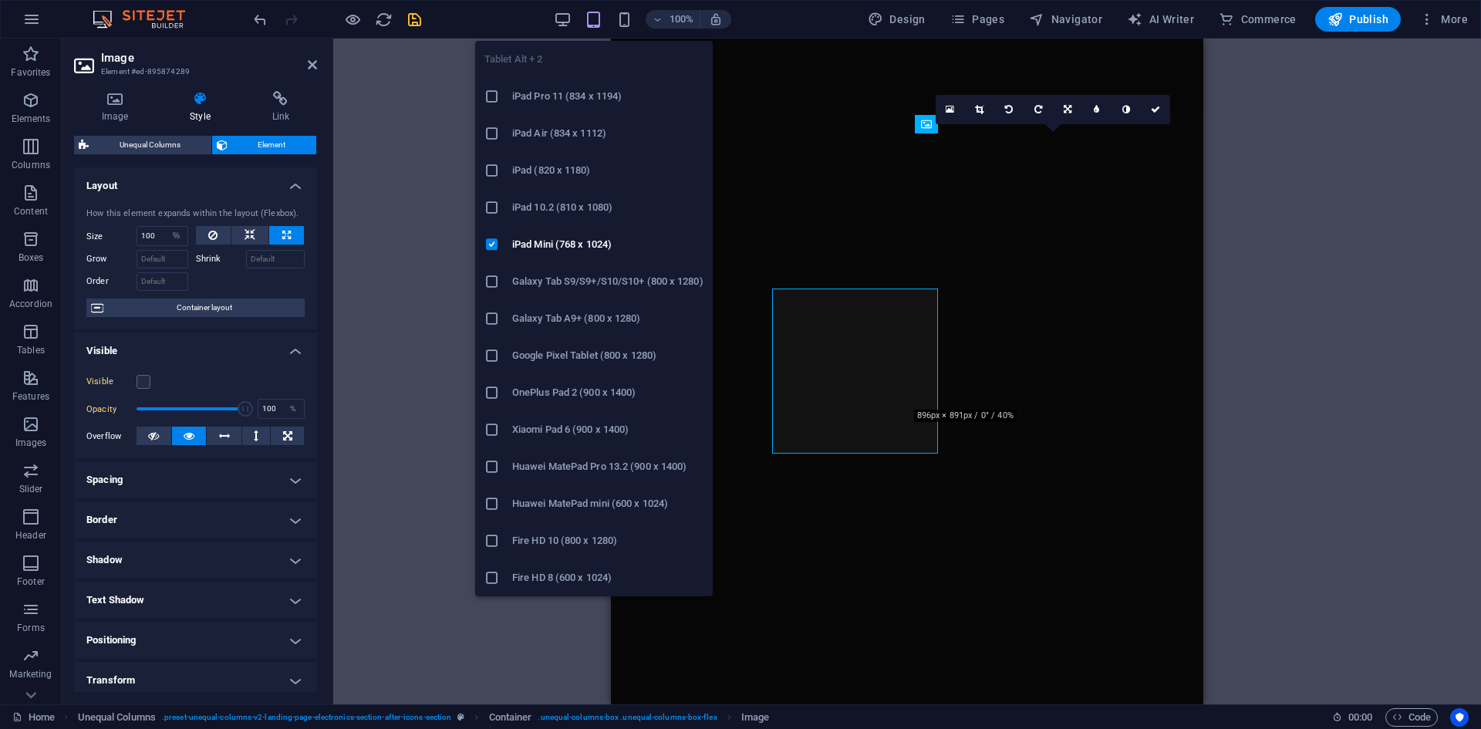
scroll to position [1390, 0]
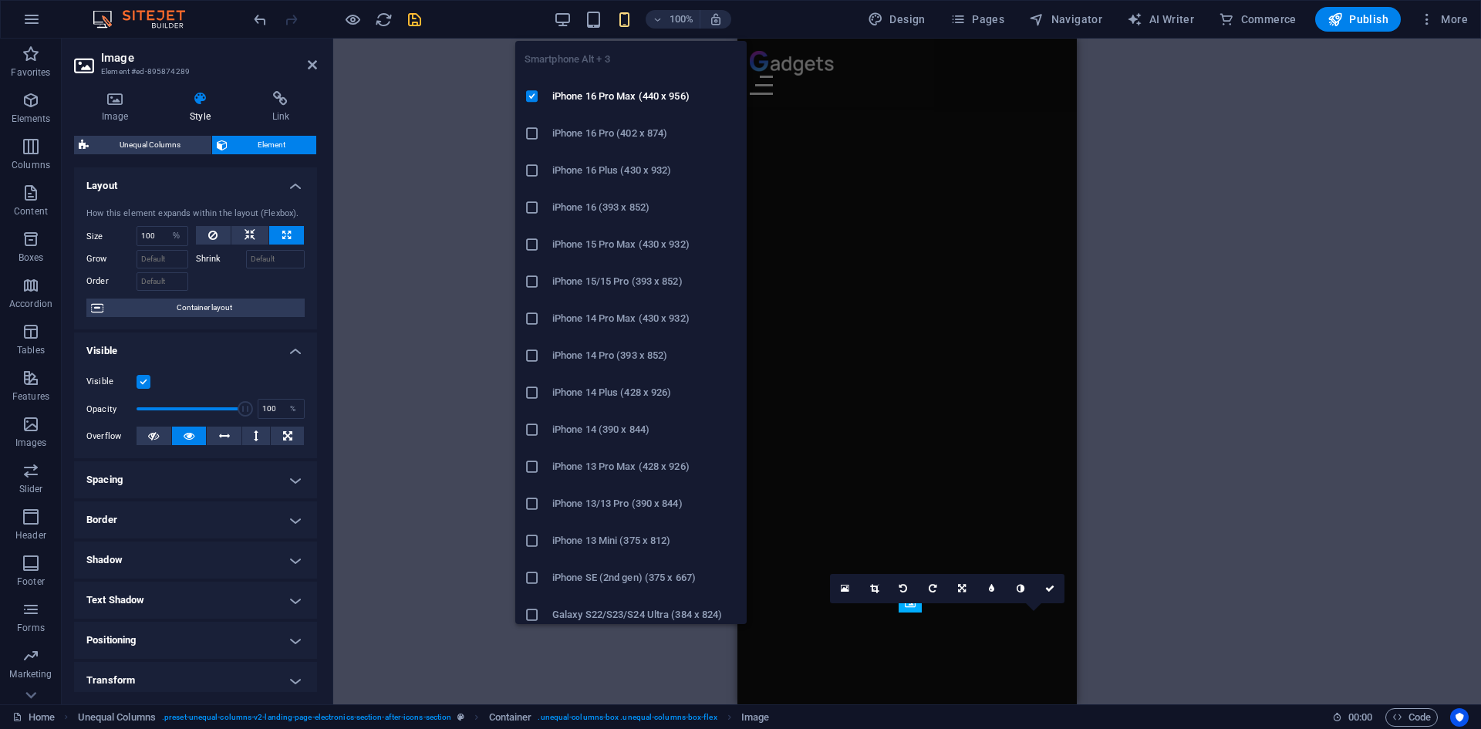
scroll to position [1703, 0]
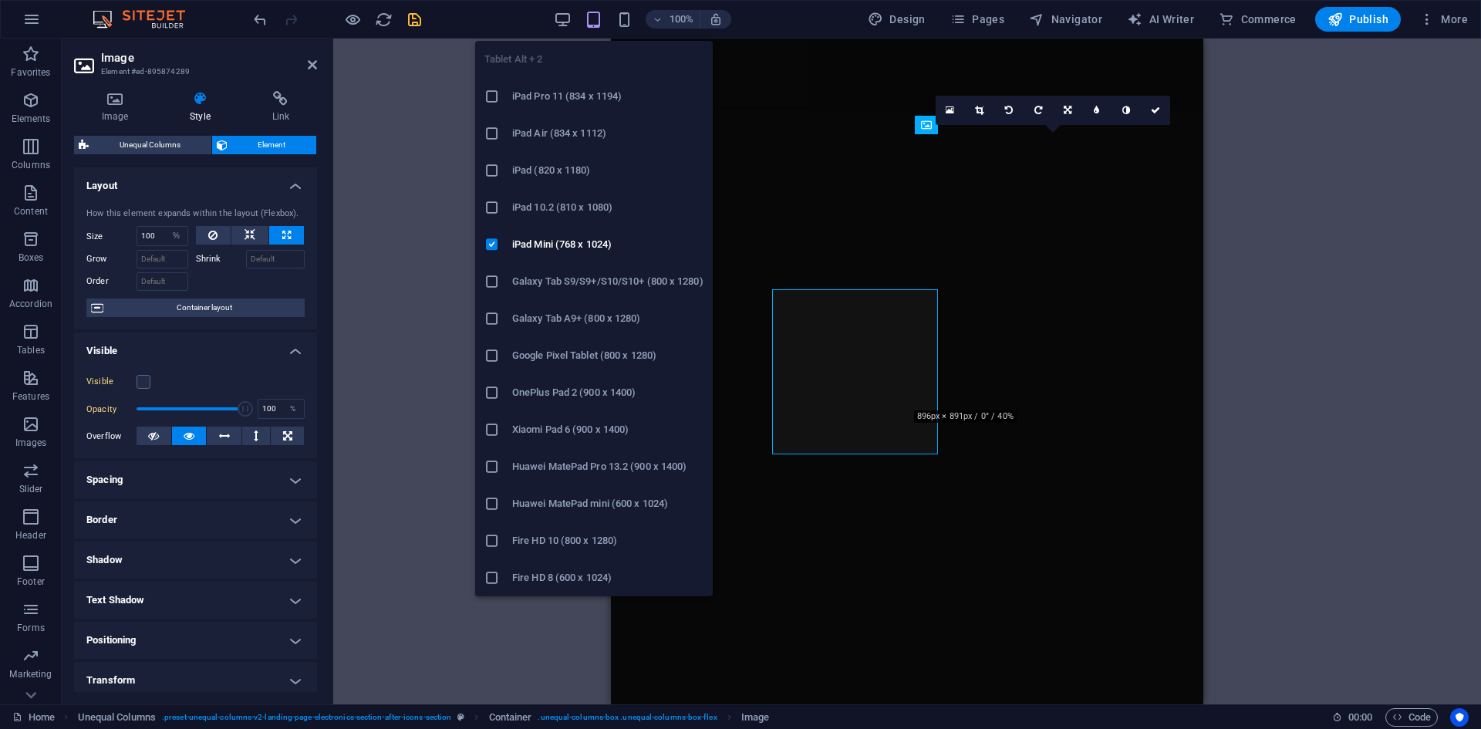
scroll to position [1390, 0]
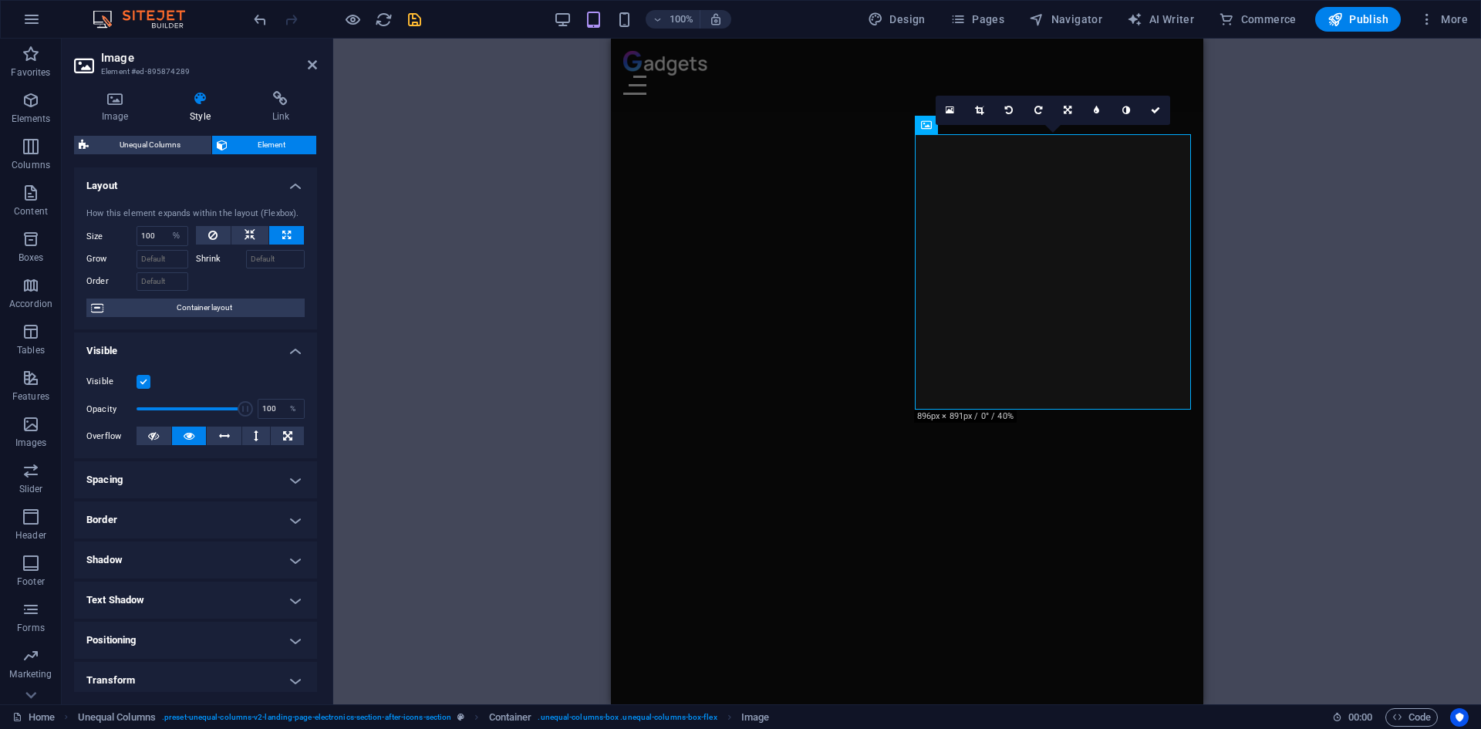
click at [144, 378] on label at bounding box center [143, 382] width 14 height 14
click at [0, 0] on input "Visible" at bounding box center [0, 0] width 0 height 0
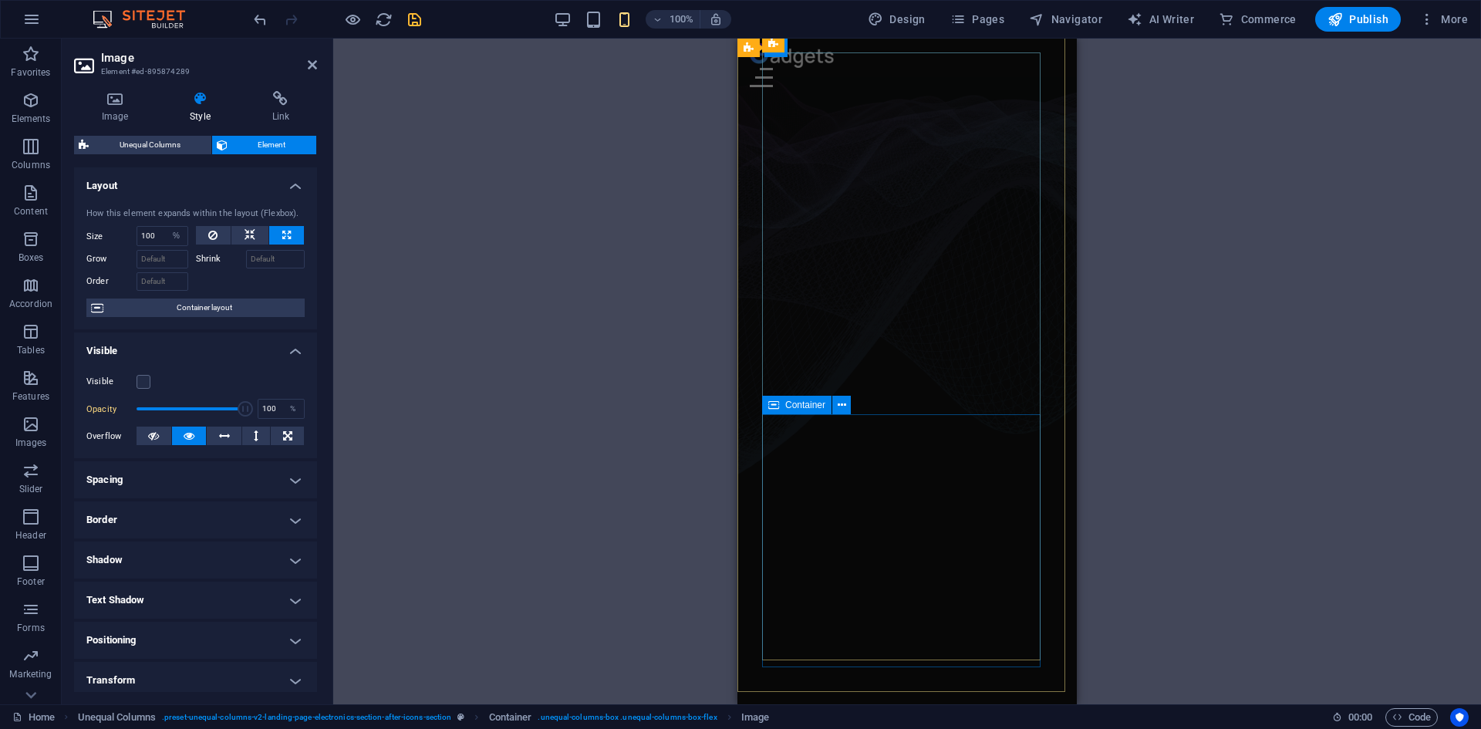
scroll to position [0, 0]
click at [414, 20] on icon "save" at bounding box center [415, 20] width 18 height 18
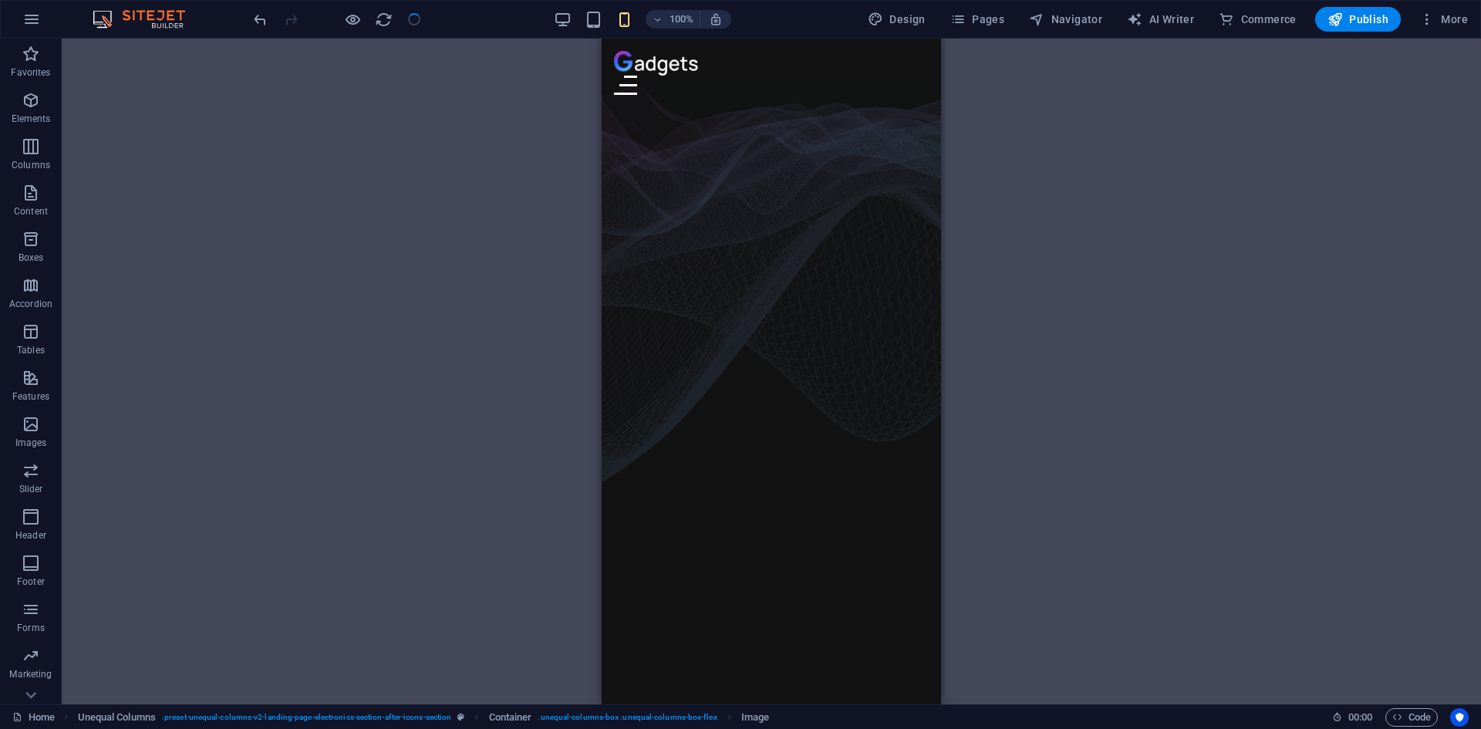
scroll to position [1704, 0]
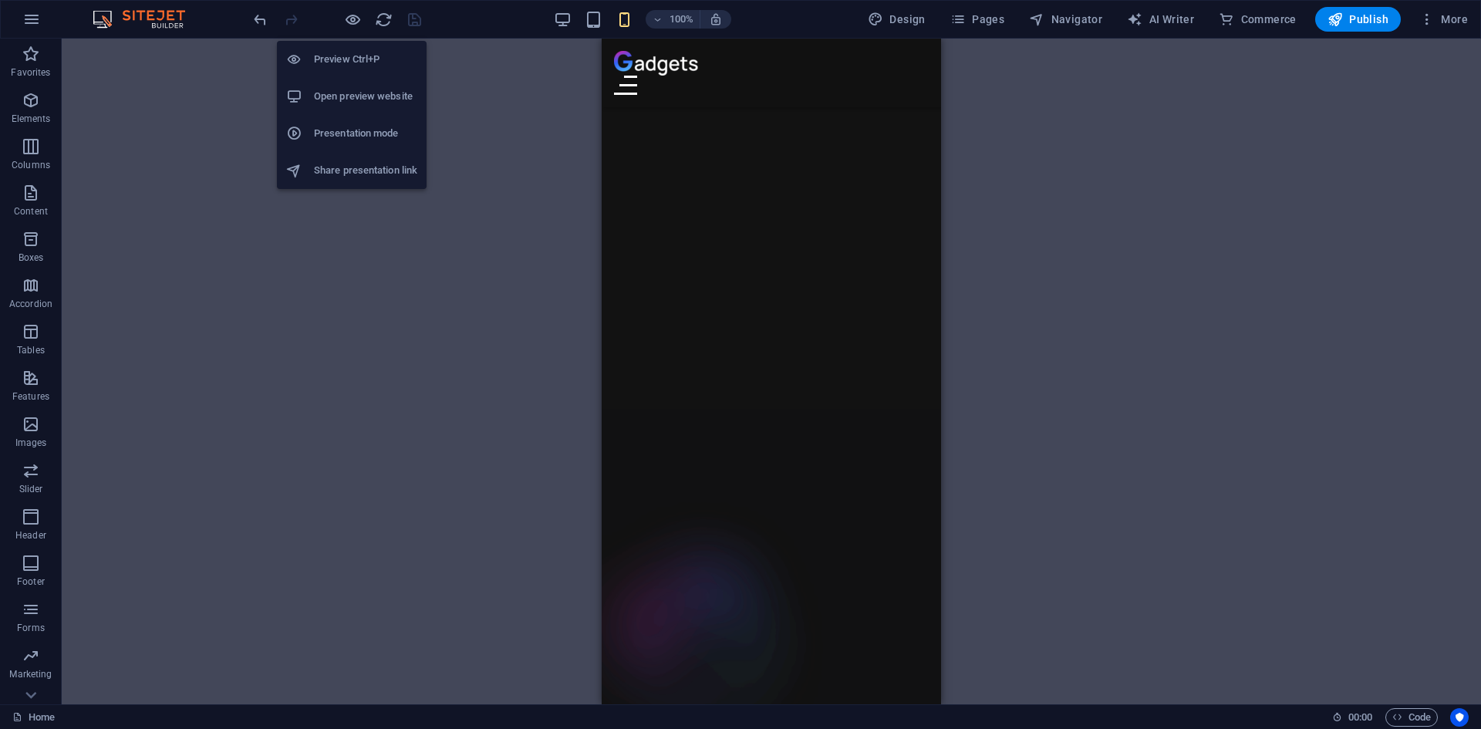
drag, startPoint x: 352, startPoint y: 59, endPoint x: 345, endPoint y: 93, distance: 34.8
click at [345, 93] on ul "Preview Ctrl+P Open preview website Presentation mode Share presentation link" at bounding box center [352, 115] width 150 height 148
click at [345, 93] on h6 "Open preview website" at bounding box center [365, 96] width 103 height 19
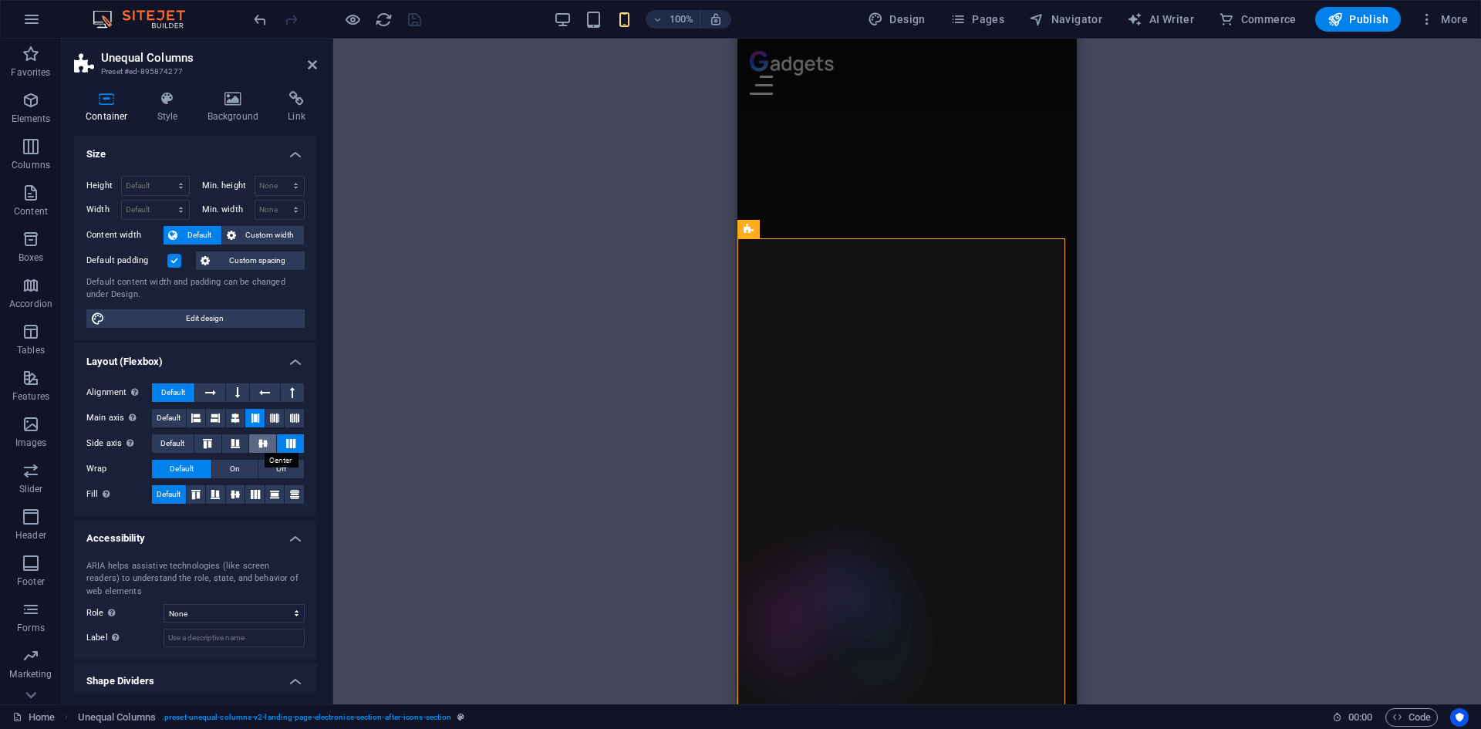
click at [259, 446] on icon at bounding box center [263, 443] width 19 height 9
click at [288, 444] on icon at bounding box center [290, 443] width 19 height 9
click at [234, 419] on icon at bounding box center [235, 418] width 9 height 19
click at [251, 419] on icon at bounding box center [255, 418] width 9 height 19
click at [239, 392] on button at bounding box center [237, 392] width 23 height 19
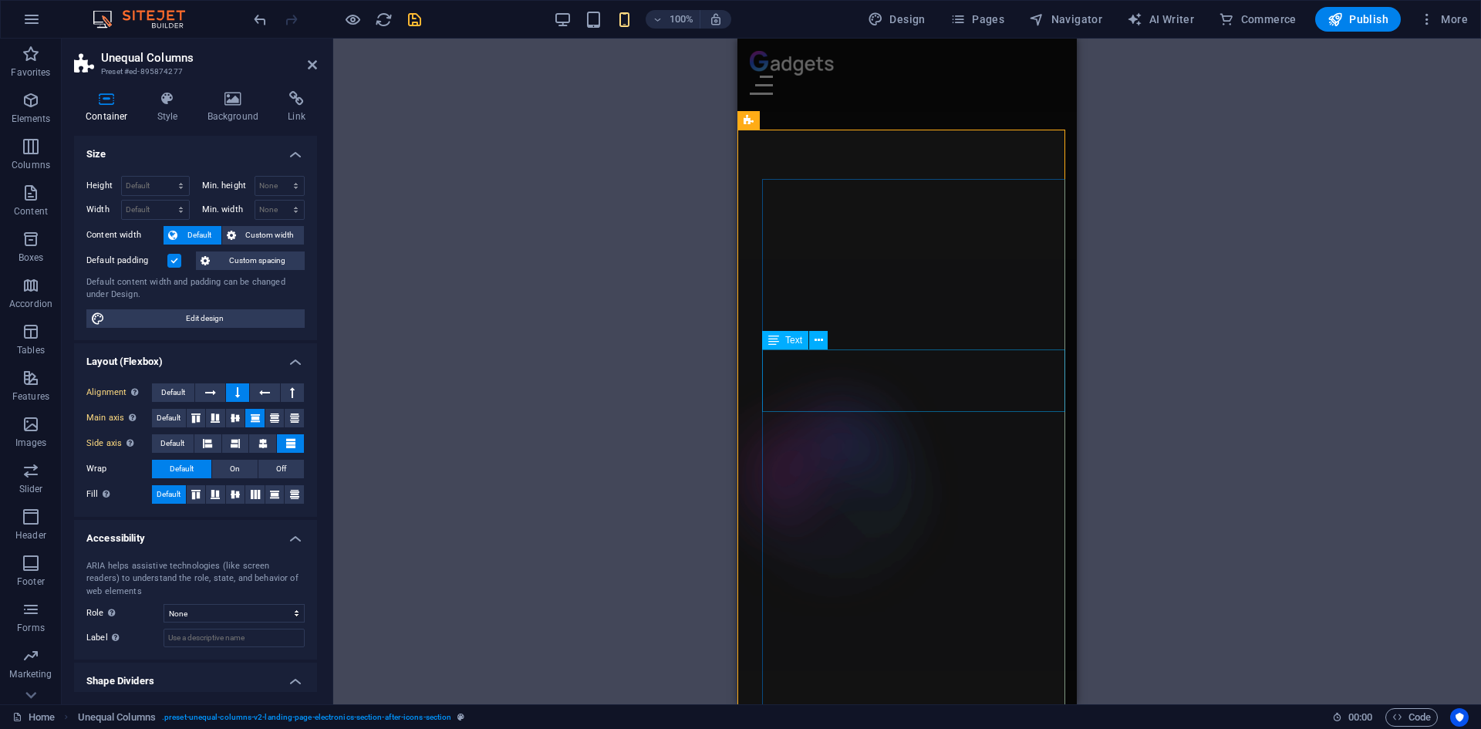
scroll to position [1781, 0]
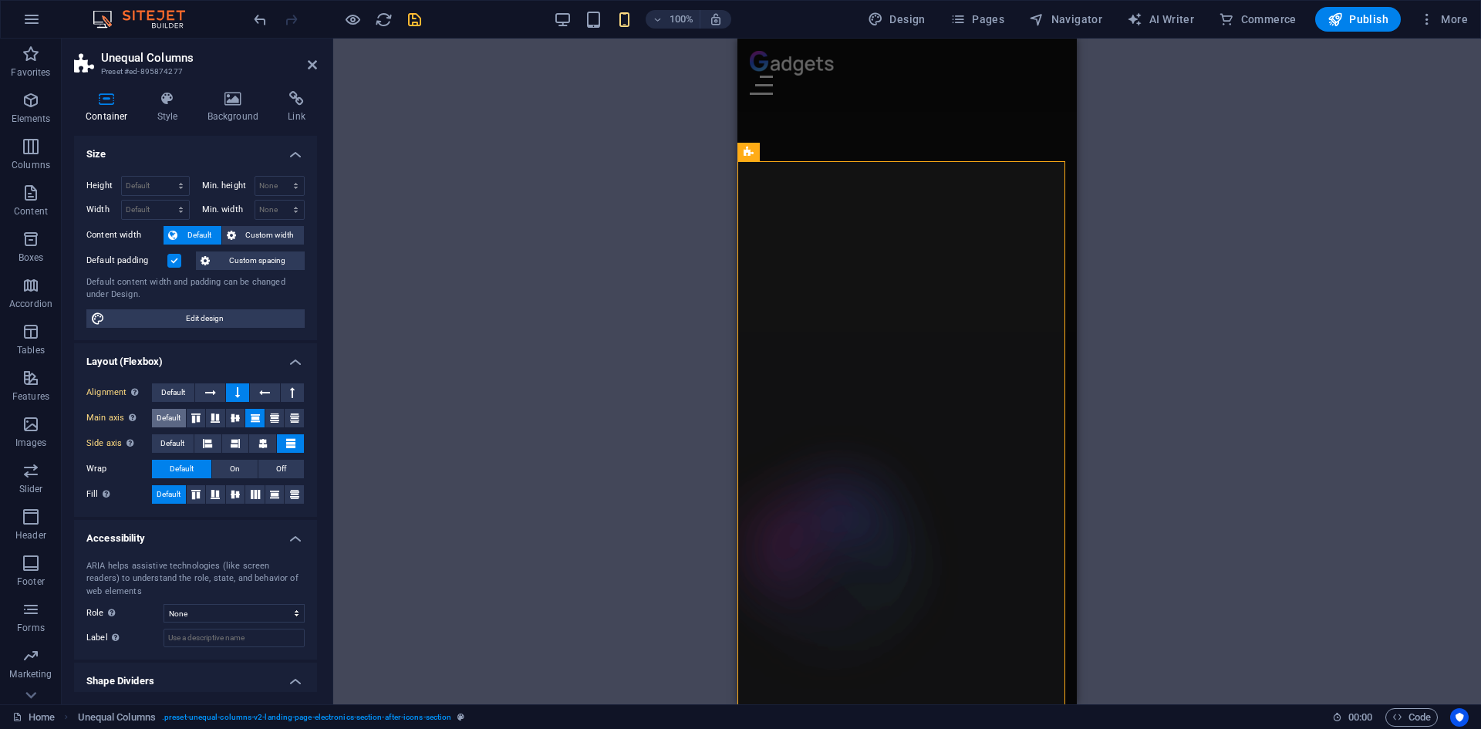
click at [169, 415] on span "Default" at bounding box center [169, 418] width 24 height 19
click at [177, 395] on span "Default" at bounding box center [173, 392] width 24 height 19
click at [167, 415] on span "Default" at bounding box center [169, 418] width 24 height 19
click at [238, 394] on icon at bounding box center [237, 392] width 5 height 19
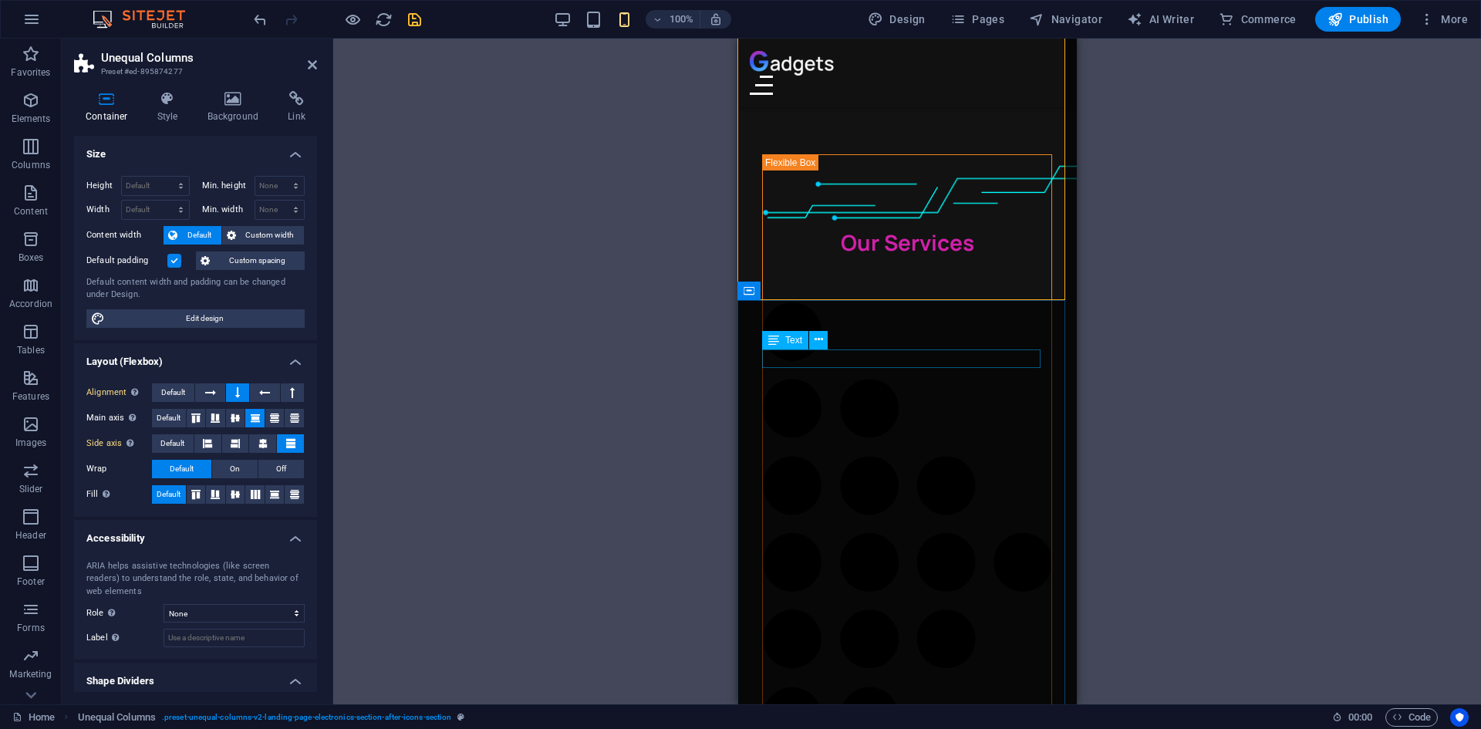
scroll to position [3015, 0]
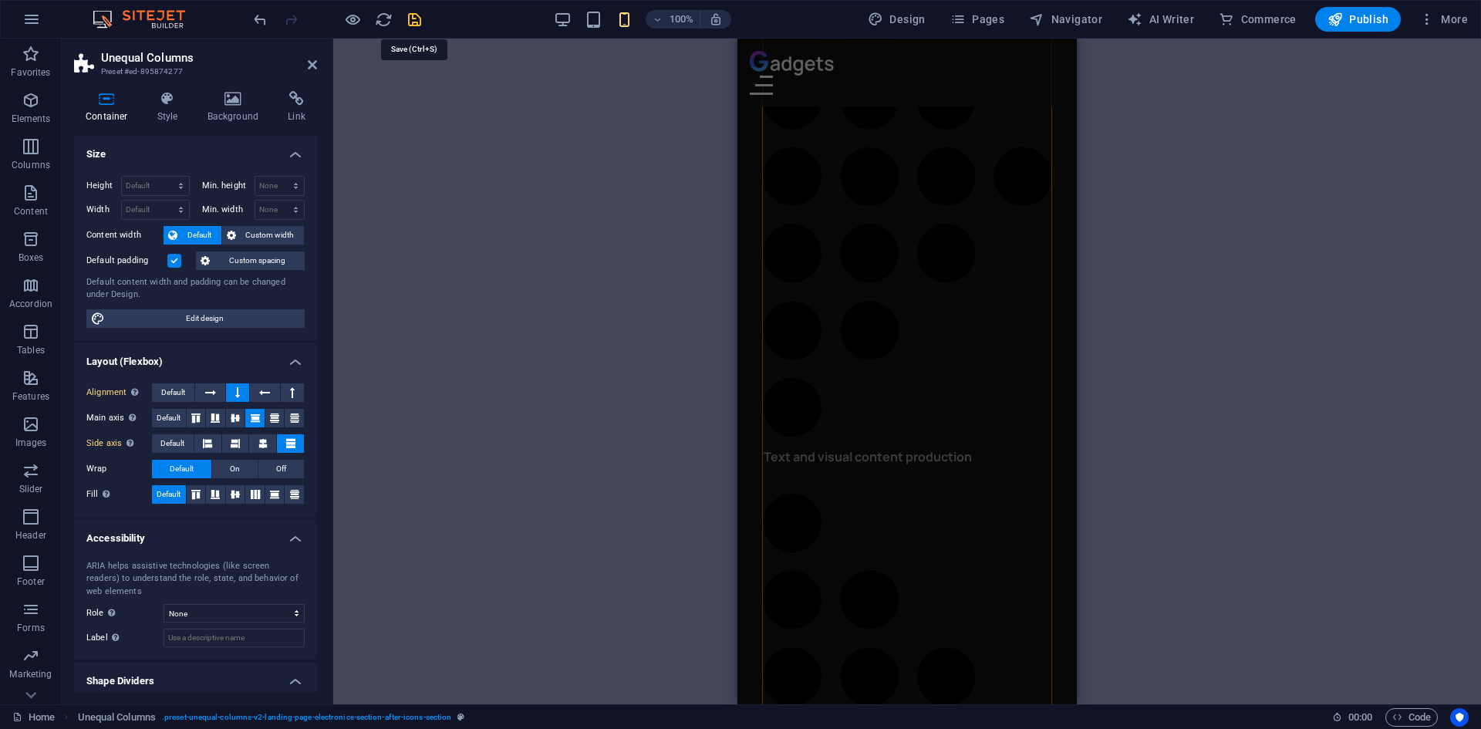
click at [407, 23] on icon "save" at bounding box center [415, 20] width 18 height 18
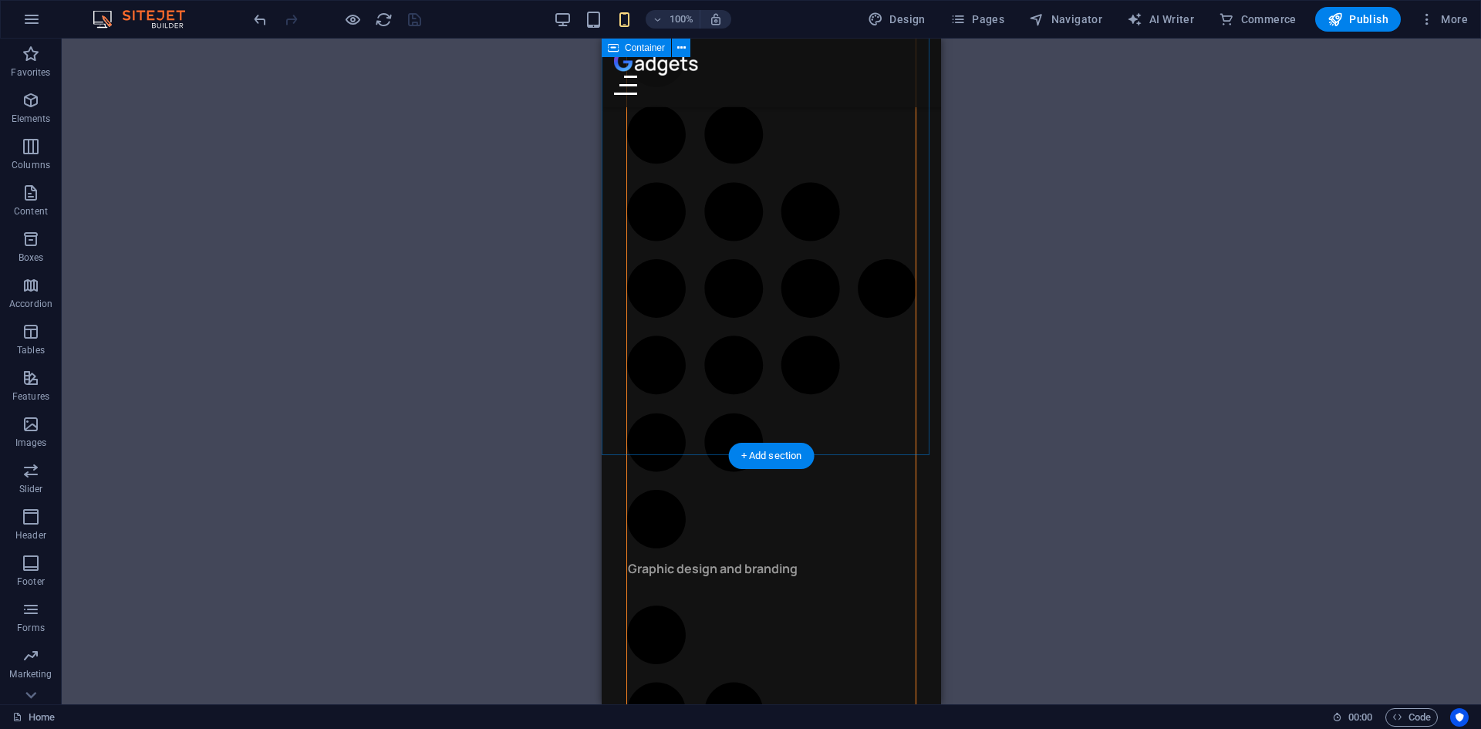
scroll to position [4841, 0]
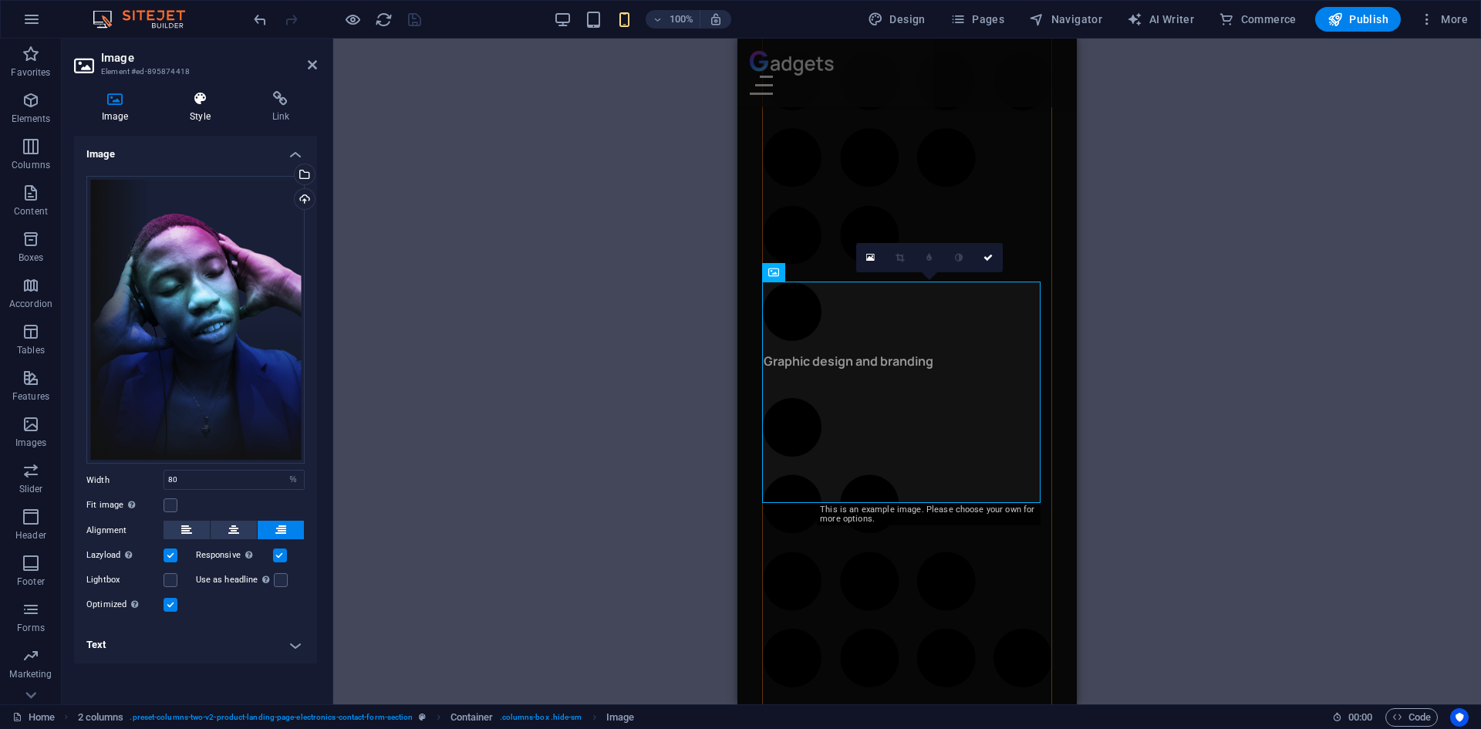
click at [204, 111] on h4 "Style" at bounding box center [203, 107] width 82 height 32
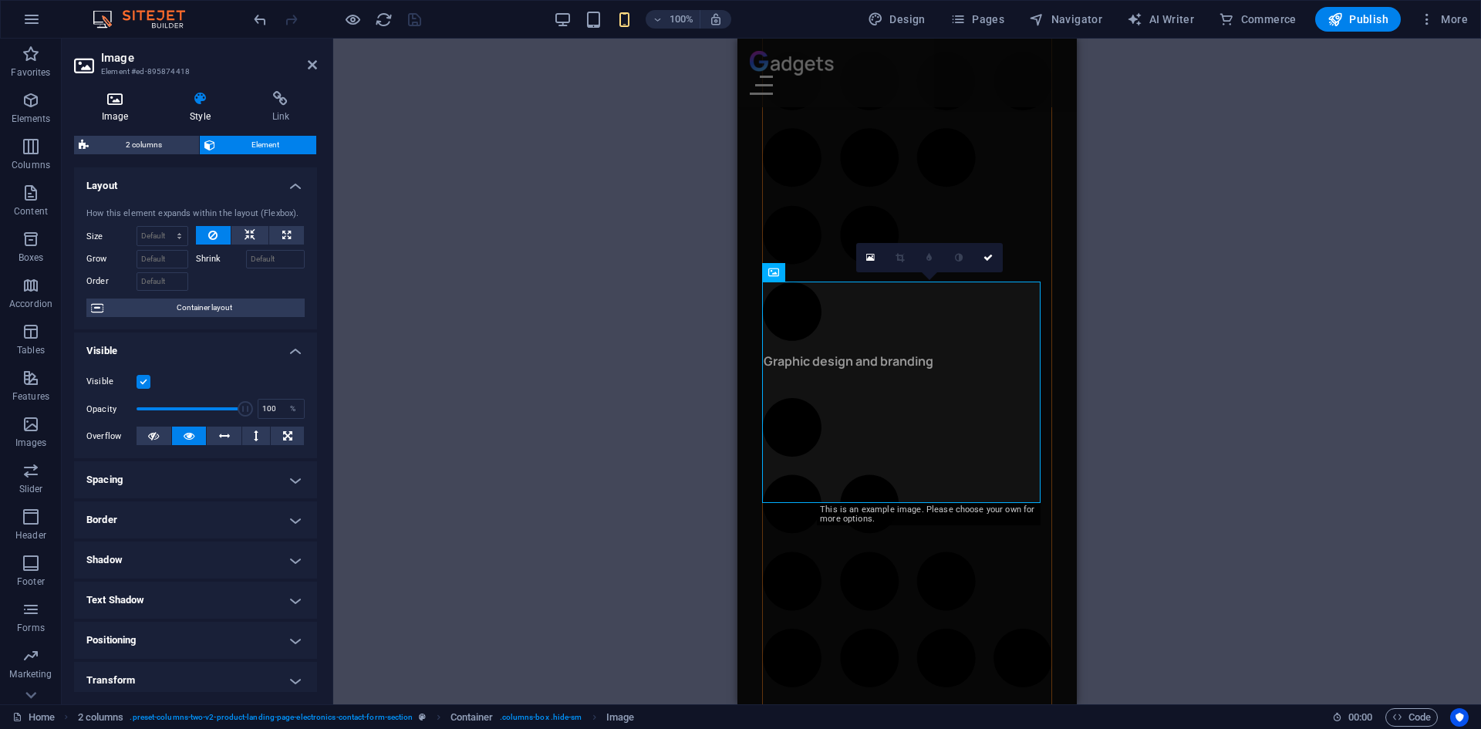
click at [133, 103] on icon at bounding box center [115, 98] width 82 height 15
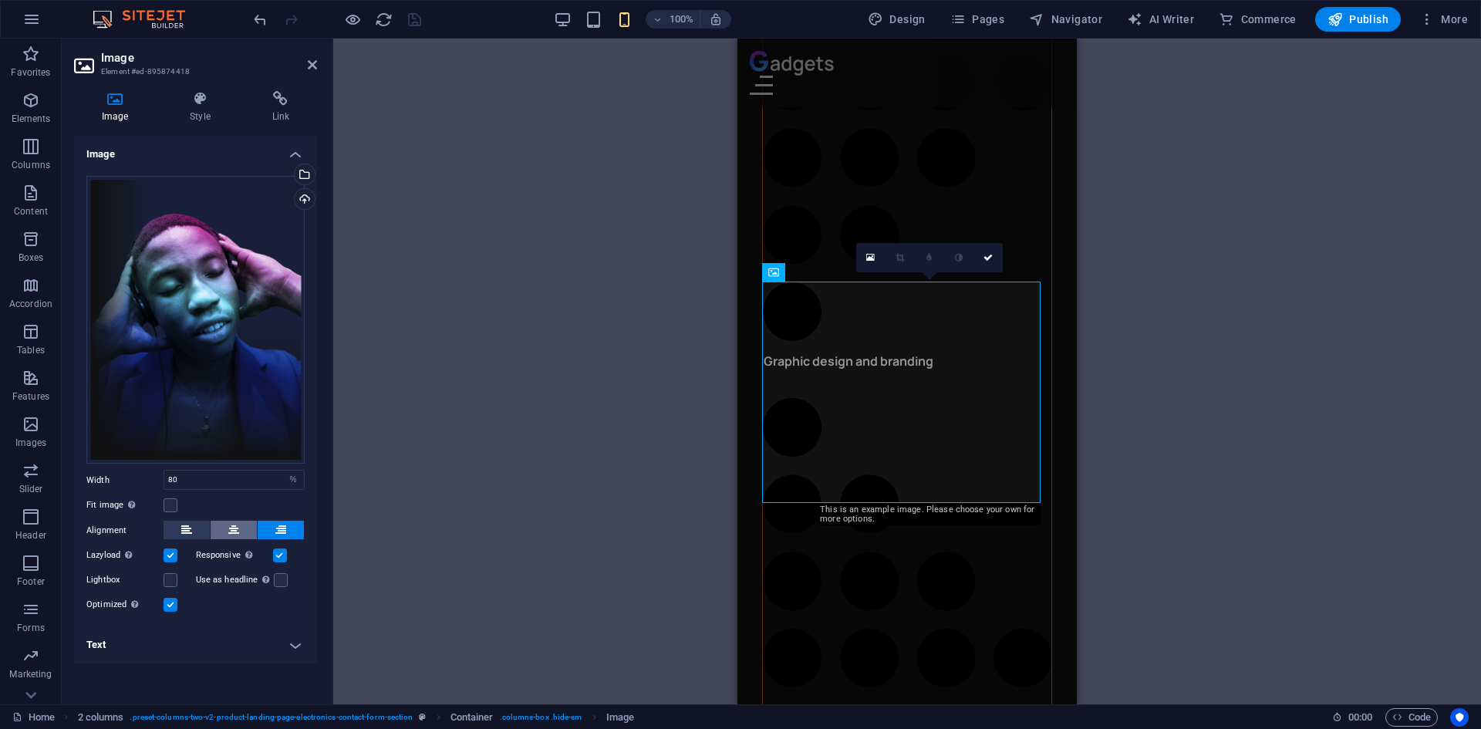
click at [240, 534] on button at bounding box center [234, 529] width 46 height 19
click at [275, 528] on button at bounding box center [281, 529] width 46 height 19
click at [167, 502] on label at bounding box center [170, 505] width 14 height 14
click at [0, 0] on input "Fit image Automatically fit image to a fixed width and height" at bounding box center [0, 0] width 0 height 0
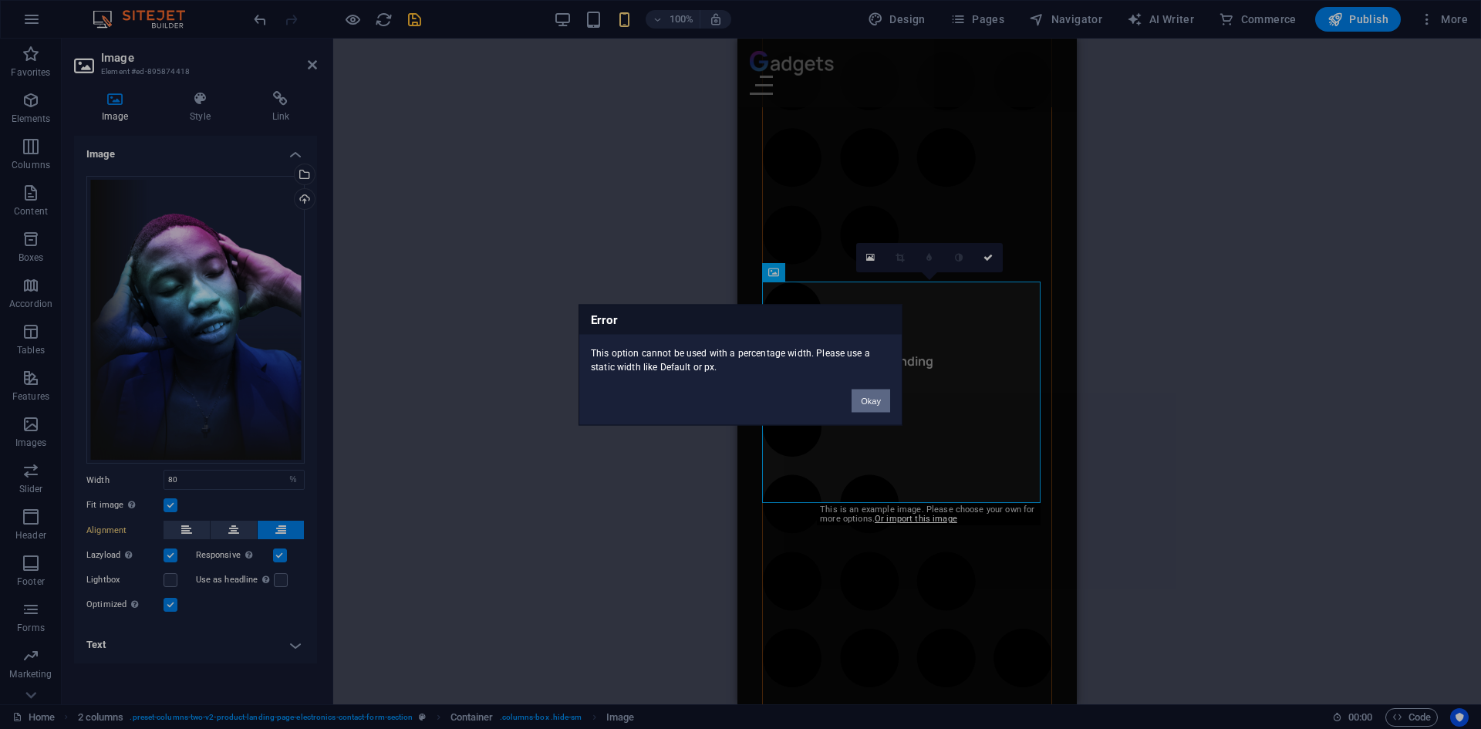
drag, startPoint x: 881, startPoint y: 403, endPoint x: 143, endPoint y: 364, distance: 739.0
click at [881, 403] on button "Okay" at bounding box center [870, 400] width 39 height 23
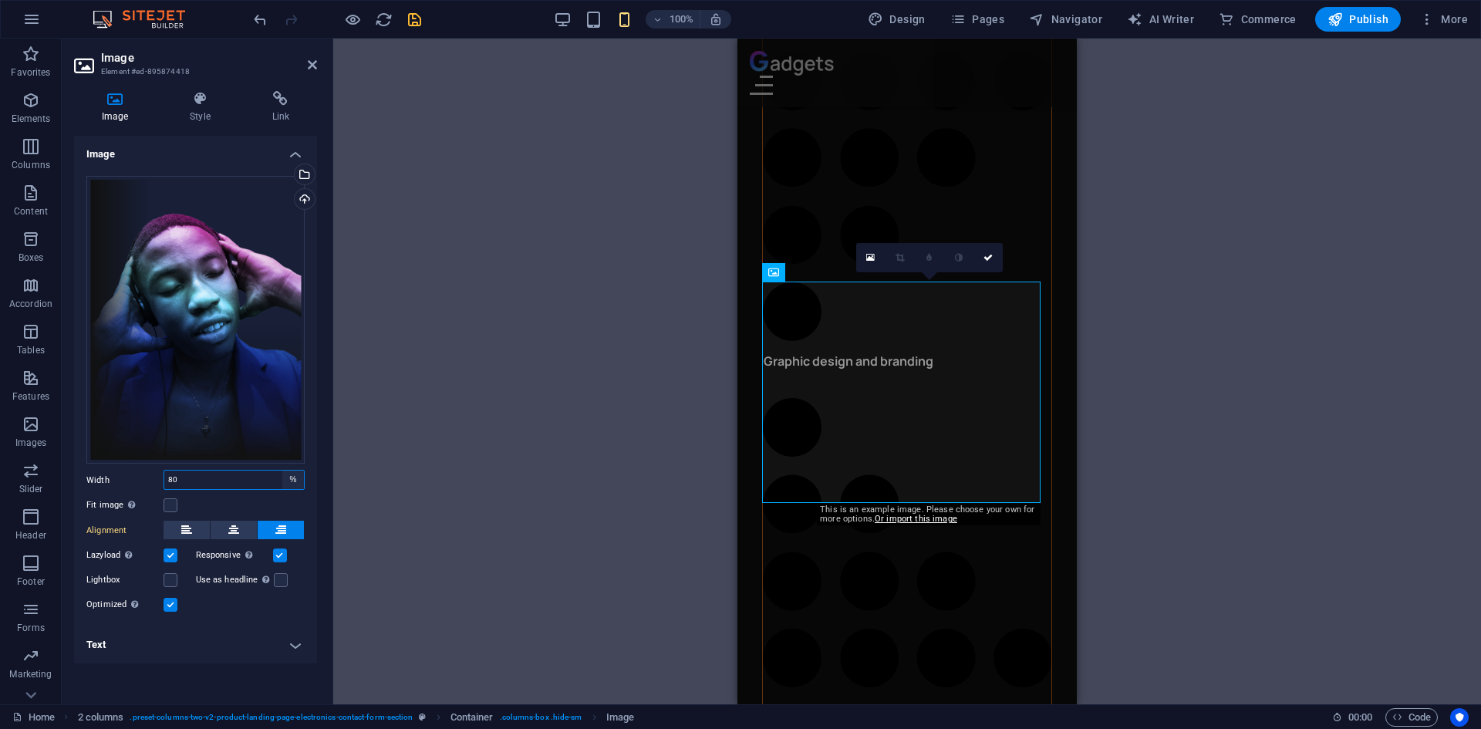
click at [291, 480] on select "Default auto px rem % em vh vw" at bounding box center [293, 479] width 22 height 19
select select "auto"
click at [282, 470] on select "Default auto px rem % em vh vw" at bounding box center [293, 479] width 22 height 19
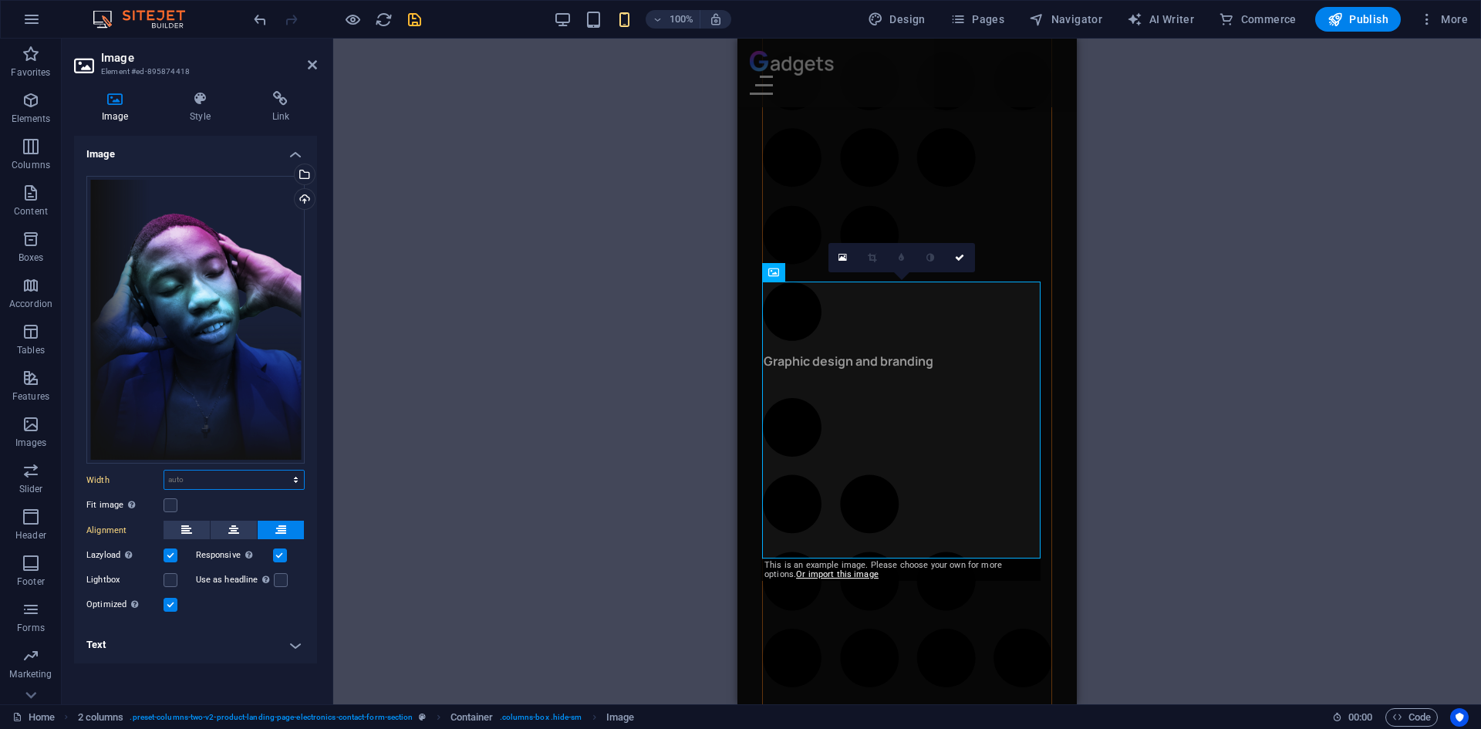
click at [252, 480] on select "Default auto px rem % em vh vw" at bounding box center [234, 479] width 140 height 19
click at [164, 470] on select "Default auto px rem % em vh vw" at bounding box center [234, 479] width 140 height 19
select select "DISABLED_OPTION_VALUE"
click at [150, 477] on label "Width" at bounding box center [124, 480] width 77 height 8
type input "80"
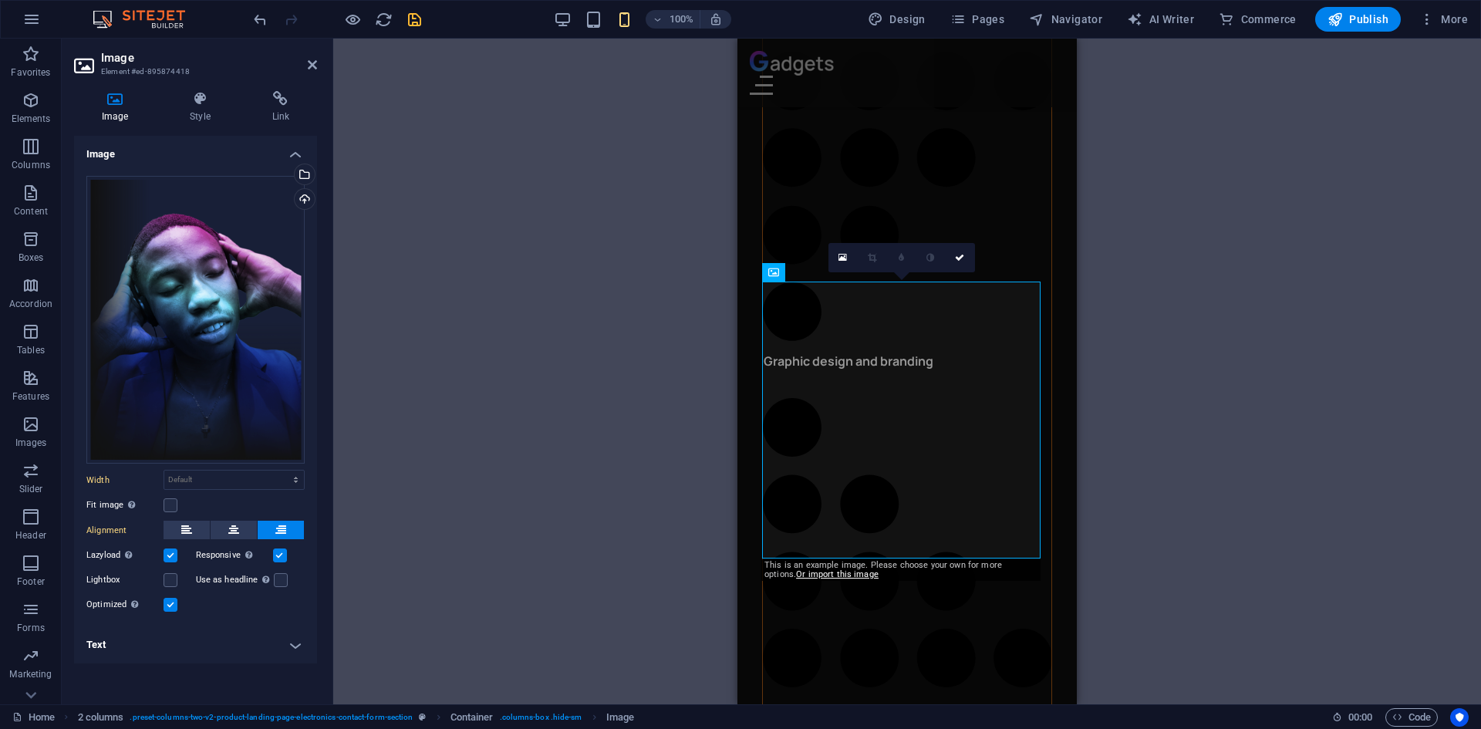
select select "%"
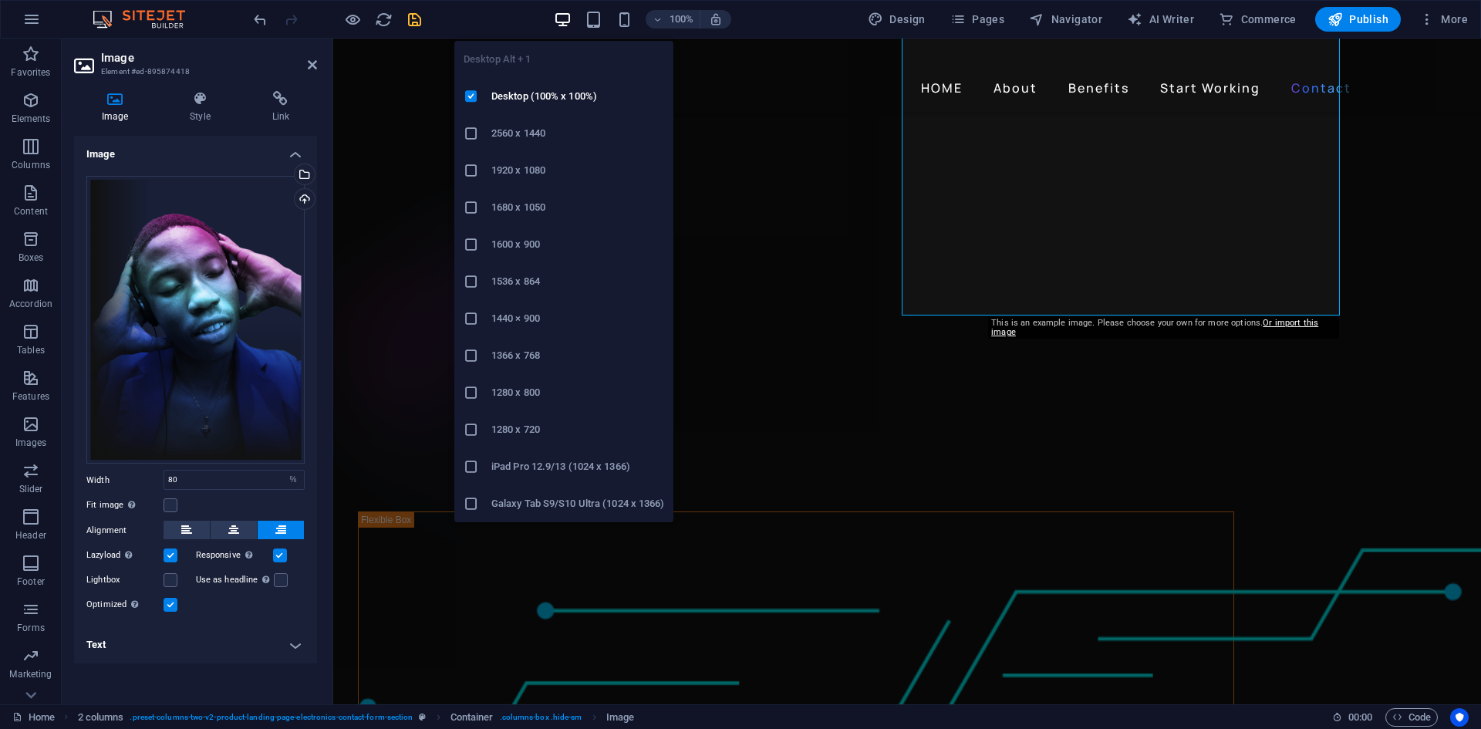
scroll to position [3546, 0]
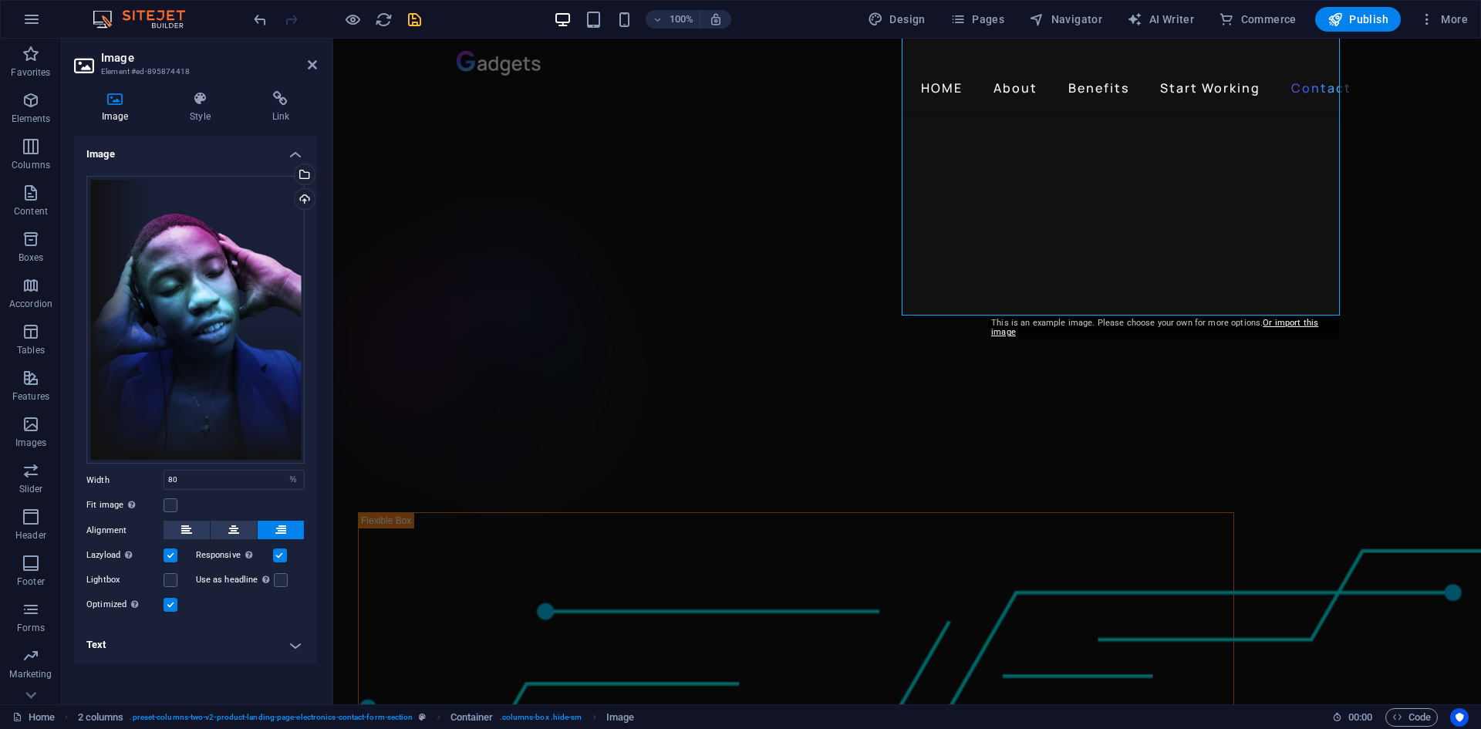
click at [150, 483] on label "Width" at bounding box center [124, 480] width 77 height 8
click at [214, 99] on icon at bounding box center [200, 98] width 76 height 15
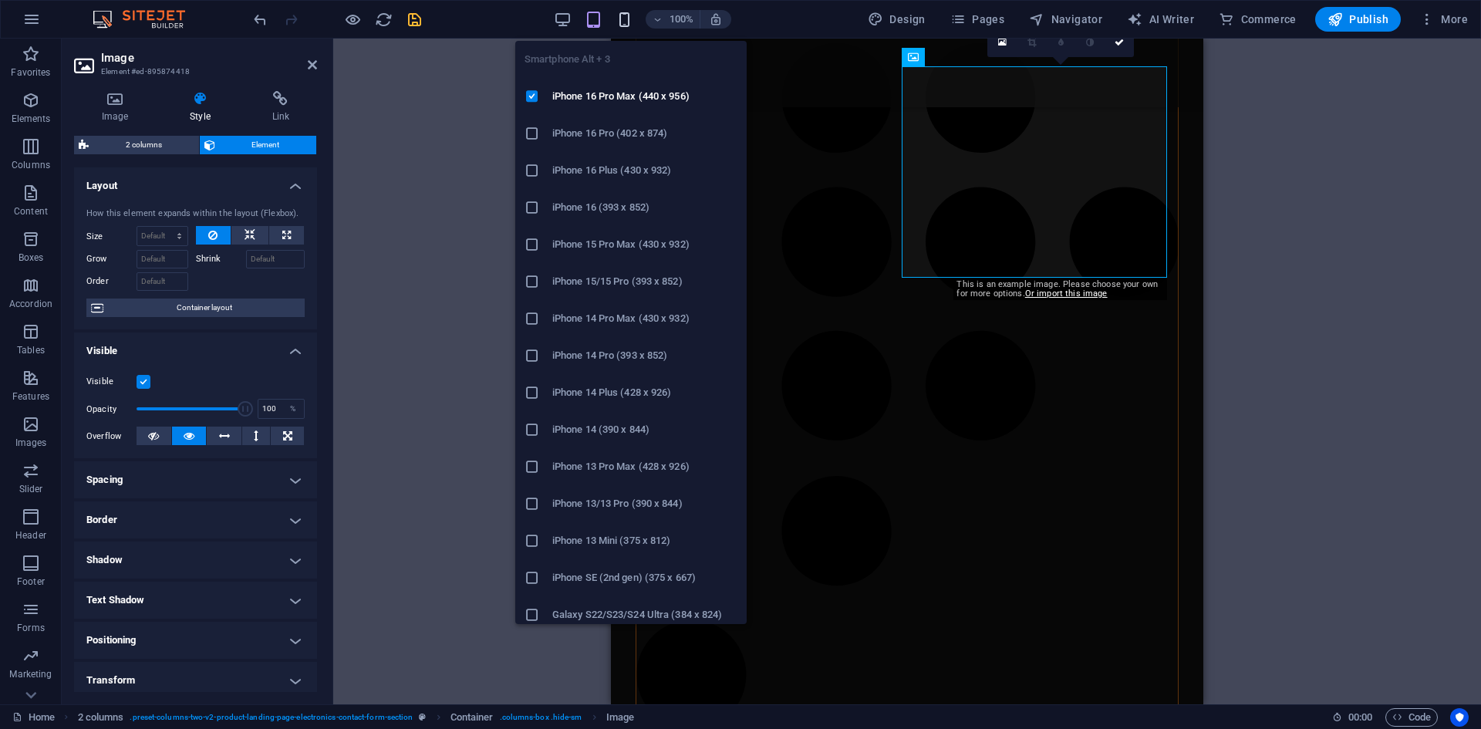
scroll to position [4862, 0]
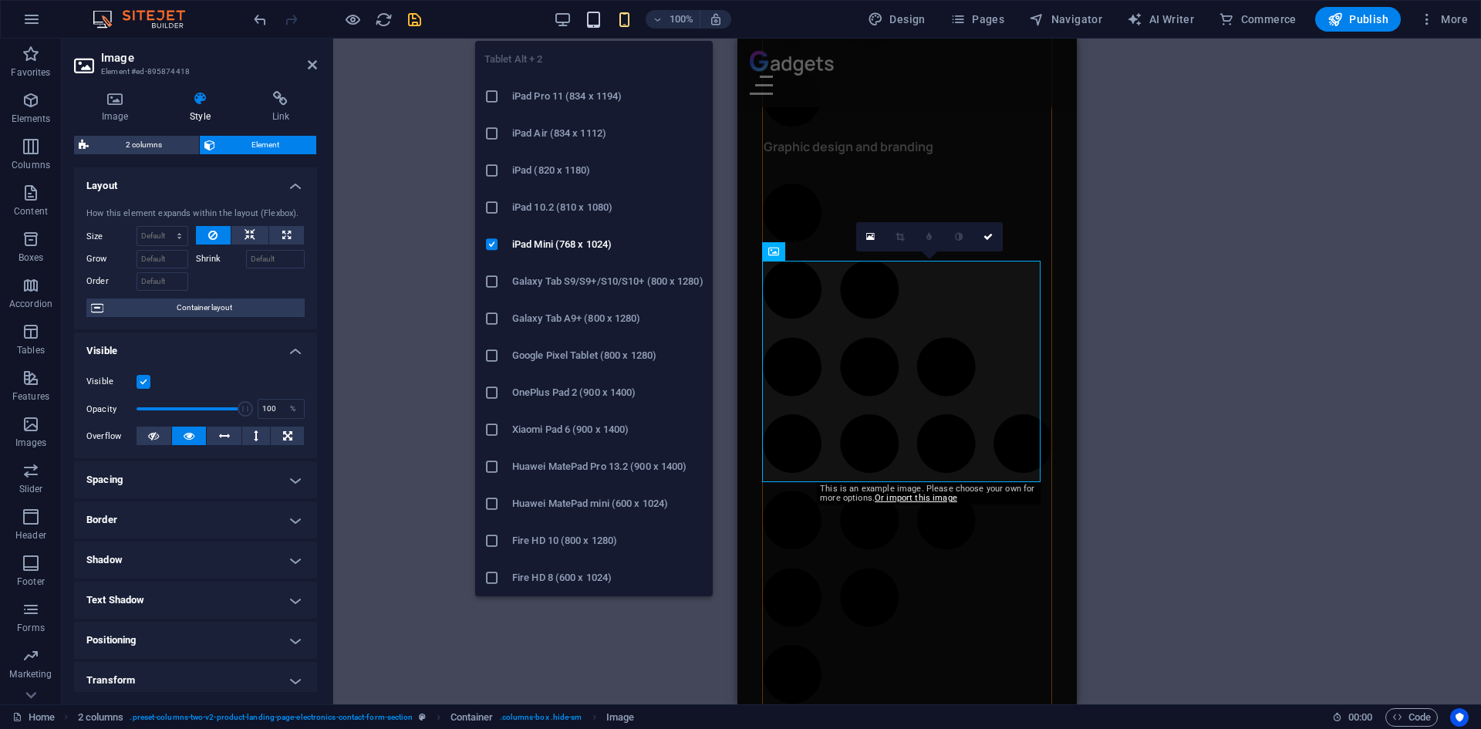
scroll to position [3739, 0]
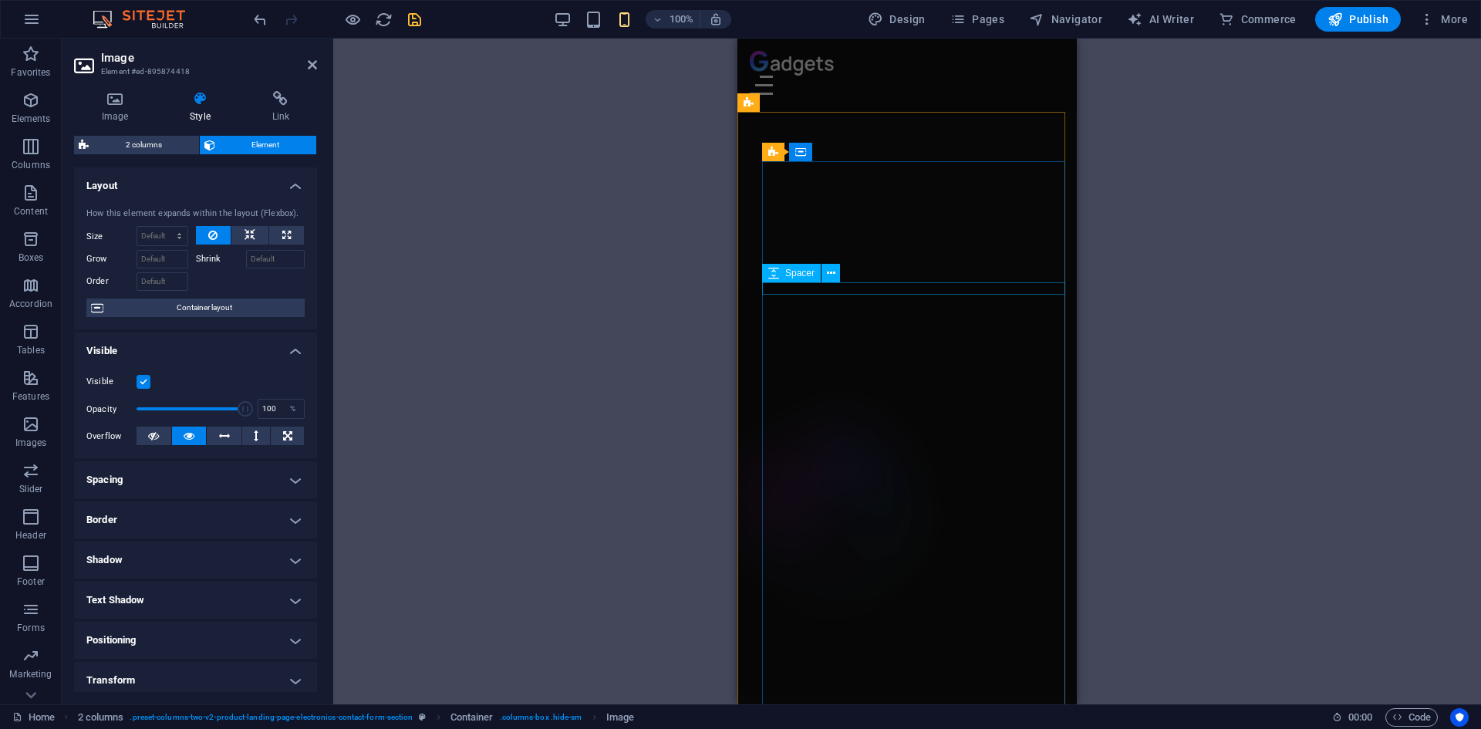
scroll to position [1855, 0]
click at [778, 128] on icon at bounding box center [773, 128] width 11 height 19
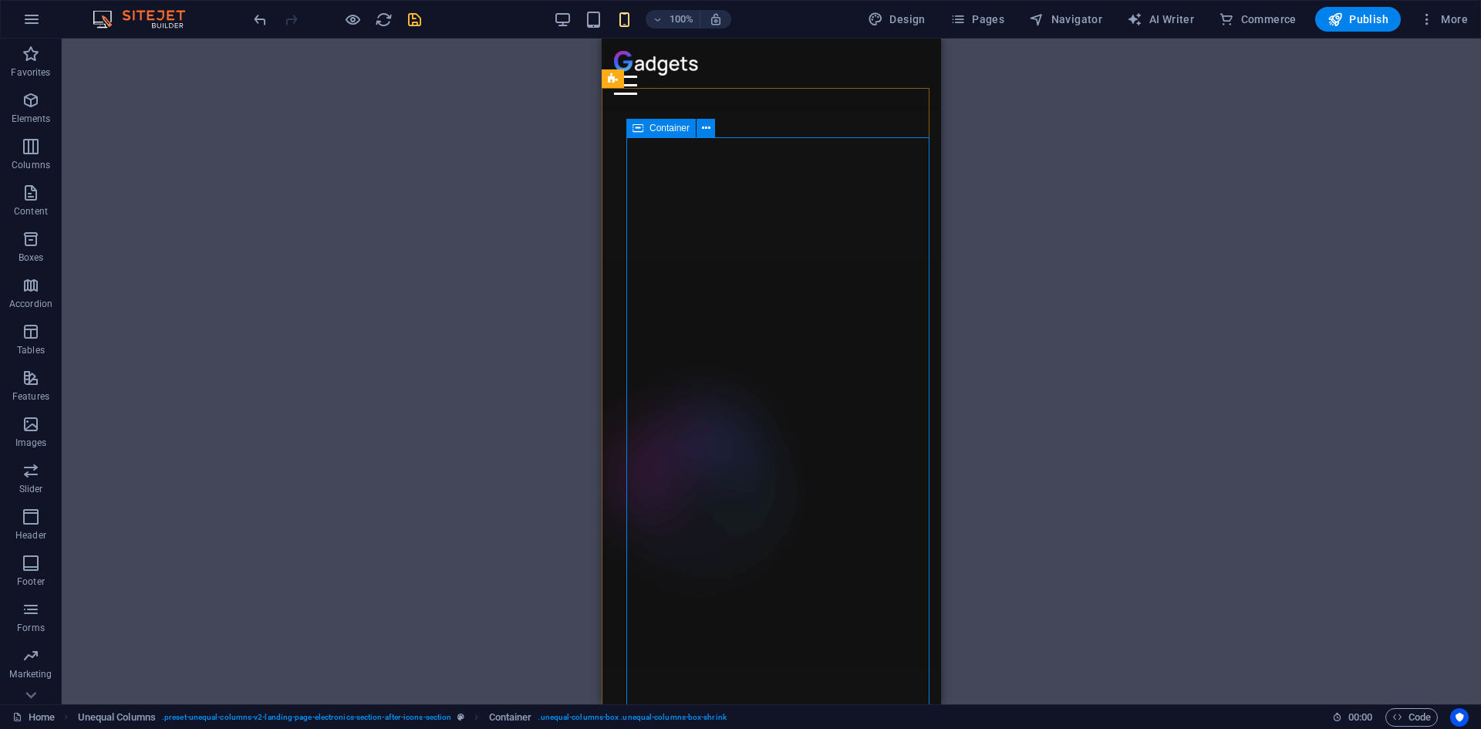
click at [642, 125] on icon at bounding box center [637, 128] width 11 height 19
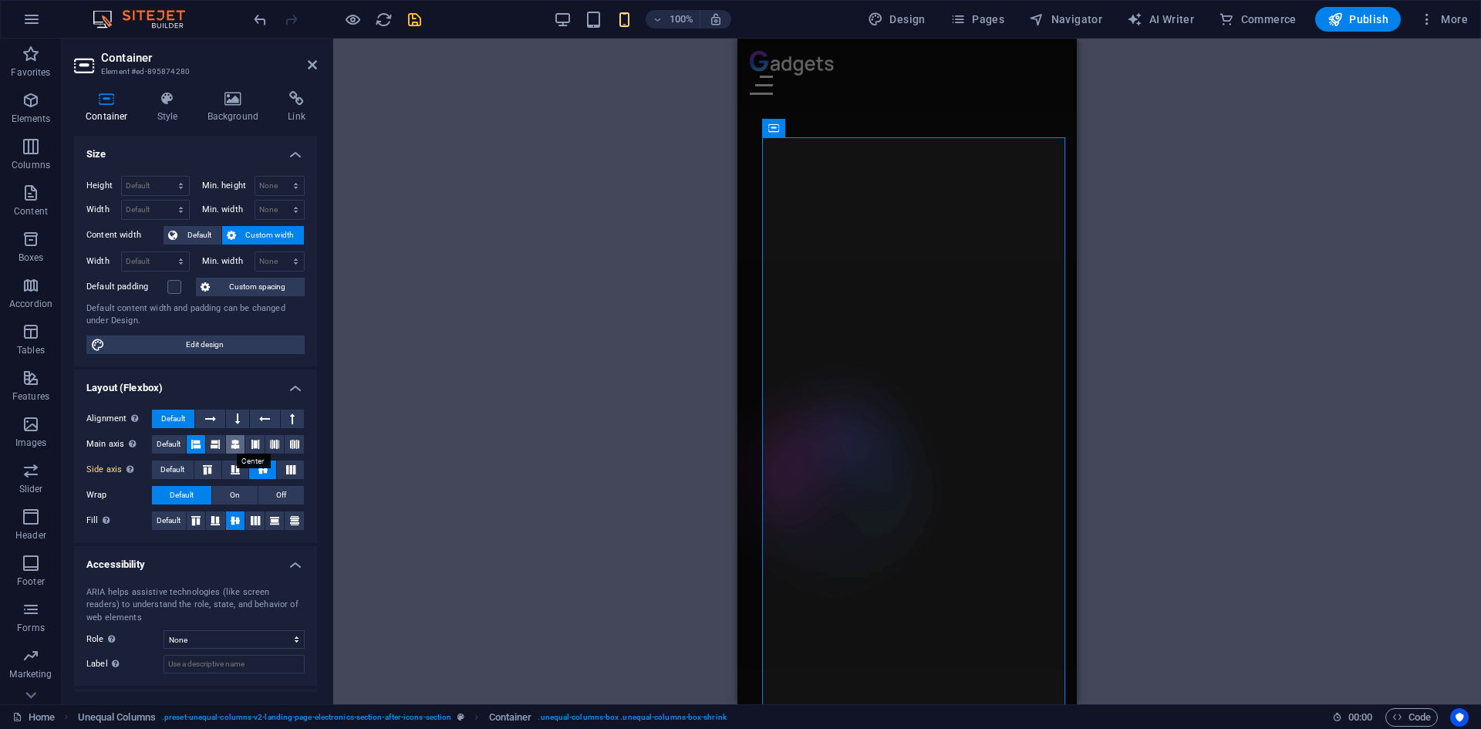
click at [231, 446] on icon at bounding box center [235, 444] width 9 height 19
click at [219, 447] on icon at bounding box center [215, 444] width 9 height 19
click at [184, 440] on button "Default" at bounding box center [169, 444] width 34 height 19
click at [237, 412] on icon at bounding box center [237, 418] width 5 height 19
click at [290, 416] on icon at bounding box center [292, 418] width 5 height 19
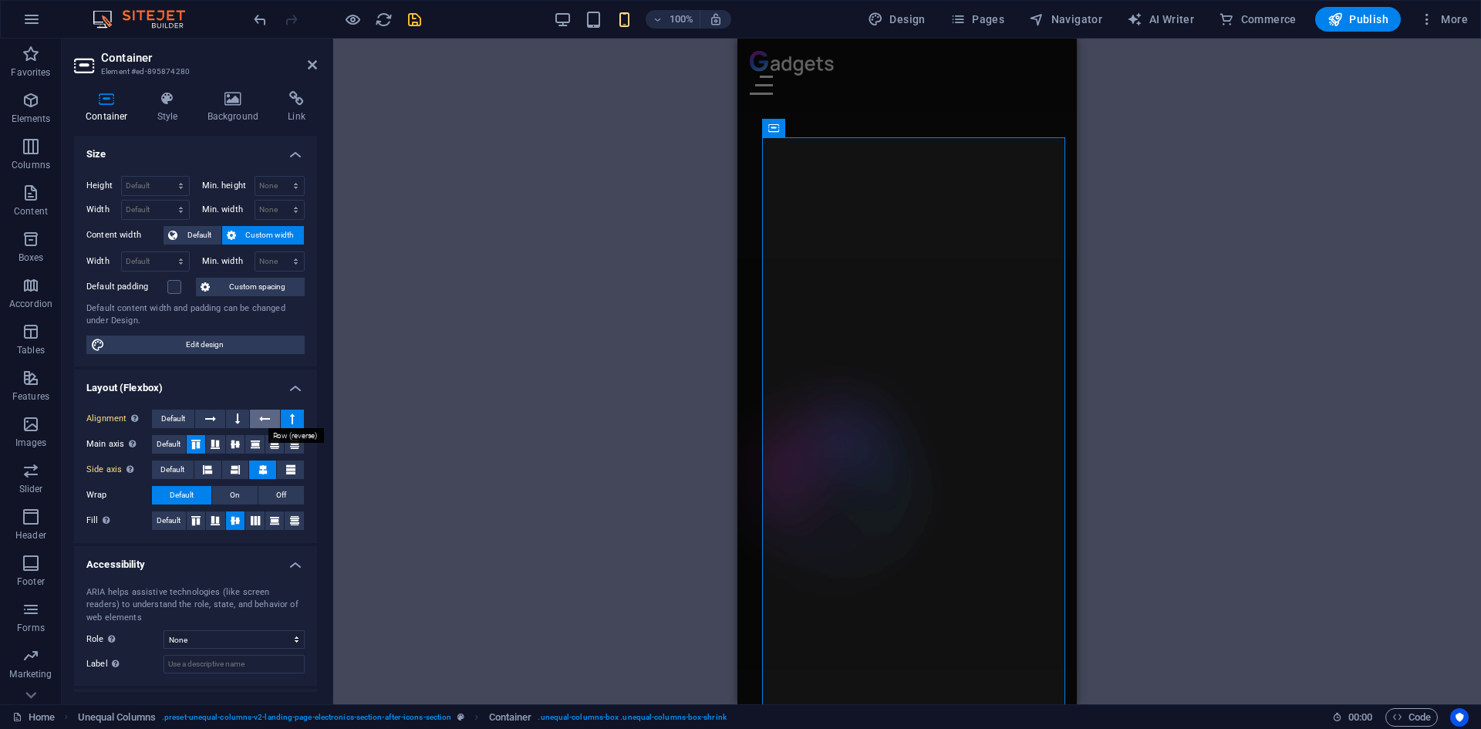
click at [261, 421] on icon at bounding box center [264, 418] width 11 height 19
click at [240, 419] on button at bounding box center [237, 418] width 23 height 19
click at [217, 418] on button at bounding box center [209, 418] width 29 height 19
click at [237, 413] on icon at bounding box center [237, 418] width 5 height 19
click at [207, 472] on icon at bounding box center [207, 469] width 9 height 19
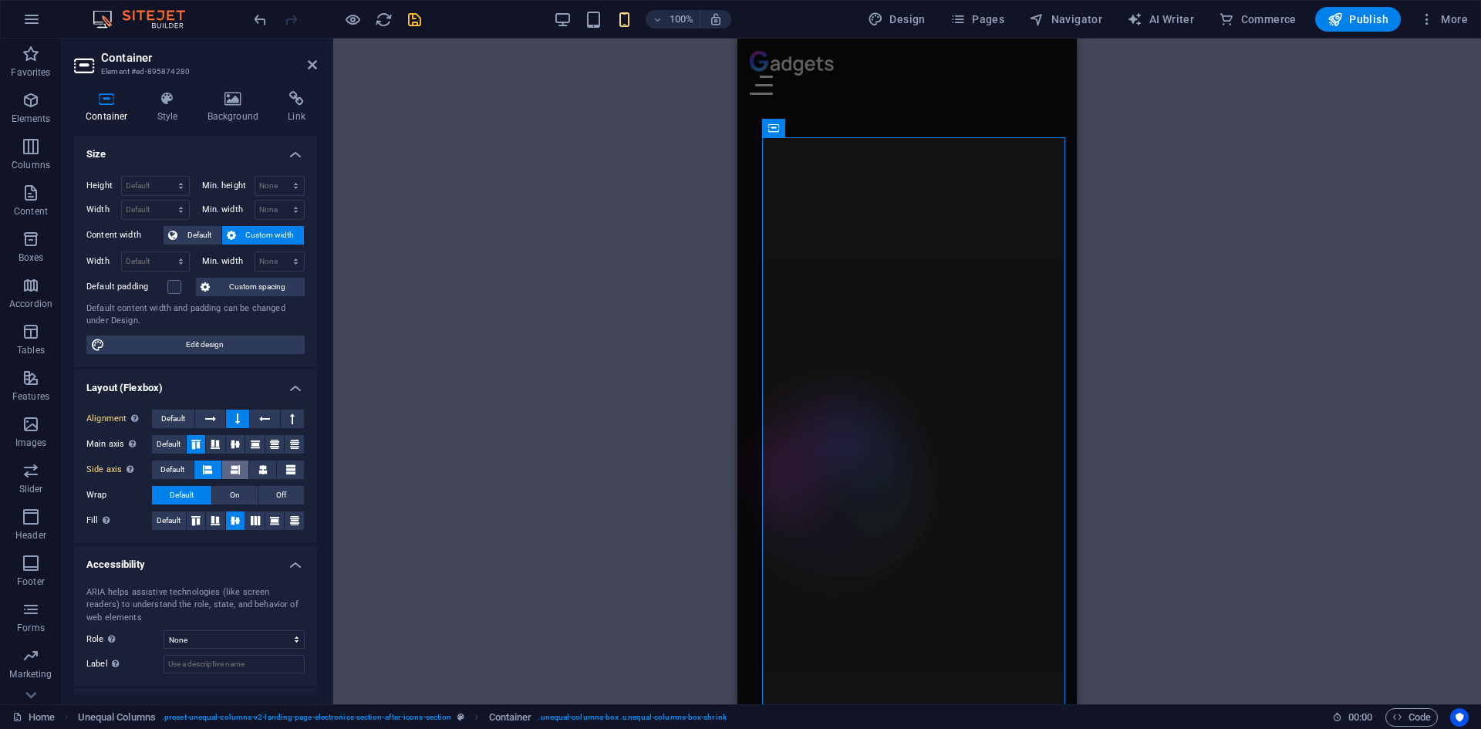
click at [241, 467] on button at bounding box center [235, 469] width 27 height 19
click at [254, 470] on button at bounding box center [262, 469] width 27 height 19
click at [235, 494] on span "On" at bounding box center [235, 495] width 10 height 19
click at [178, 494] on span "Default" at bounding box center [182, 495] width 24 height 19
click at [258, 518] on icon at bounding box center [255, 520] width 19 height 9
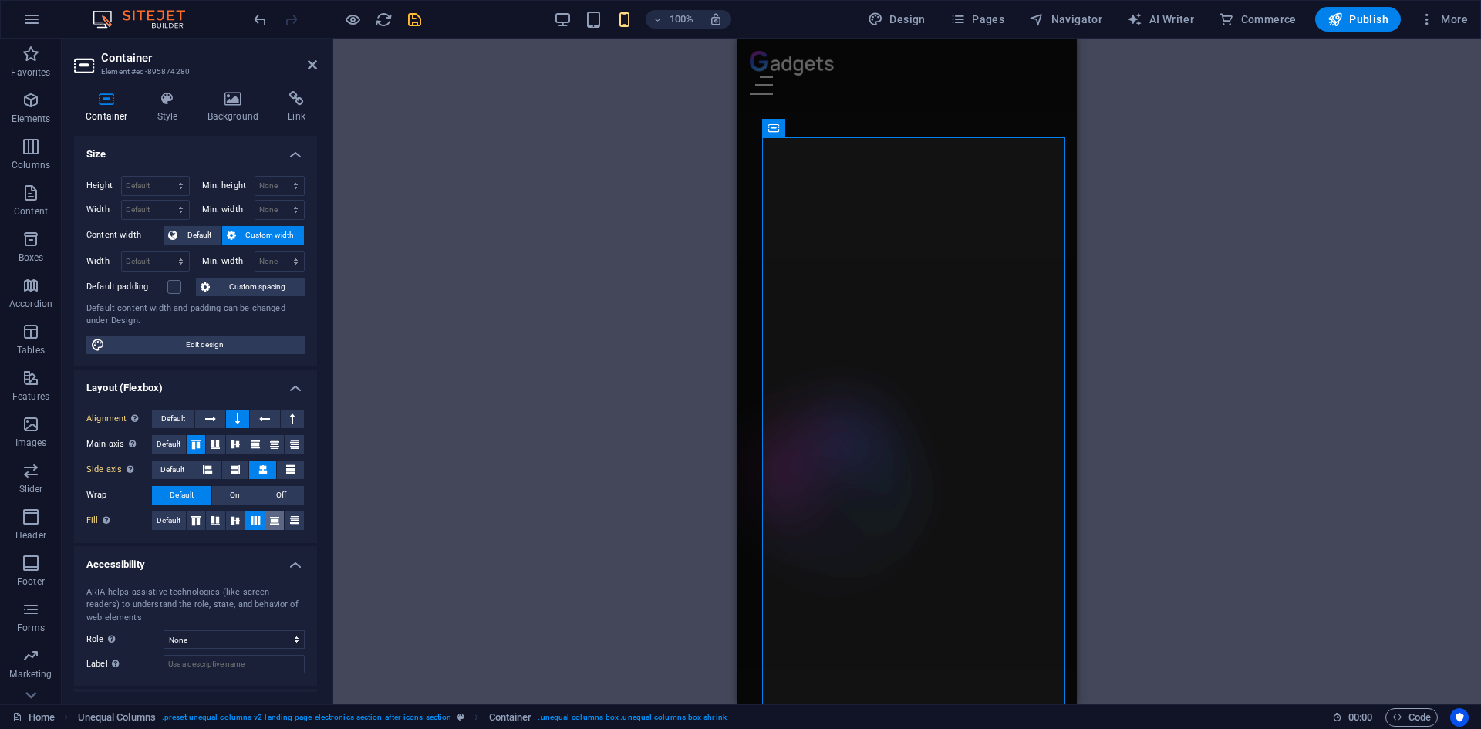
click at [267, 518] on icon at bounding box center [274, 520] width 19 height 9
click at [287, 520] on icon at bounding box center [294, 520] width 19 height 9
click at [227, 522] on icon at bounding box center [235, 520] width 19 height 9
click at [200, 520] on icon at bounding box center [196, 520] width 19 height 9
click at [235, 518] on icon at bounding box center [235, 520] width 19 height 9
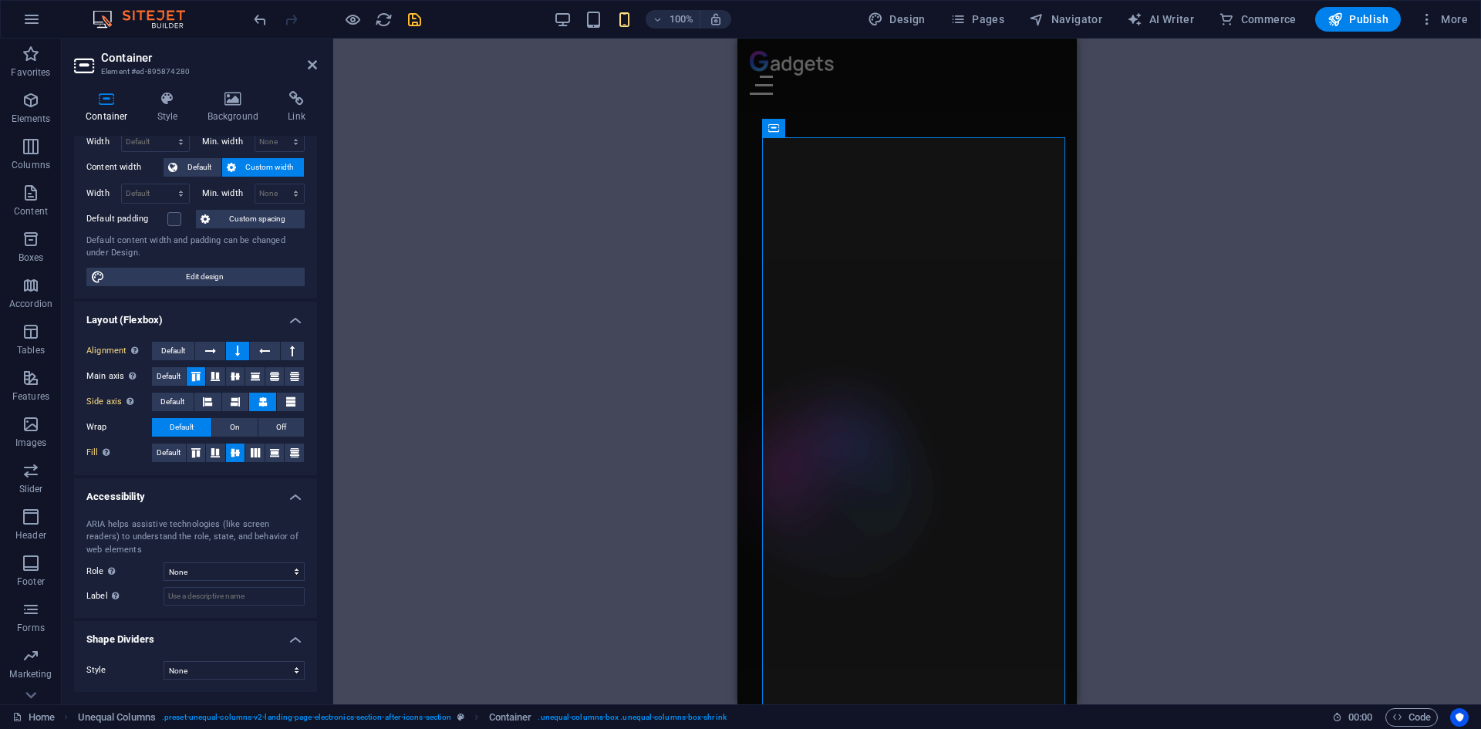
scroll to position [0, 0]
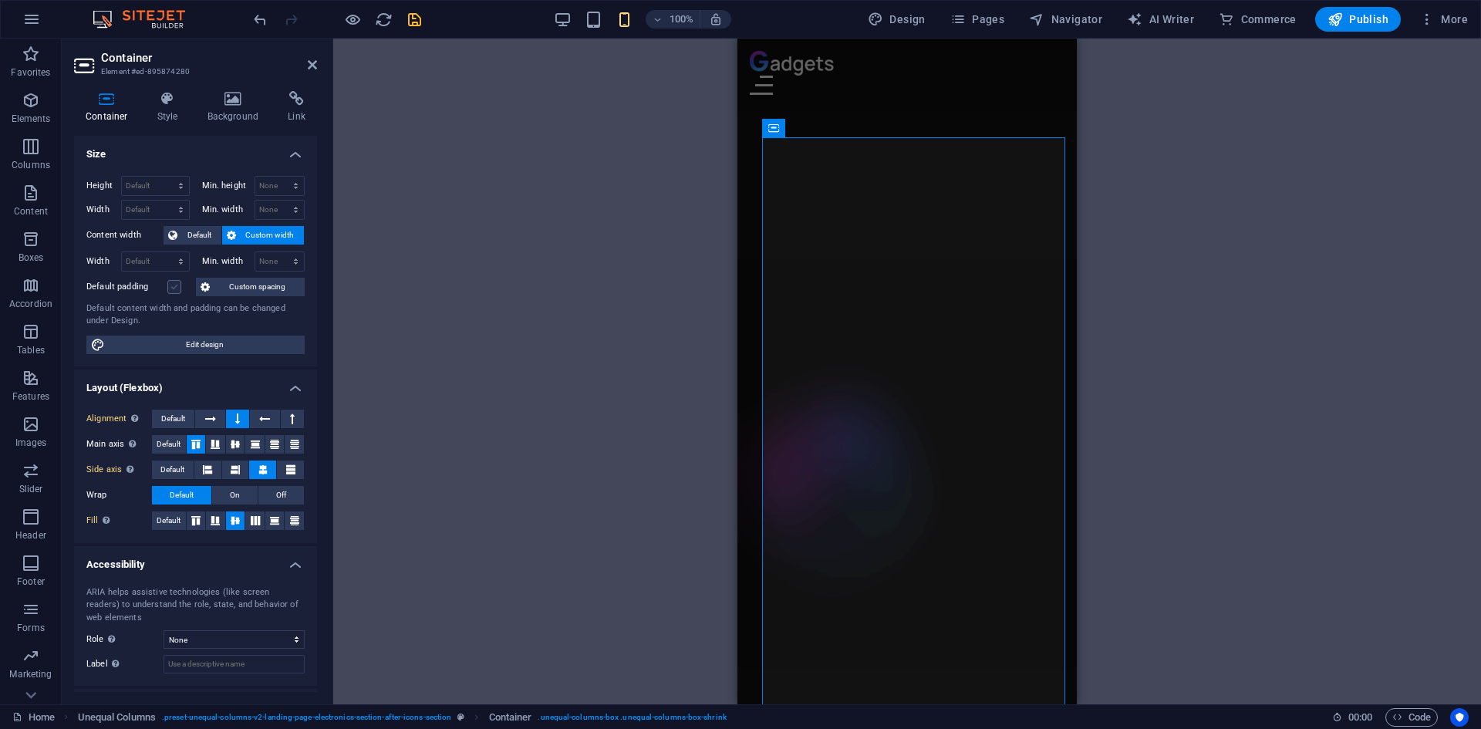
click at [170, 291] on label at bounding box center [174, 287] width 14 height 14
click at [0, 0] on input "Default padding" at bounding box center [0, 0] width 0 height 0
click at [173, 288] on label at bounding box center [174, 287] width 14 height 14
click at [0, 0] on input "Default padding" at bounding box center [0, 0] width 0 height 0
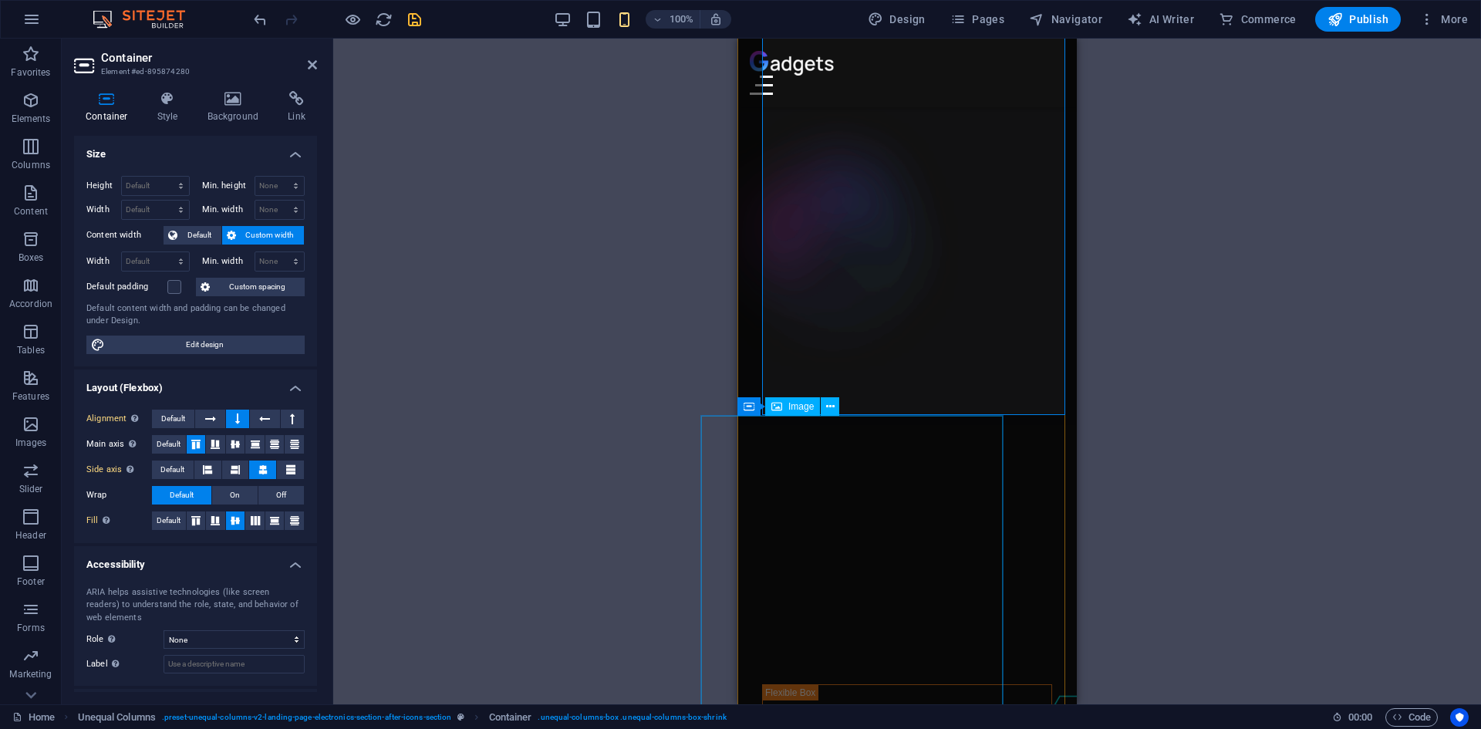
scroll to position [2163, 0]
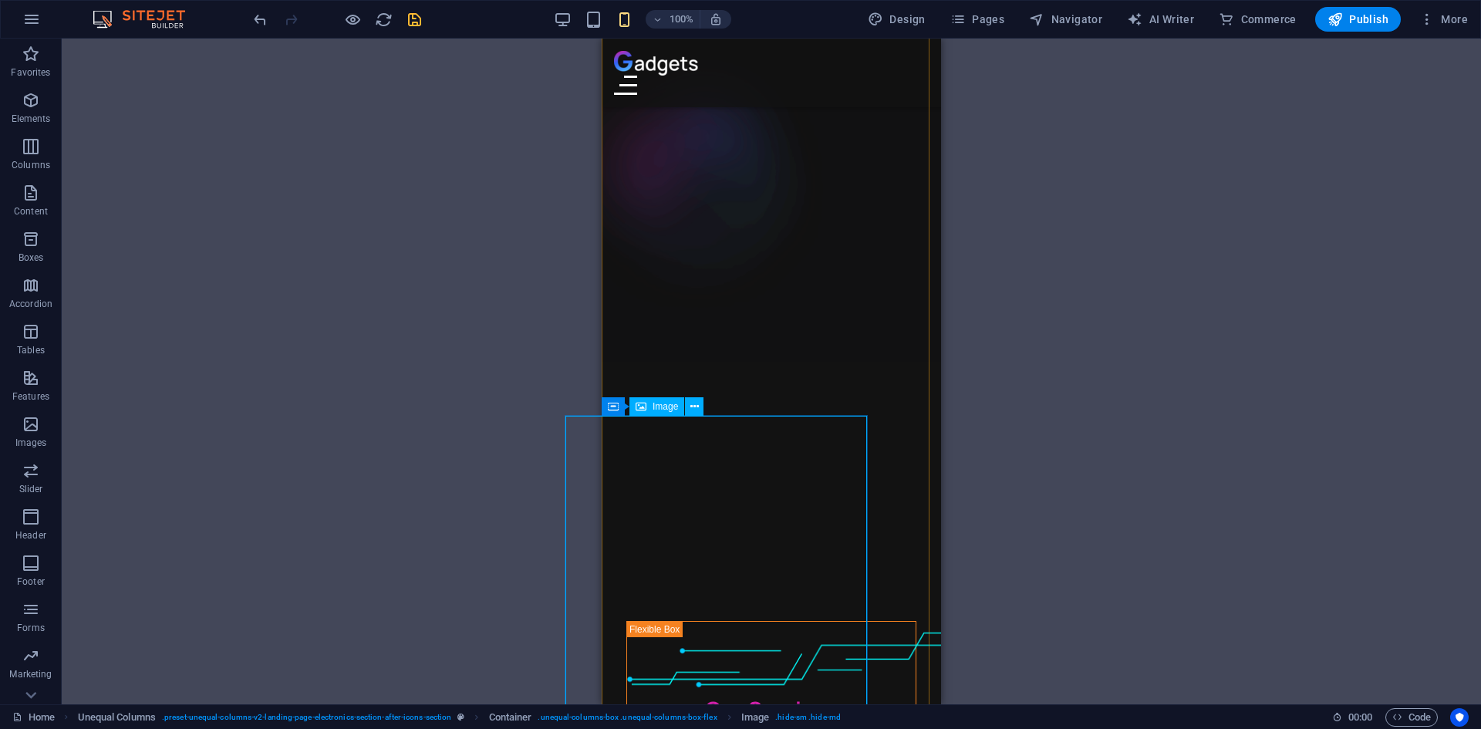
select select "%"
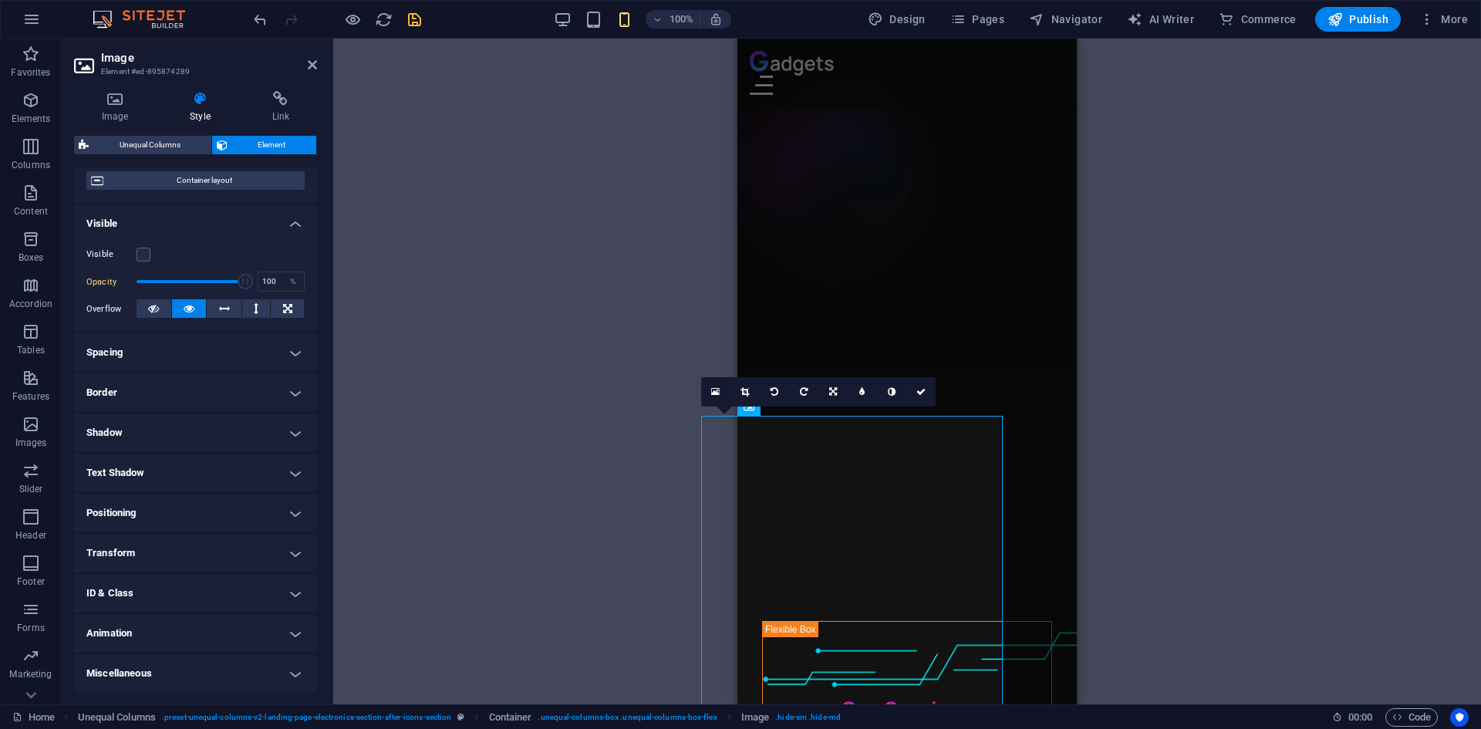
scroll to position [0, 0]
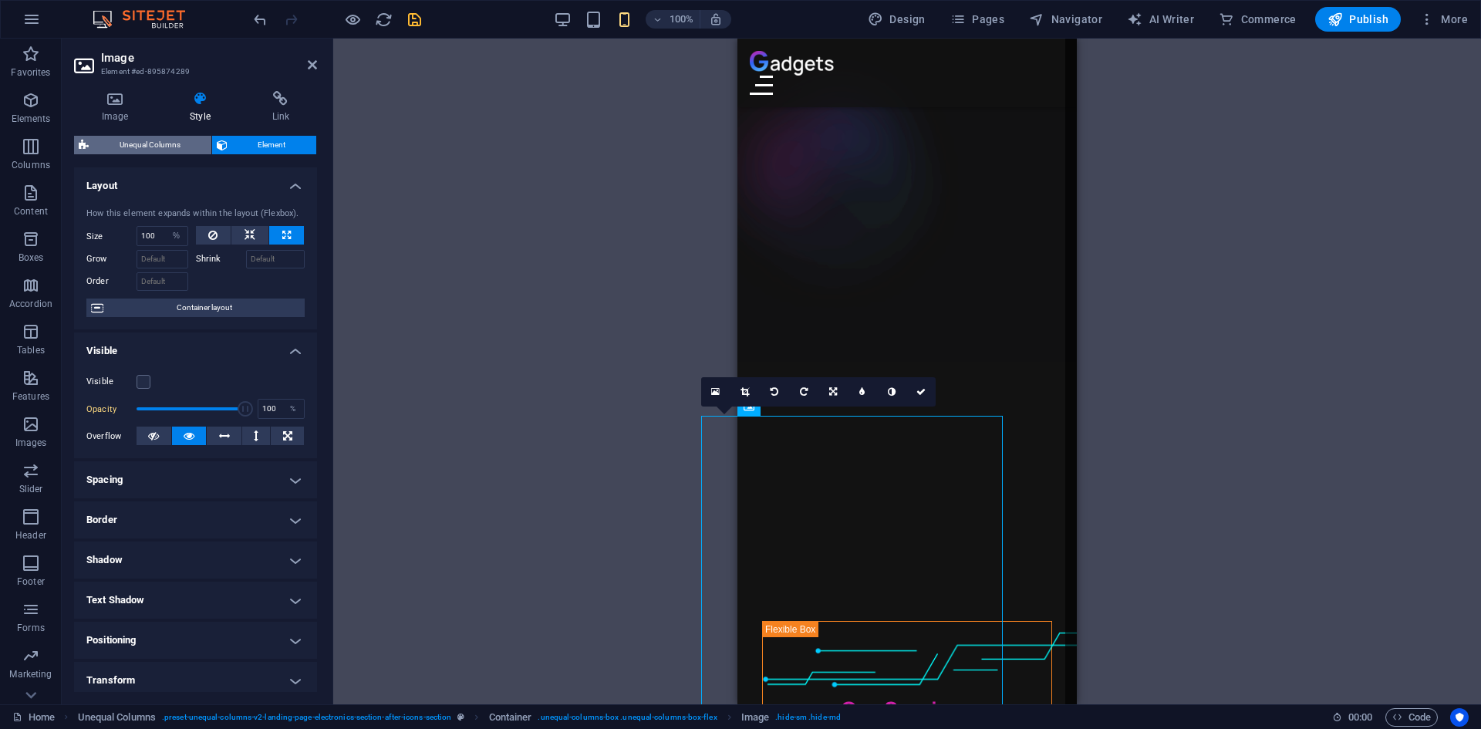
click at [167, 142] on span "Unequal Columns" at bounding box center [149, 145] width 113 height 19
select select "%"
select select "rem"
select select "preset-unequal-columns-v2-landing-page-electronics-section-after-icons-section"
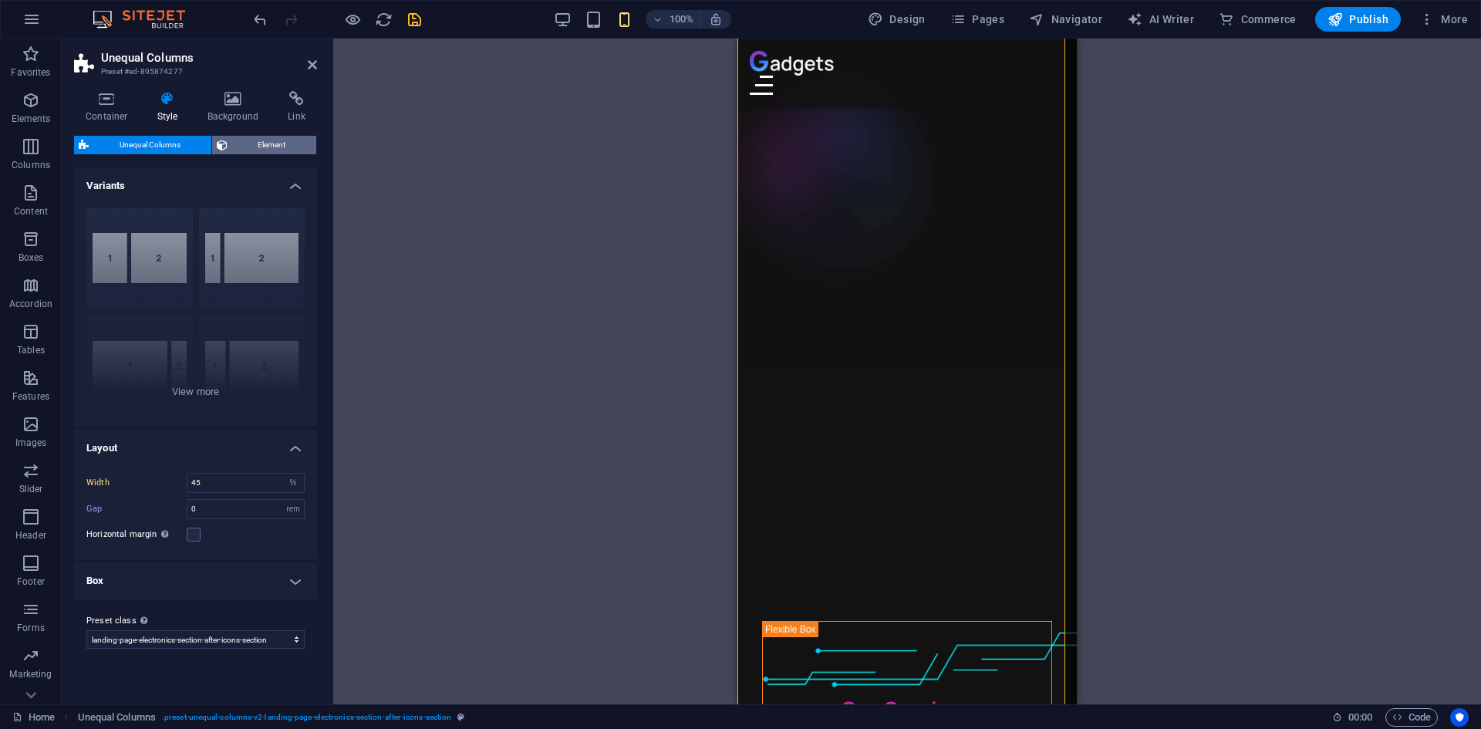
click at [247, 145] on span "Element" at bounding box center [272, 145] width 80 height 19
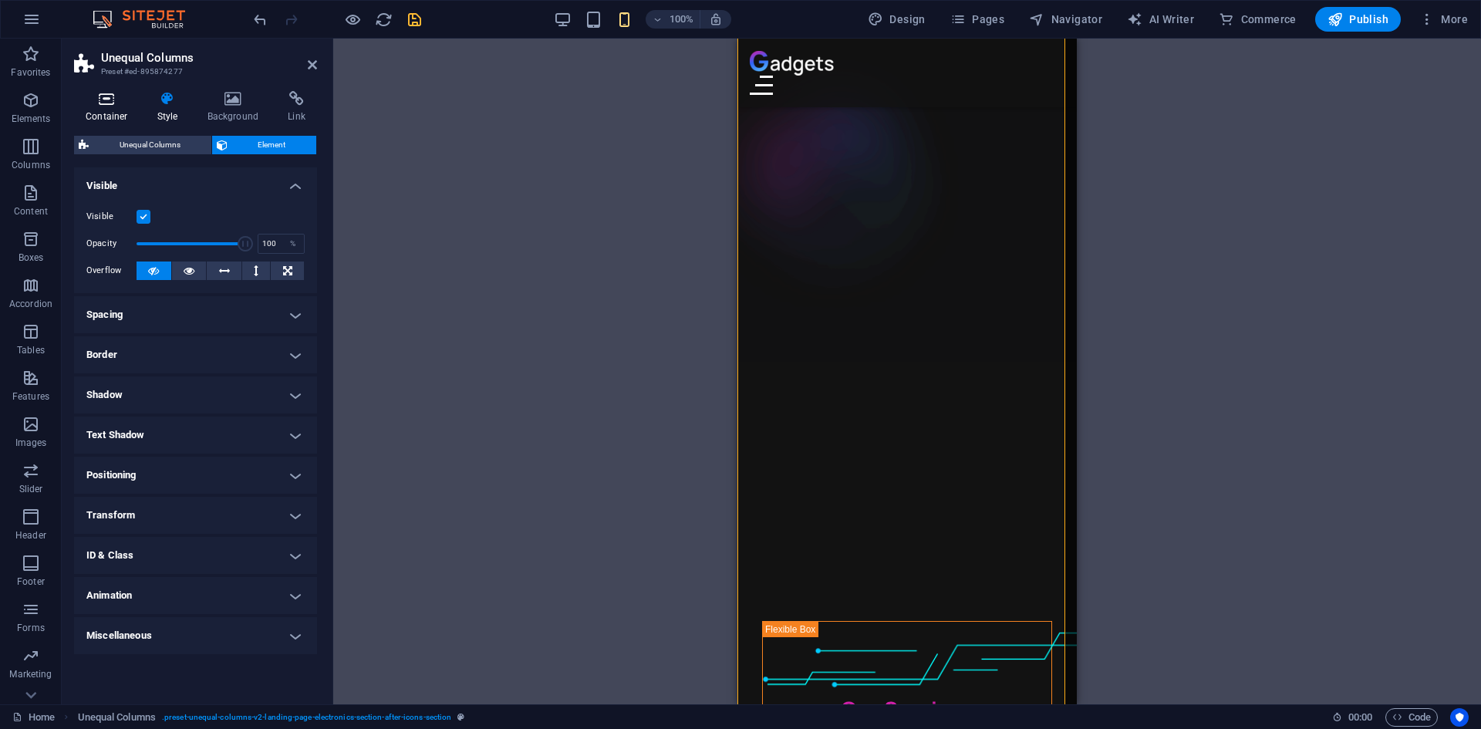
click at [131, 98] on icon at bounding box center [107, 98] width 66 height 15
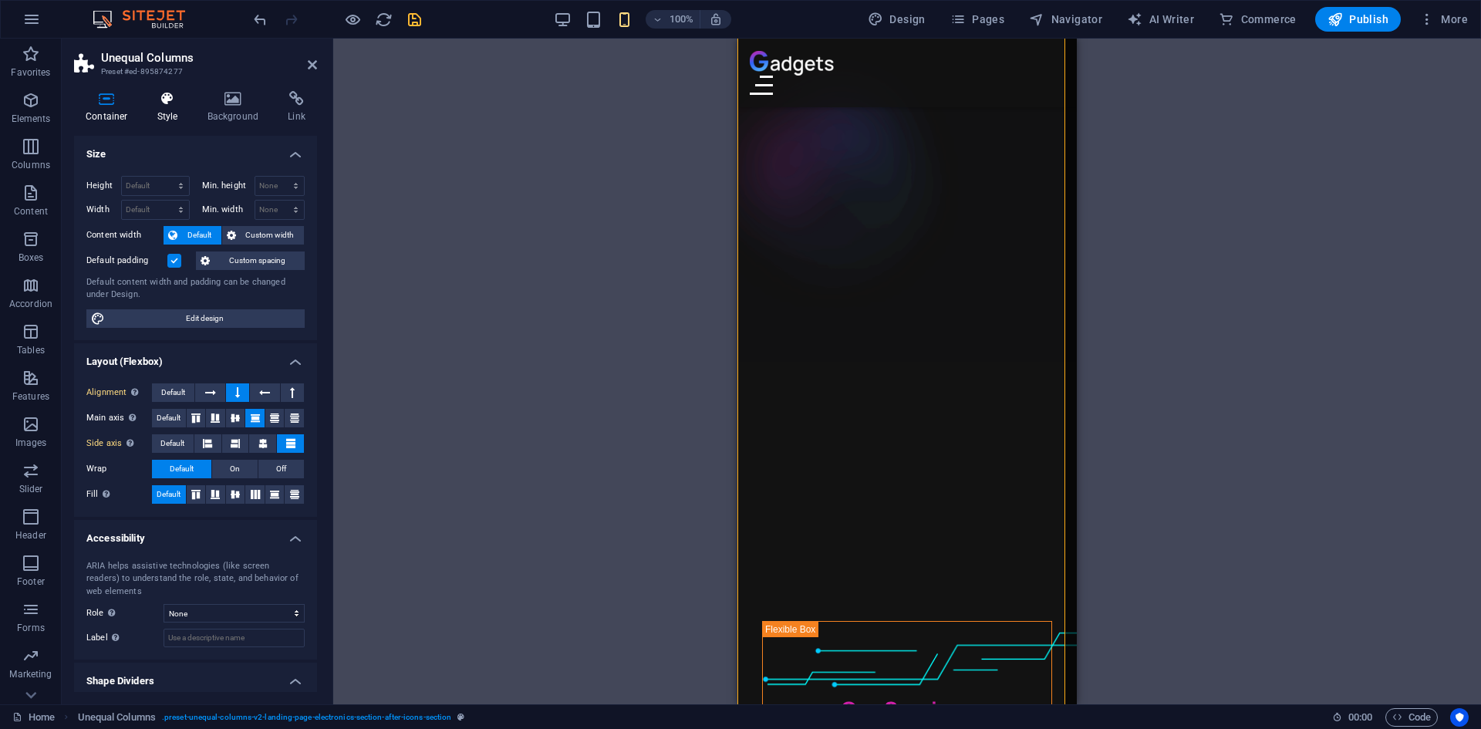
click at [189, 93] on icon at bounding box center [168, 98] width 44 height 15
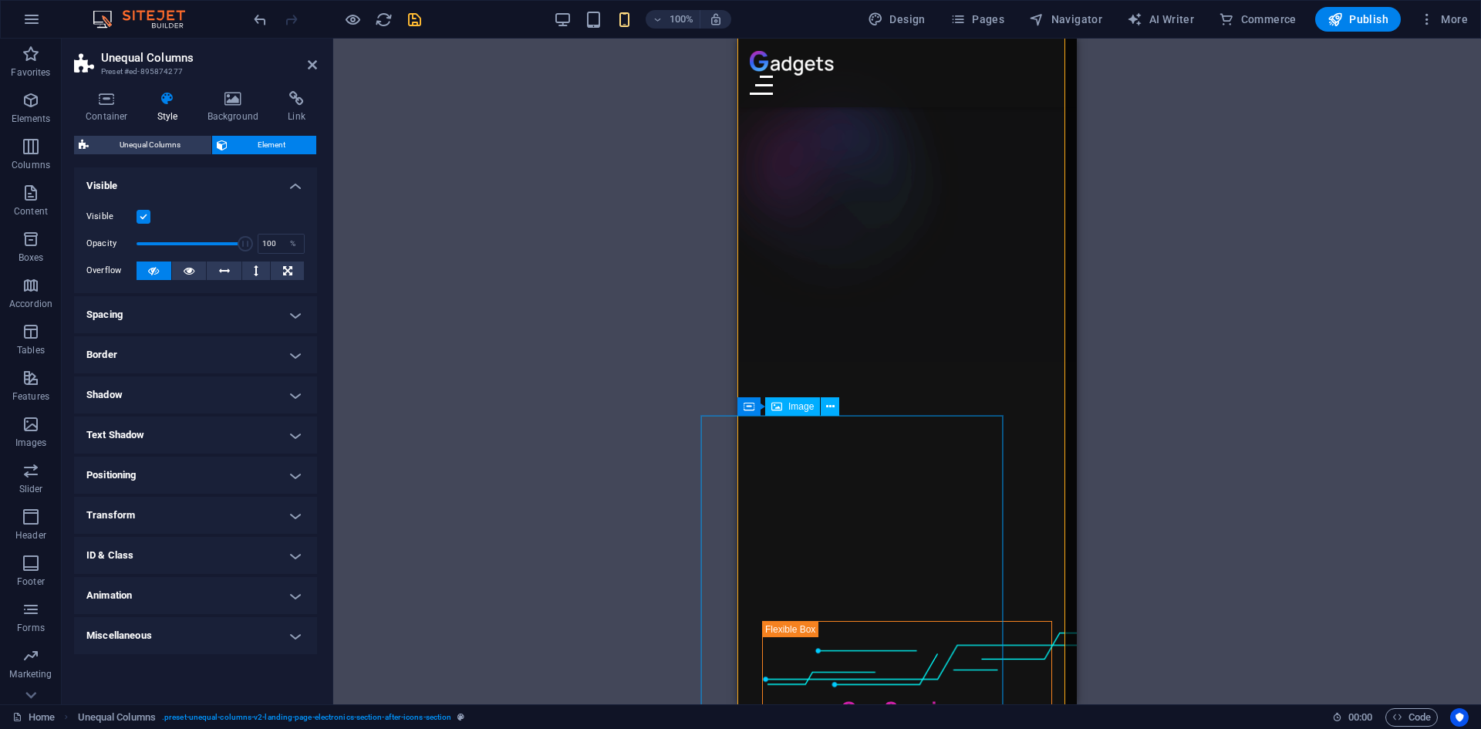
select select "%"
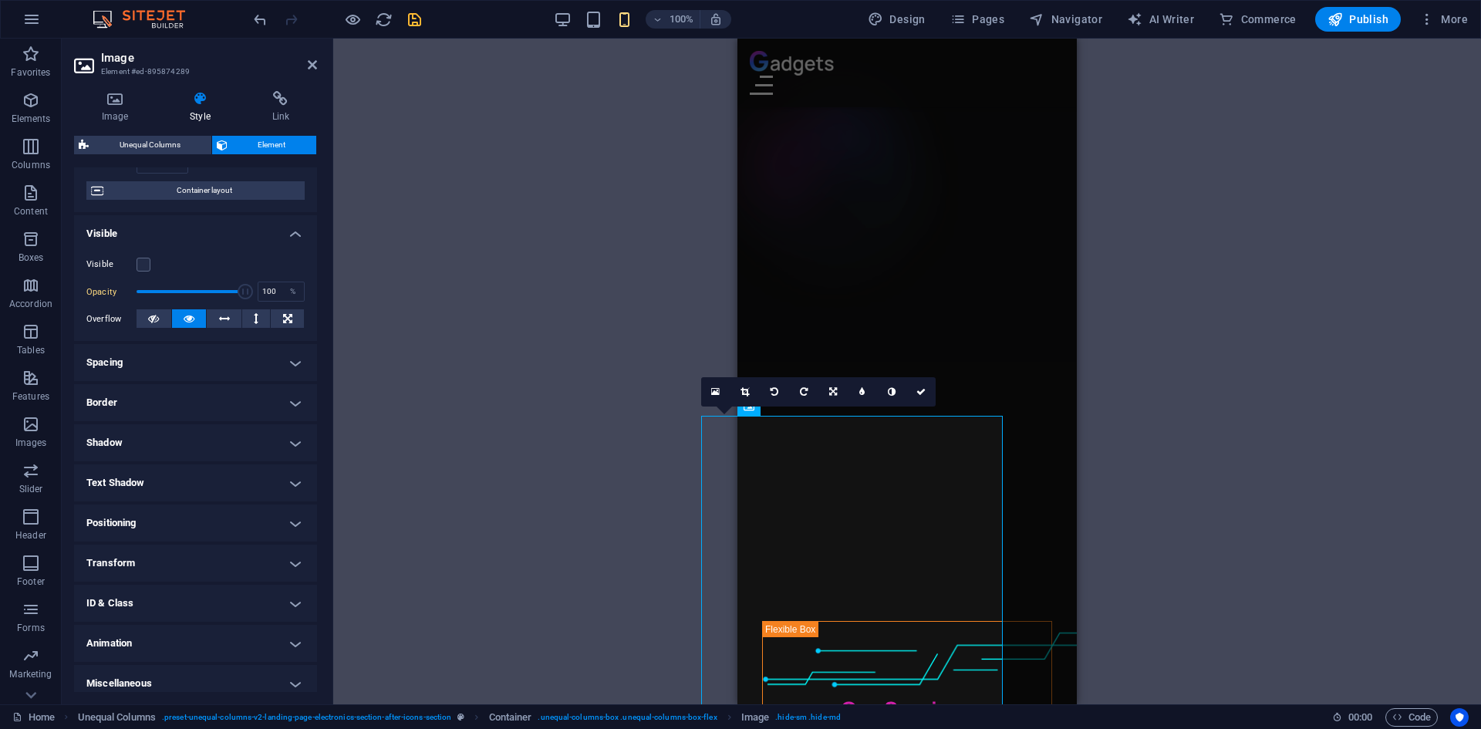
scroll to position [127, 0]
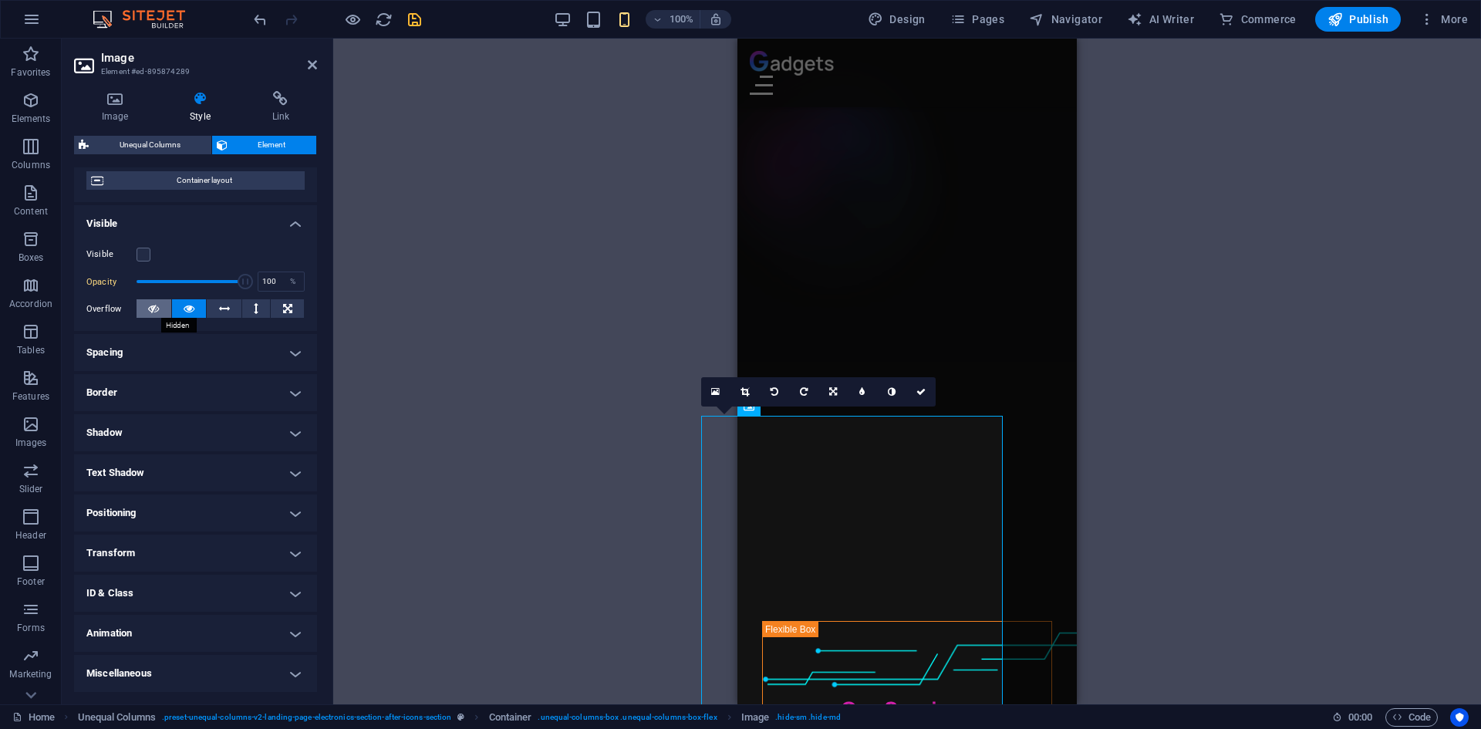
click at [158, 307] on icon at bounding box center [153, 308] width 11 height 19
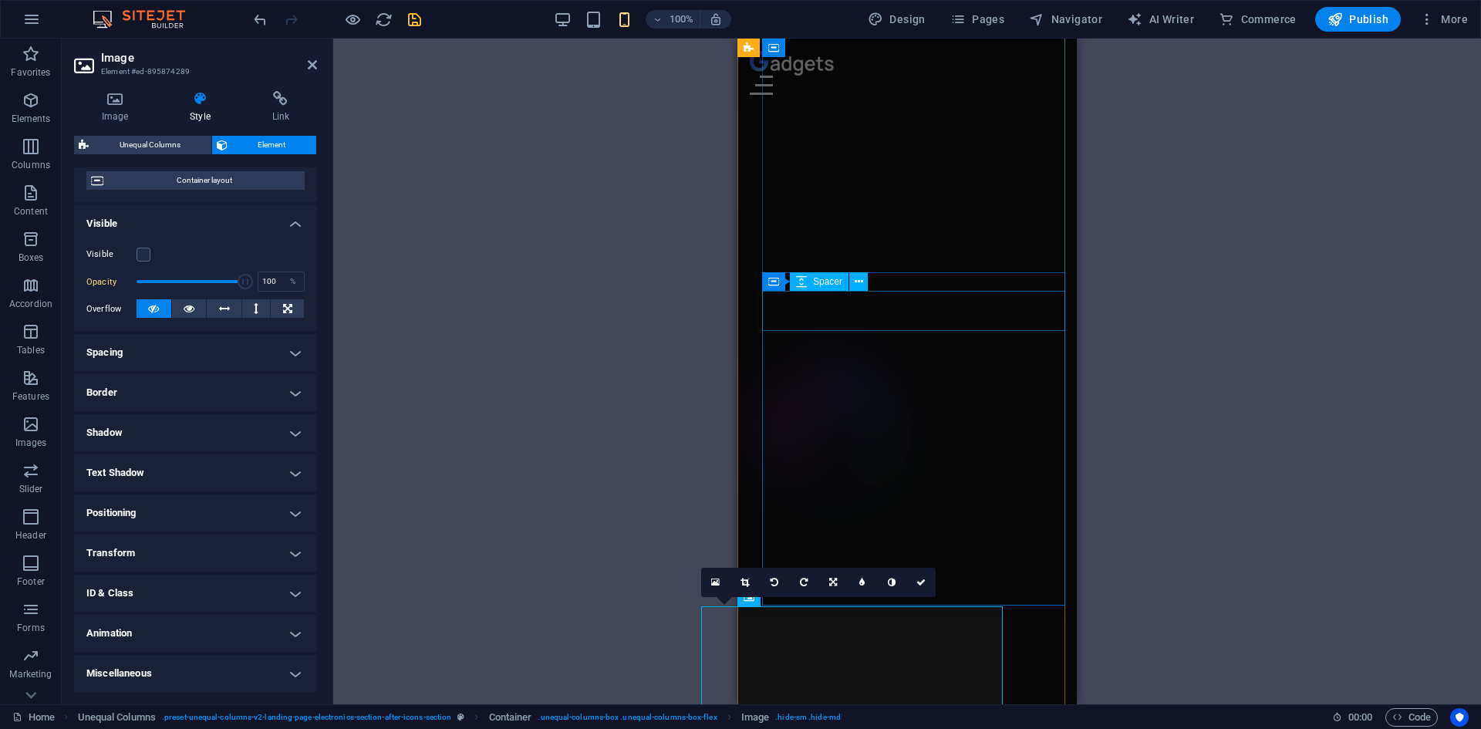
scroll to position [1855, 0]
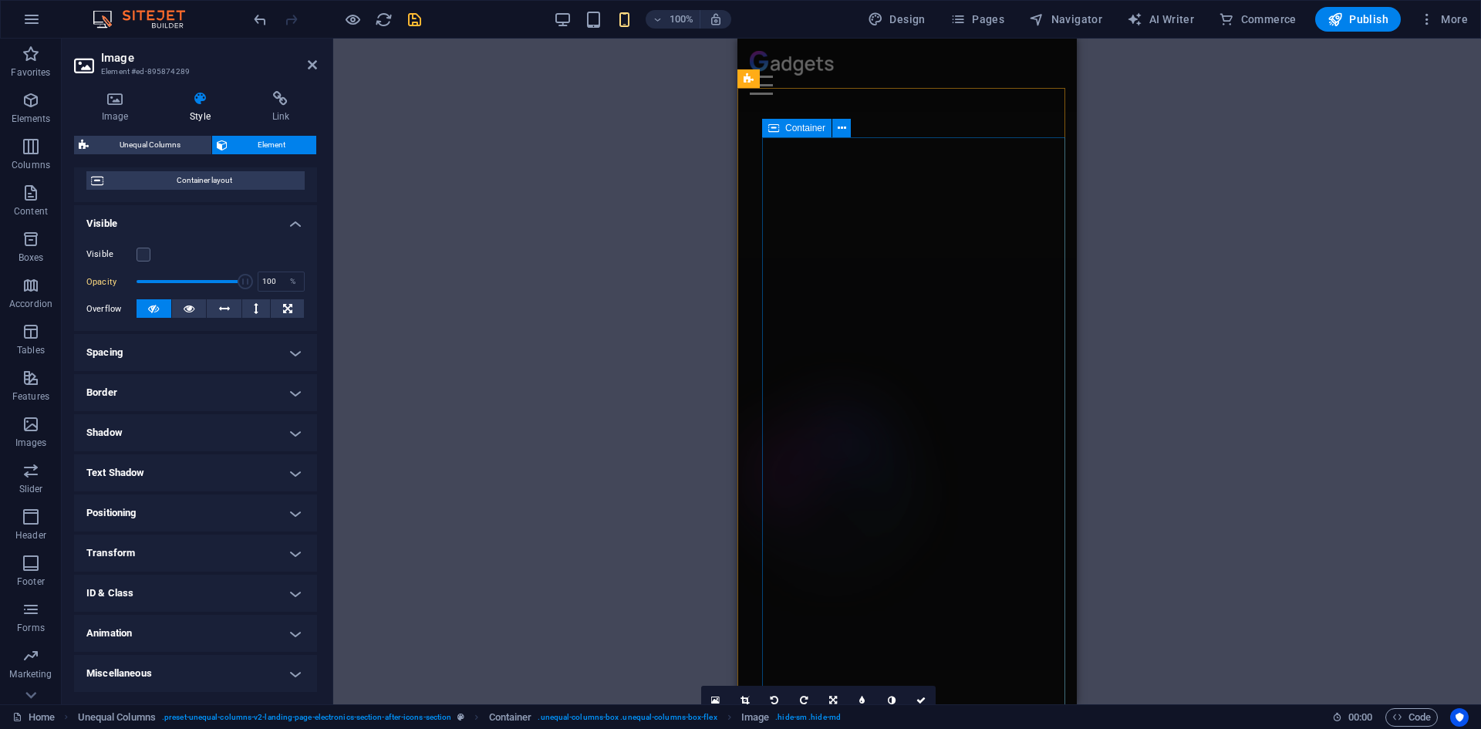
click at [785, 126] on span "Container" at bounding box center [805, 127] width 40 height 9
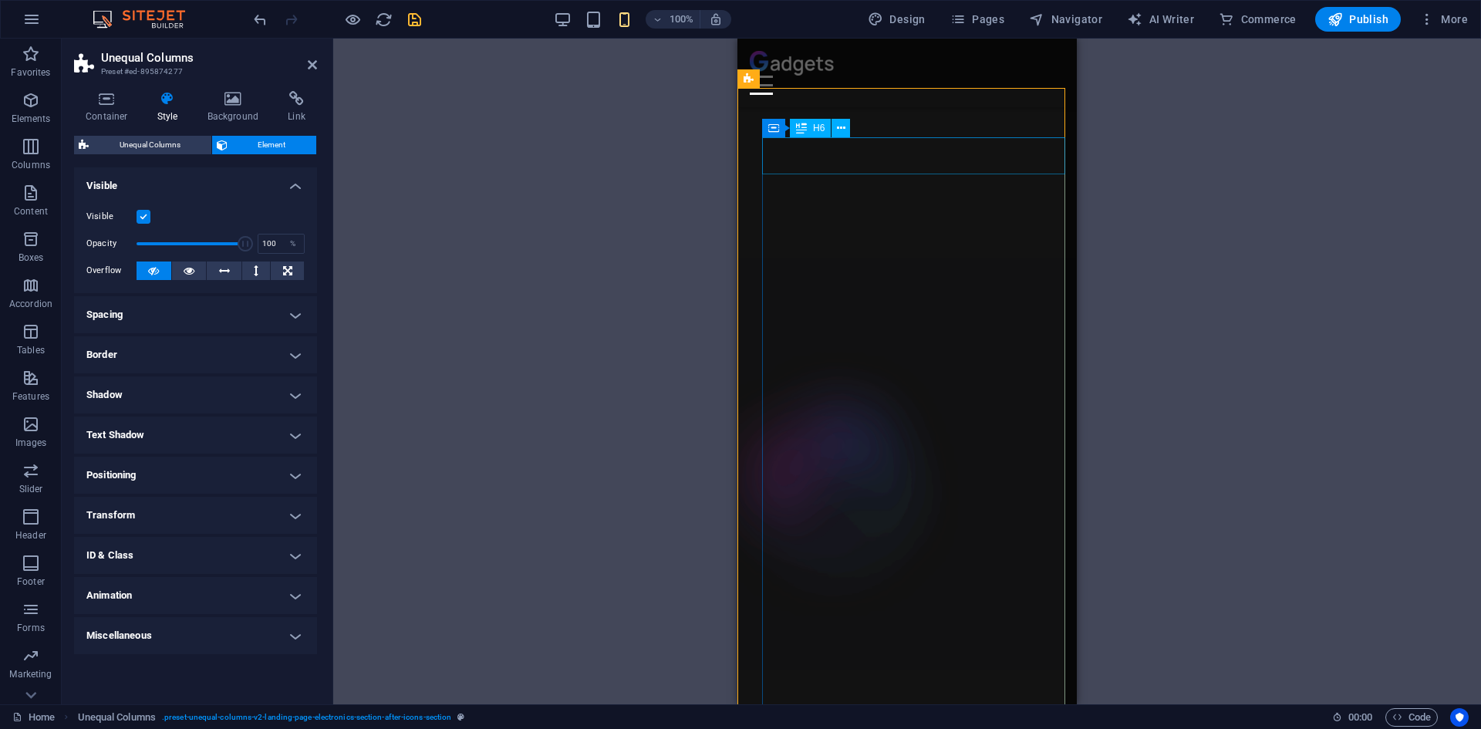
click at [796, 125] on icon at bounding box center [801, 128] width 11 height 19
click at [770, 131] on icon at bounding box center [773, 128] width 11 height 19
click at [773, 130] on icon at bounding box center [773, 128] width 11 height 19
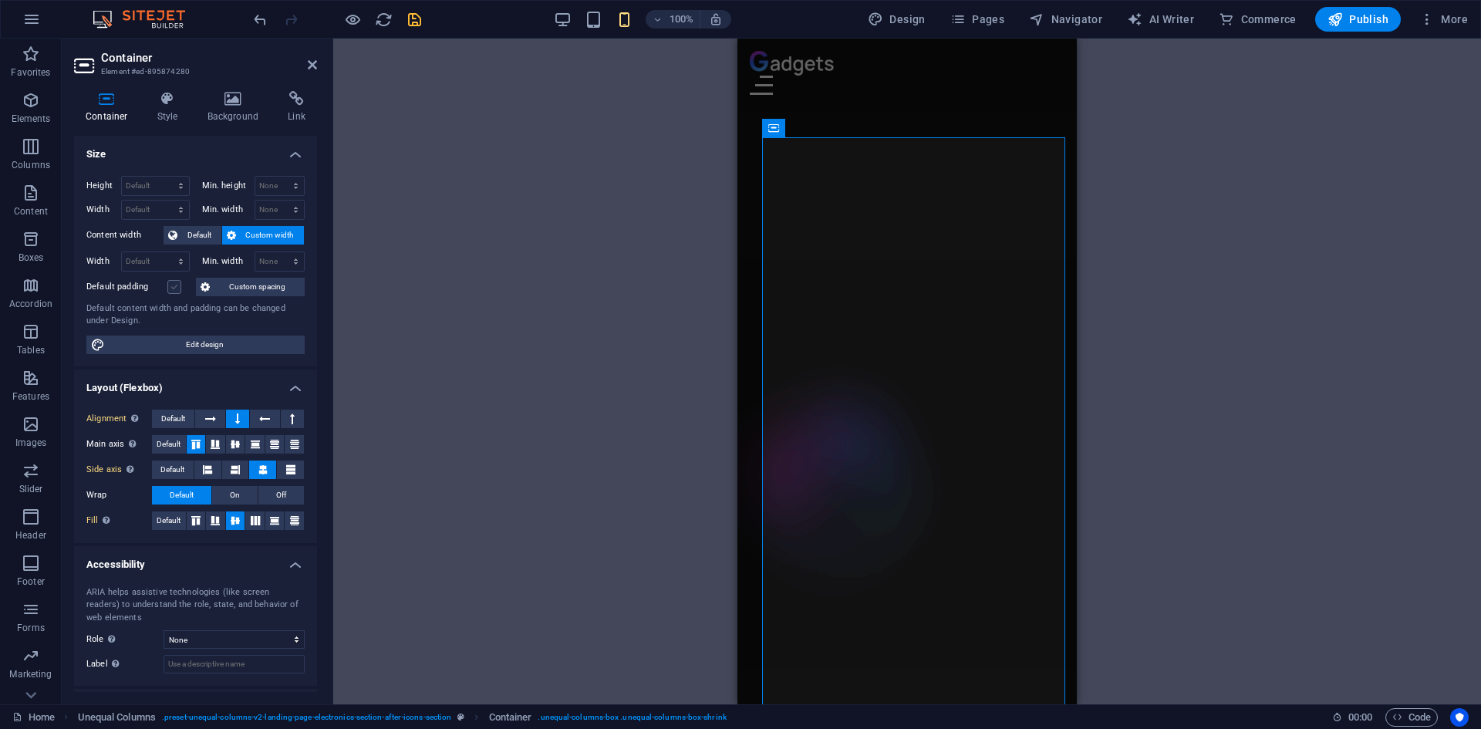
click at [170, 288] on label at bounding box center [174, 287] width 14 height 14
click at [0, 0] on input "Default padding" at bounding box center [0, 0] width 0 height 0
click at [170, 288] on label at bounding box center [174, 287] width 14 height 14
click at [0, 0] on input "Default padding" at bounding box center [0, 0] width 0 height 0
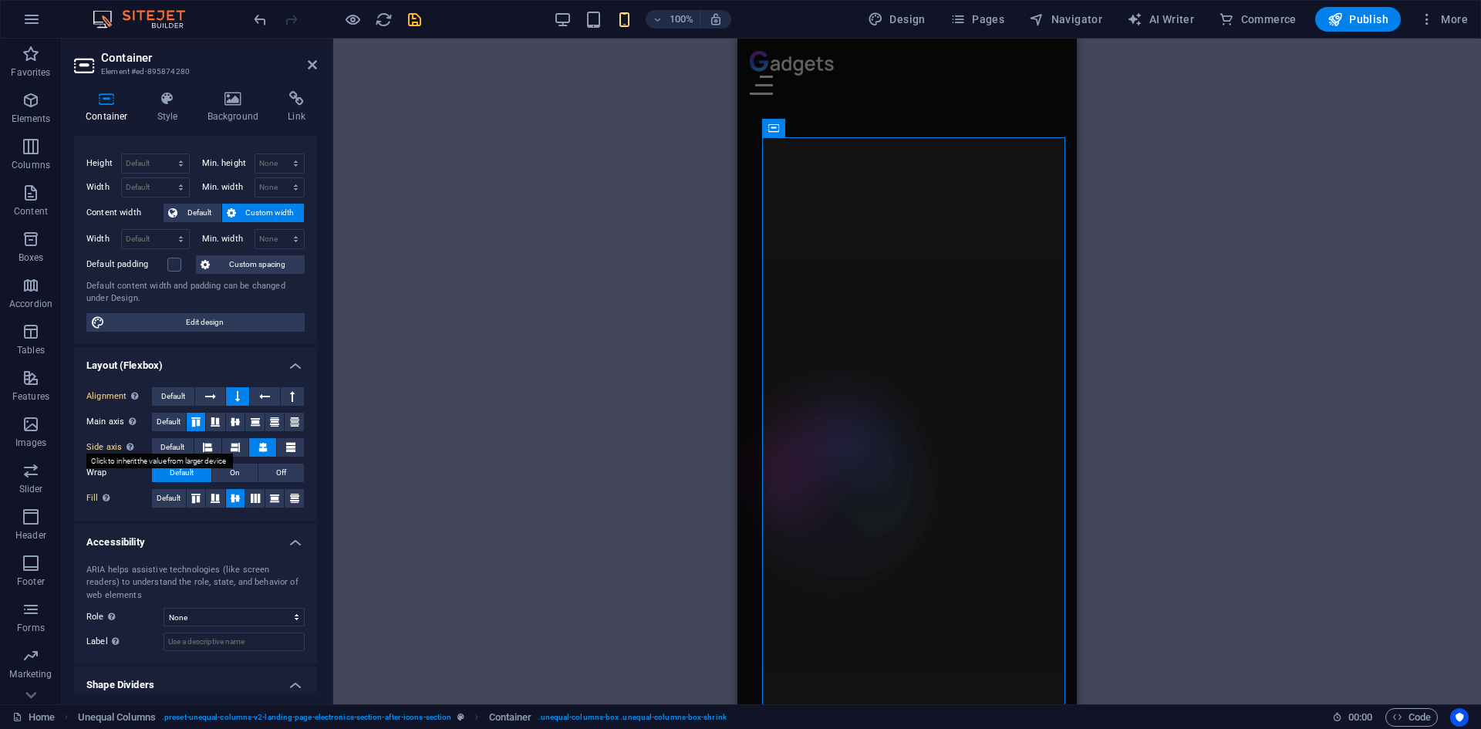
scroll to position [0, 0]
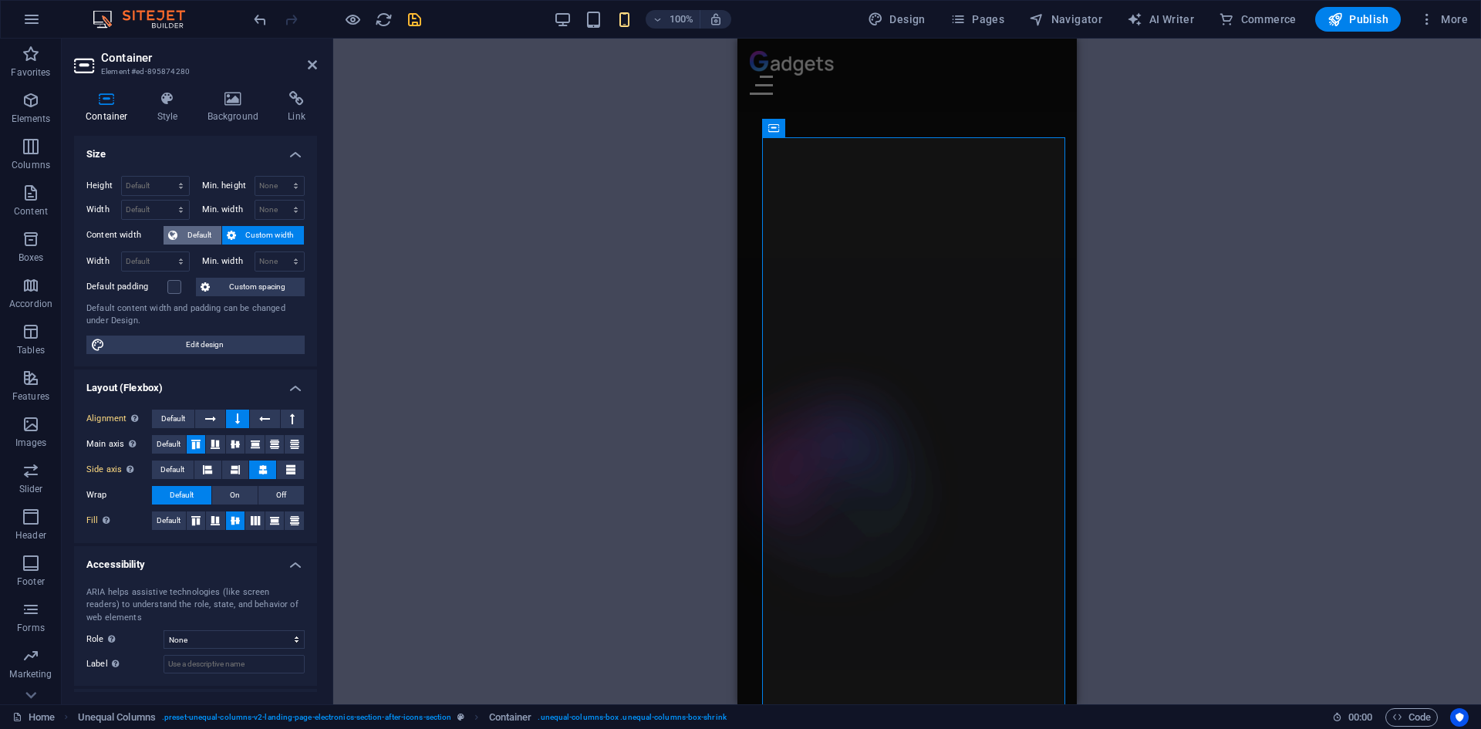
click at [203, 240] on span "Default" at bounding box center [199, 235] width 35 height 19
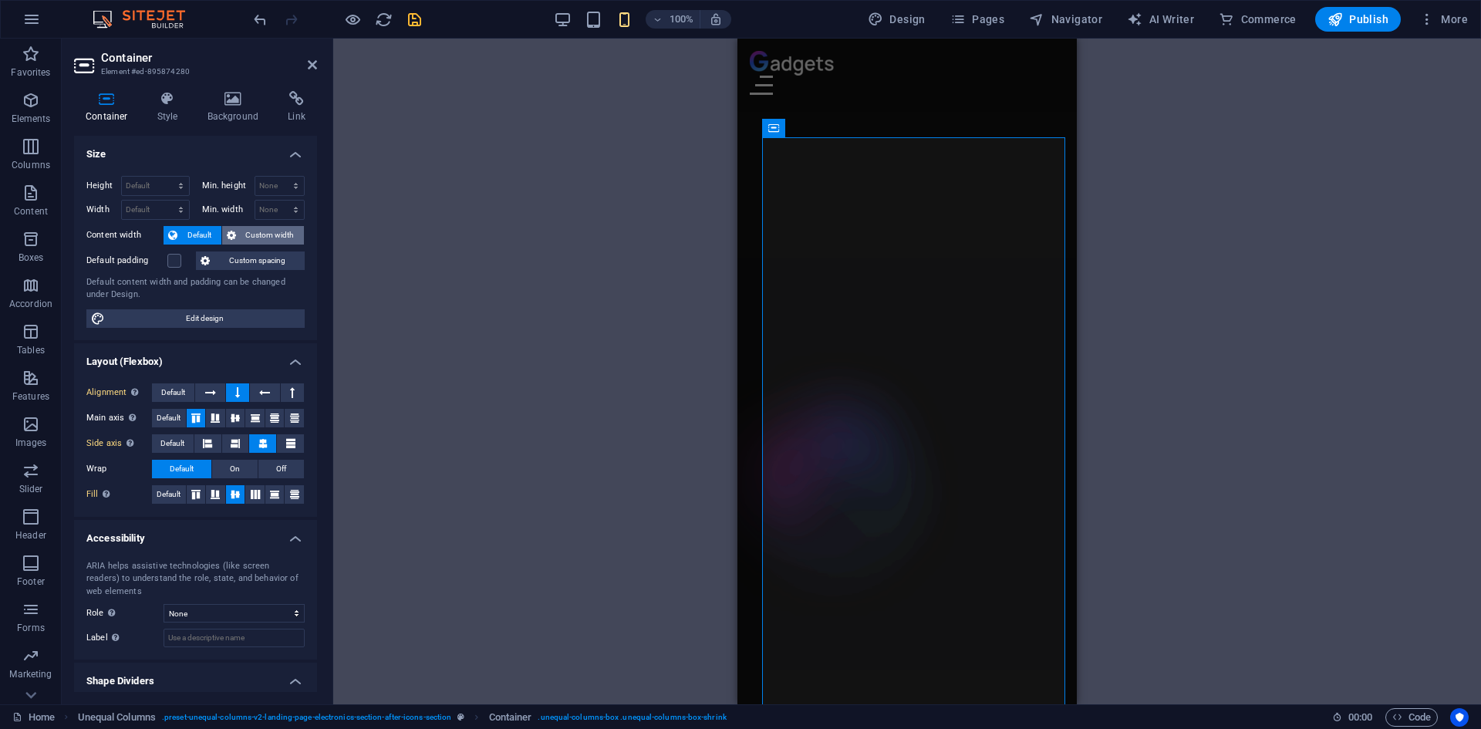
click at [247, 234] on span "Custom width" at bounding box center [270, 235] width 59 height 19
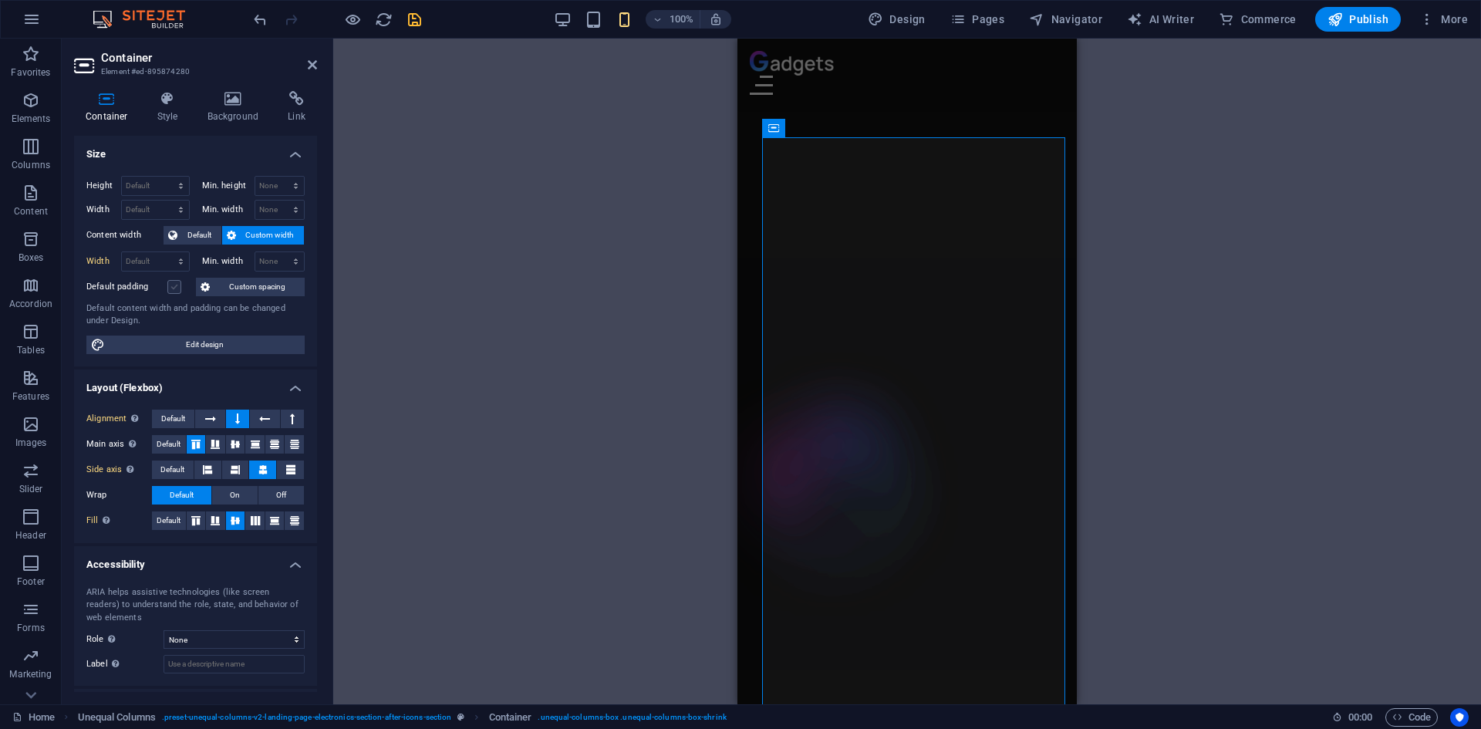
click at [180, 288] on label at bounding box center [174, 287] width 14 height 14
click at [0, 0] on input "Default padding" at bounding box center [0, 0] width 0 height 0
click at [180, 288] on label at bounding box center [174, 287] width 14 height 14
click at [0, 0] on input "Default padding" at bounding box center [0, 0] width 0 height 0
click at [219, 279] on button "Custom spacing" at bounding box center [250, 287] width 109 height 19
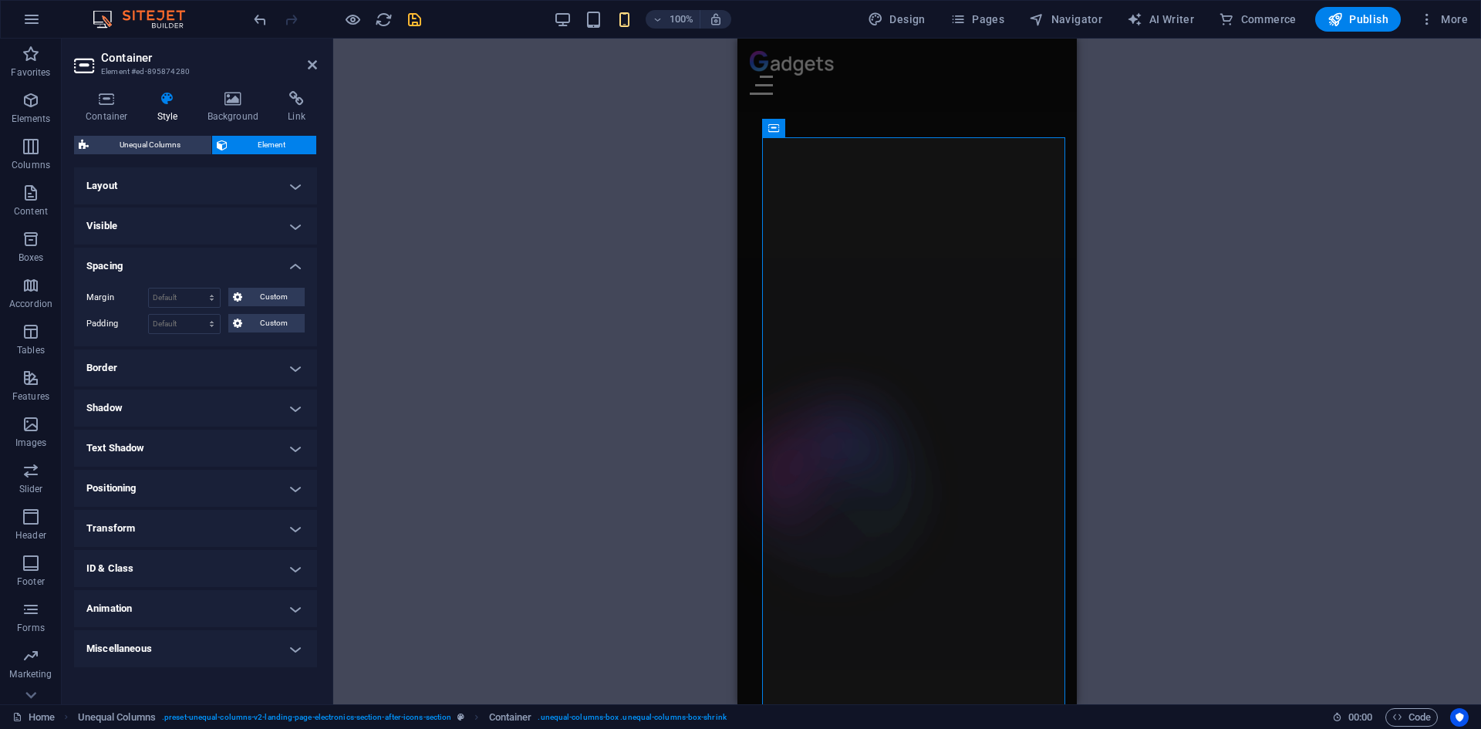
click at [238, 140] on span "Element" at bounding box center [272, 145] width 80 height 19
click at [240, 268] on h4 "Spacing" at bounding box center [195, 262] width 243 height 28
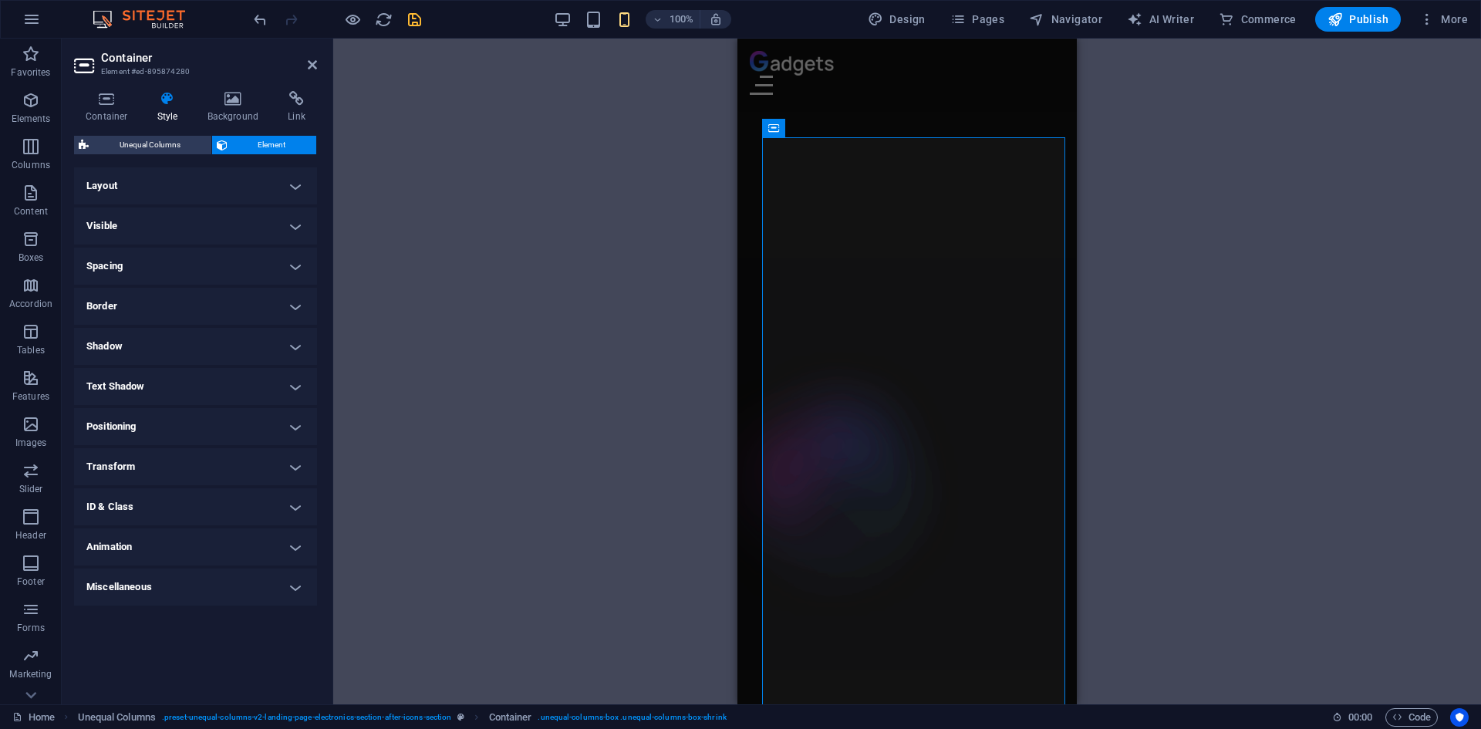
click at [214, 232] on h4 "Visible" at bounding box center [195, 225] width 243 height 37
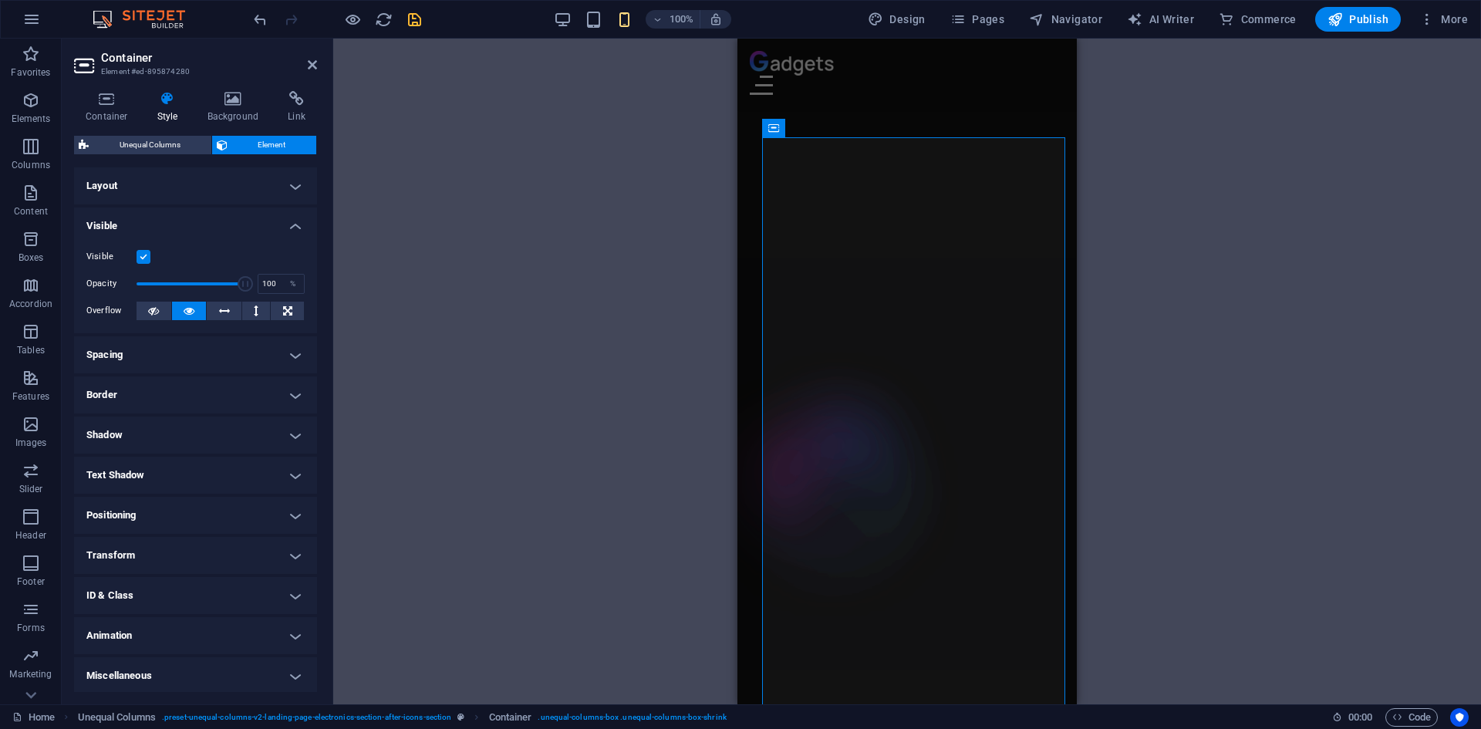
click at [214, 232] on h4 "Visible" at bounding box center [195, 221] width 243 height 28
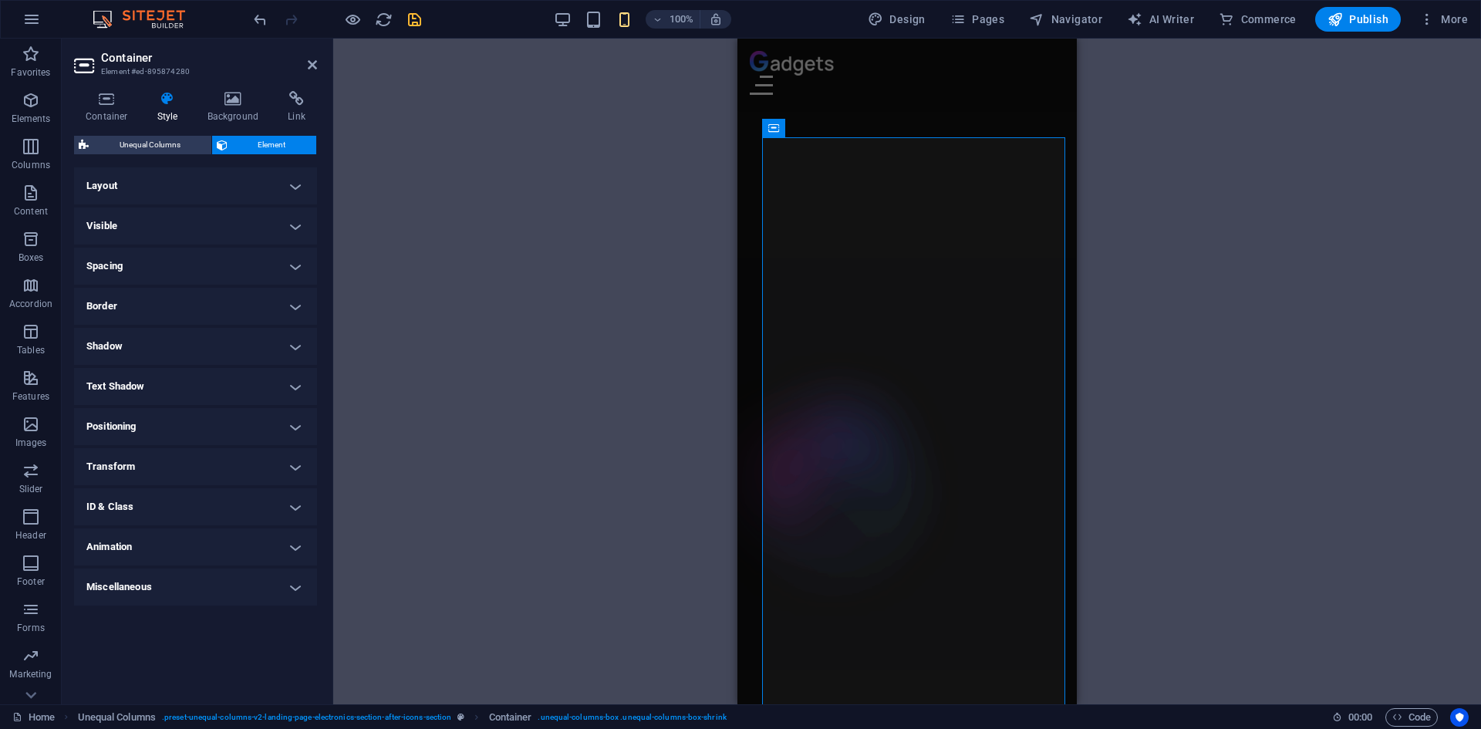
click at [213, 187] on h4 "Layout" at bounding box center [195, 185] width 243 height 37
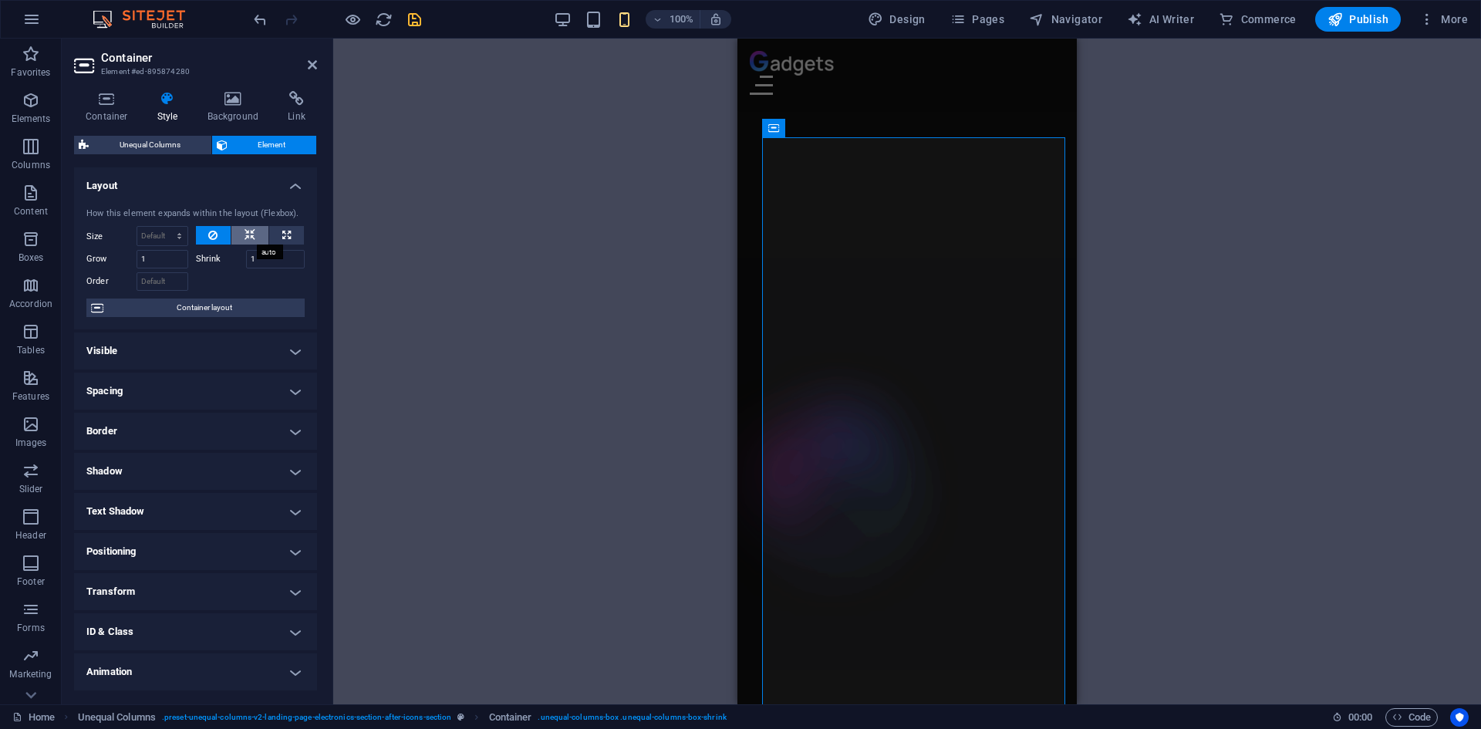
click at [244, 236] on icon at bounding box center [249, 235] width 11 height 19
click at [285, 234] on icon at bounding box center [286, 235] width 8 height 19
type input "100"
select select "%"
click at [211, 233] on icon at bounding box center [212, 235] width 9 height 19
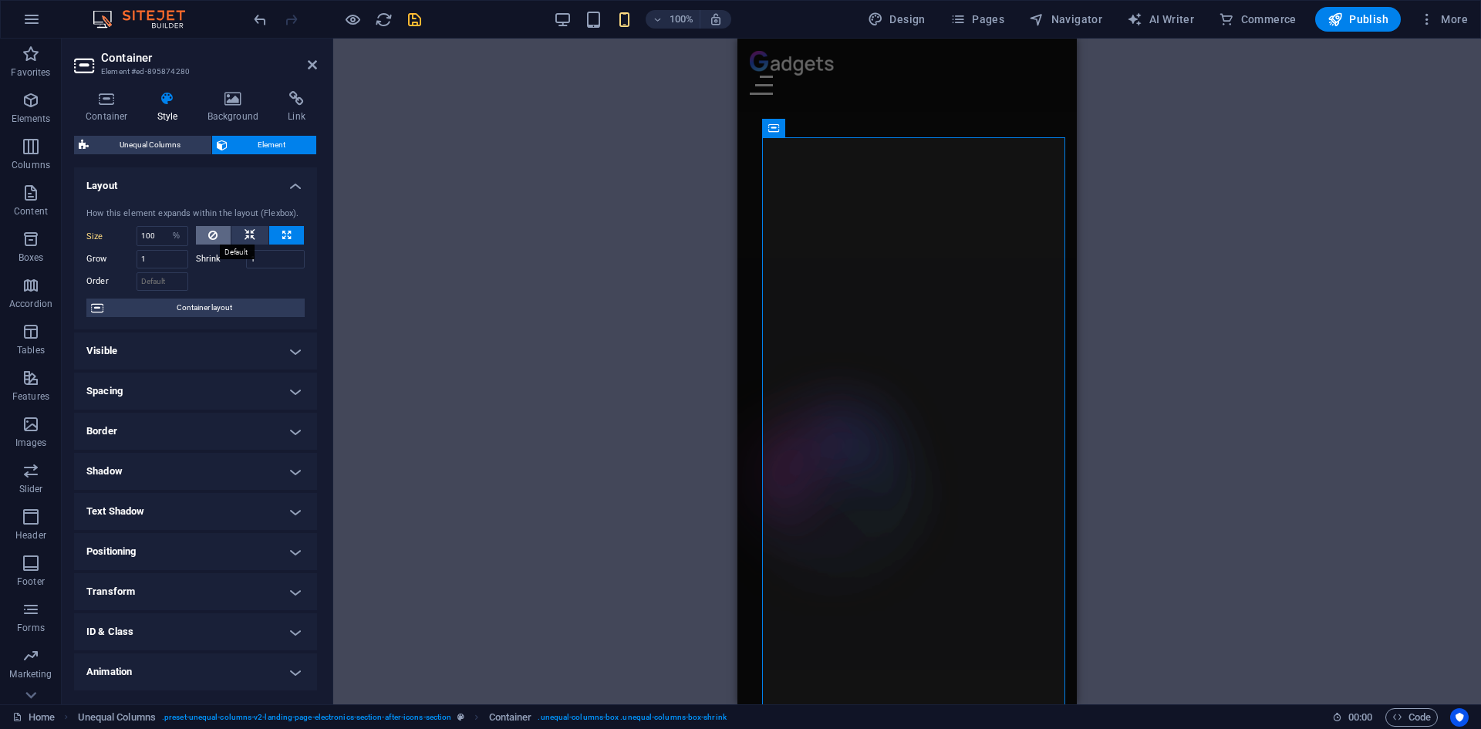
select select "DISABLED_OPTION_VALUE"
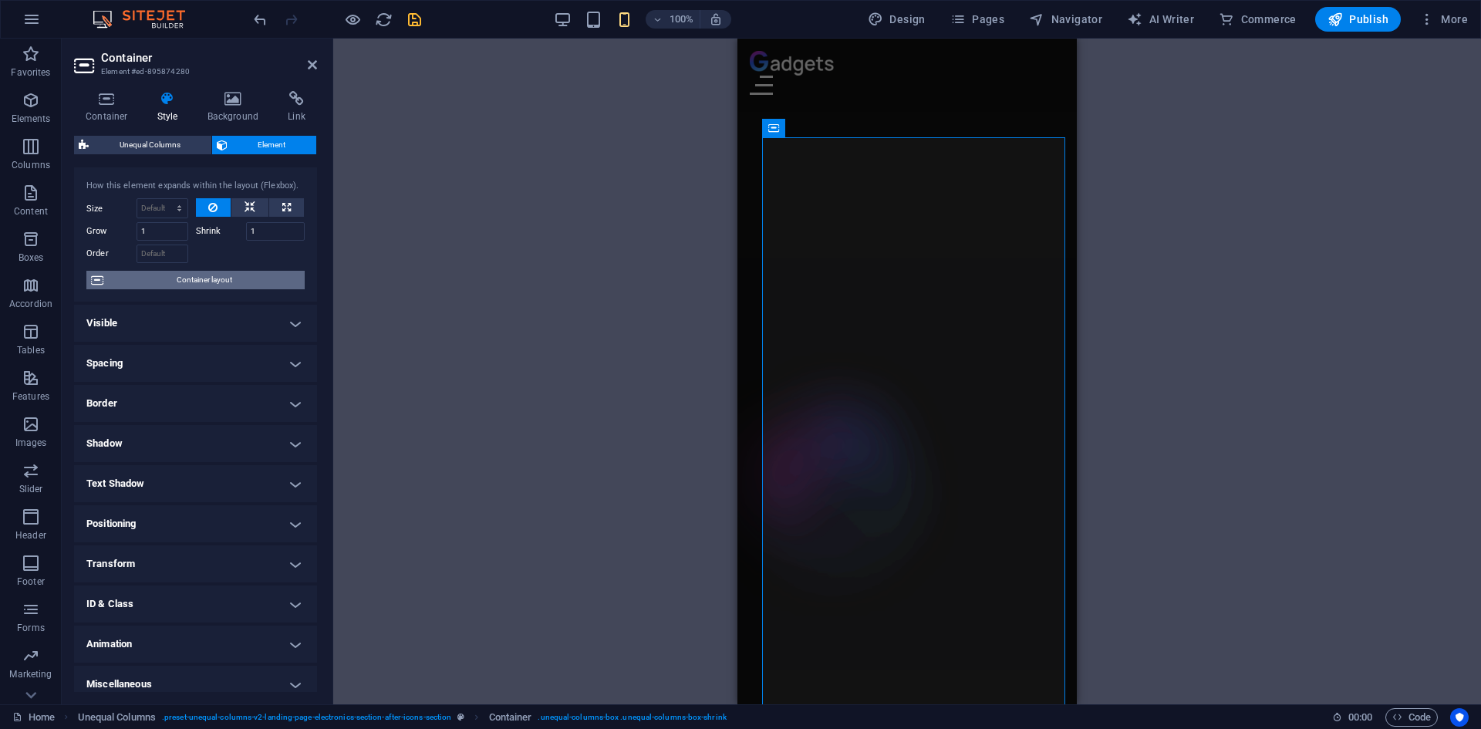
scroll to position [39, 0]
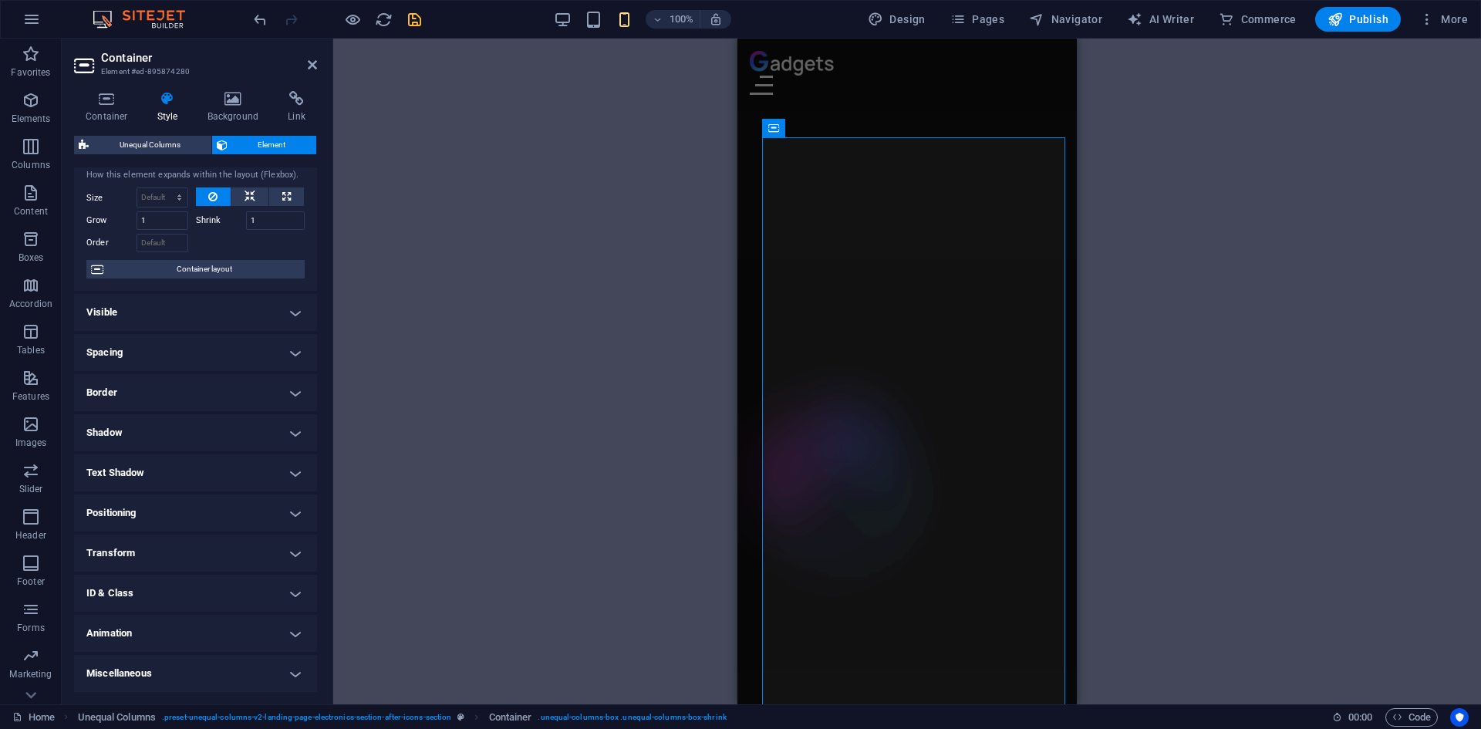
click at [153, 511] on h4 "Positioning" at bounding box center [195, 512] width 243 height 37
click at [147, 541] on span "Static" at bounding box center [139, 543] width 19 height 19
click at [174, 545] on span "Relative" at bounding box center [174, 543] width 25 height 19
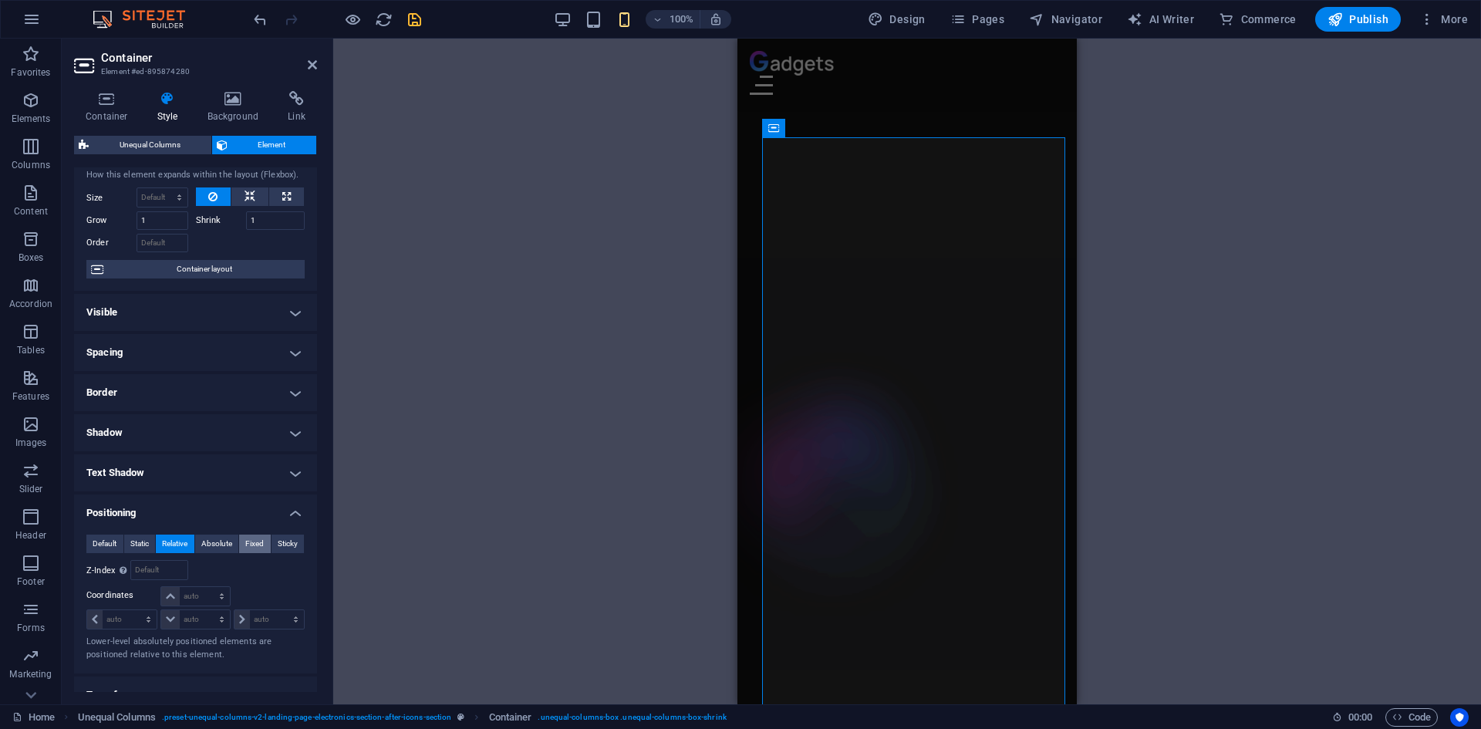
click at [251, 538] on span "Fixed" at bounding box center [254, 543] width 19 height 19
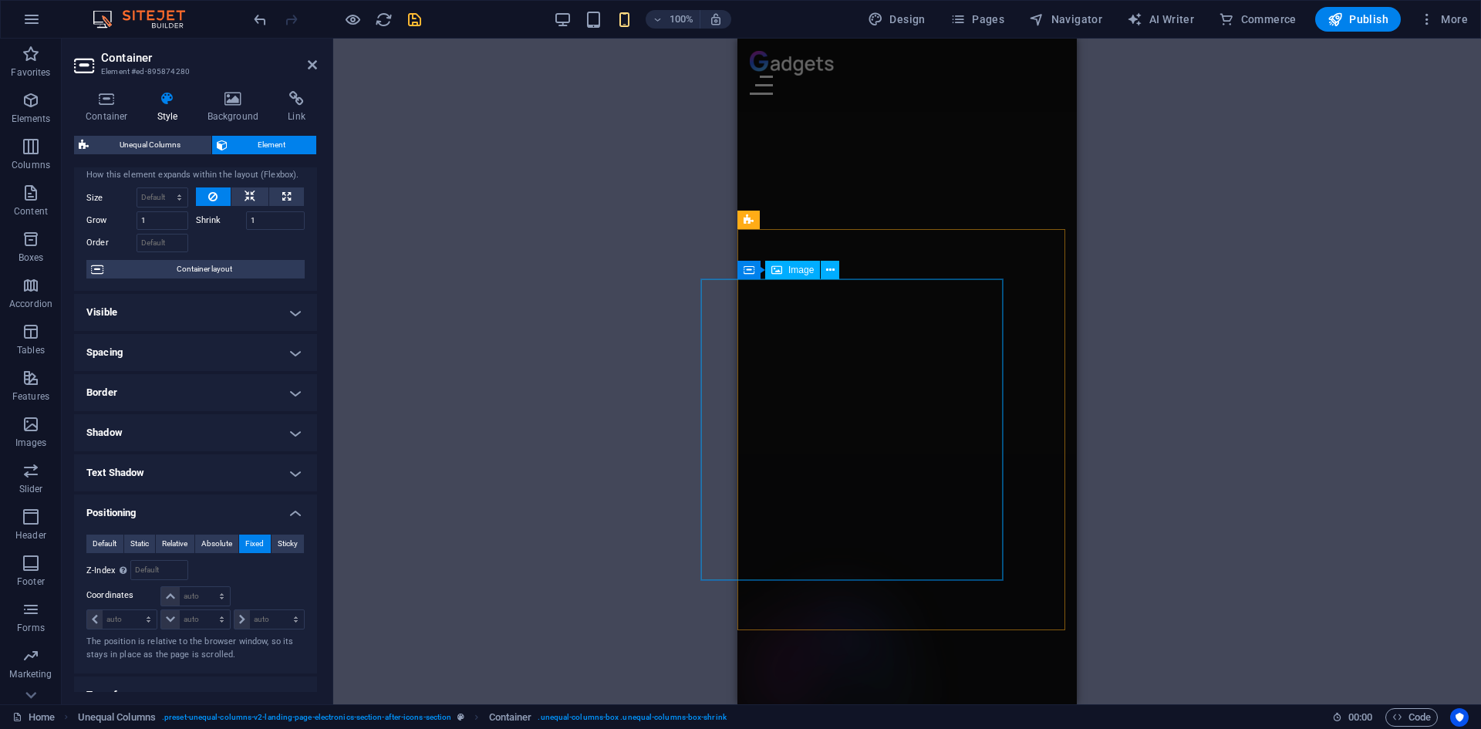
scroll to position [1813, 0]
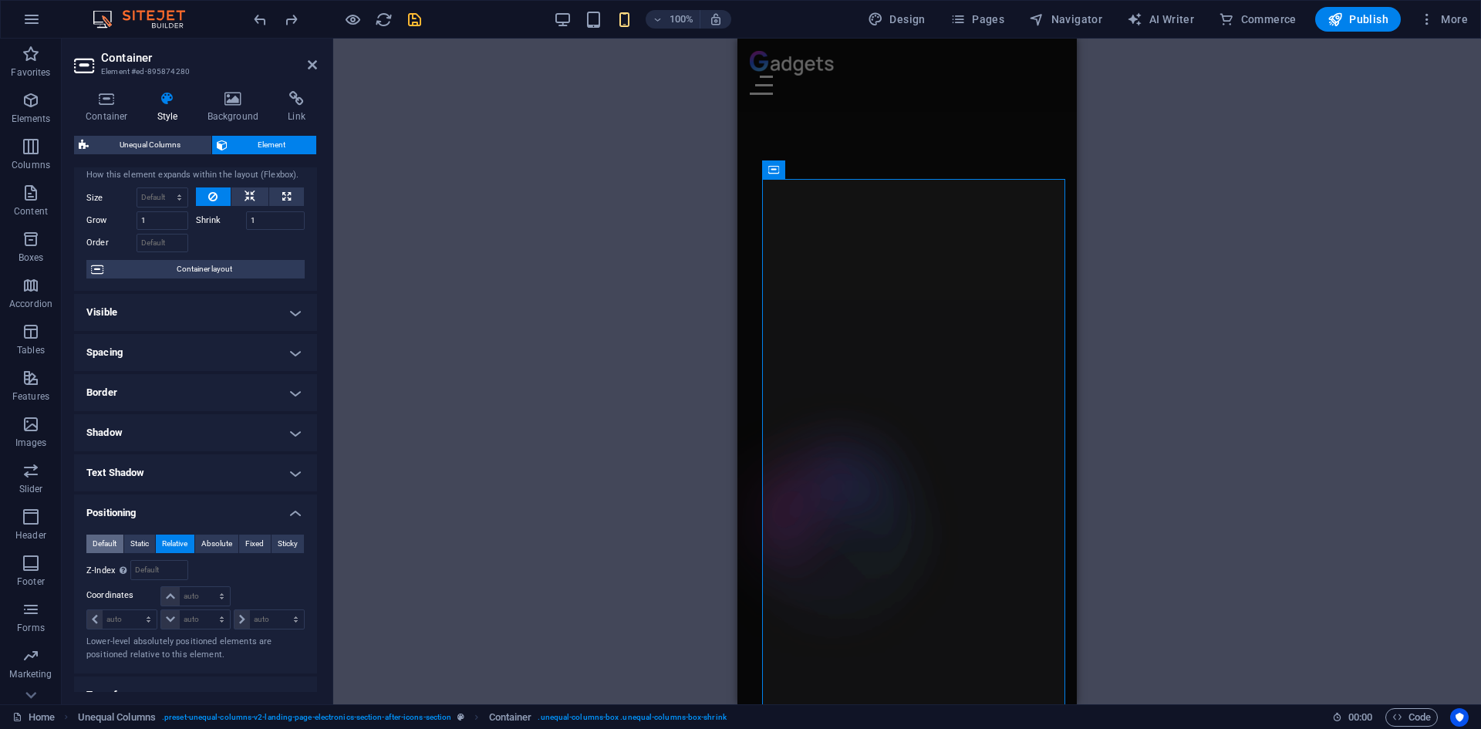
click at [91, 543] on button "Default" at bounding box center [104, 543] width 37 height 19
click at [287, 541] on span "Sticky" at bounding box center [288, 543] width 20 height 19
click at [145, 545] on span "Static" at bounding box center [139, 543] width 19 height 19
click at [108, 545] on span "Default" at bounding box center [105, 543] width 24 height 19
click at [170, 546] on span "Relative" at bounding box center [174, 543] width 25 height 19
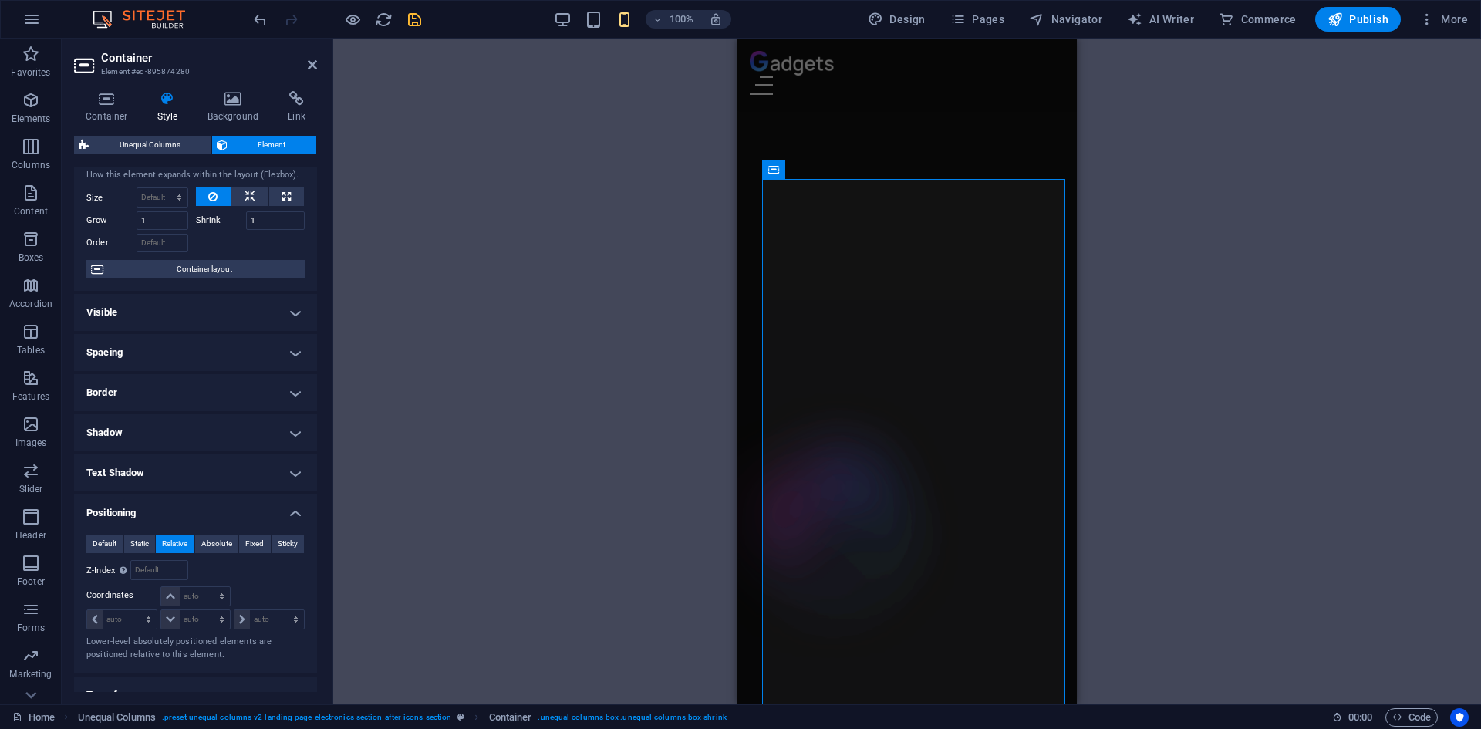
scroll to position [116, 0]
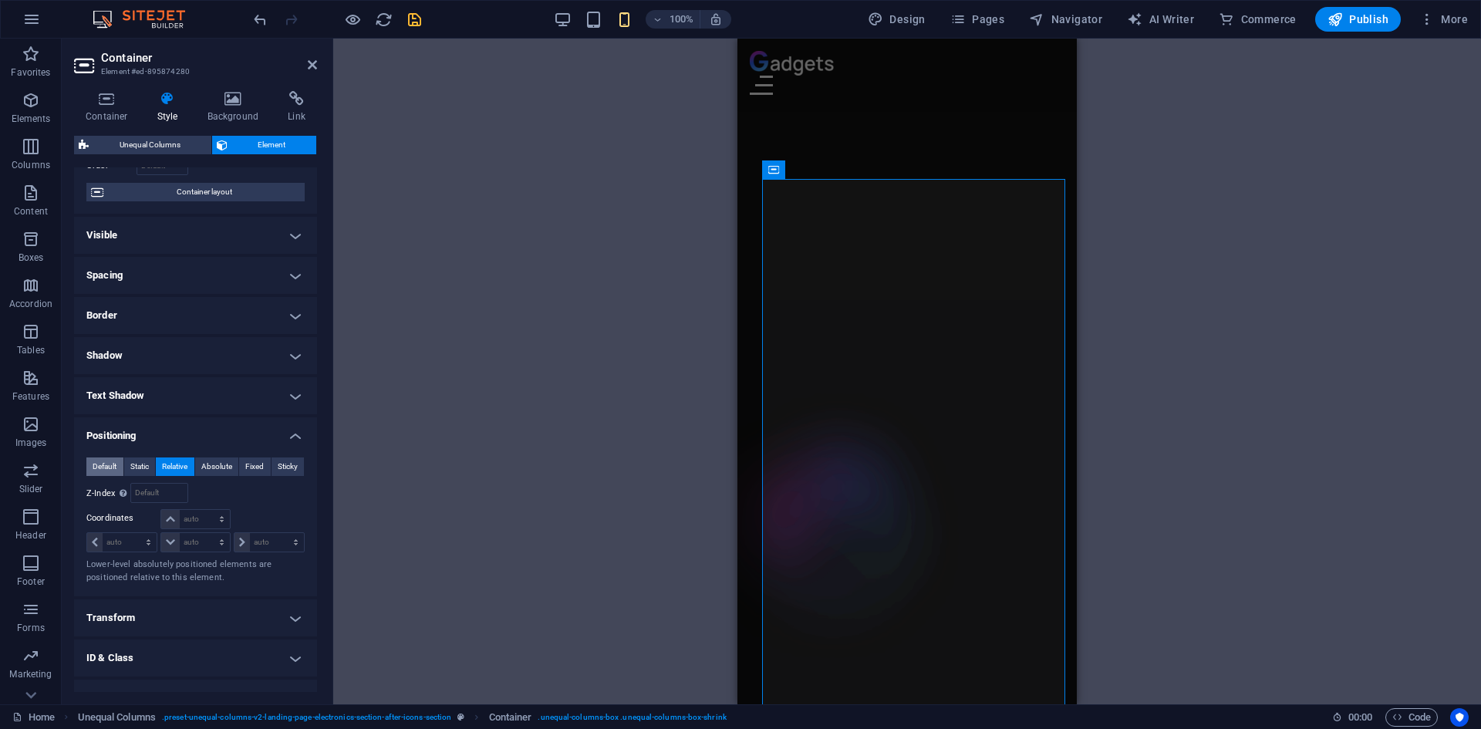
click at [106, 463] on span "Default" at bounding box center [105, 466] width 24 height 19
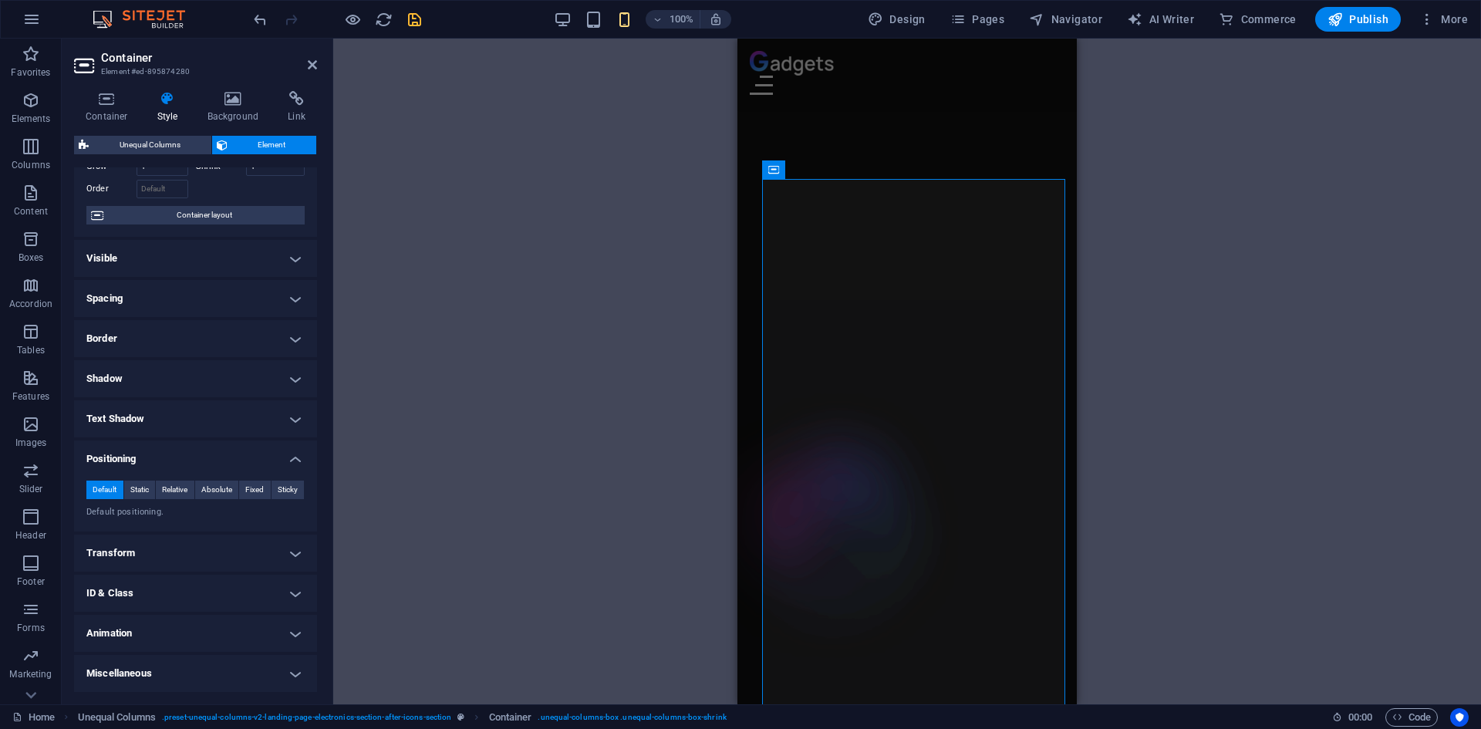
scroll to position [93, 0]
click at [164, 547] on h4 "Transform" at bounding box center [195, 552] width 243 height 37
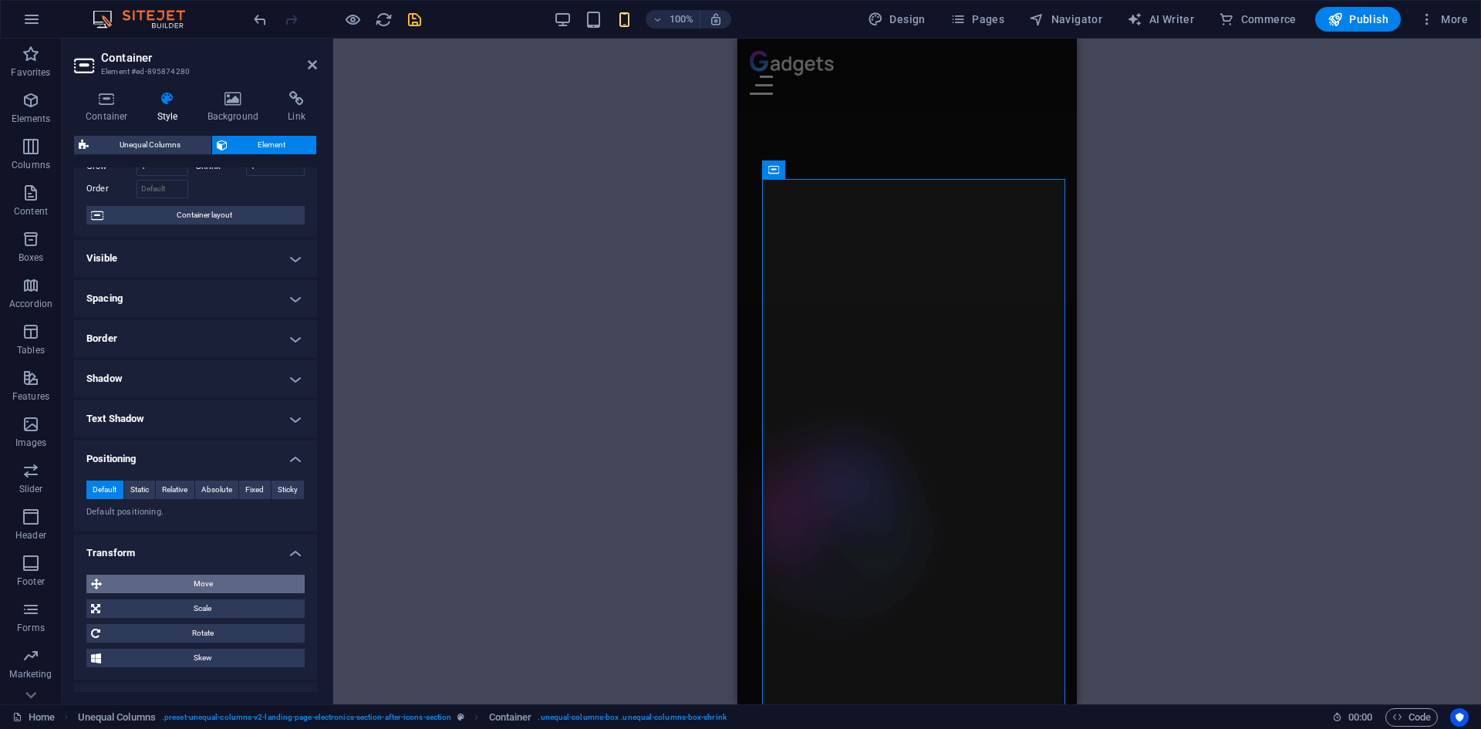
click at [168, 576] on span "Move" at bounding box center [203, 583] width 194 height 19
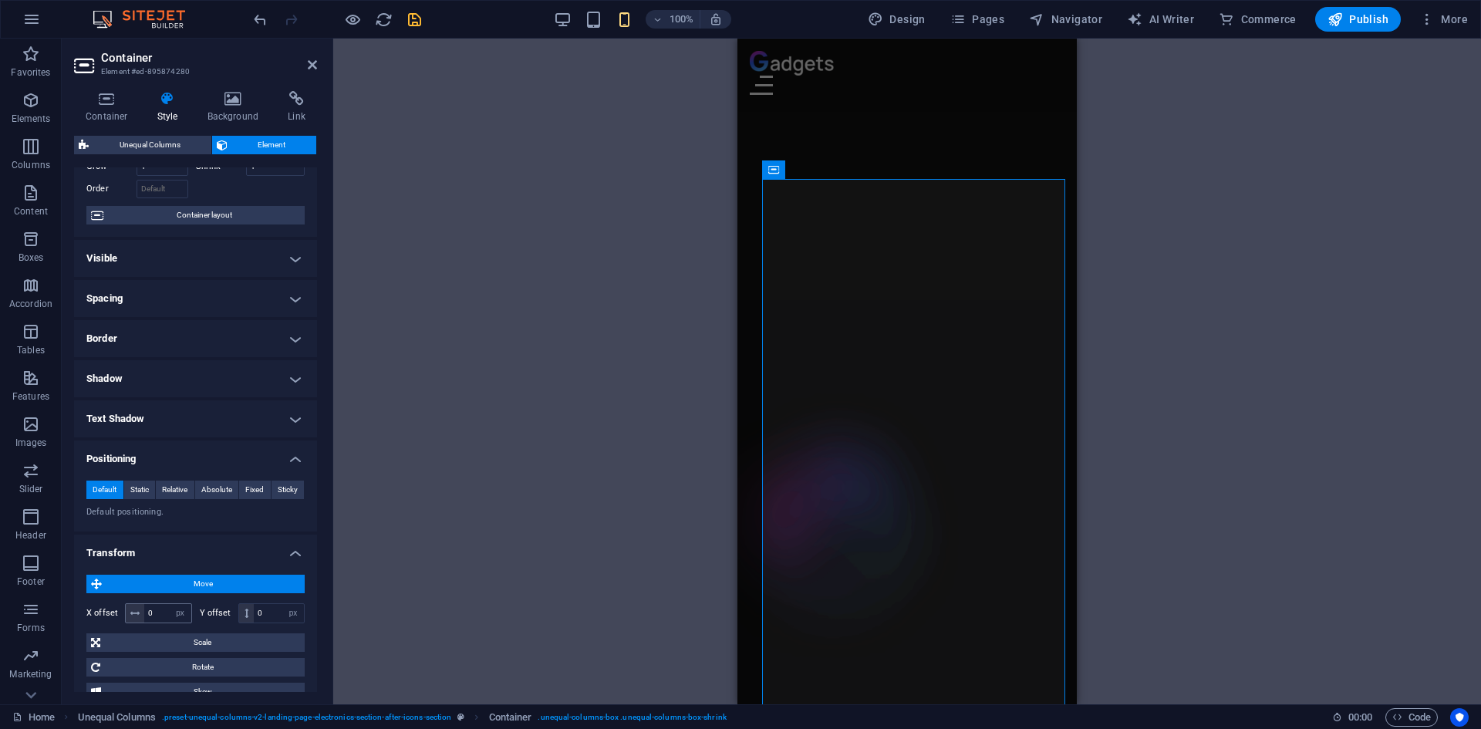
drag, startPoint x: 133, startPoint y: 611, endPoint x: 125, endPoint y: 611, distance: 8.5
click at [125, 611] on div "0 px rem % em vh vw" at bounding box center [158, 613] width 67 height 20
click at [160, 611] on input "0" at bounding box center [167, 613] width 47 height 19
type input "-13"
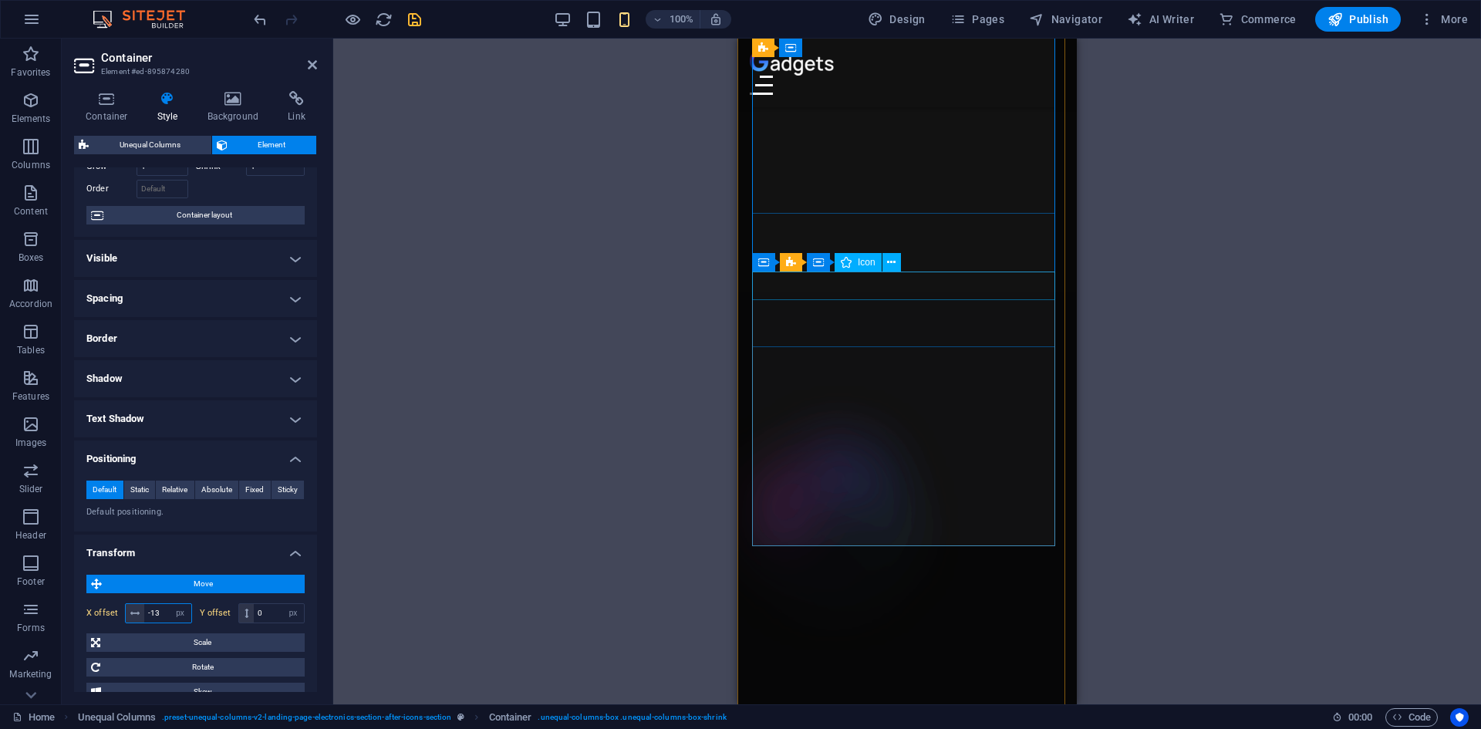
scroll to position [1813, 0]
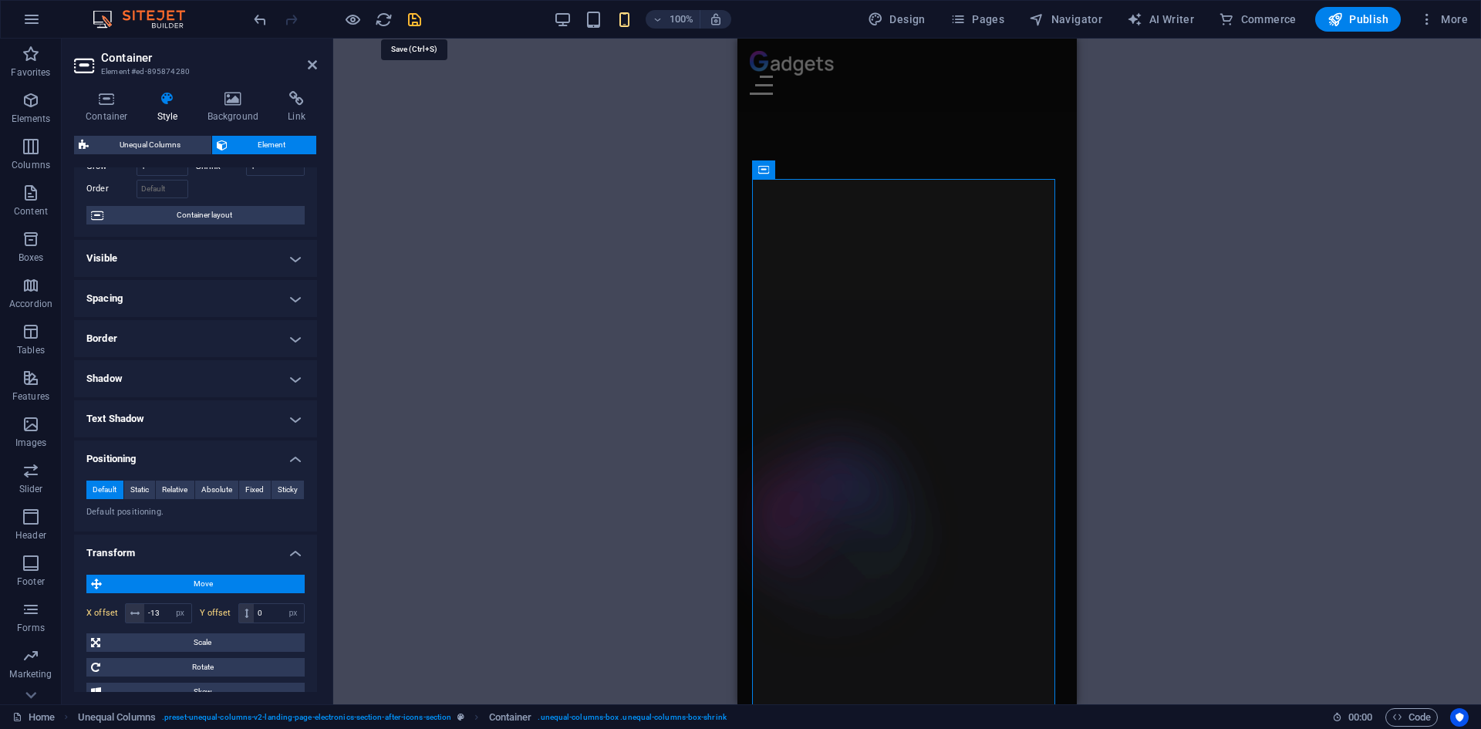
click at [416, 19] on icon "save" at bounding box center [415, 20] width 18 height 18
